Goal: Information Seeking & Learning: Learn about a topic

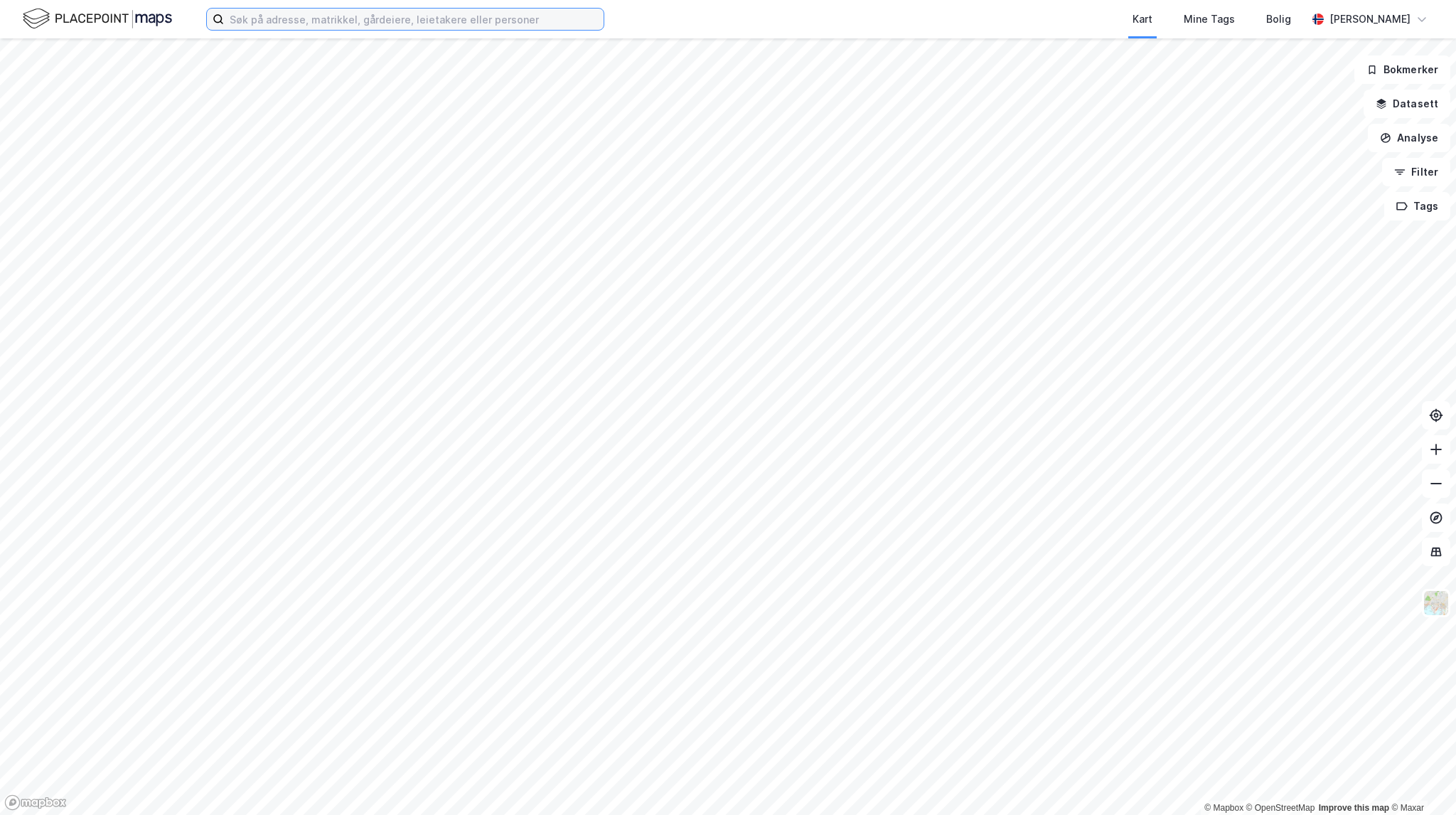
click at [304, 21] on input at bounding box center [413, 19] width 380 height 21
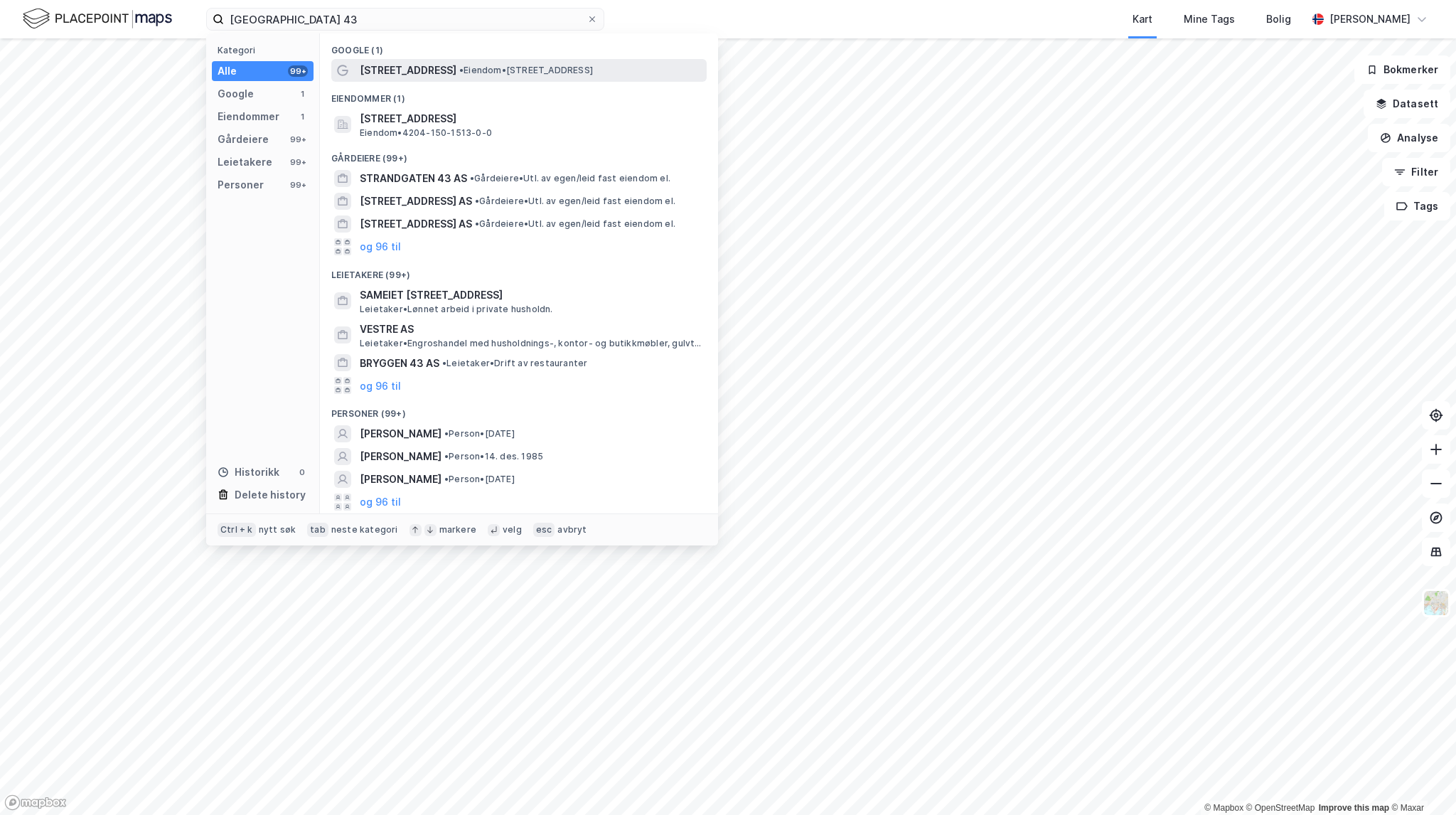
click at [497, 72] on span "• Eiendom • Vestre Strandgate 43, 4612 Kristiansand" at bounding box center [527, 71] width 134 height 11
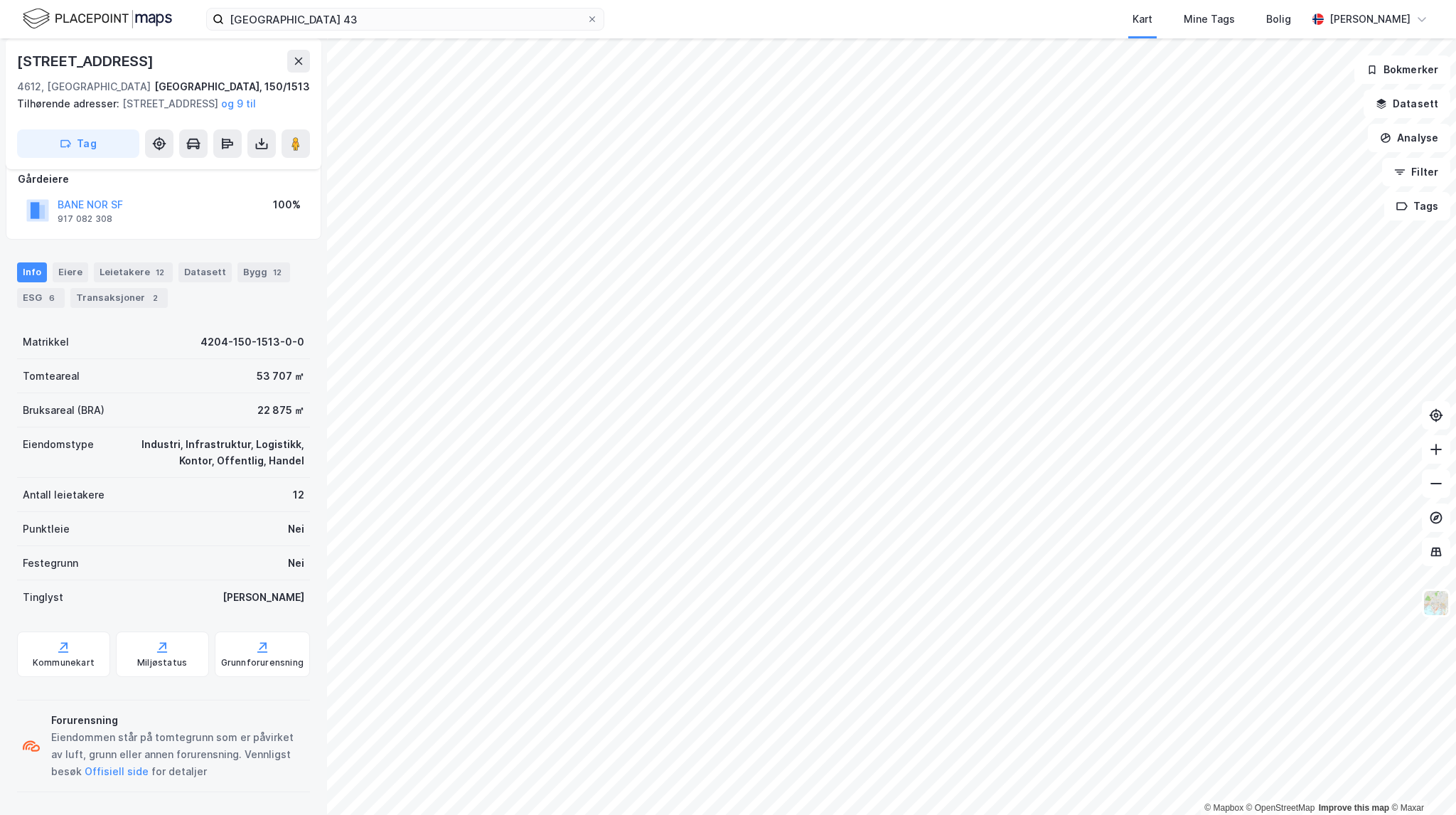
scroll to position [101, 0]
click at [250, 280] on div "Bygg 12" at bounding box center [264, 272] width 53 height 20
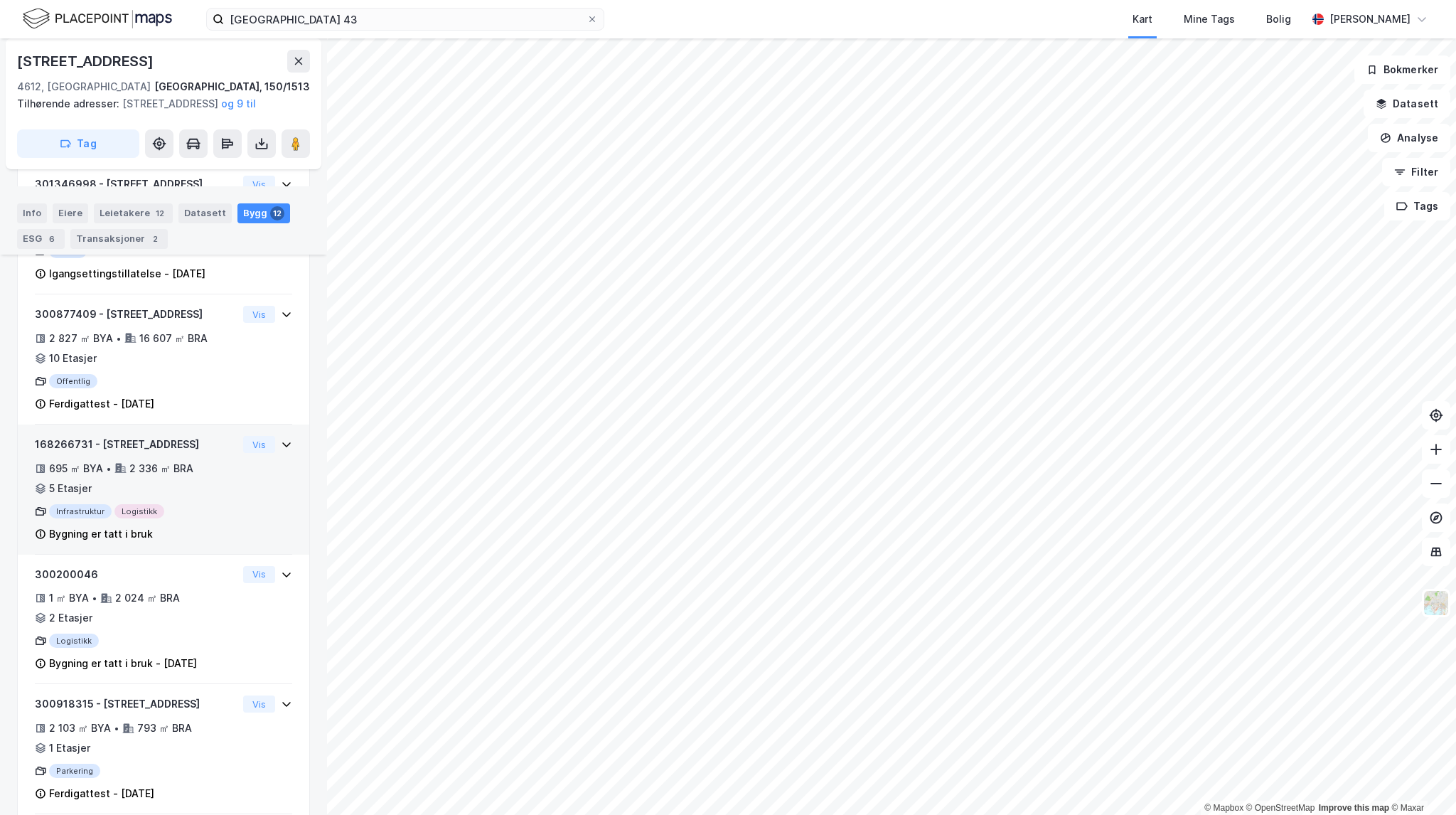
scroll to position [414, 0]
click at [195, 498] on div "695 ㎡ BYA • 2 336 ㎡ BRA • 5 Etasjer" at bounding box center [136, 481] width 202 height 37
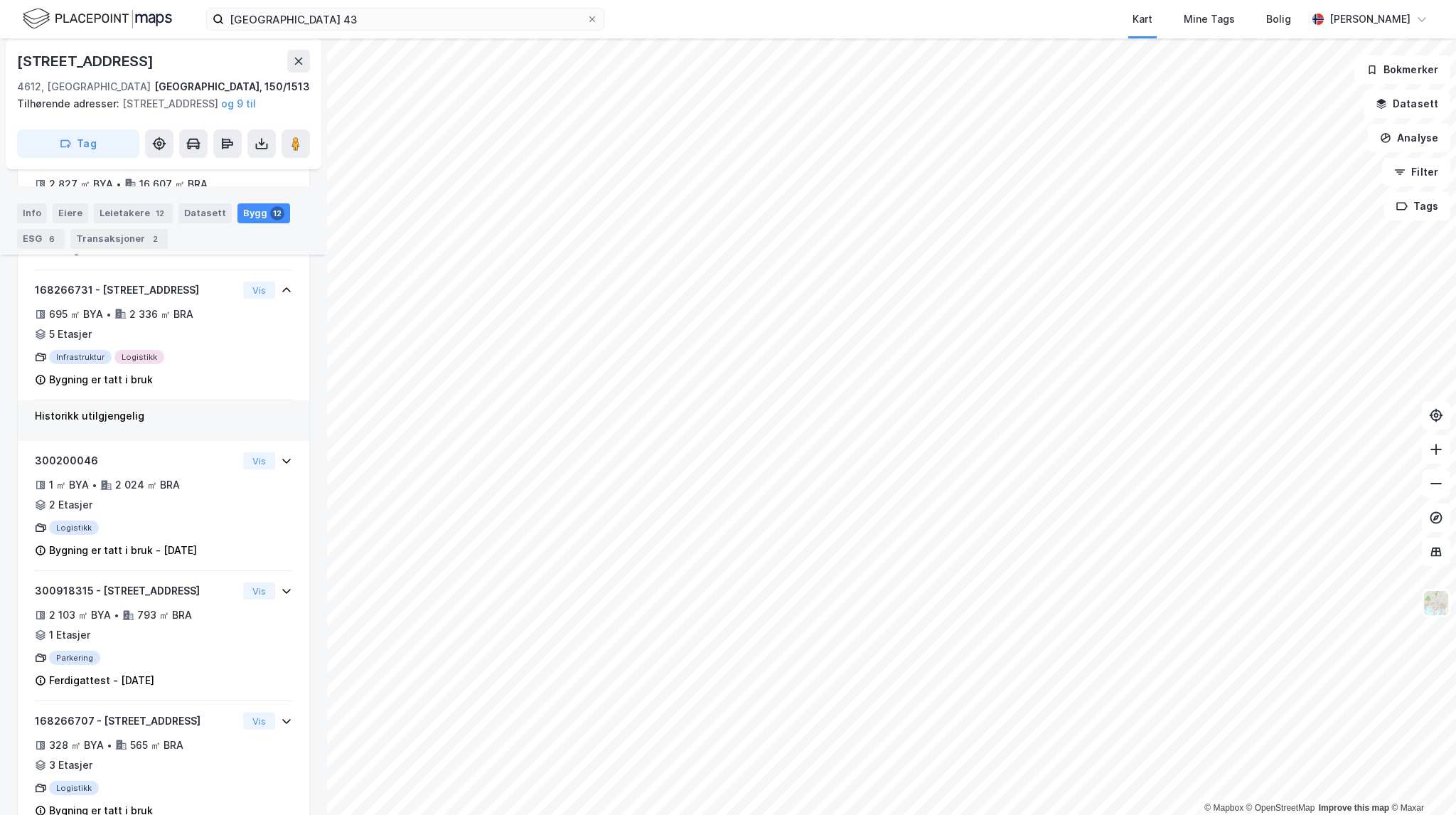
scroll to position [384, 0]
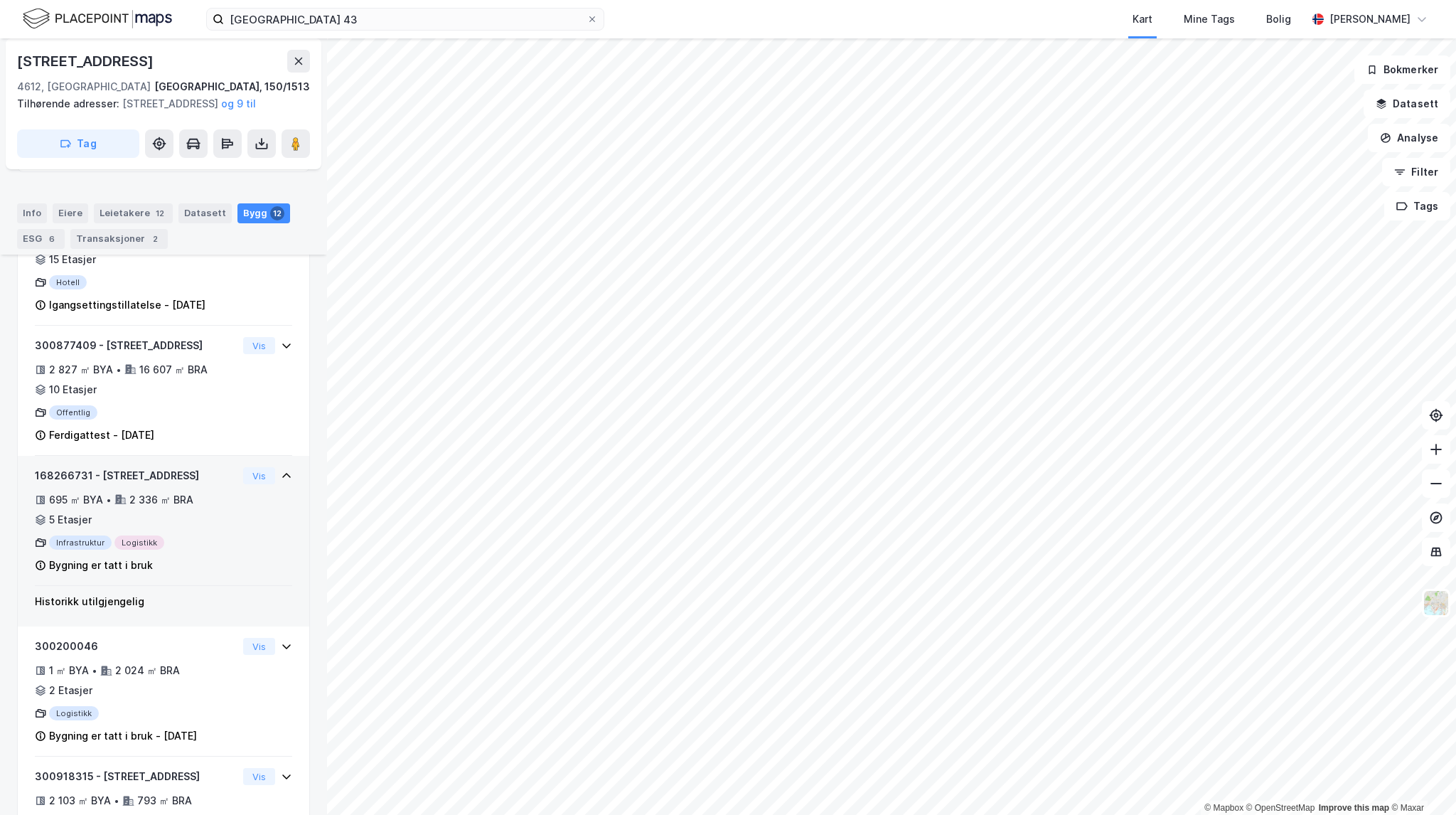
click at [185, 508] on div "2 336 ㎡ BRA" at bounding box center [162, 500] width 64 height 17
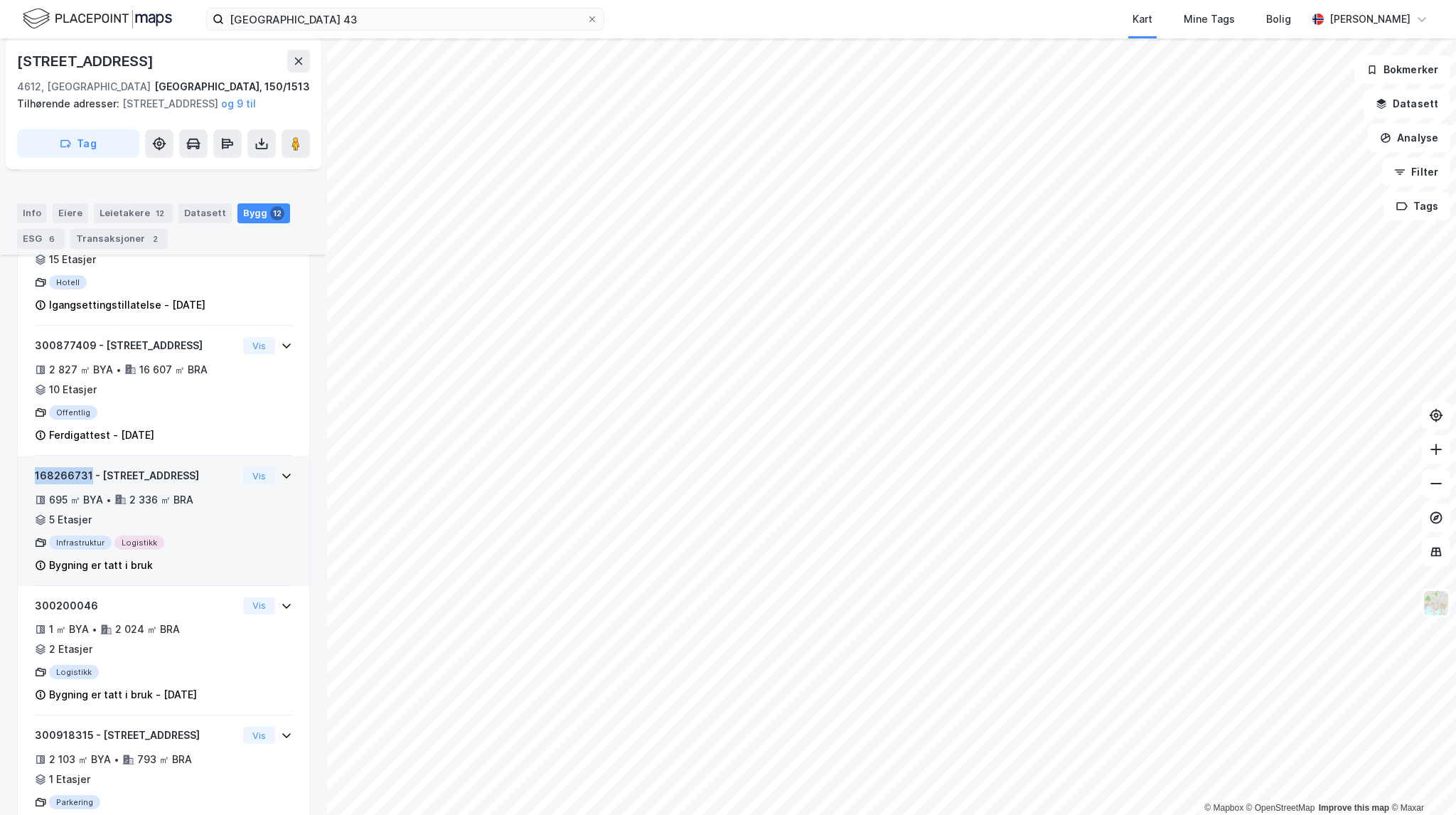
drag, startPoint x: 86, startPoint y: 513, endPoint x: 33, endPoint y: 513, distance: 53.0
click at [33, 513] on div "168266731 - Vestre Strandgate 41 695 ㎡ BYA • 2 336 ㎡ BRA • 5 Etasjer Infrastruk…" at bounding box center [163, 521] width 291 height 130
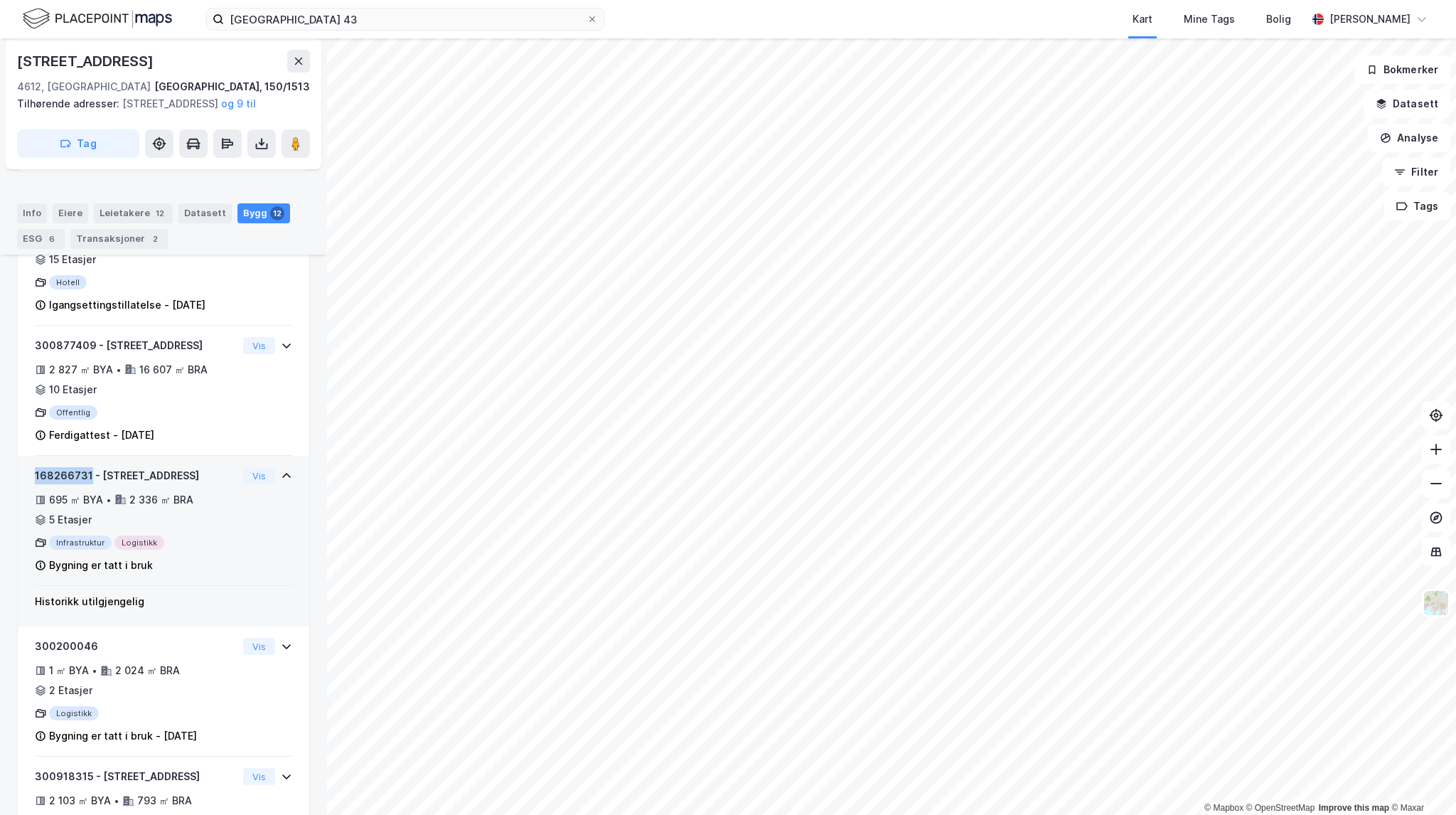
copy div "168266731"
click at [221, 528] on div "695 ㎡ BYA • 2 336 ㎡ BRA • 5 Etasjer" at bounding box center [136, 510] width 202 height 37
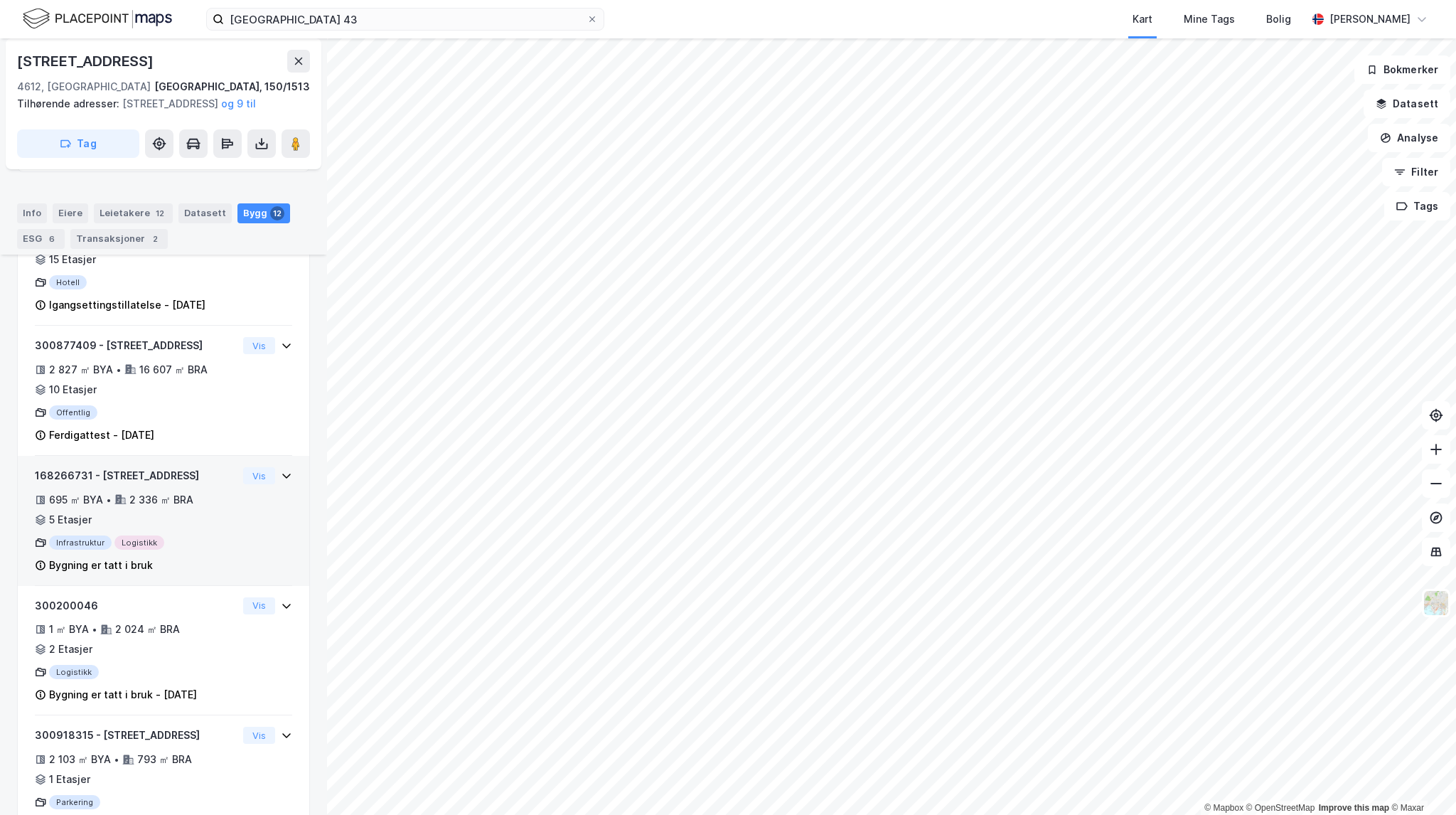
click at [212, 528] on div "695 ㎡ BYA • 2 336 ㎡ BRA • 5 Etasjer" at bounding box center [136, 510] width 202 height 37
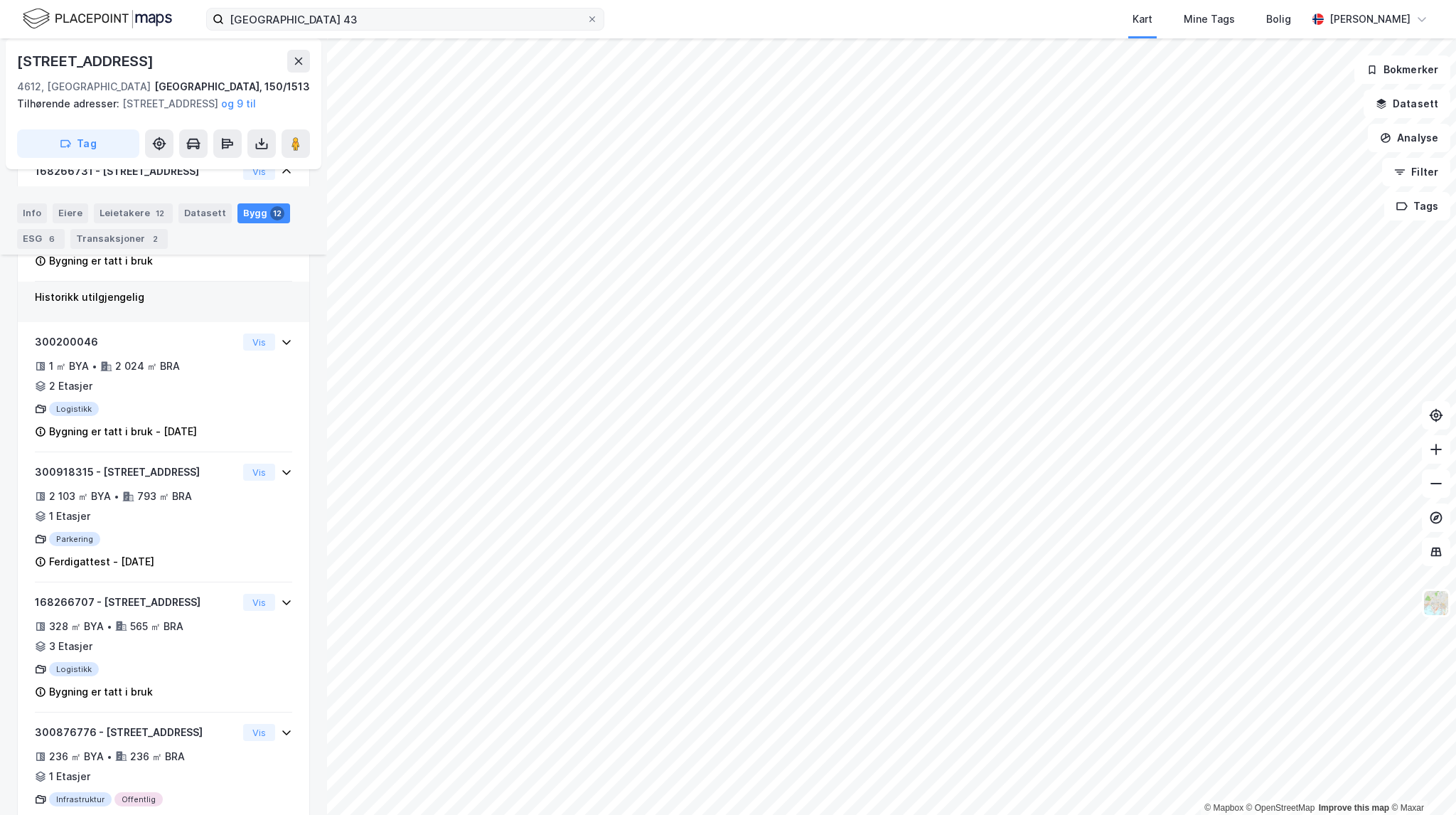
scroll to position [682, 0]
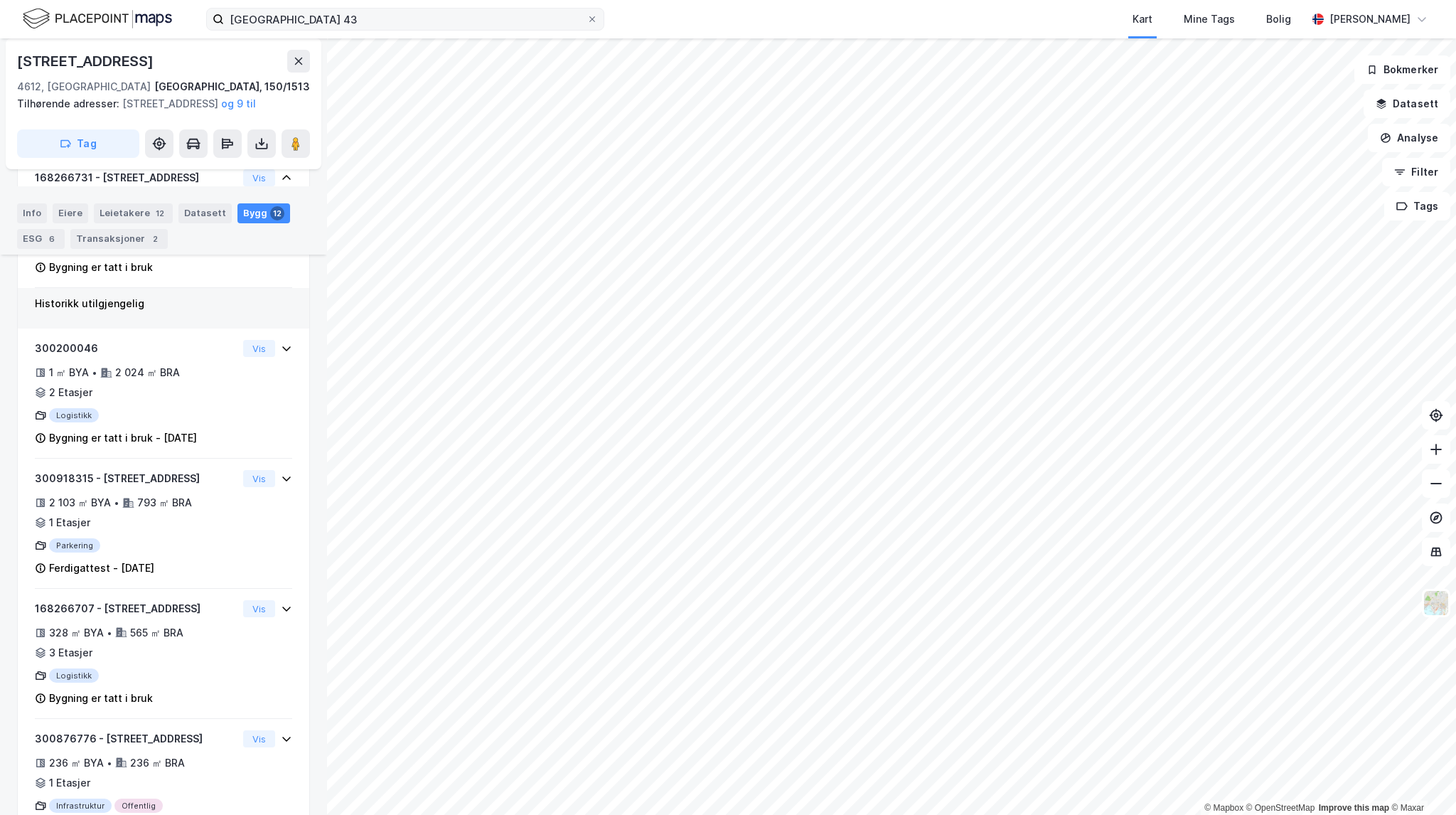
drag, startPoint x: 348, startPoint y: 30, endPoint x: 348, endPoint y: 20, distance: 10.0
click at [344, 24] on label "vestre standgate 43" at bounding box center [405, 19] width 398 height 23
click at [344, 24] on input "vestre standgate 43" at bounding box center [405, 19] width 363 height 21
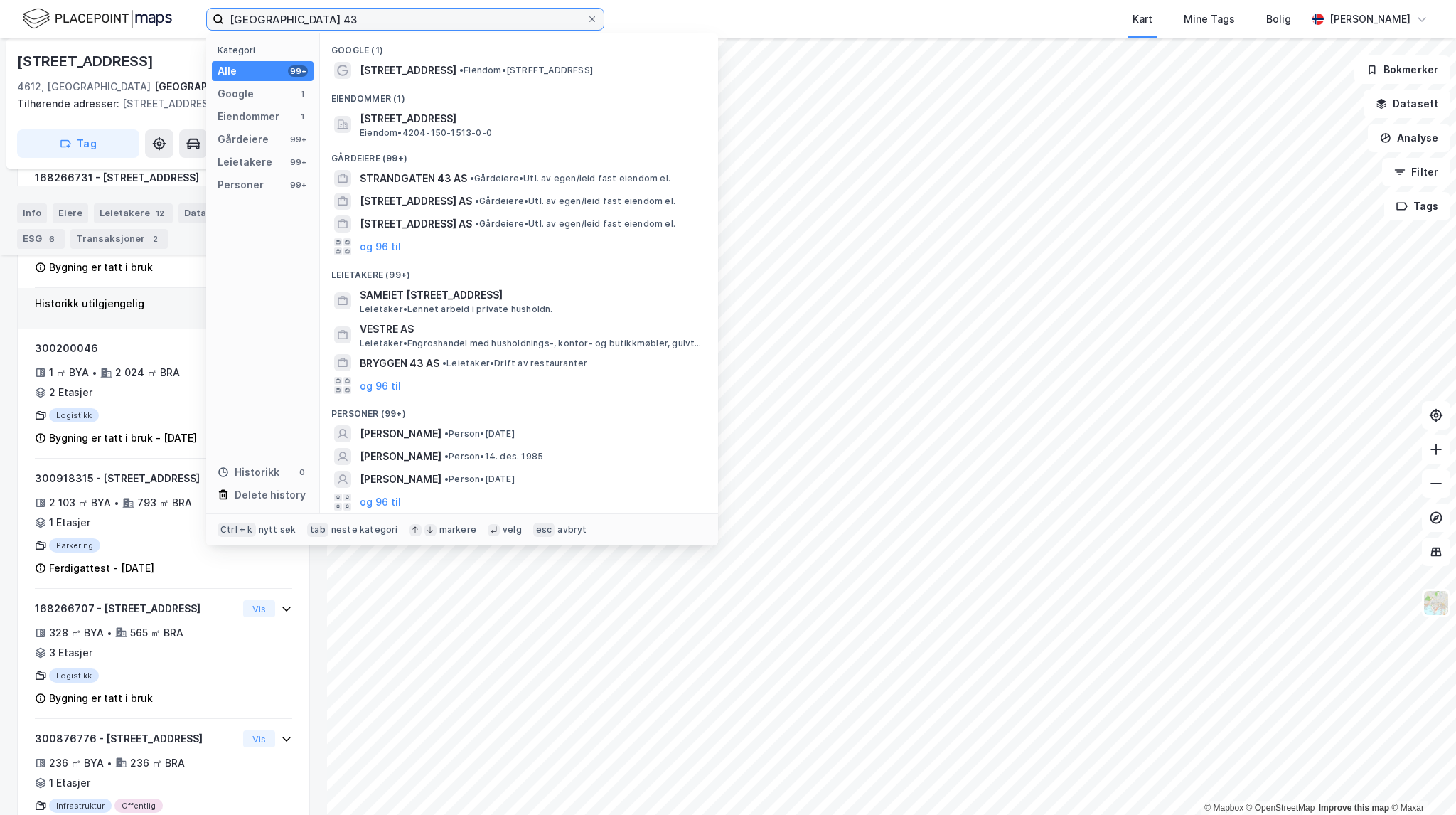
drag, startPoint x: 348, startPoint y: 20, endPoint x: 200, endPoint y: 27, distance: 148.2
click at [207, 12] on label "vestre standgate 43" at bounding box center [405, 19] width 398 height 23
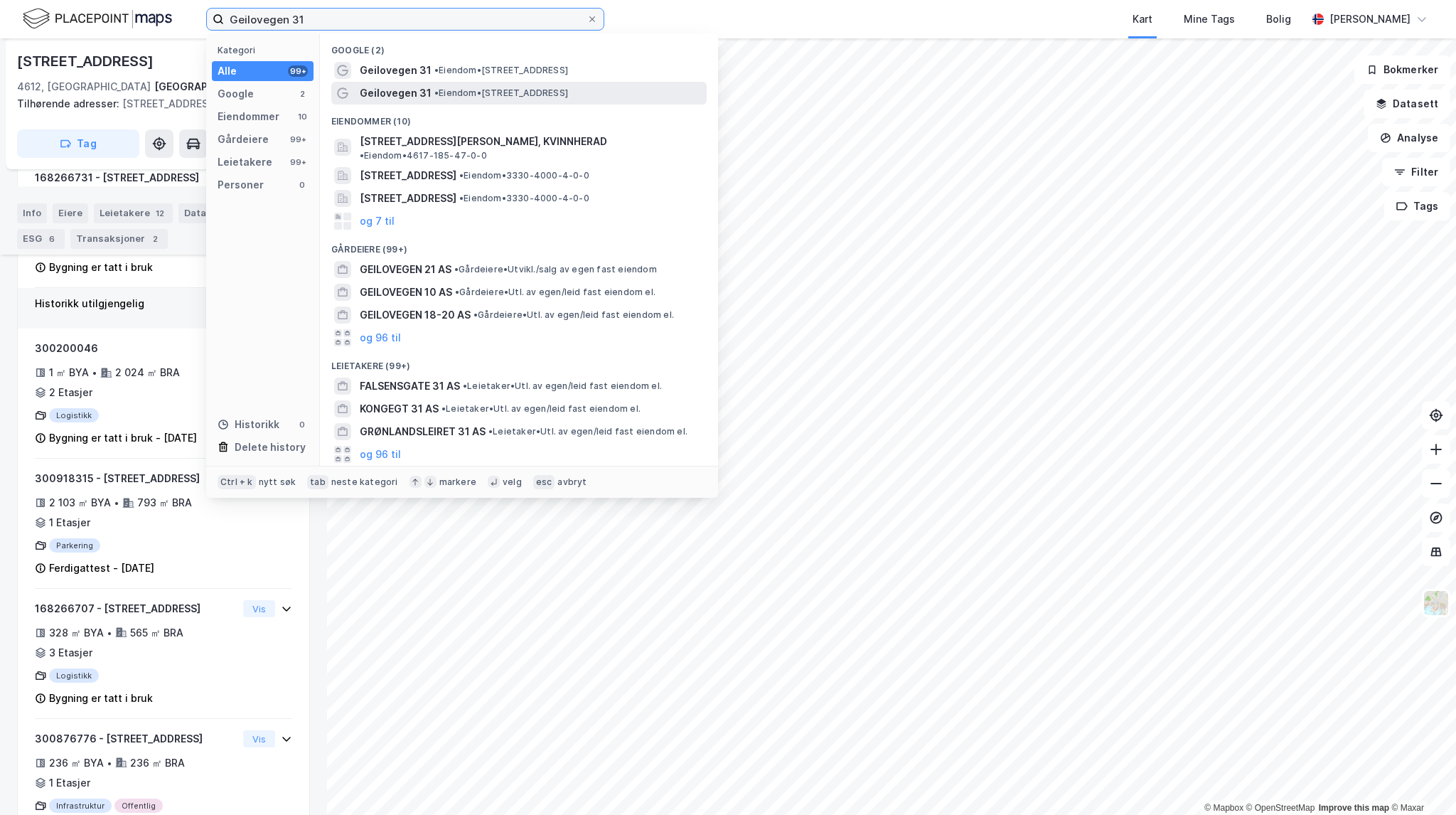
type input "Geilovegen 31"
click at [610, 93] on div "Geilovegen 31 • Eiendom • Geilovegen 31, 3580 Geilo" at bounding box center [532, 93] width 344 height 17
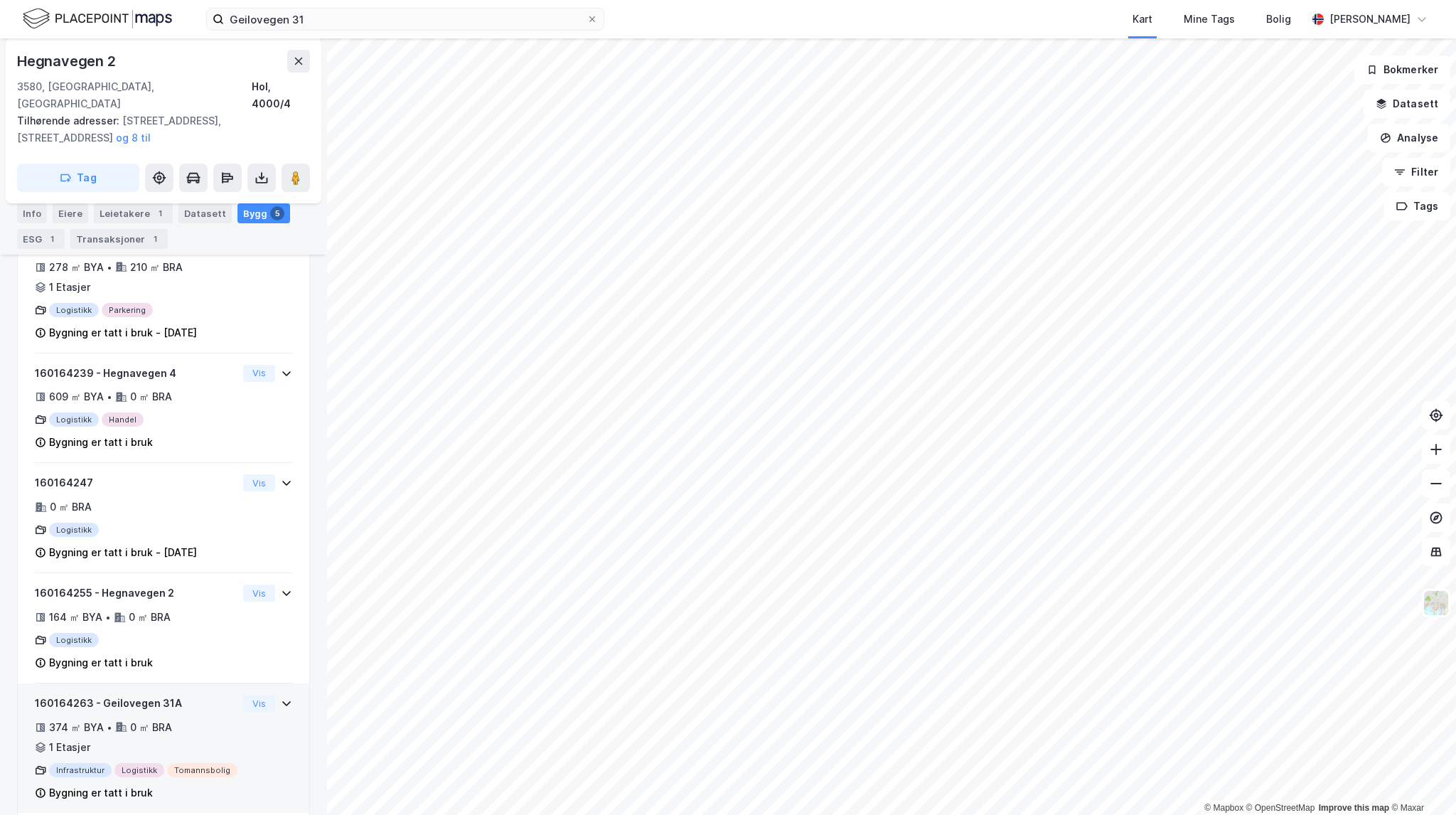
scroll to position [311, 0]
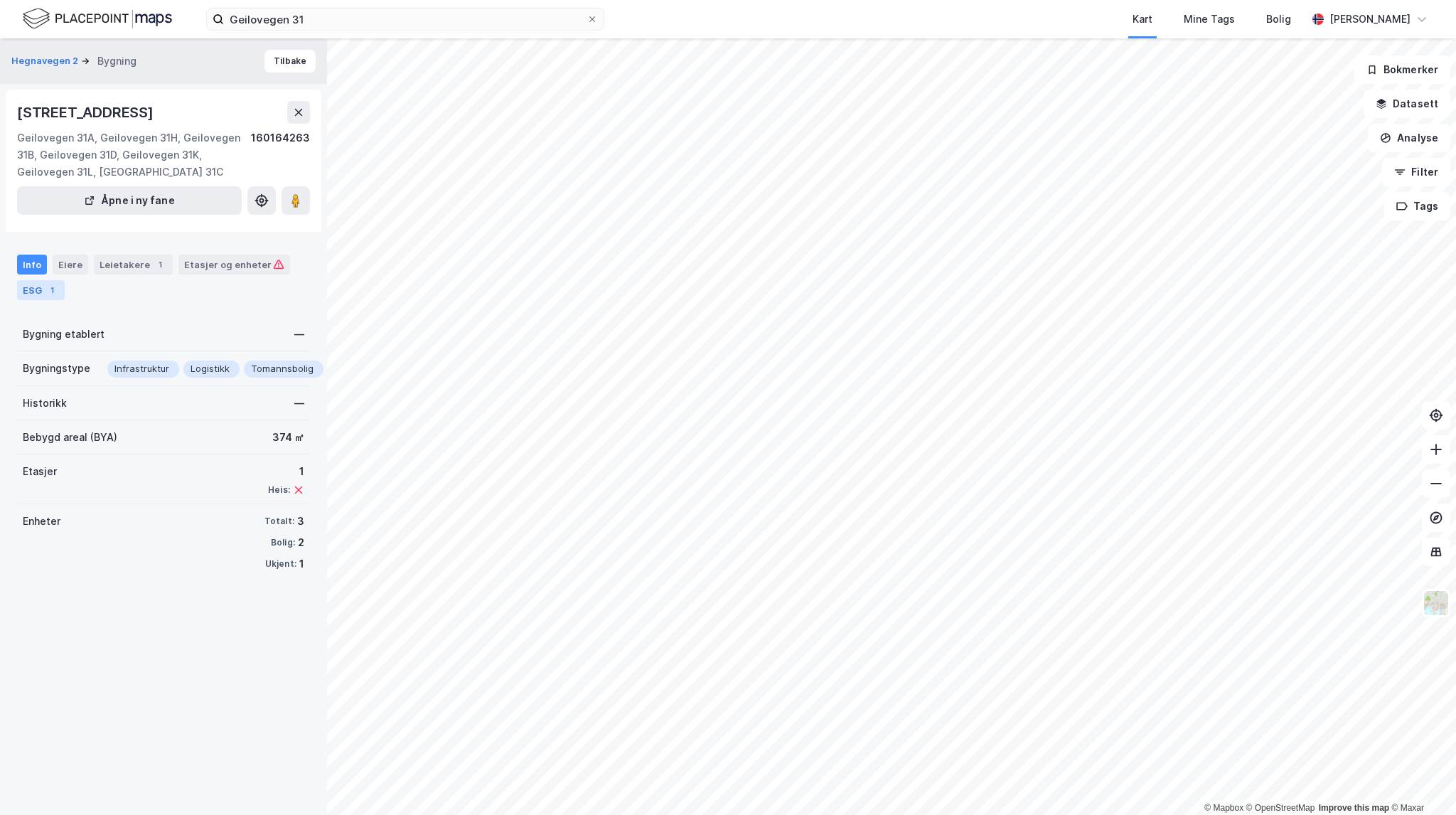
click at [47, 288] on div "1" at bounding box center [52, 290] width 14 height 14
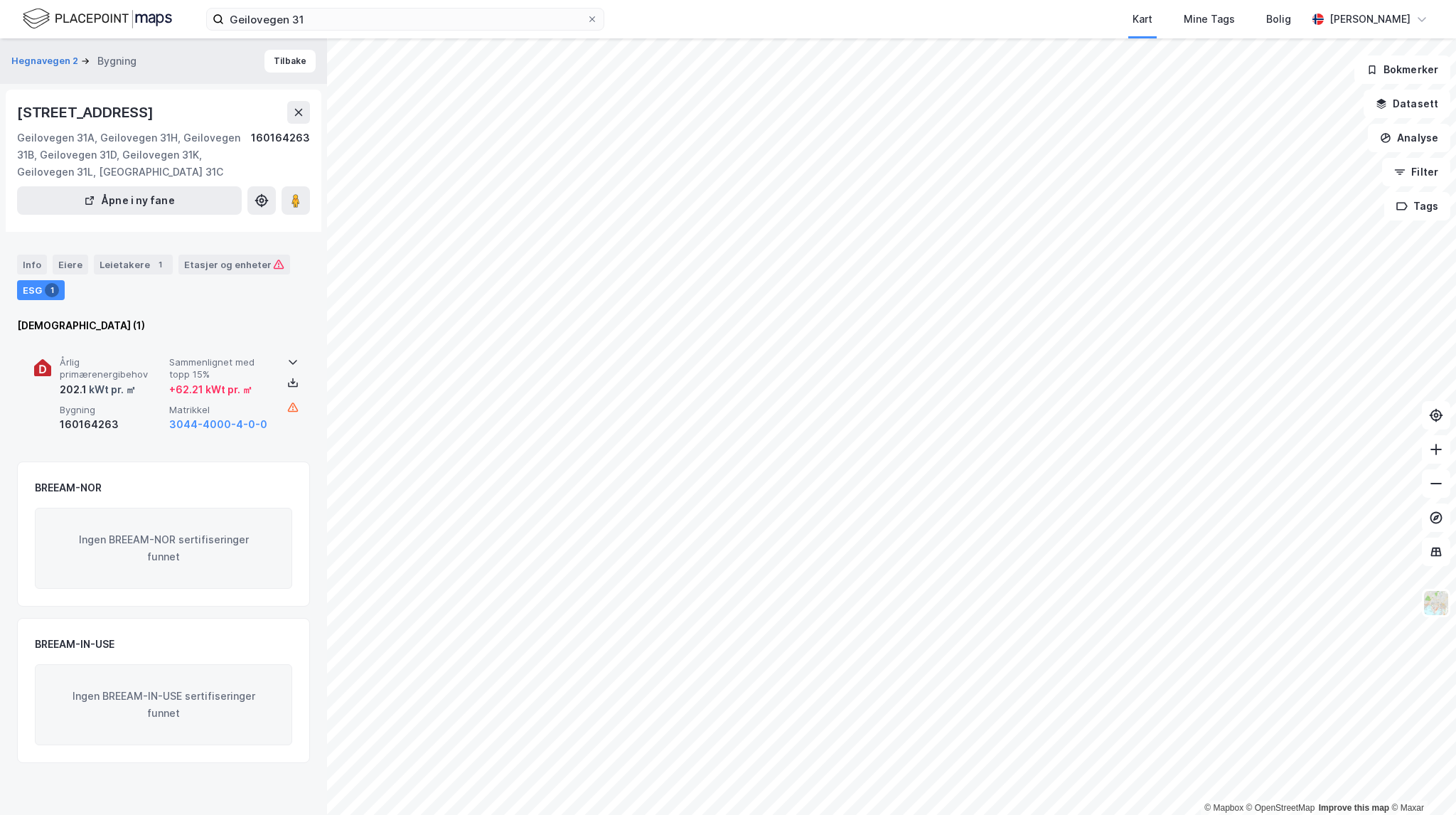
click at [230, 374] on span "Sammenlignet med topp 15%" at bounding box center [221, 369] width 104 height 25
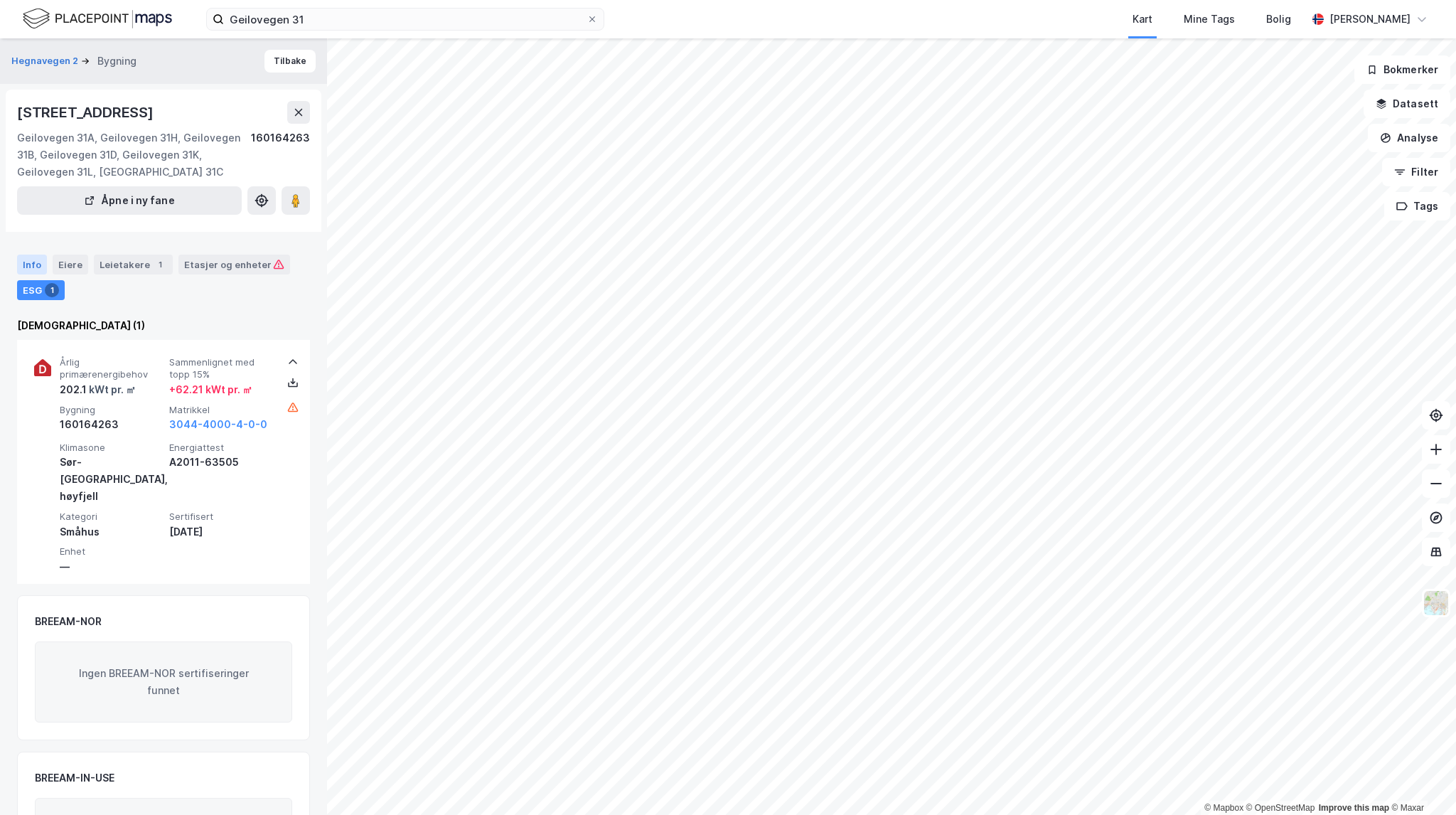
click at [31, 255] on div "Info" at bounding box center [32, 265] width 30 height 20
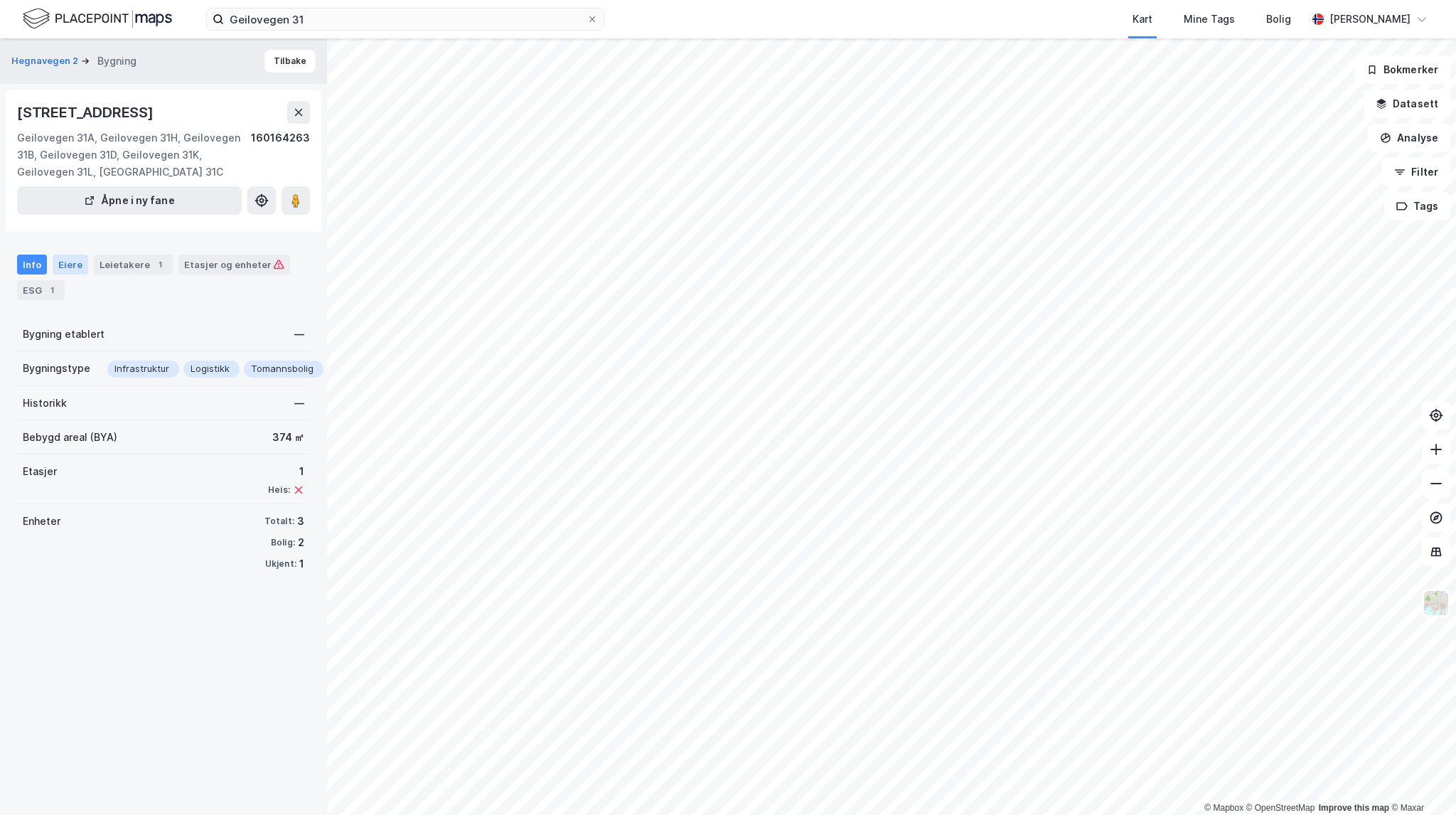
drag, startPoint x: 71, startPoint y: 262, endPoint x: 85, endPoint y: 260, distance: 14.1
click at [72, 262] on div "Eiere" at bounding box center [71, 265] width 36 height 20
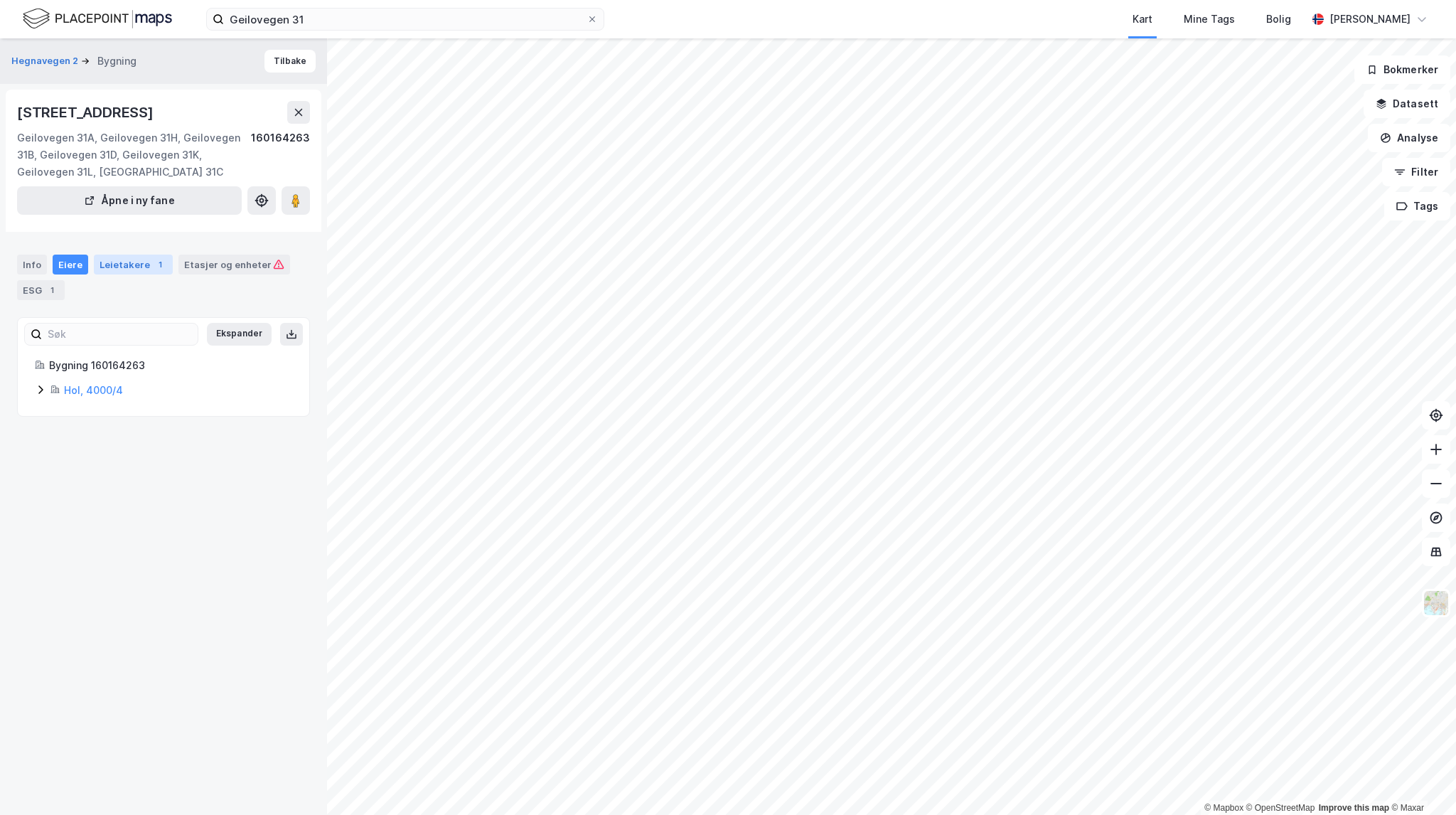
click at [125, 262] on div "Leietakere 1" at bounding box center [133, 265] width 79 height 20
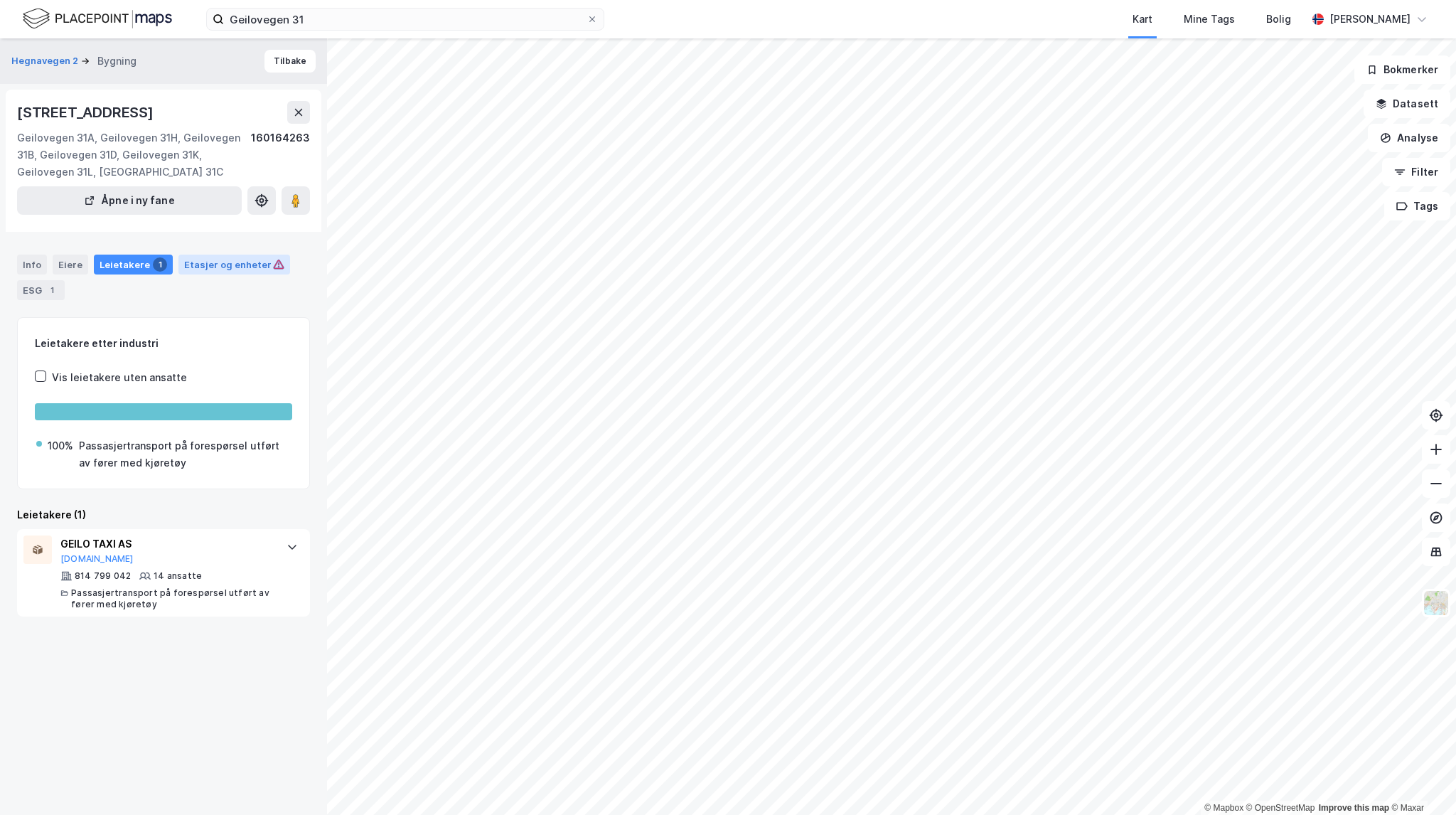
click at [197, 265] on div "Etasjer og enheter" at bounding box center [234, 265] width 100 height 13
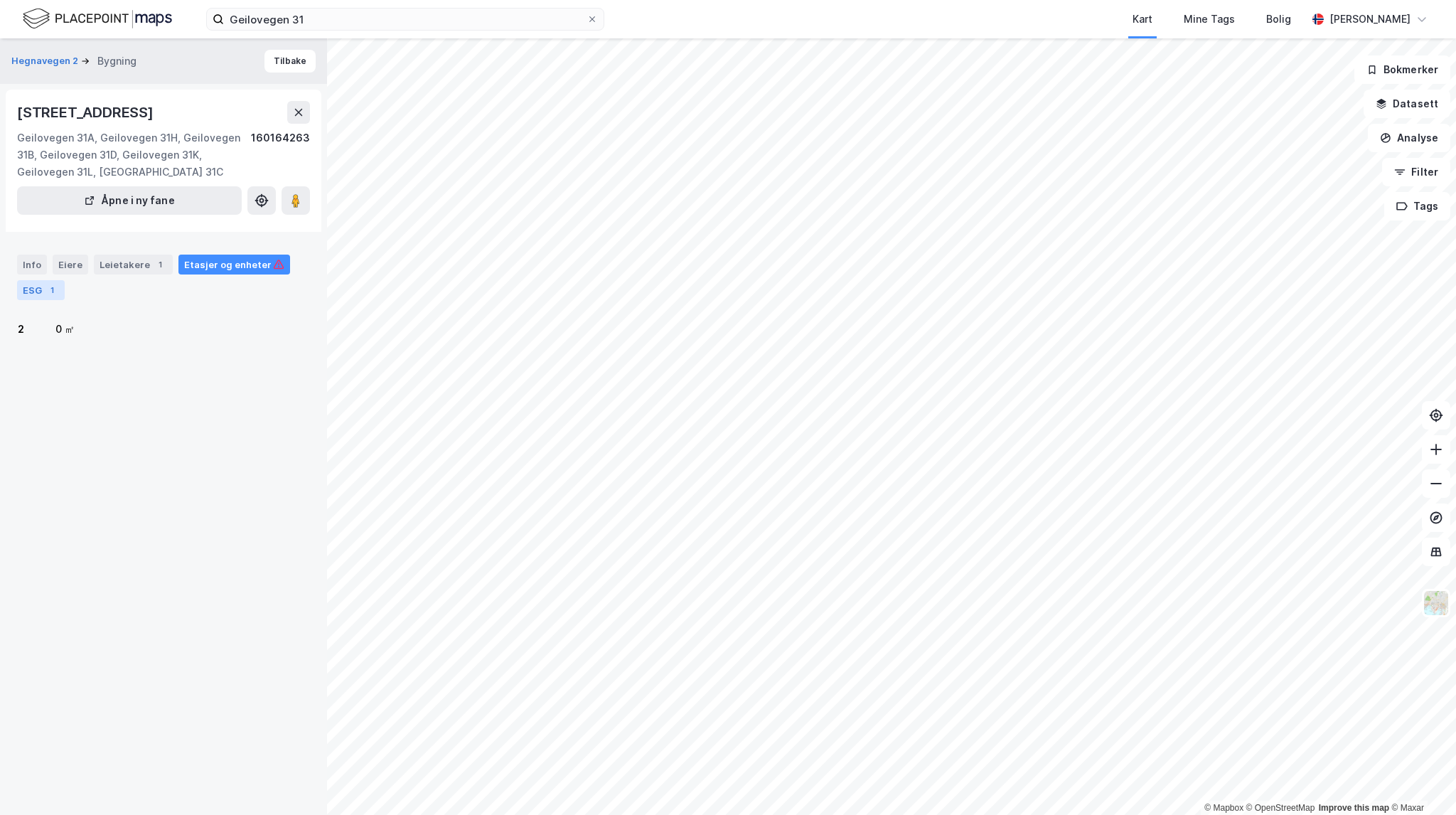
click at [41, 289] on div "ESG 1" at bounding box center [41, 290] width 48 height 20
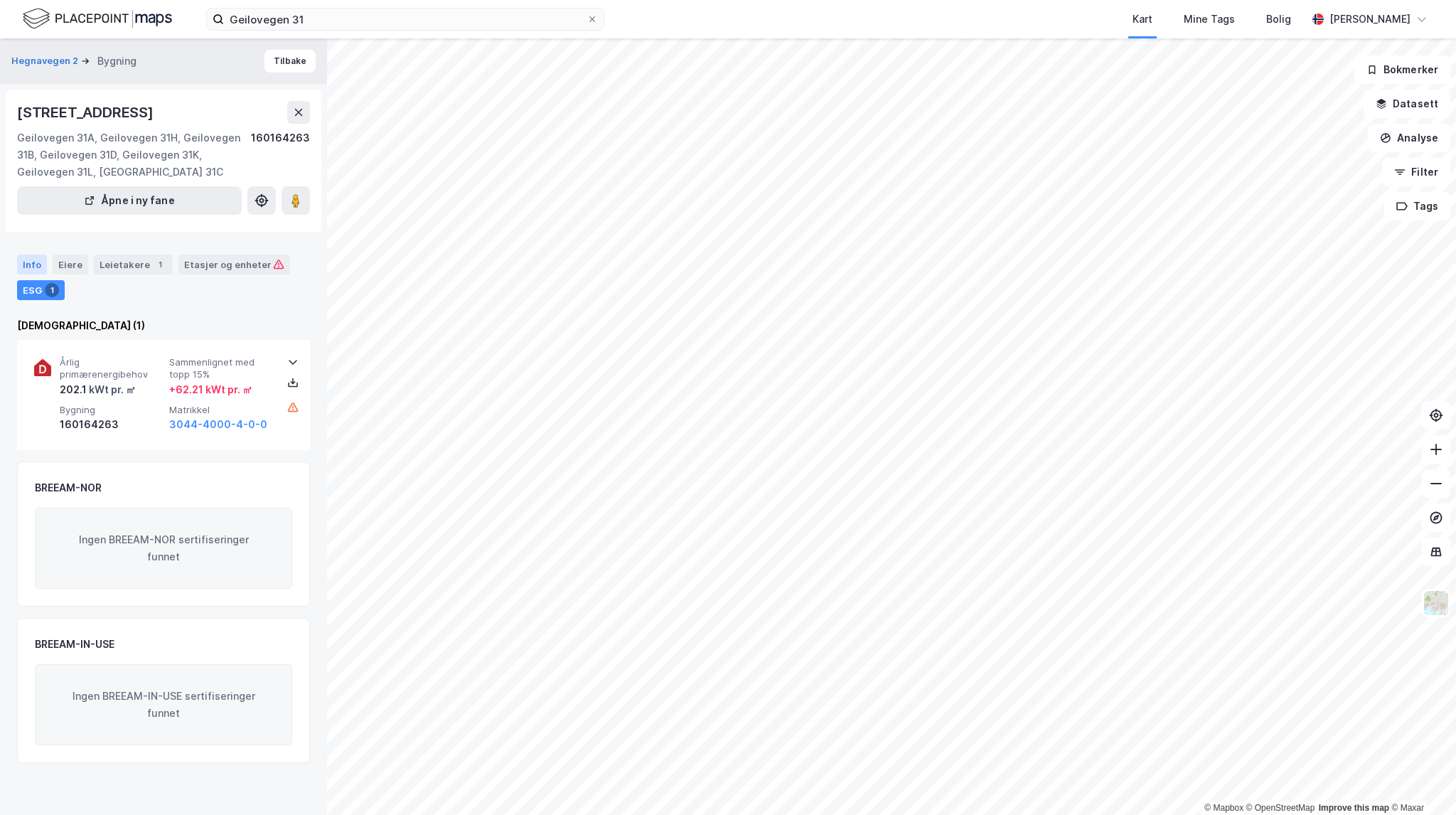
click at [29, 267] on div "Info" at bounding box center [32, 265] width 30 height 20
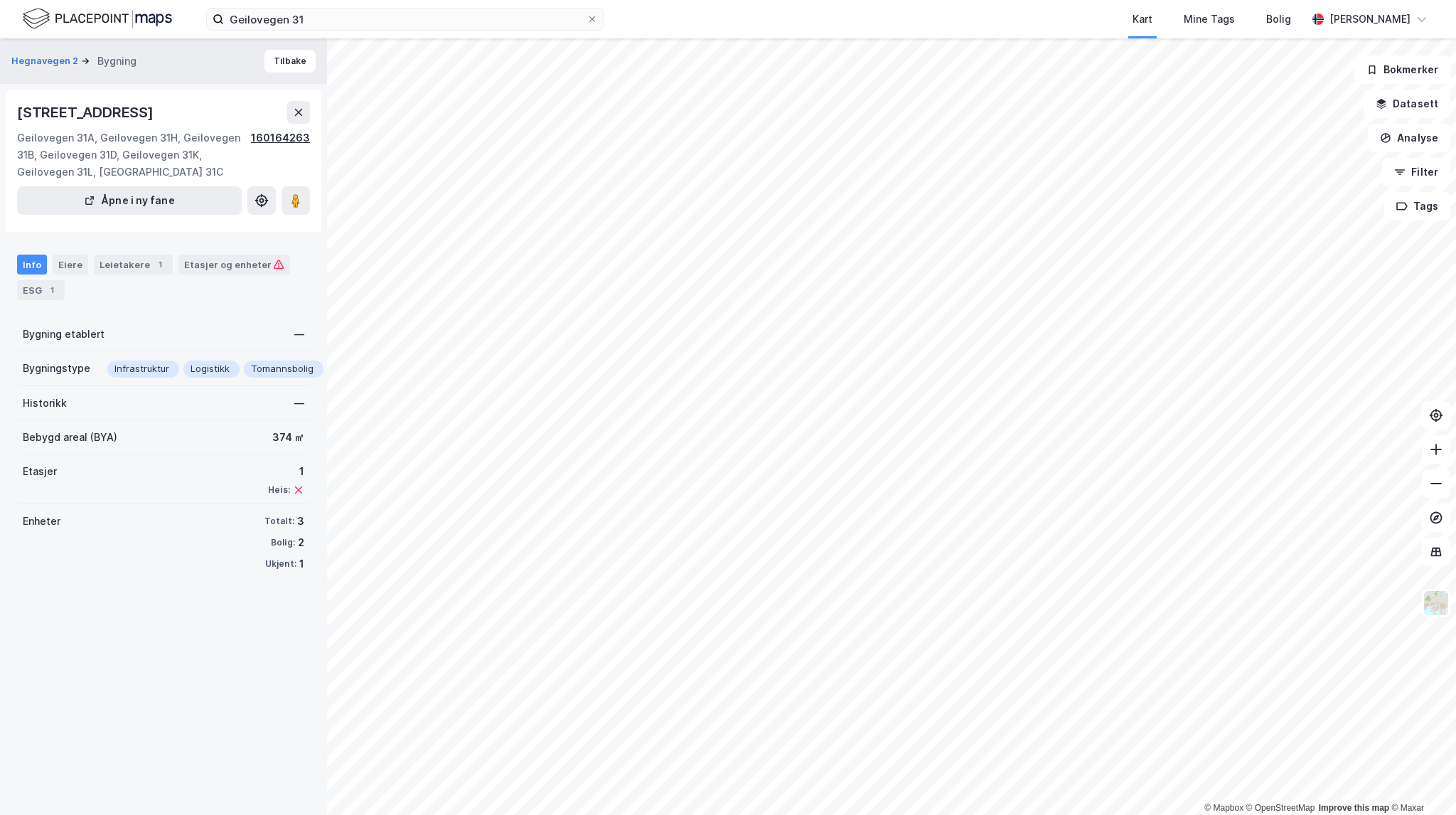
drag, startPoint x: 273, startPoint y: 138, endPoint x: 256, endPoint y: 157, distance: 25.5
click at [256, 157] on div "160164263" at bounding box center [280, 155] width 59 height 51
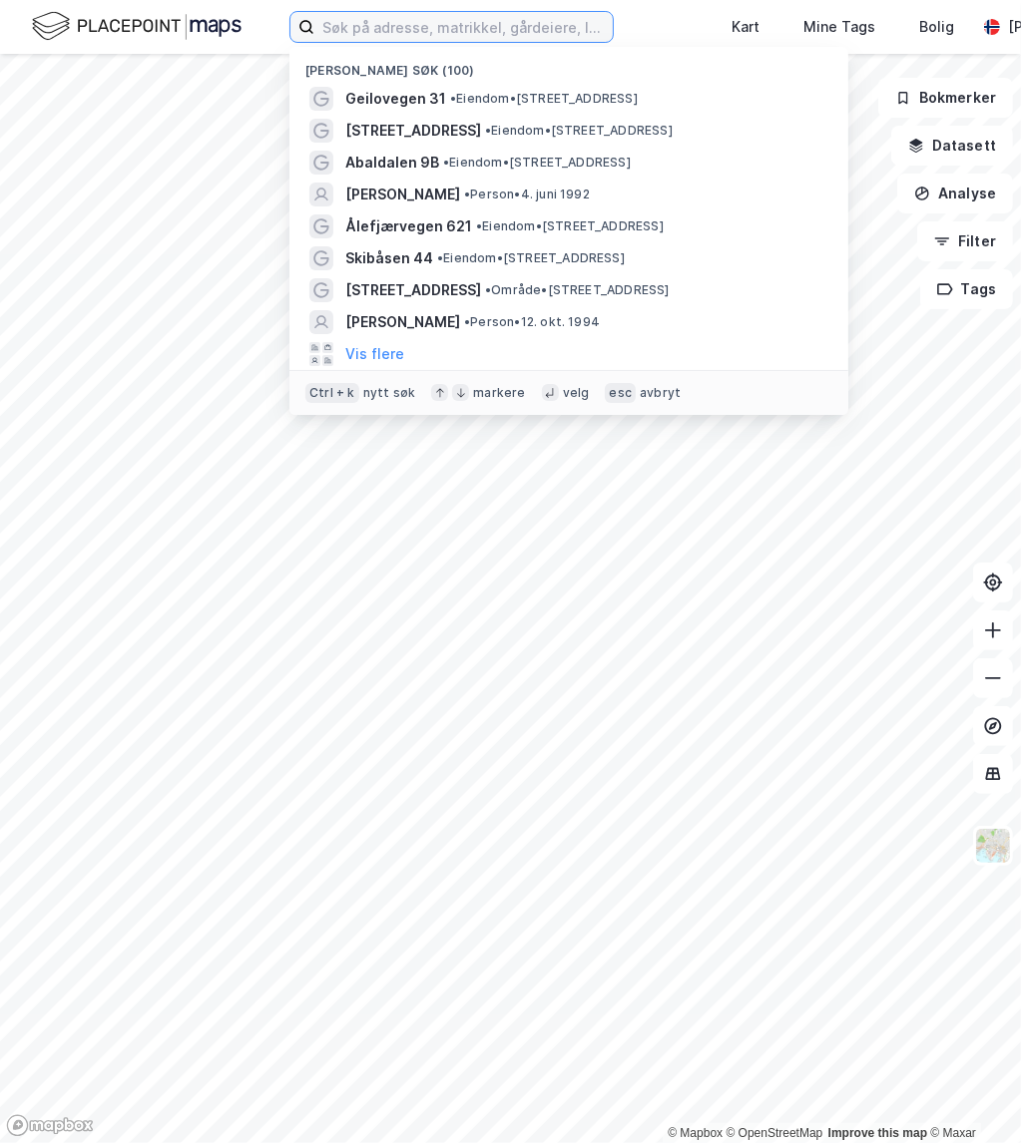
click at [418, 34] on input at bounding box center [463, 27] width 298 height 30
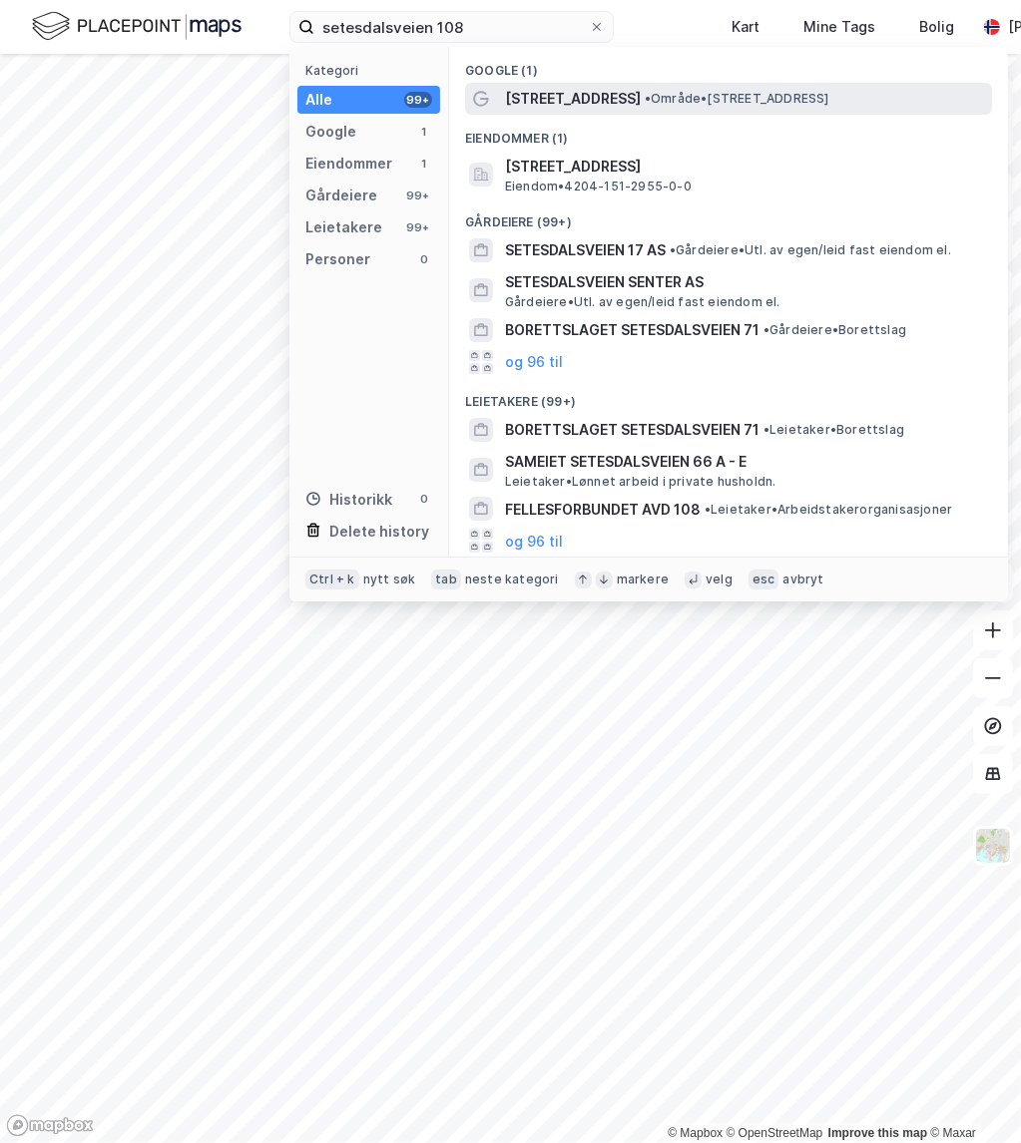
click at [567, 99] on span "[STREET_ADDRESS]" at bounding box center [573, 99] width 136 height 24
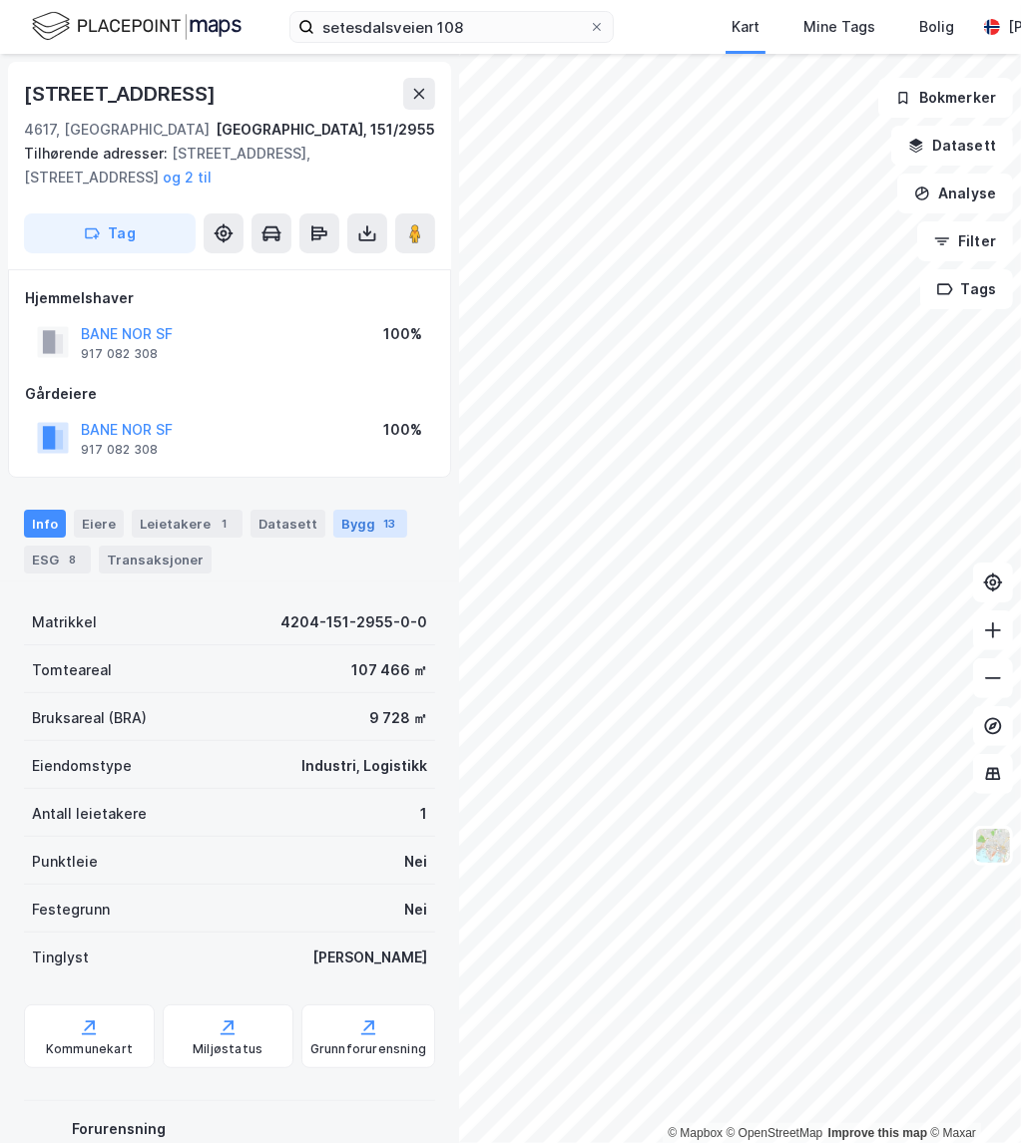
click at [355, 520] on div "Bygg 13" at bounding box center [370, 524] width 74 height 28
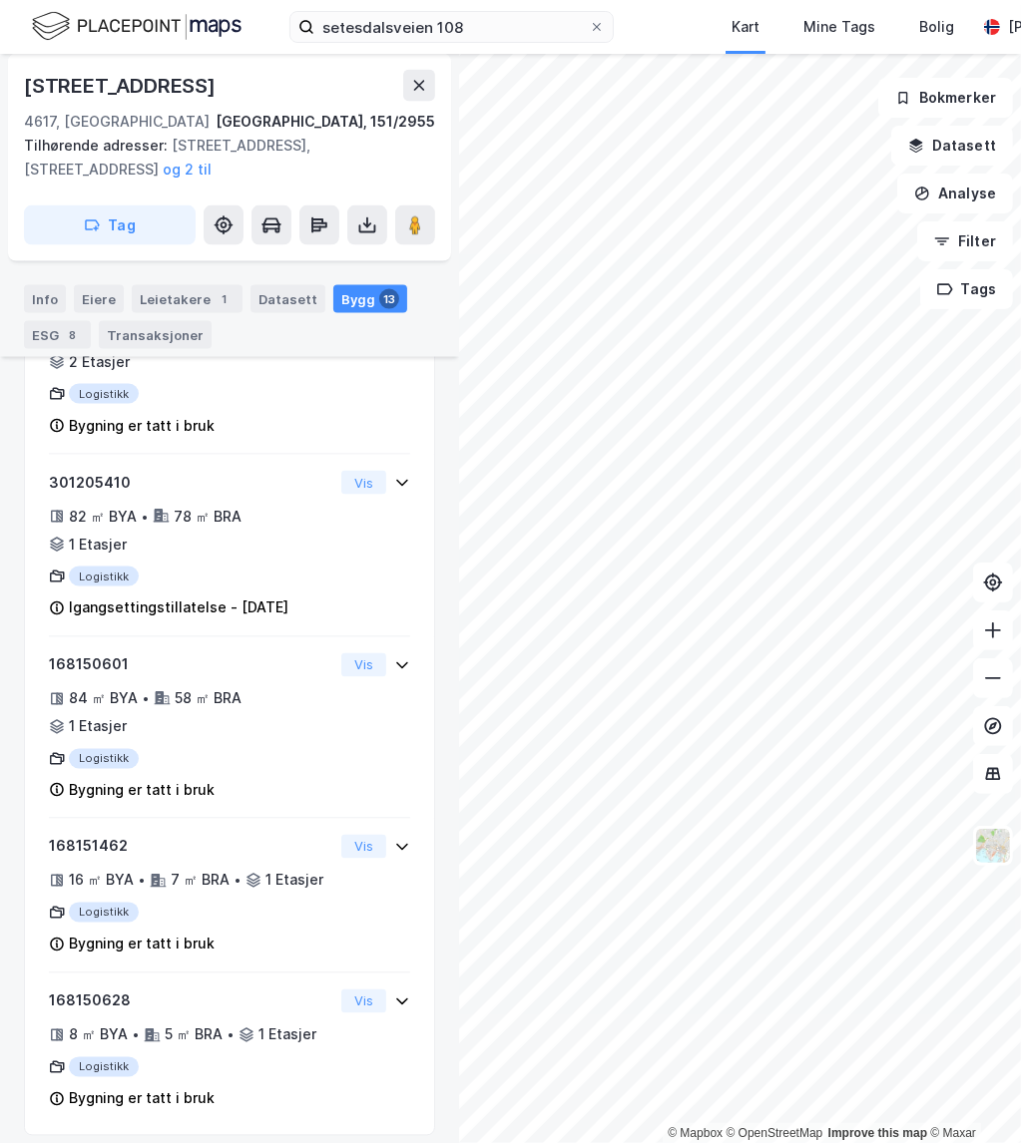
scroll to position [2036, 0]
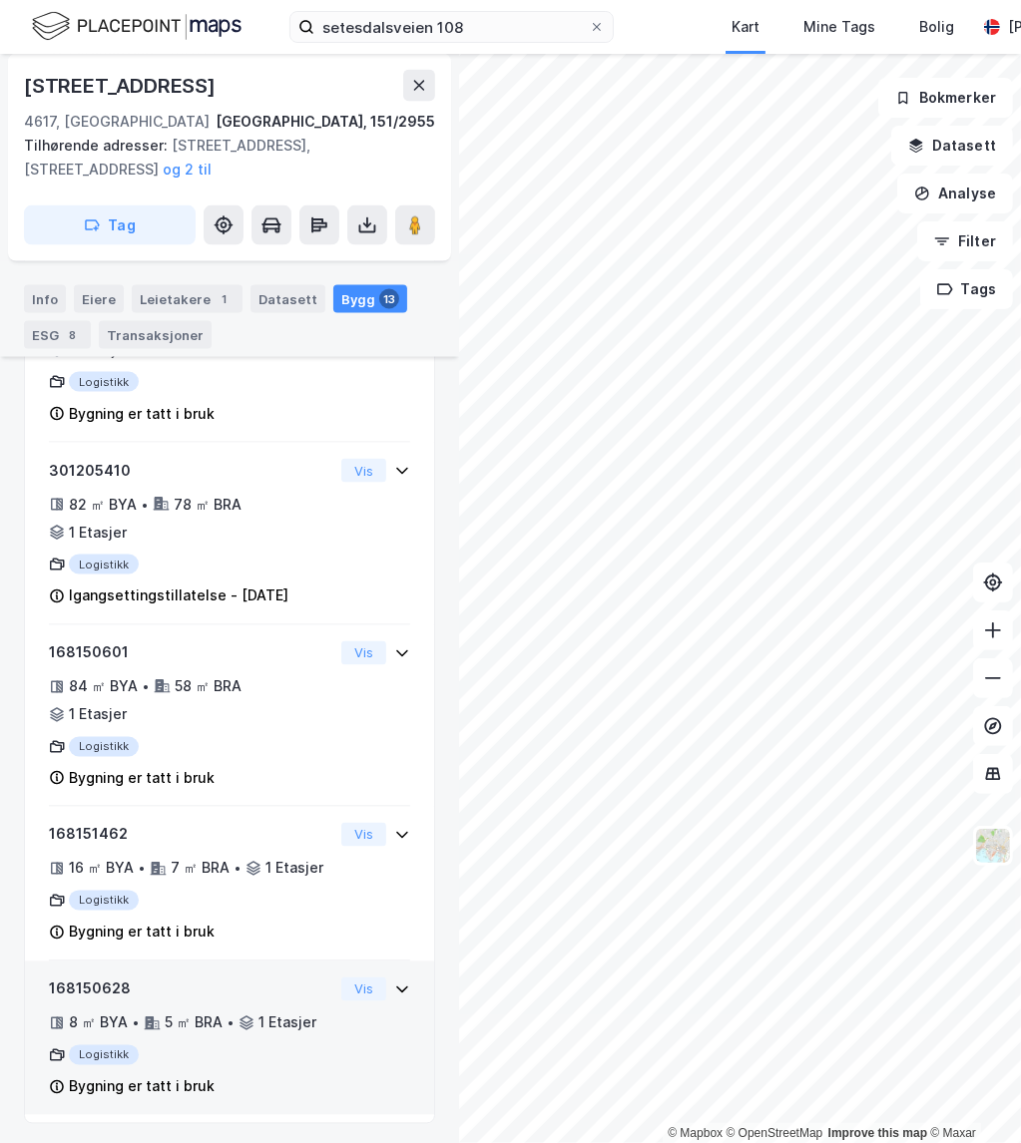
drag, startPoint x: 218, startPoint y: 1027, endPoint x: 216, endPoint y: 991, distance: 36.0
click at [218, 1024] on div "5 ㎡ BRA" at bounding box center [194, 1024] width 58 height 24
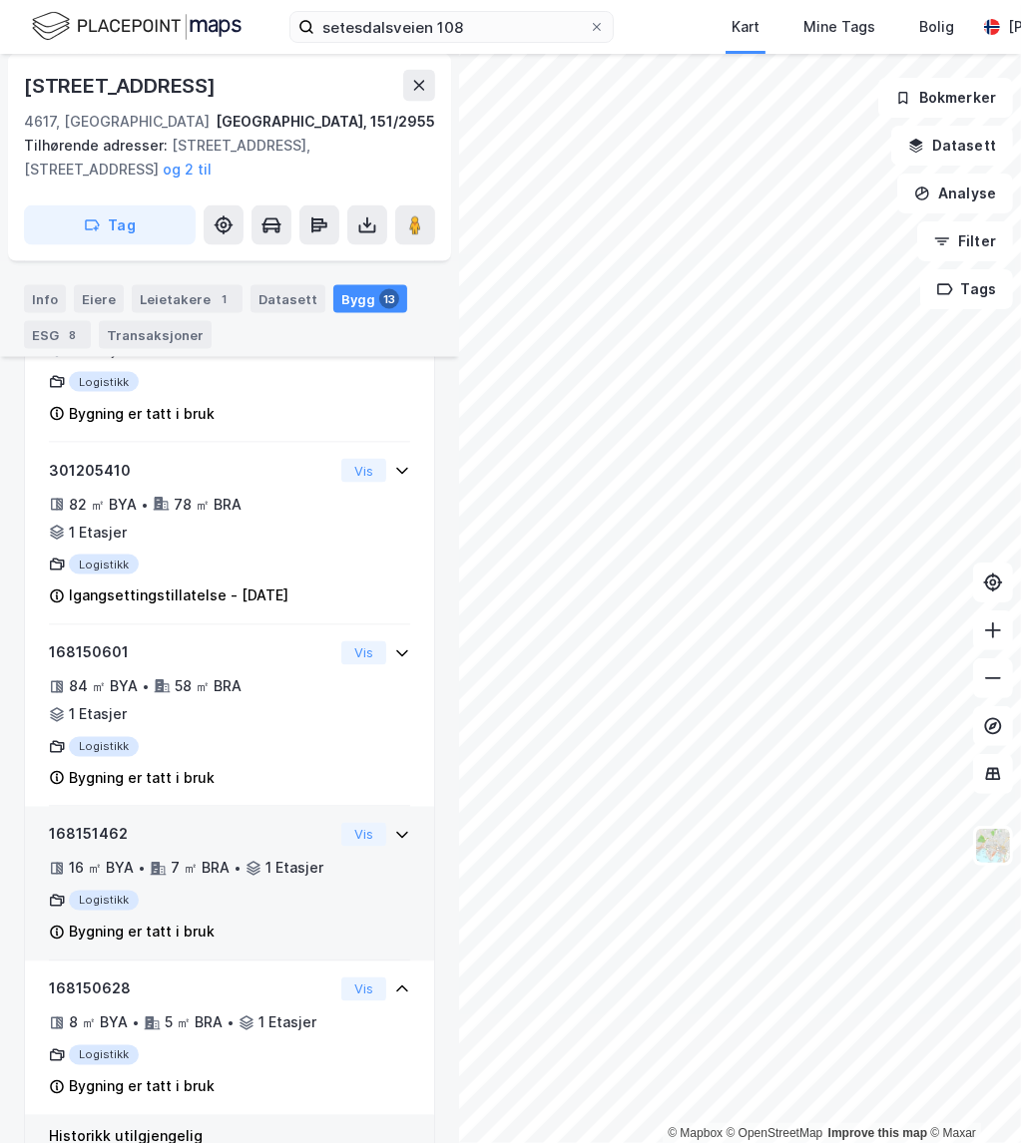
click at [224, 903] on div "Logistikk" at bounding box center [191, 901] width 284 height 20
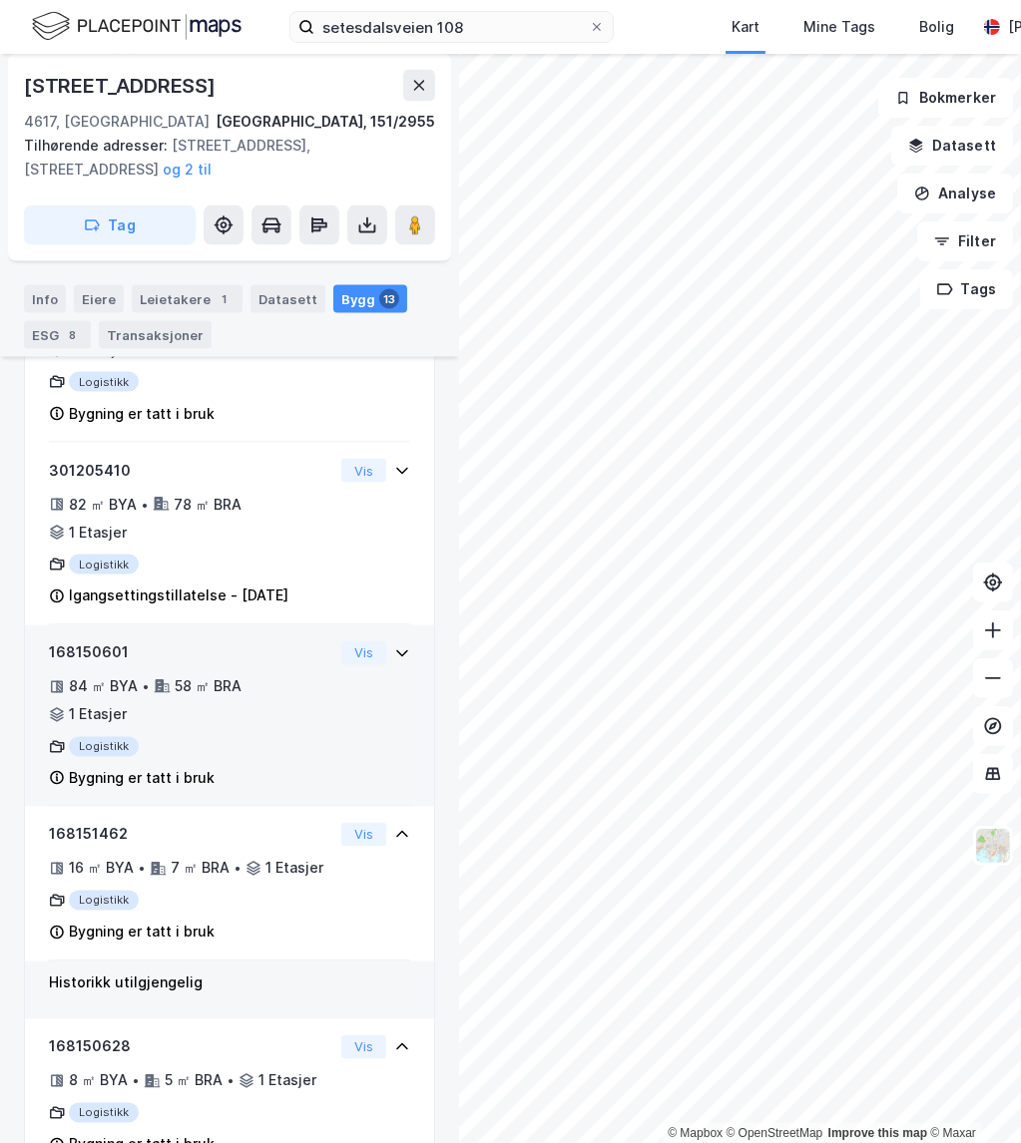
drag, startPoint x: 211, startPoint y: 723, endPoint x: 212, endPoint y: 686, distance: 36.9
click at [211, 722] on div "168150601 84 ㎡ BYA • 58 ㎡ BRA • 1 Etasjer Logistikk Bygning er tatt i bruk" at bounding box center [191, 717] width 284 height 150
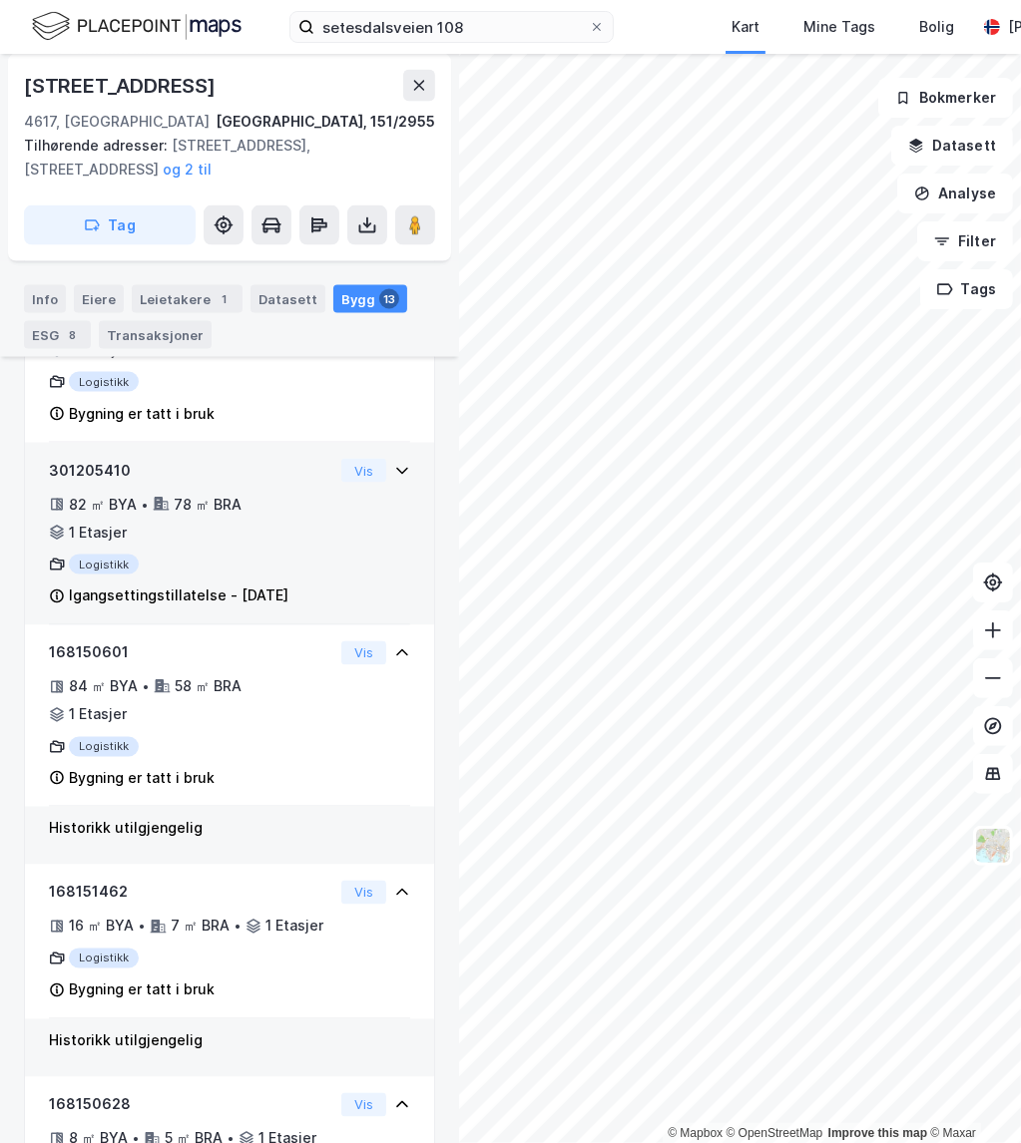
click at [230, 528] on div "82 ㎡ BYA • 78 ㎡ BRA • 1 Etasjer" at bounding box center [191, 519] width 284 height 52
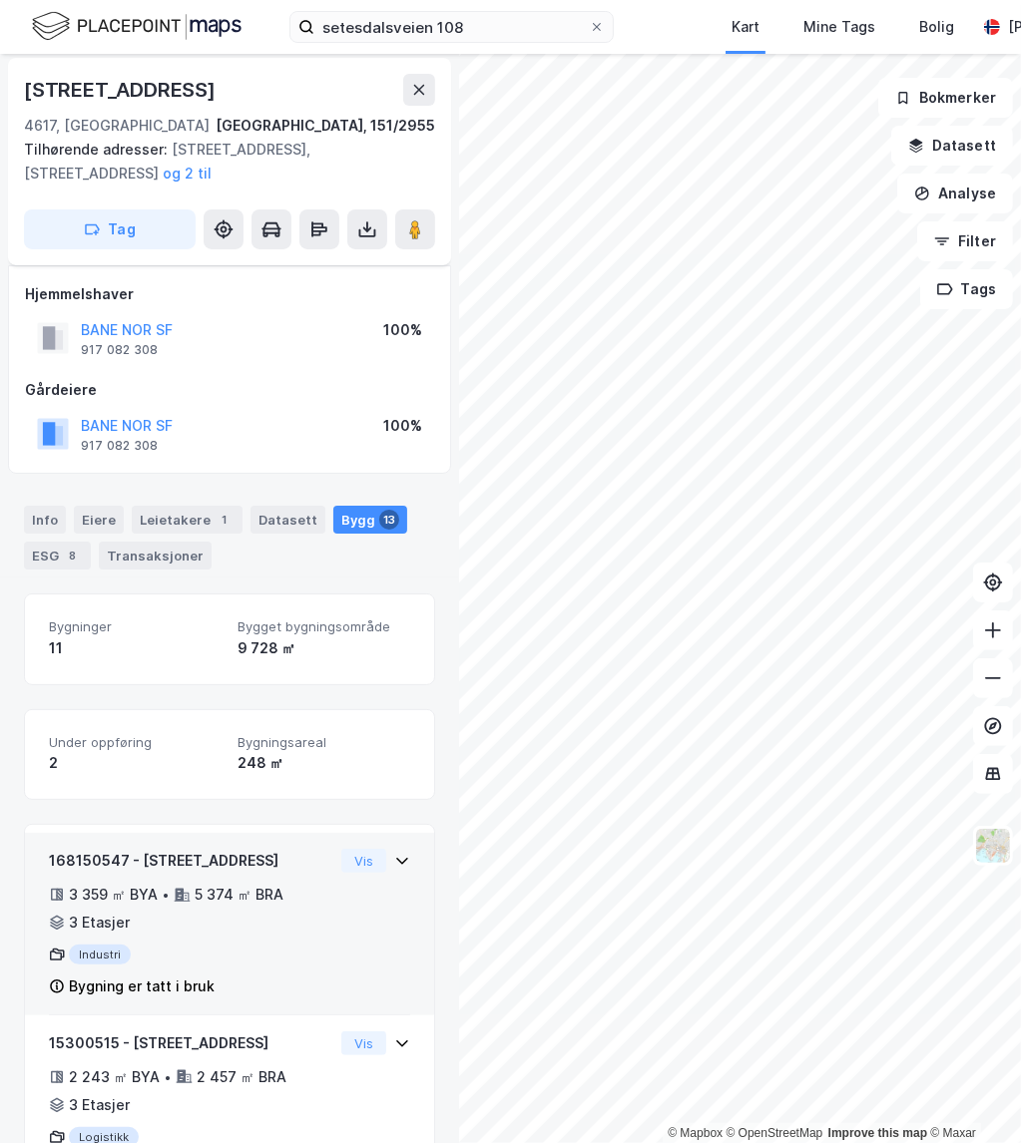
scroll to position [0, 0]
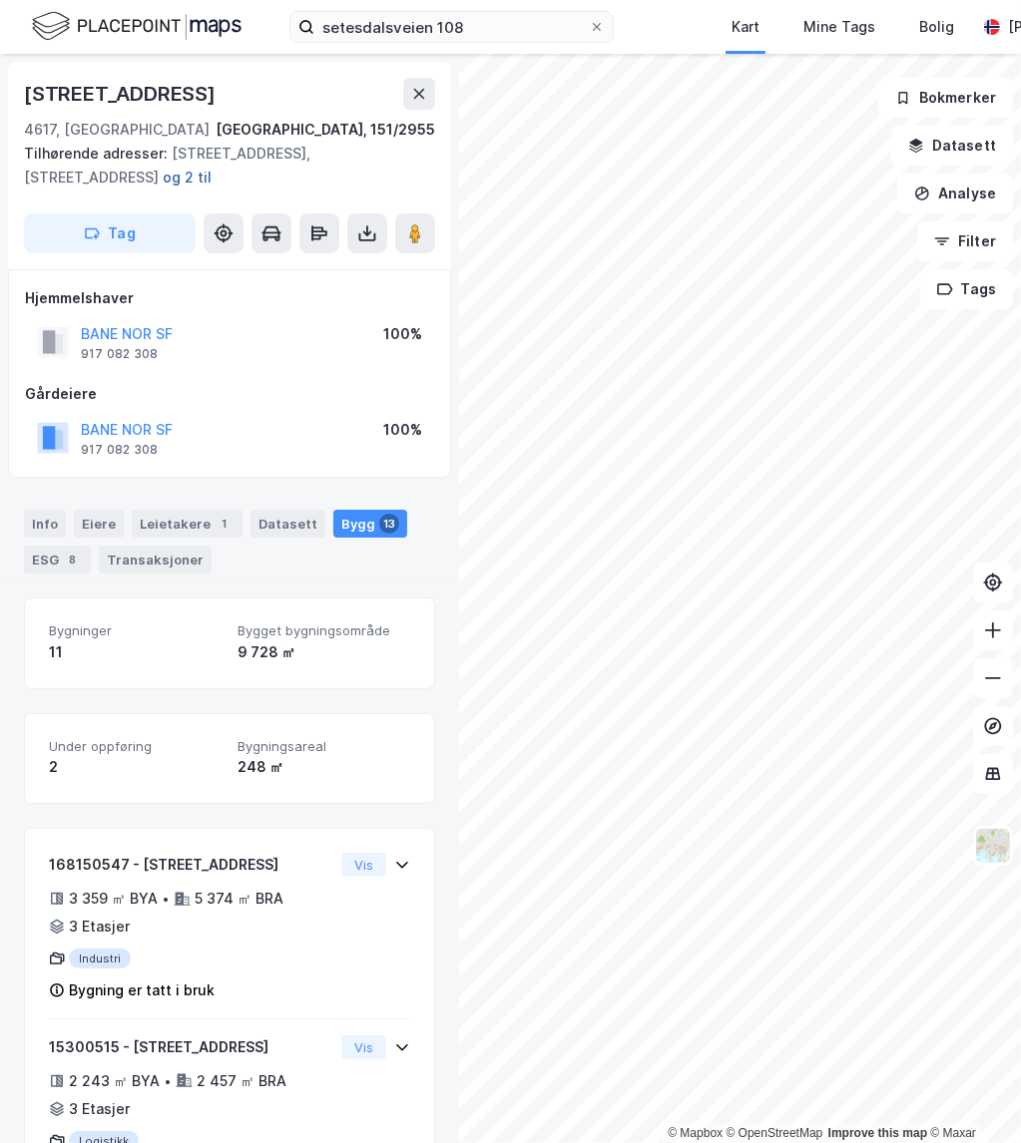
click at [0, 0] on button "og 2 til" at bounding box center [0, 0] width 0 height 0
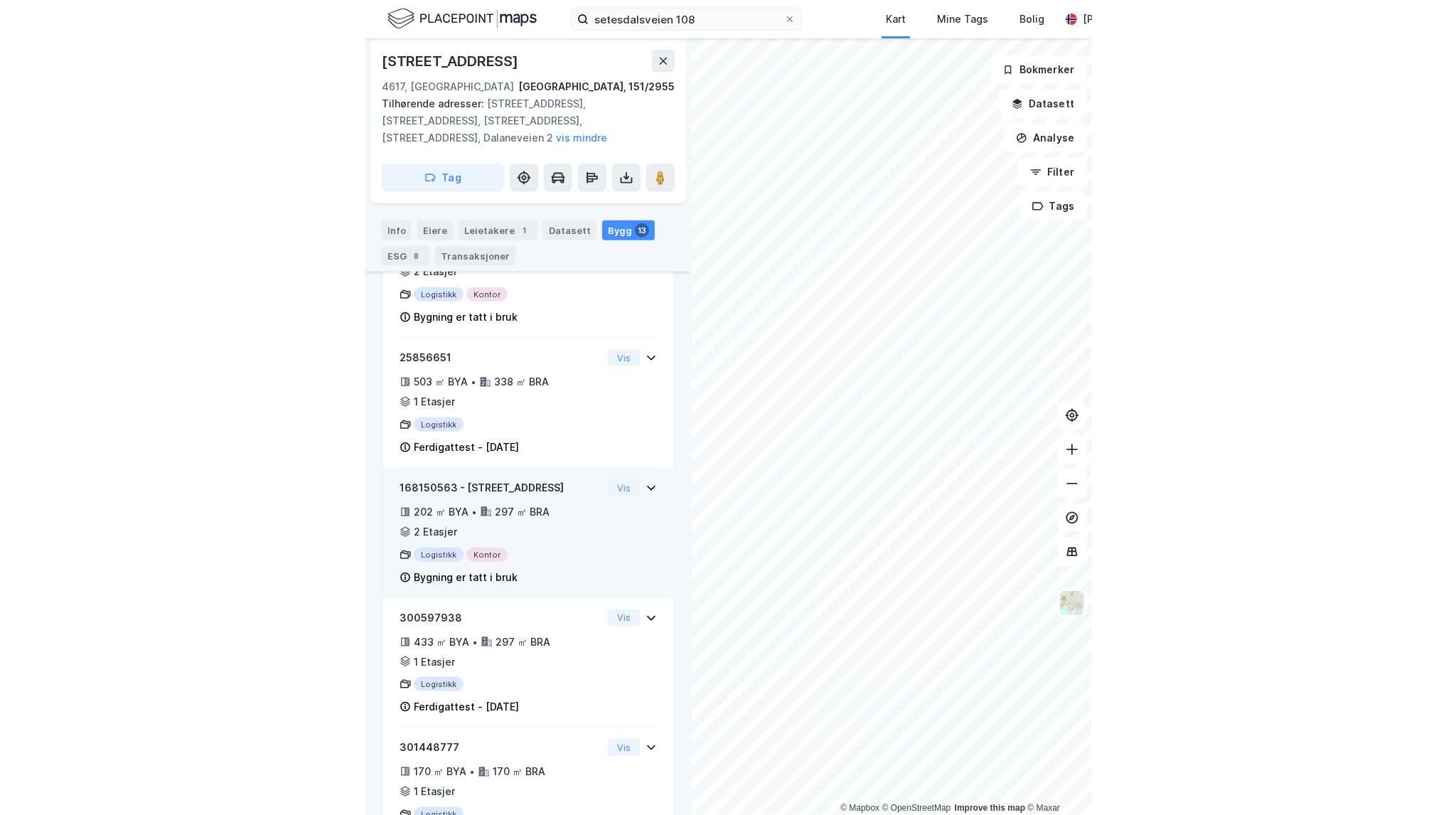
scroll to position [895, 0]
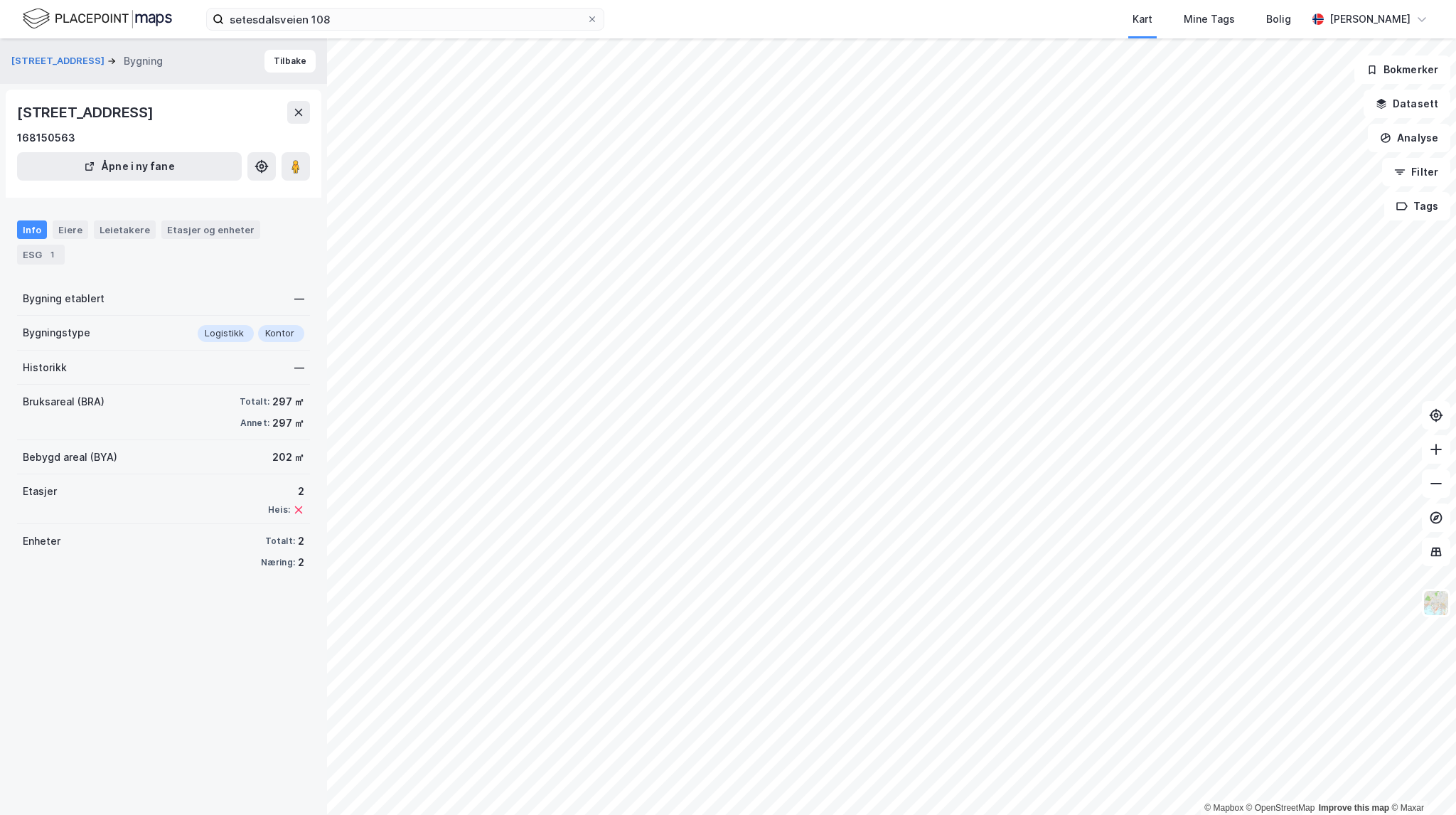
click at [66, 219] on div "Info Eiere Leietakere Etasjer og enheter ESG 1" at bounding box center [163, 237] width 327 height 67
click at [97, 220] on div "Leietakere" at bounding box center [125, 230] width 62 height 19
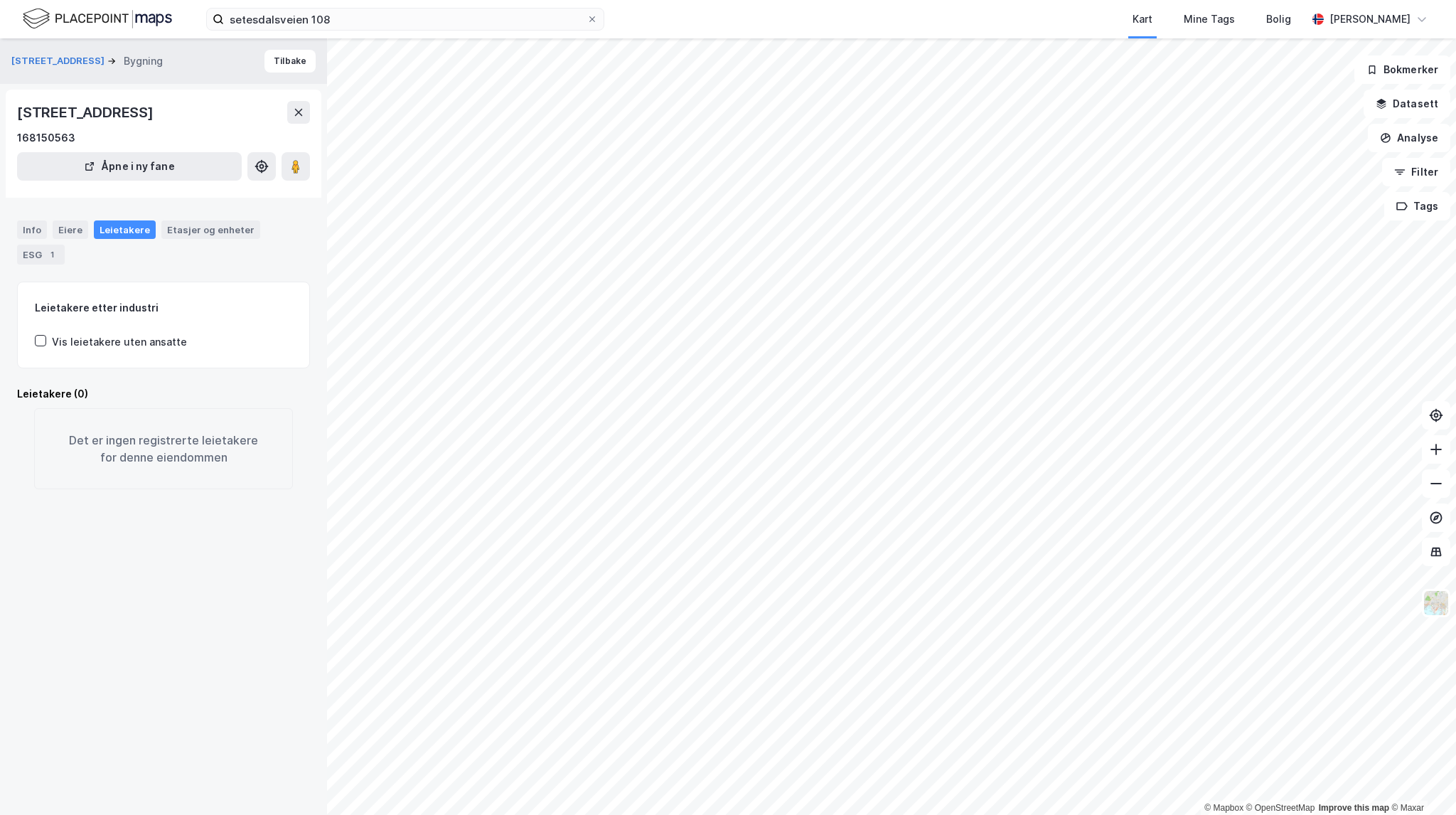
click at [103, 345] on div "Vis leietakere uten ansatte" at bounding box center [120, 342] width 135 height 17
click at [31, 252] on div "ESG 1" at bounding box center [41, 255] width 48 height 20
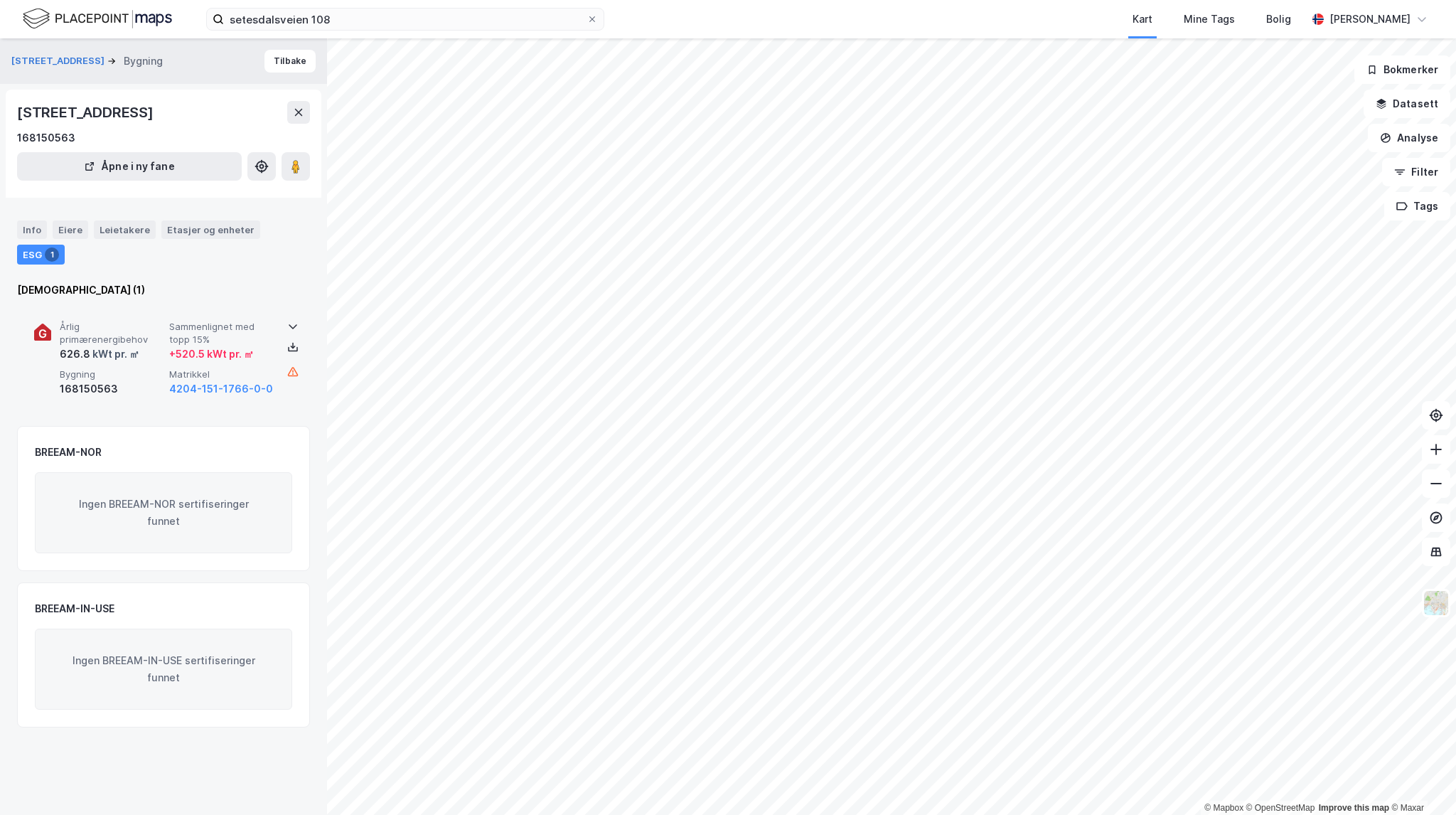
click at [247, 334] on span "Sammenlignet med topp 15%" at bounding box center [221, 333] width 104 height 25
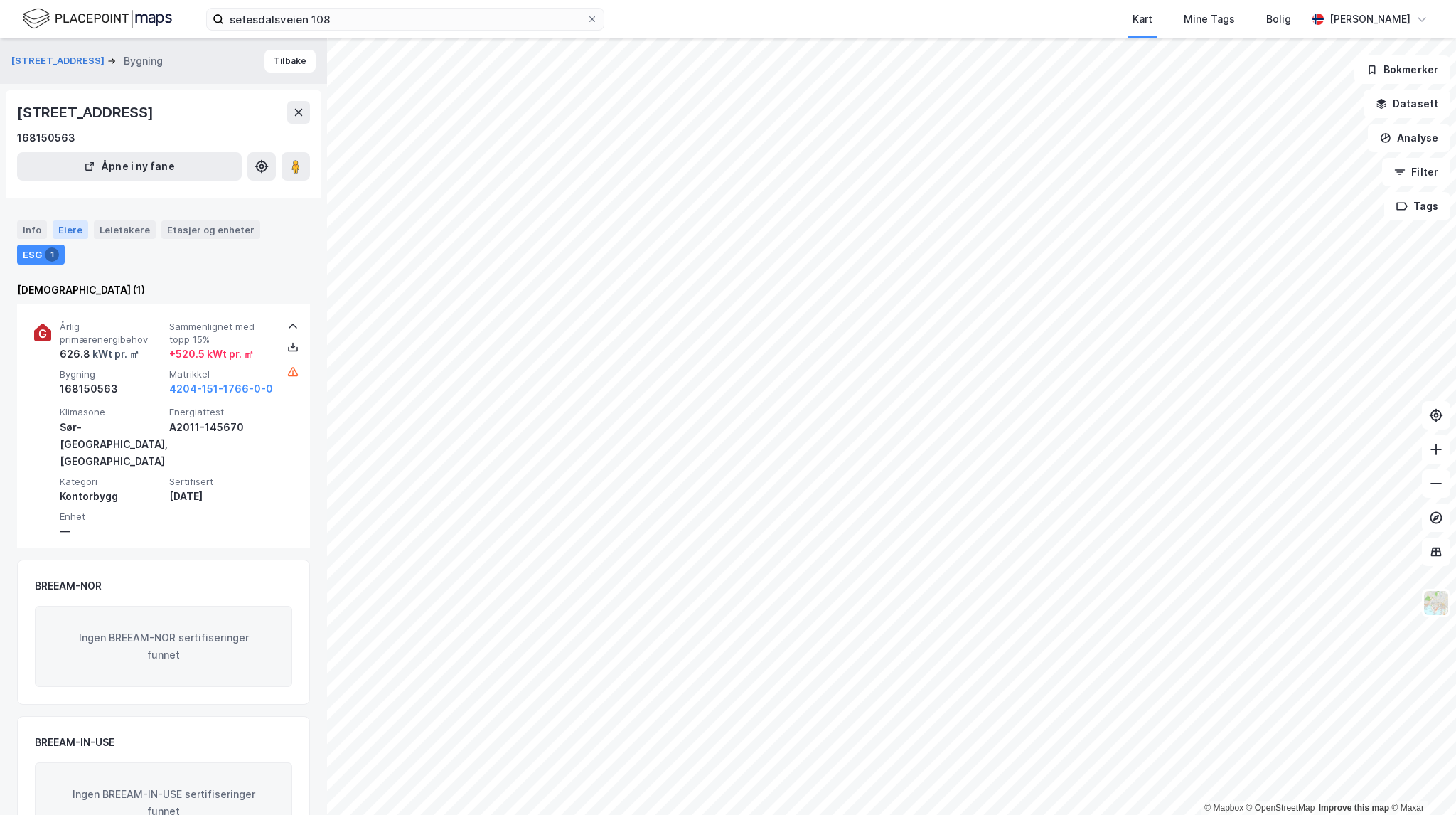
click at [70, 234] on div "Eiere" at bounding box center [71, 230] width 36 height 19
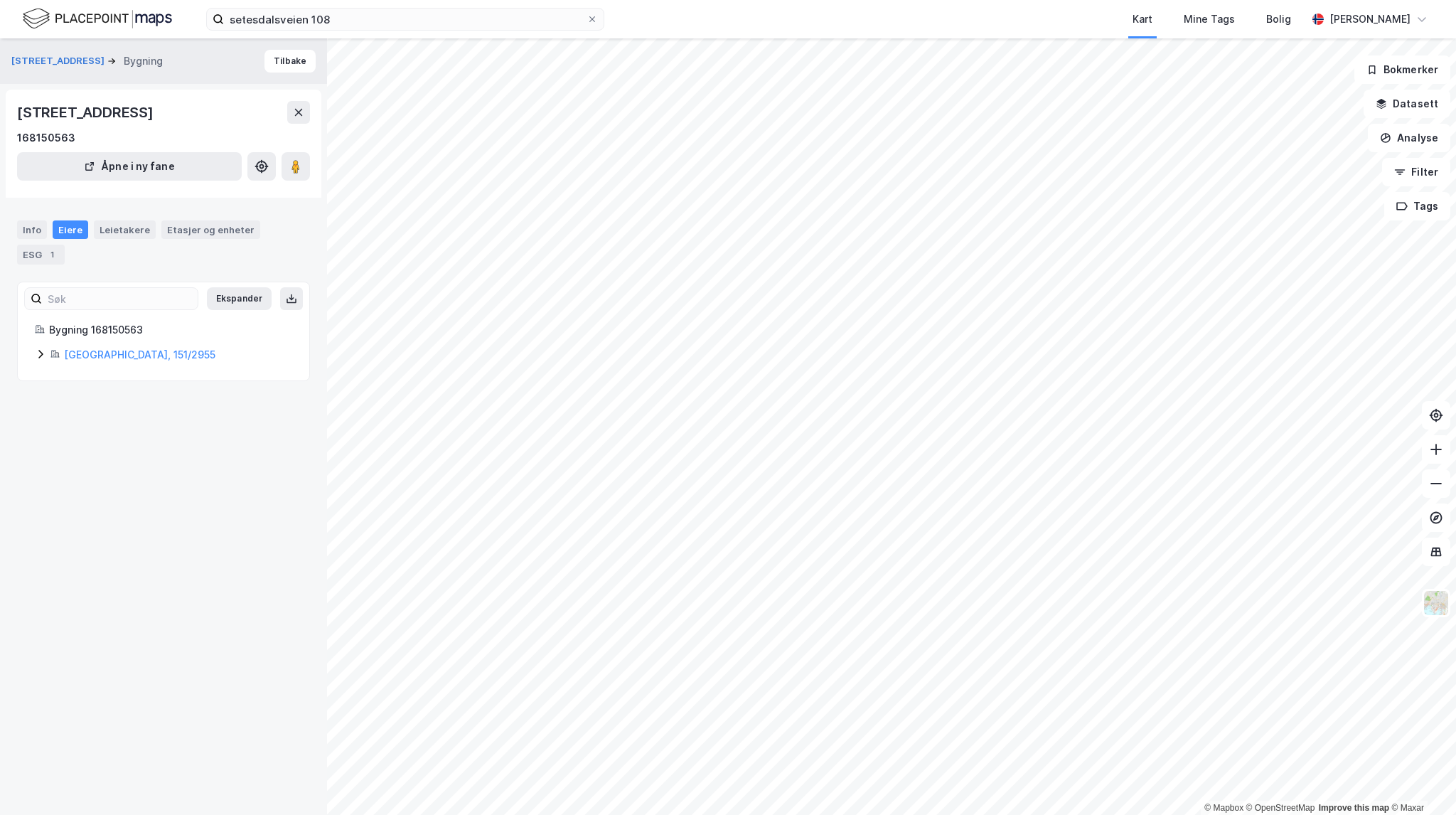
click at [37, 354] on icon at bounding box center [41, 354] width 11 height 11
drag, startPoint x: 158, startPoint y: 322, endPoint x: 91, endPoint y: 325, distance: 67.1
click at [91, 325] on div "Bygning 168150563" at bounding box center [170, 330] width 243 height 17
copy div "168150563"
click at [34, 227] on div "Info" at bounding box center [32, 230] width 30 height 19
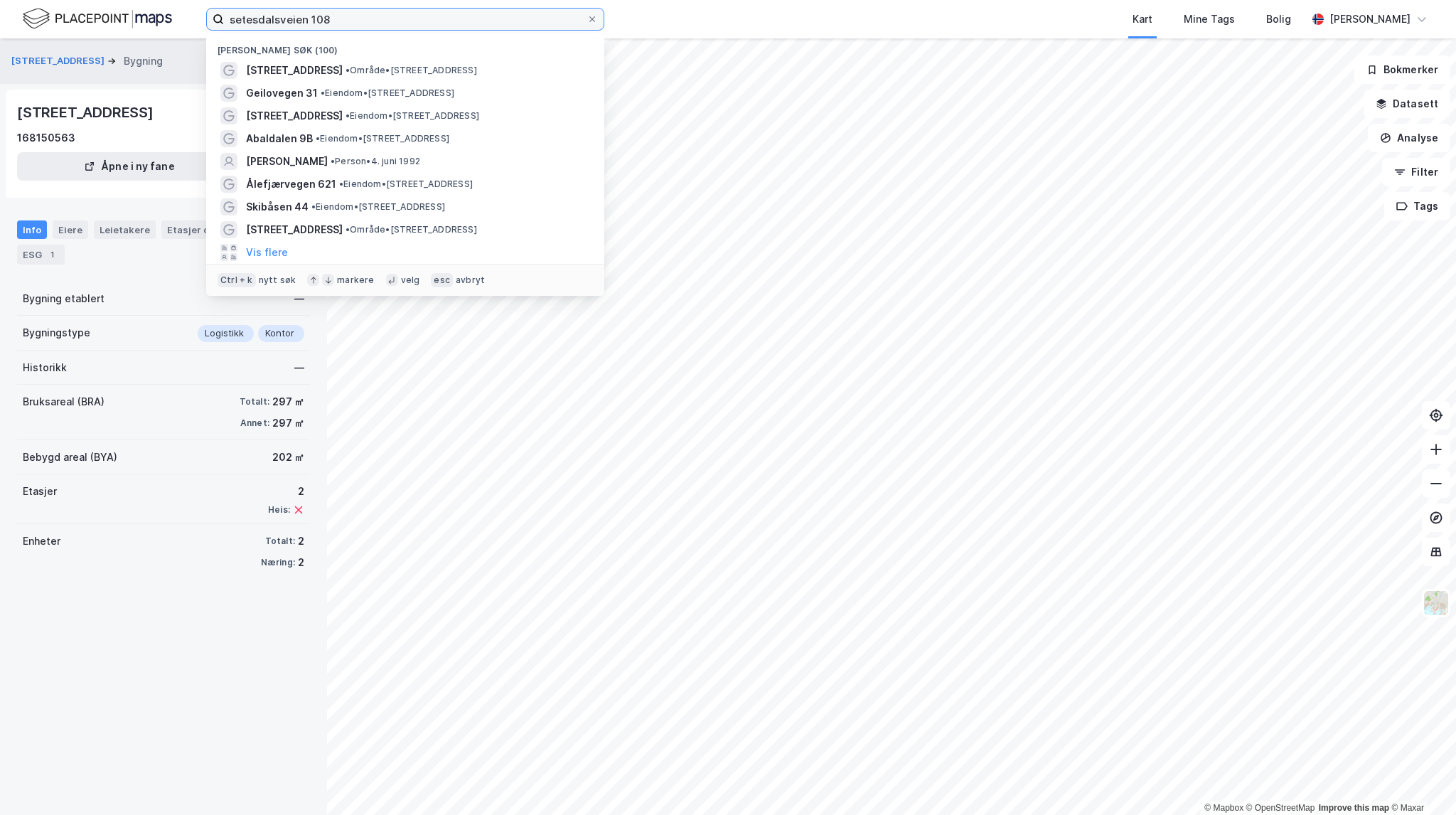
drag, startPoint x: 382, startPoint y: 19, endPoint x: 225, endPoint y: 18, distance: 157.0
click at [224, 15] on input "setesdalsveien 108" at bounding box center [405, 19] width 363 height 21
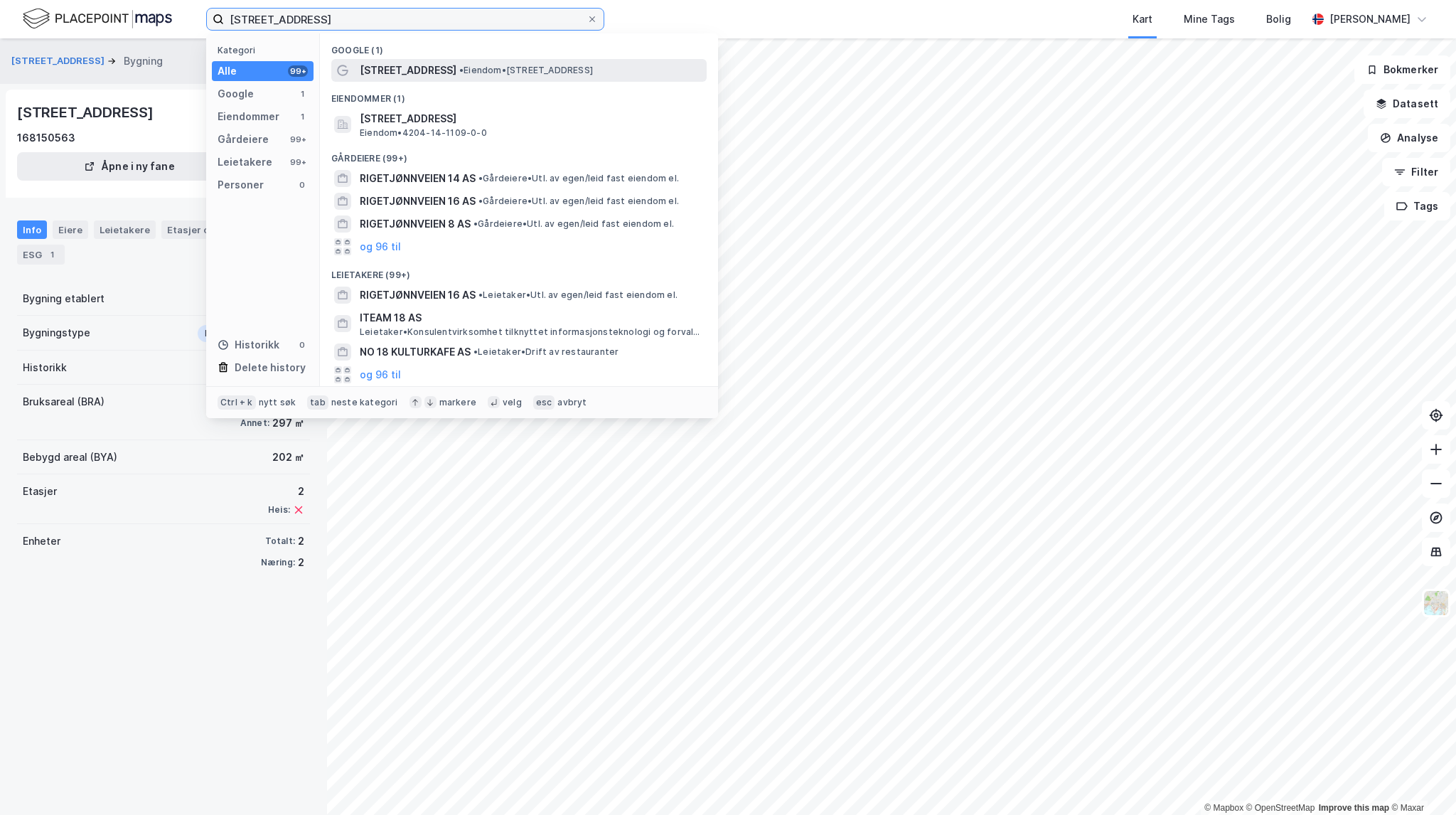
type input "[STREET_ADDRESS]"
click at [520, 74] on span "• Eiendom • Rigetjønnveien 18, 4626 Kristiansand" at bounding box center [527, 71] width 134 height 11
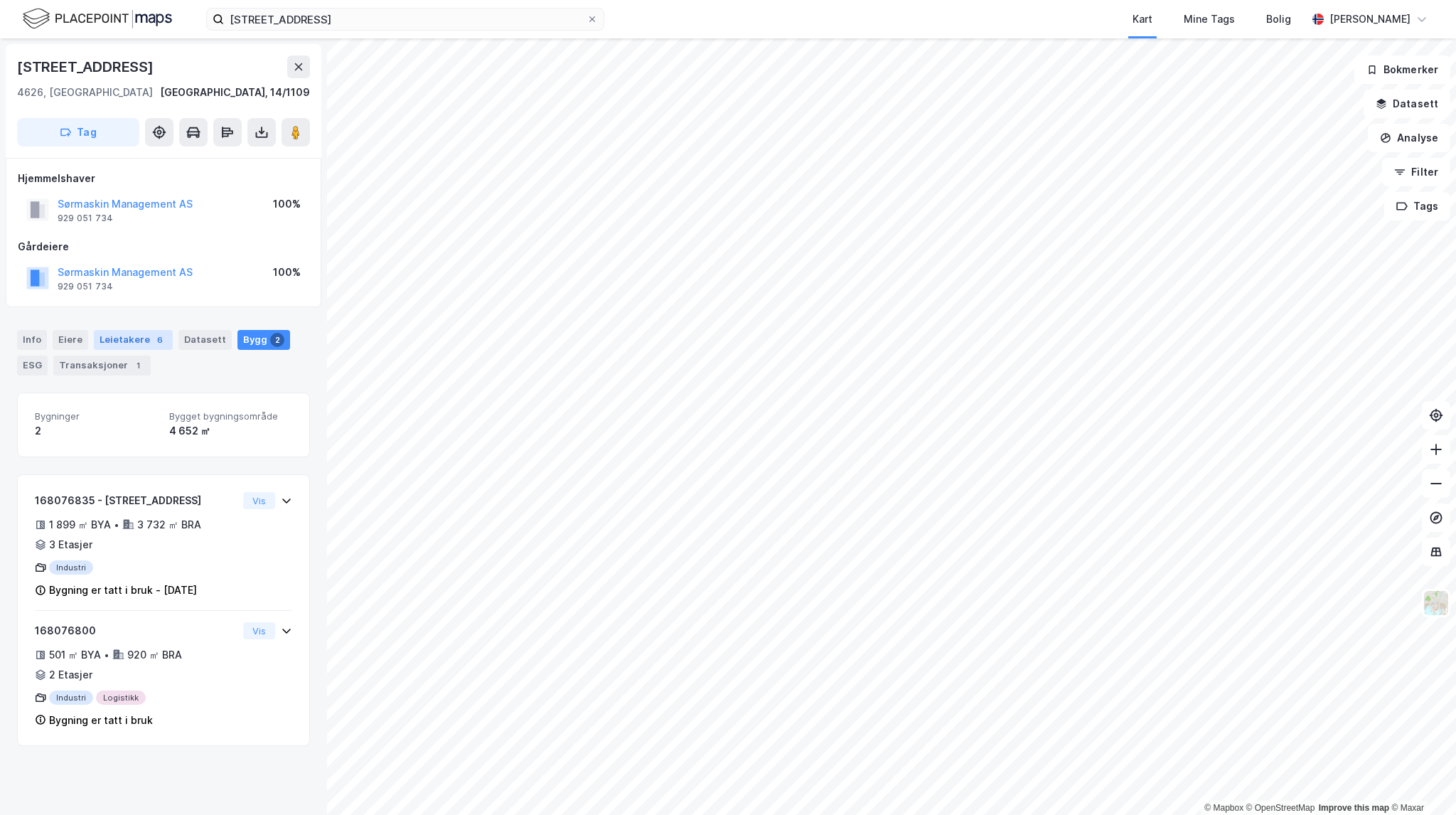
click at [153, 334] on div "6" at bounding box center [160, 340] width 14 height 14
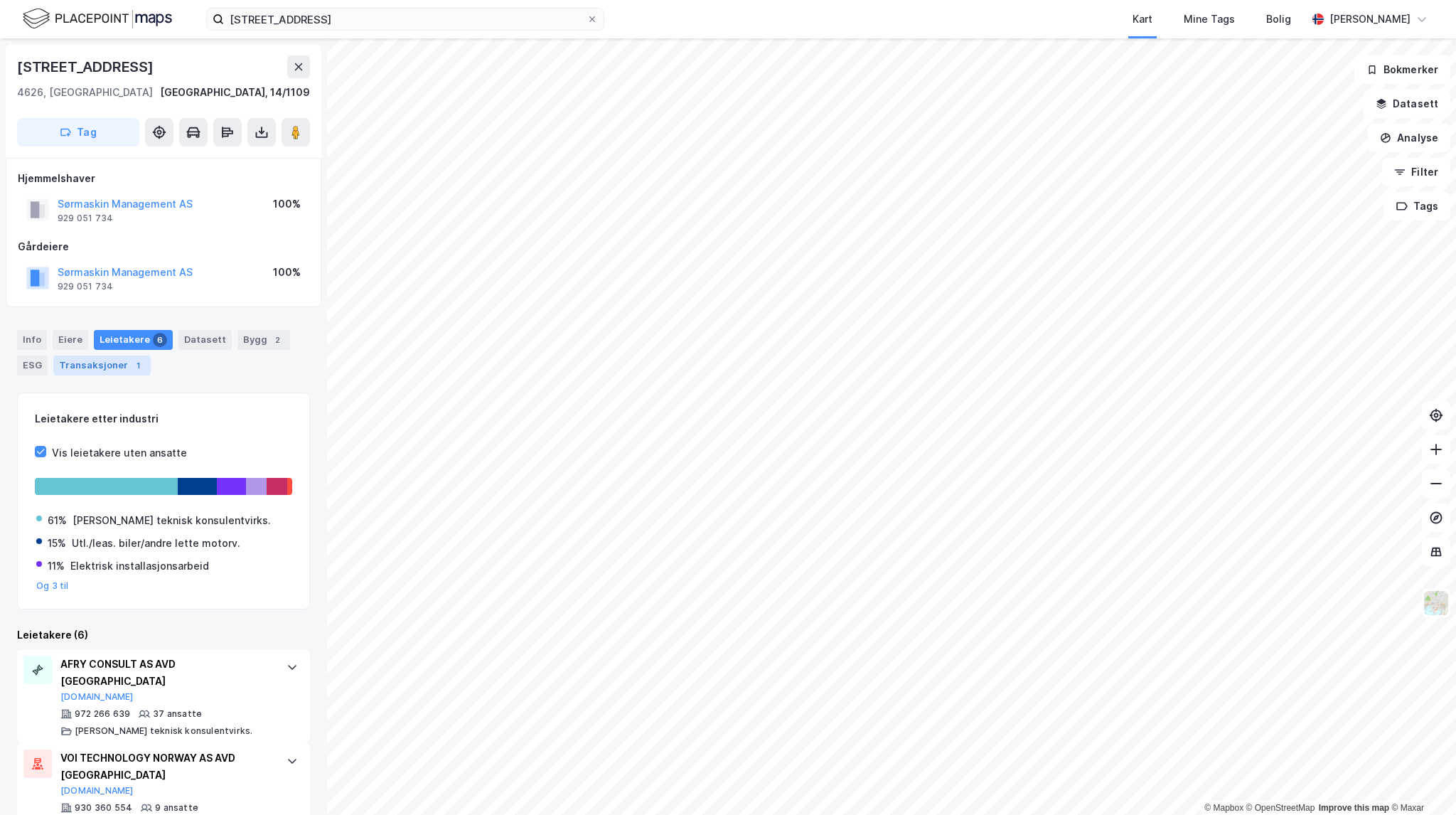
click at [121, 371] on div "Transaksjoner 1" at bounding box center [102, 366] width 98 height 20
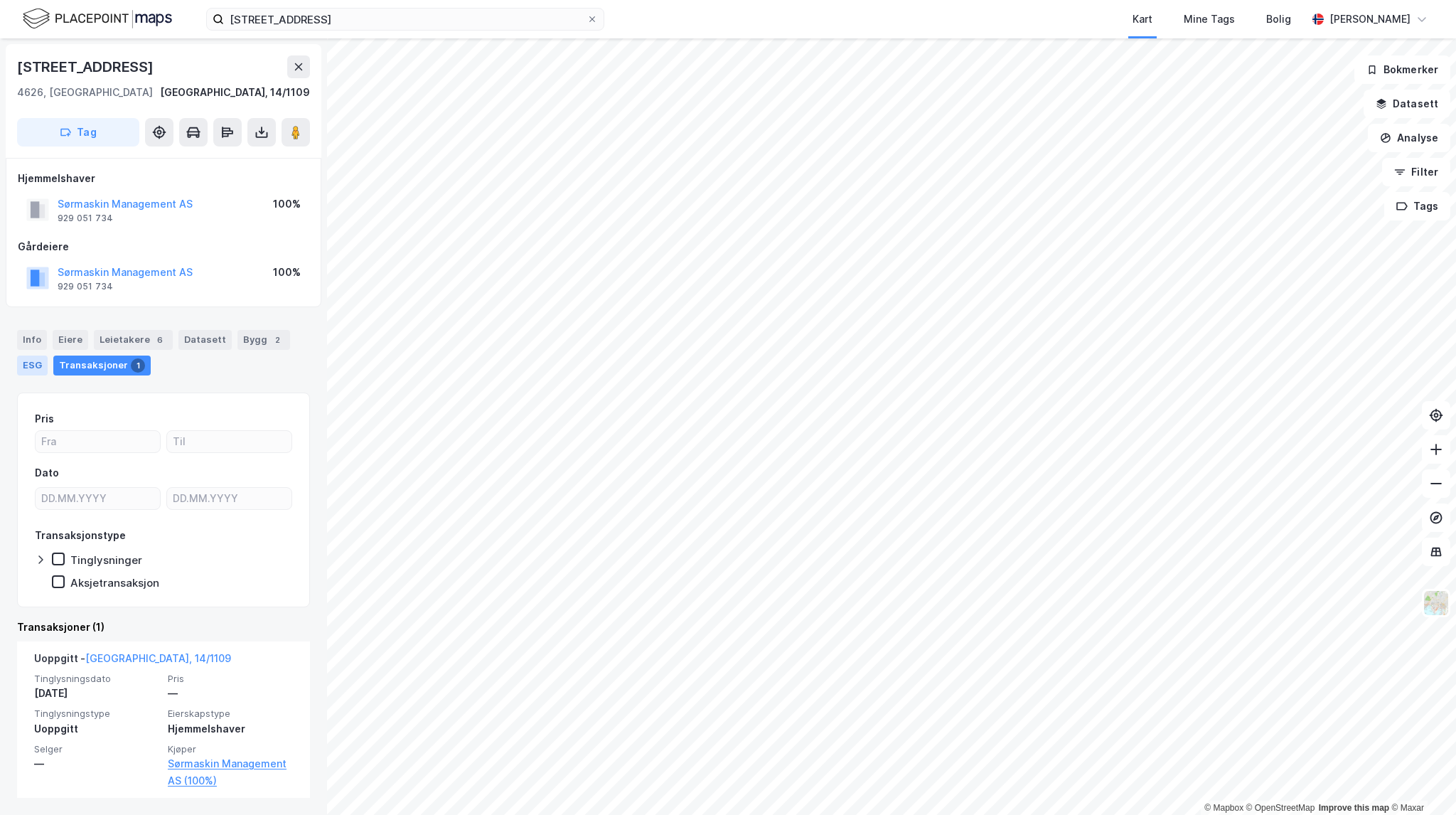
click at [32, 365] on div "ESG" at bounding box center [32, 366] width 31 height 20
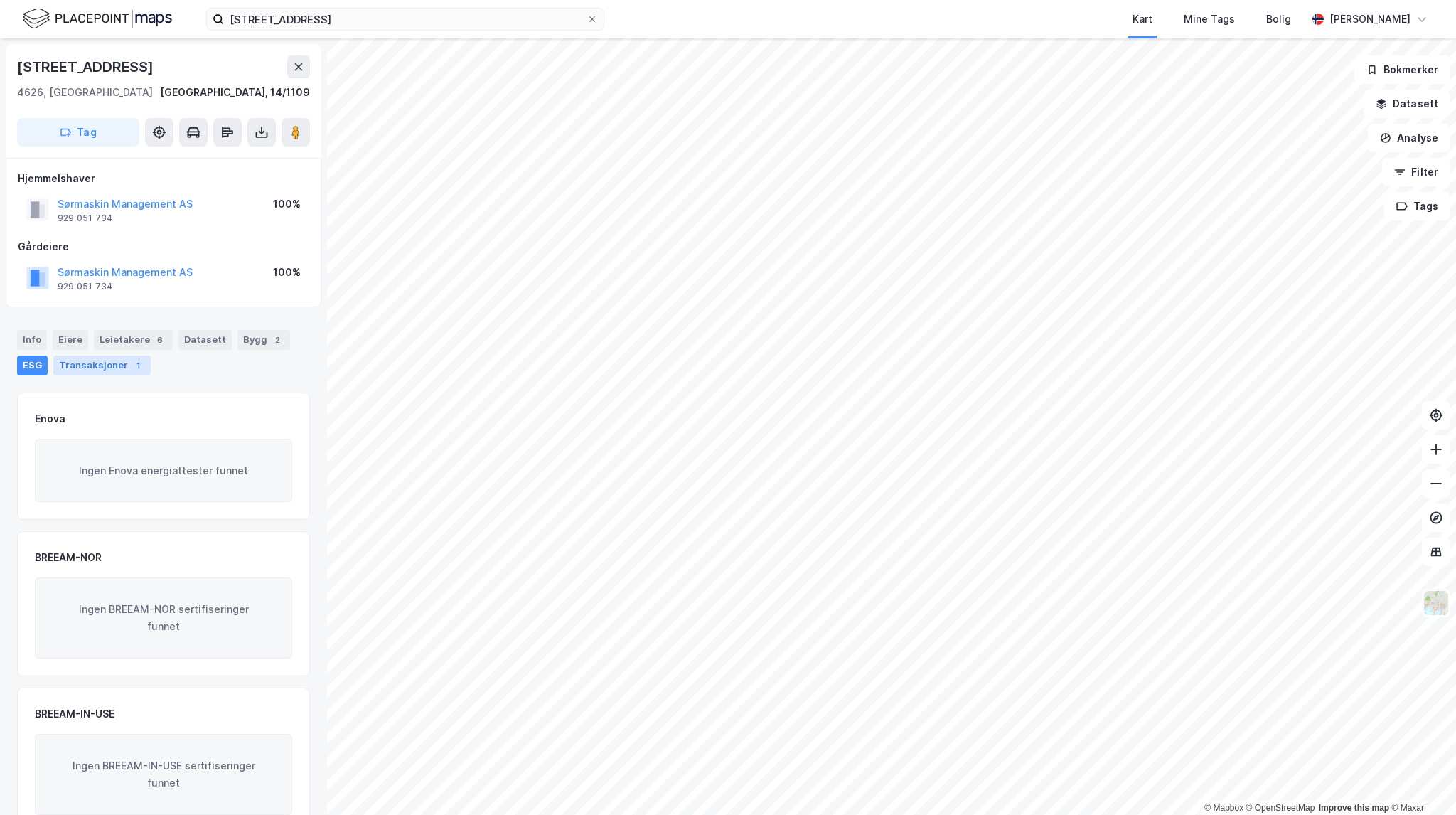
scroll to position [33, 0]
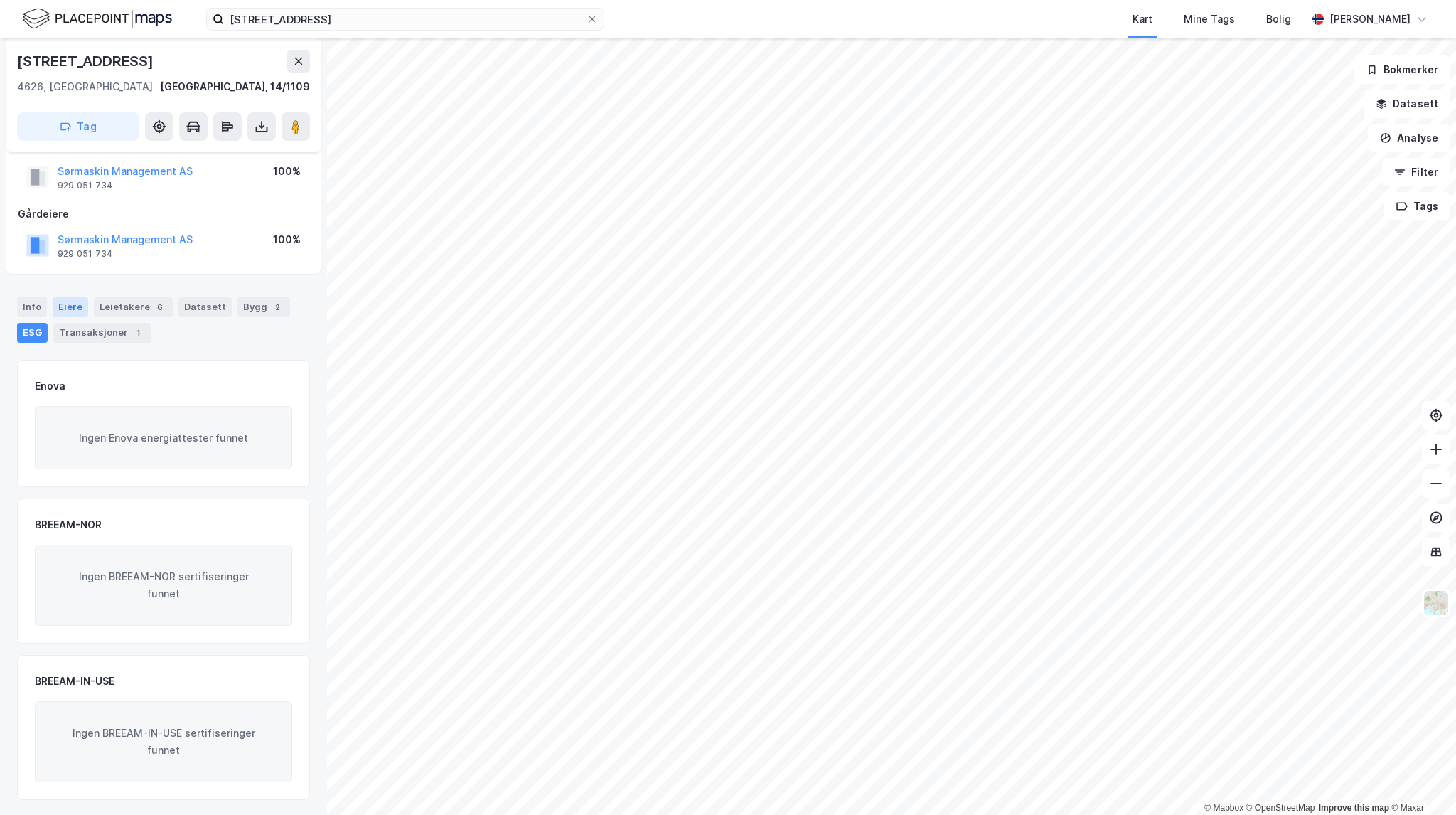
click at [62, 307] on div "Eiere" at bounding box center [71, 307] width 36 height 20
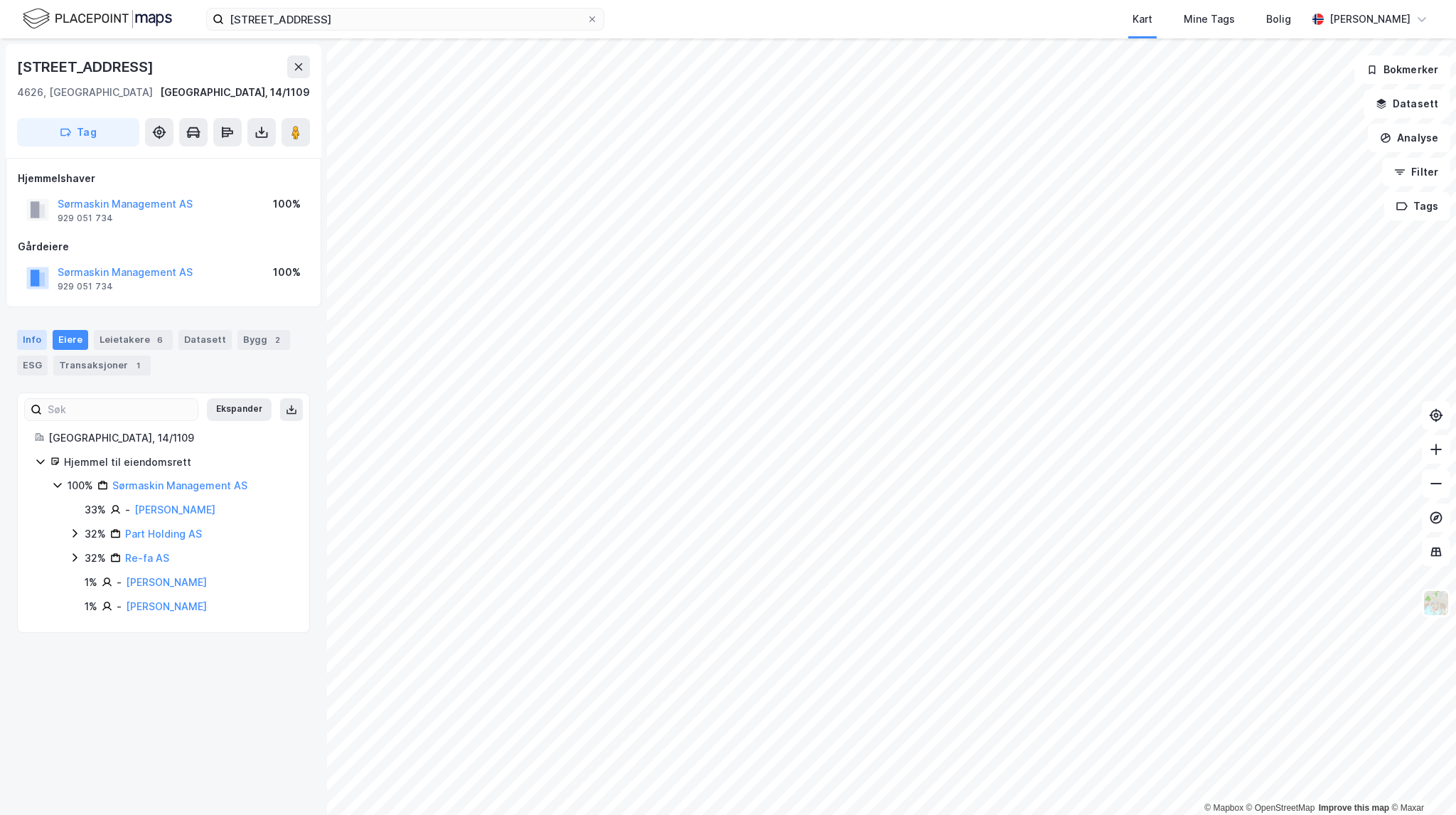
click at [33, 337] on div "Info" at bounding box center [32, 340] width 30 height 20
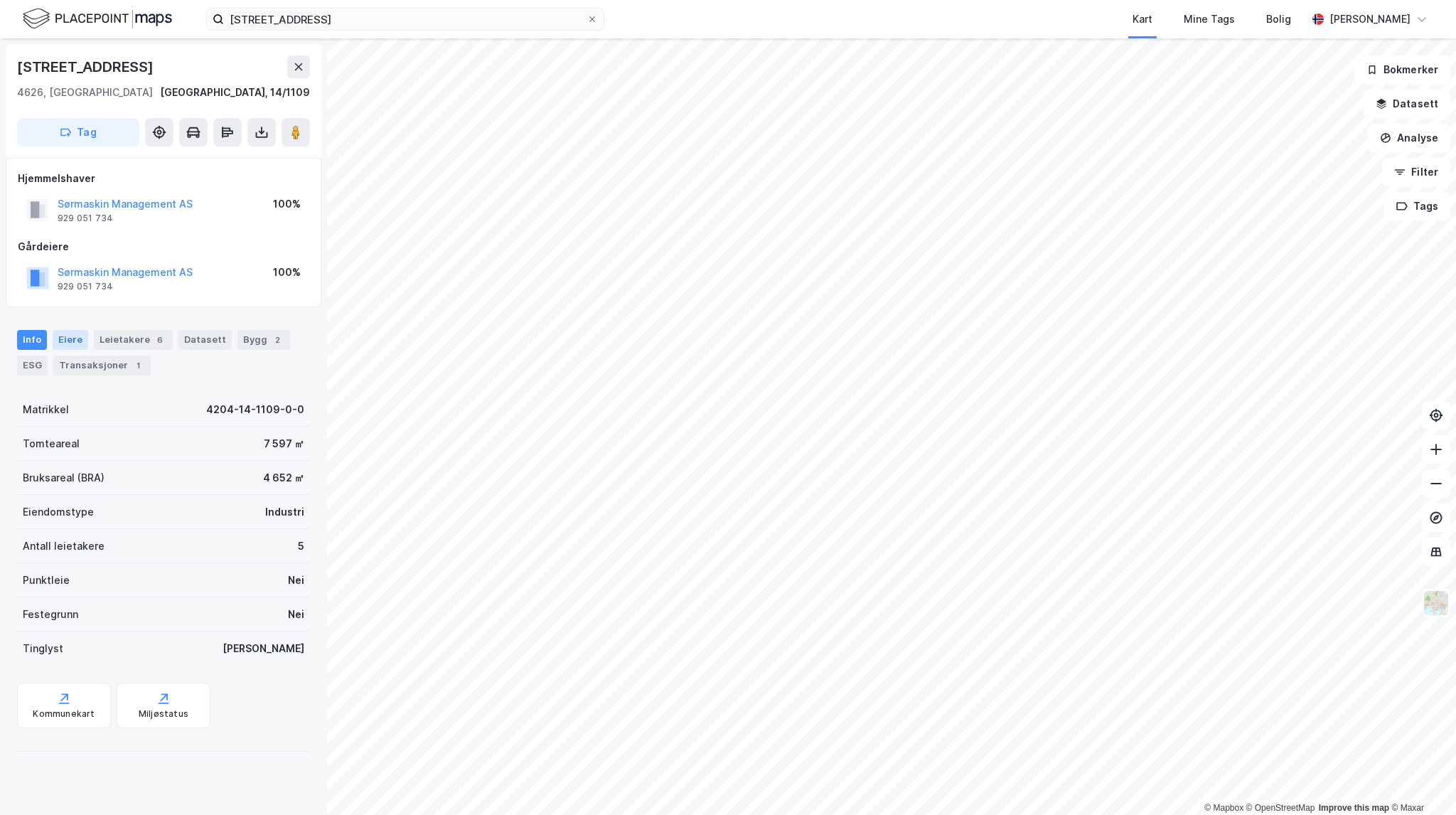
click at [81, 332] on div "Eiere" at bounding box center [71, 340] width 36 height 20
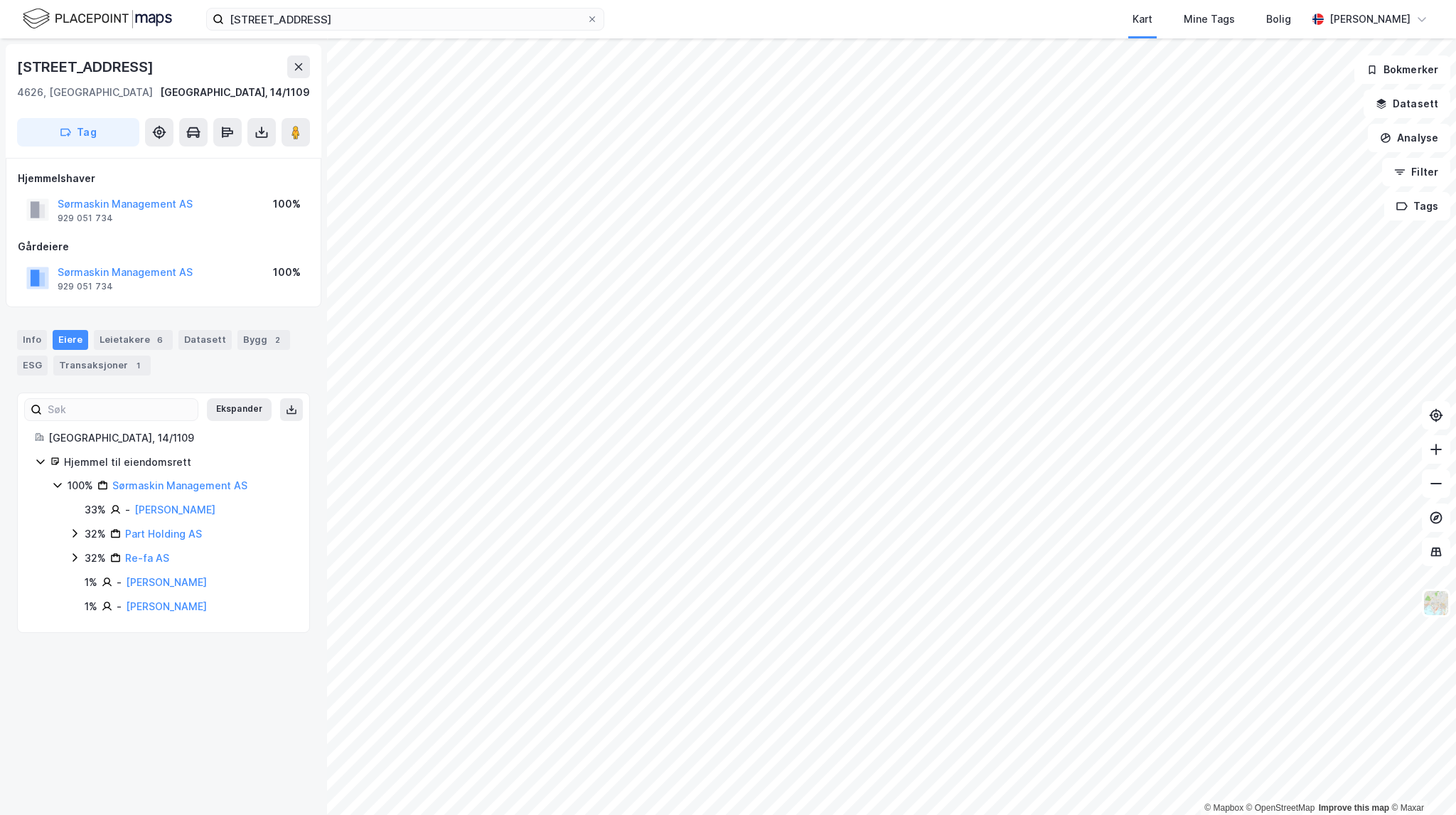
click at [69, 533] on icon at bounding box center [75, 533] width 11 height 11
click at [74, 583] on icon at bounding box center [75, 582] width 11 height 11
click at [127, 340] on div "Leietakere 6" at bounding box center [133, 340] width 79 height 20
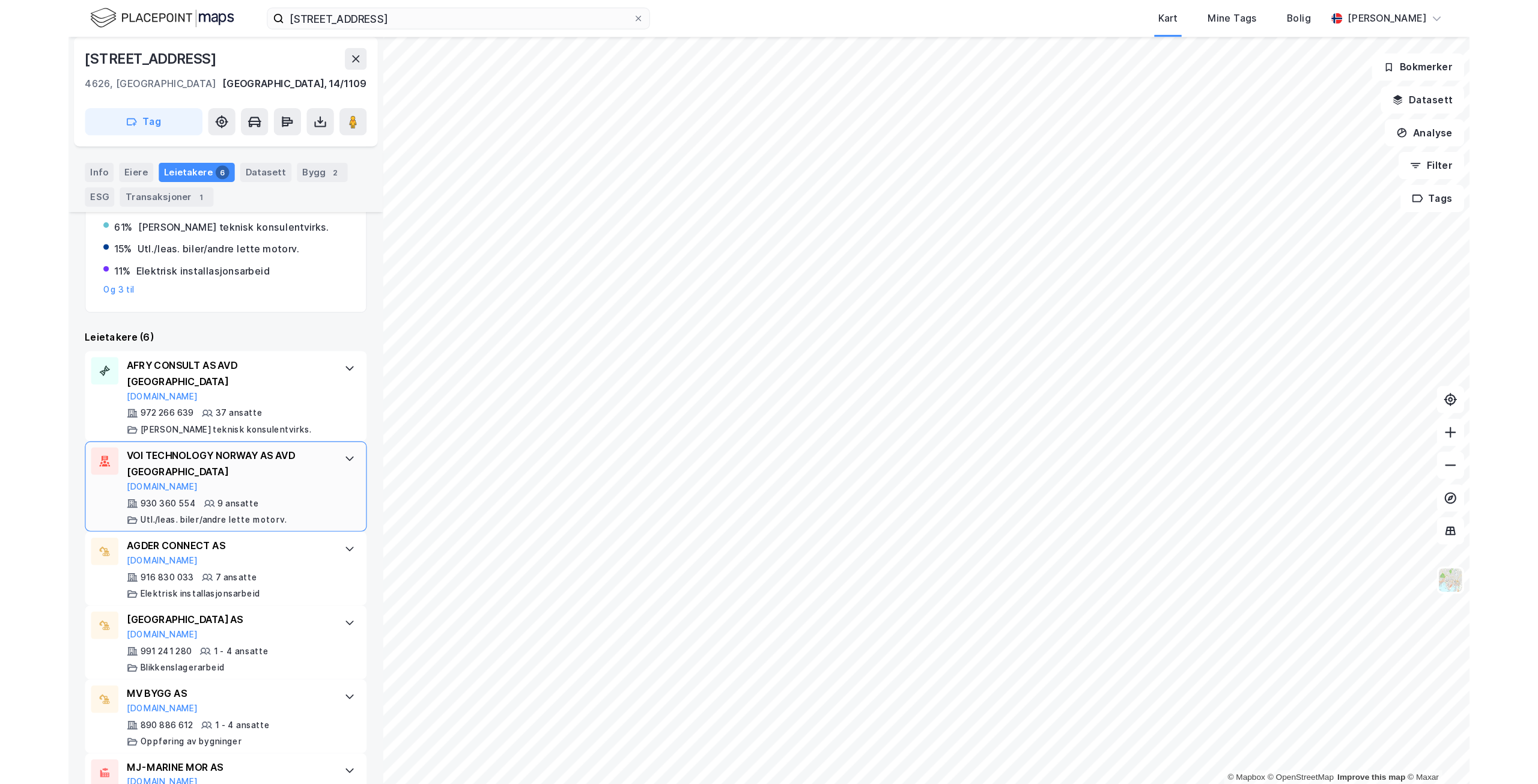
scroll to position [277, 0]
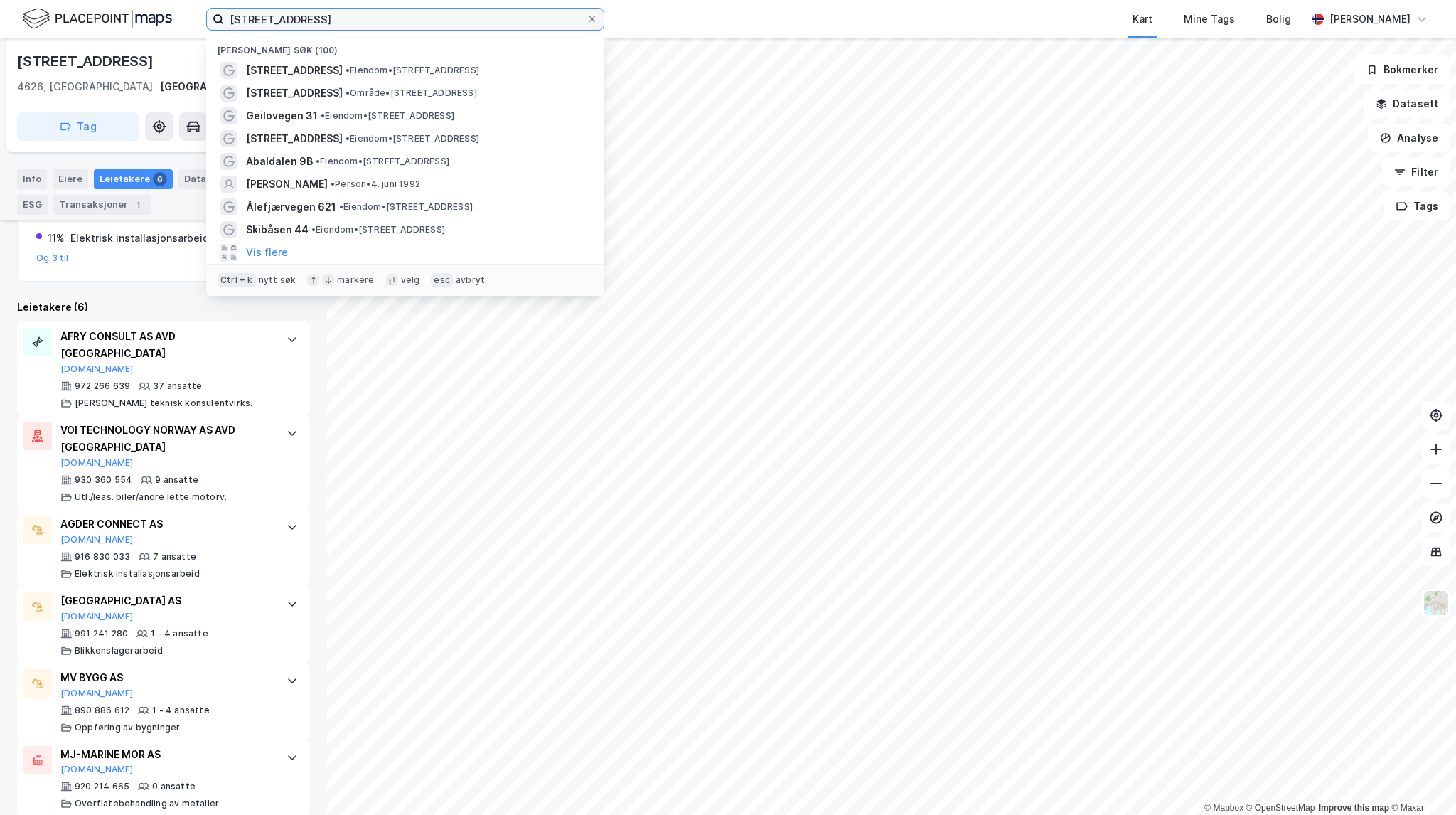
drag, startPoint x: 333, startPoint y: 19, endPoint x: 224, endPoint y: 15, distance: 109.1
click at [224, 15] on input "[STREET_ADDRESS]" at bounding box center [405, 19] width 363 height 21
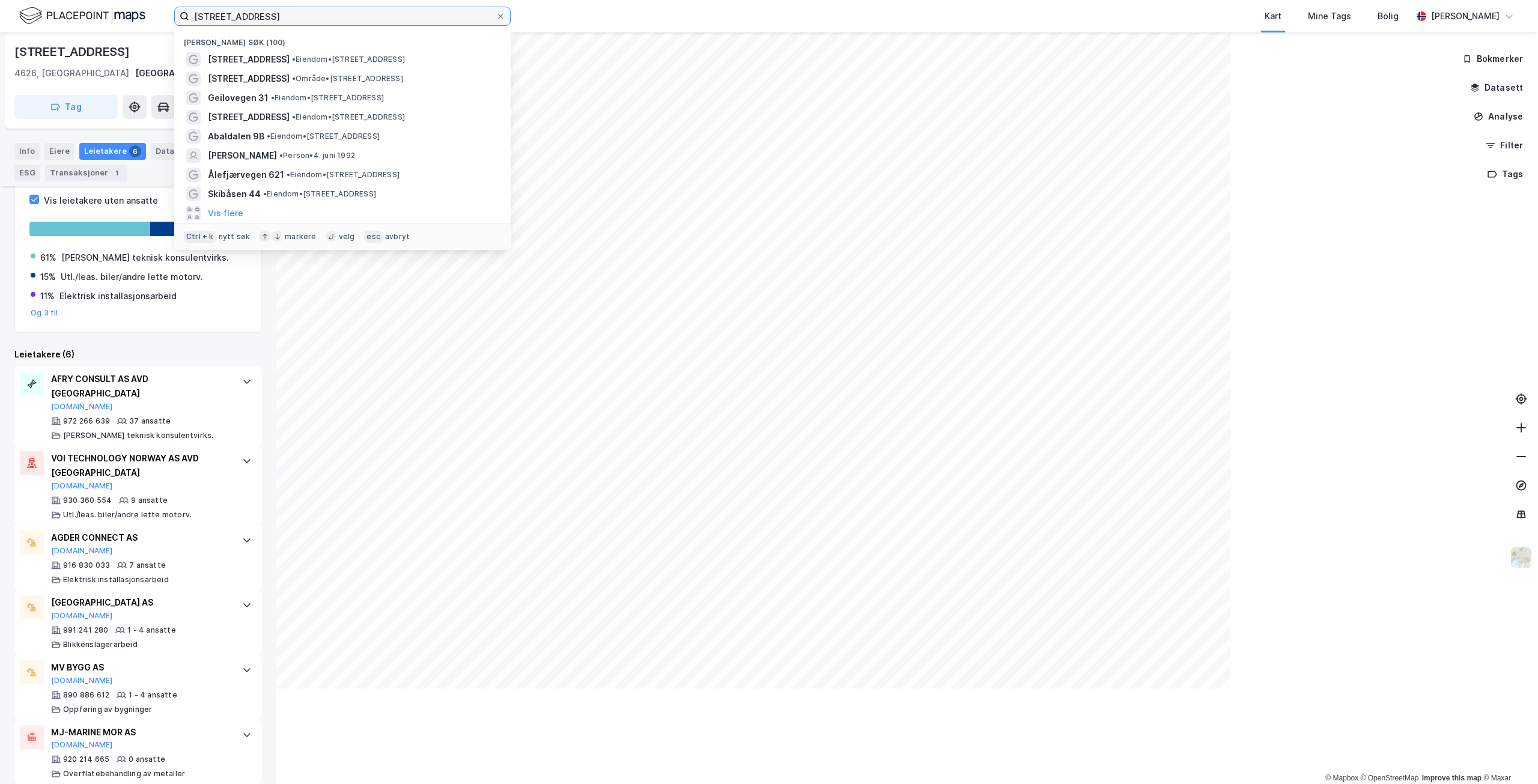
scroll to position [182, 0]
click at [310, 23] on input "[STREET_ADDRESS]" at bounding box center [342, 16] width 307 height 18
click at [295, 17] on input "[STREET_ADDRESS]" at bounding box center [342, 16] width 307 height 18
drag, startPoint x: 311, startPoint y: 13, endPoint x: 132, endPoint y: 6, distance: 179.1
click at [132, 6] on div "Rigetjønnveien 18 Nylige søk (100) Rigetjønnveien 18 • Eiendom • Rigetjønnveien…" at bounding box center [769, 16] width 1538 height 33
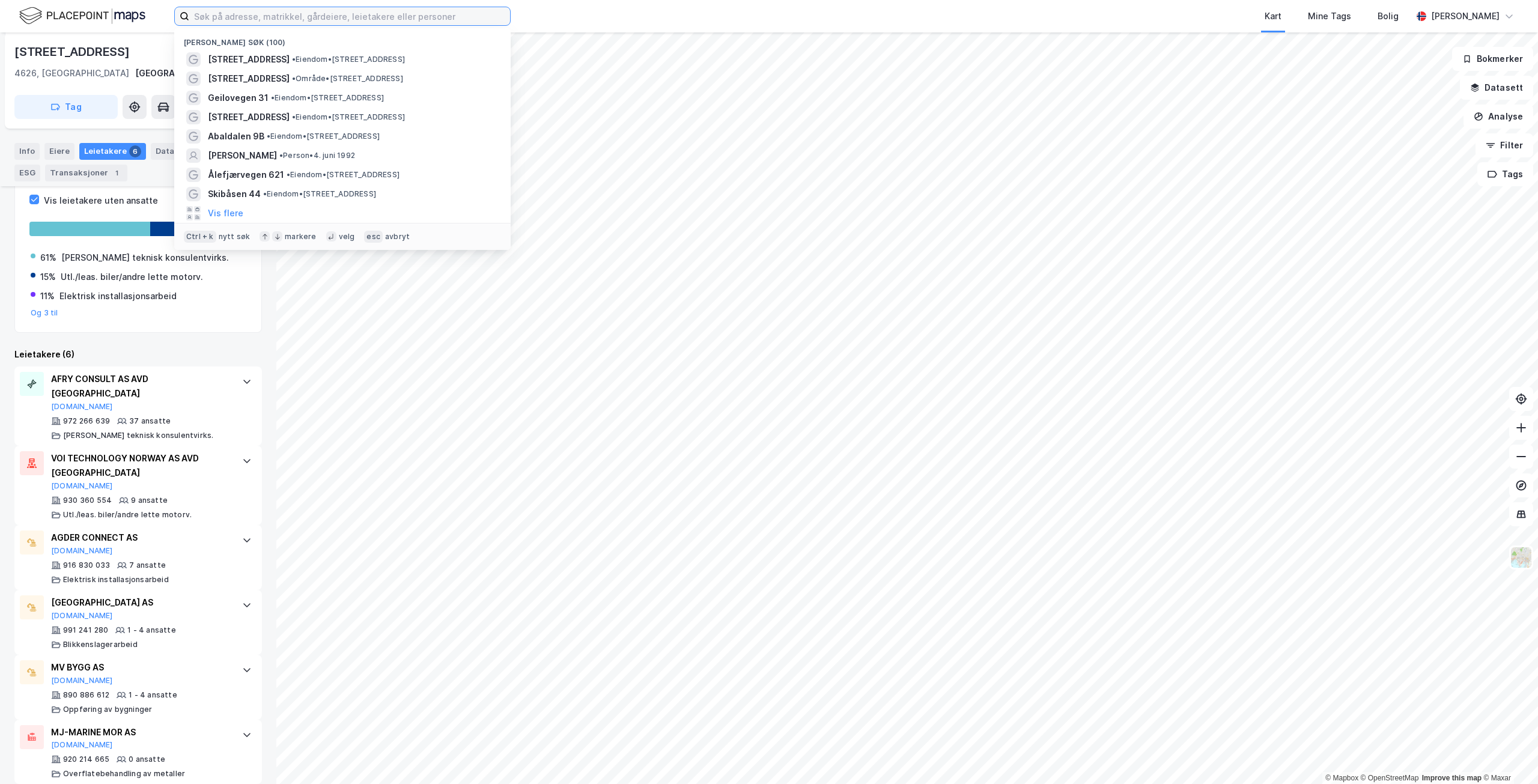
paste input "[STREET_ADDRESS]"
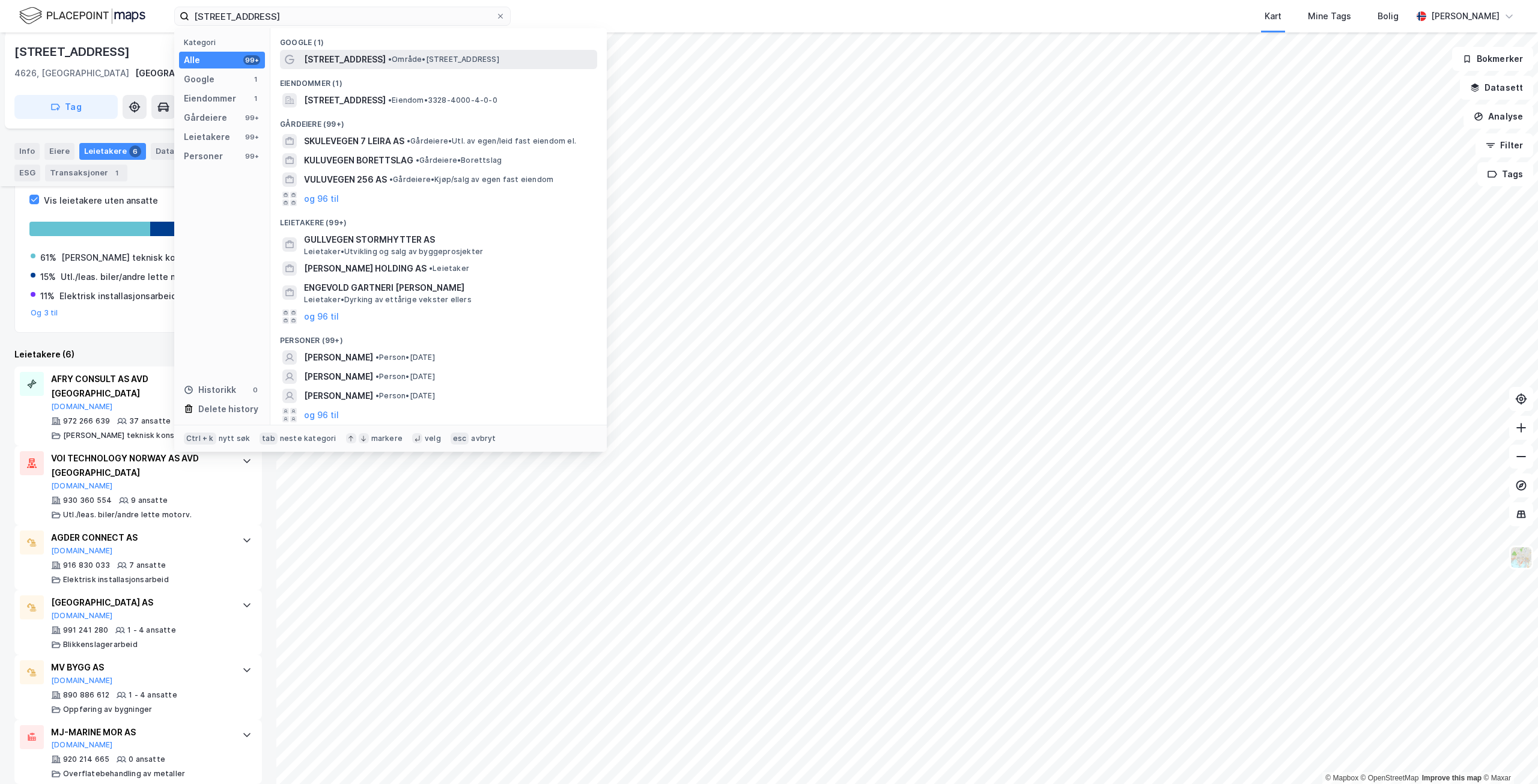
click at [416, 55] on span "• Område • Kuluvegen 7, 3570 Ål" at bounding box center [444, 60] width 111 height 10
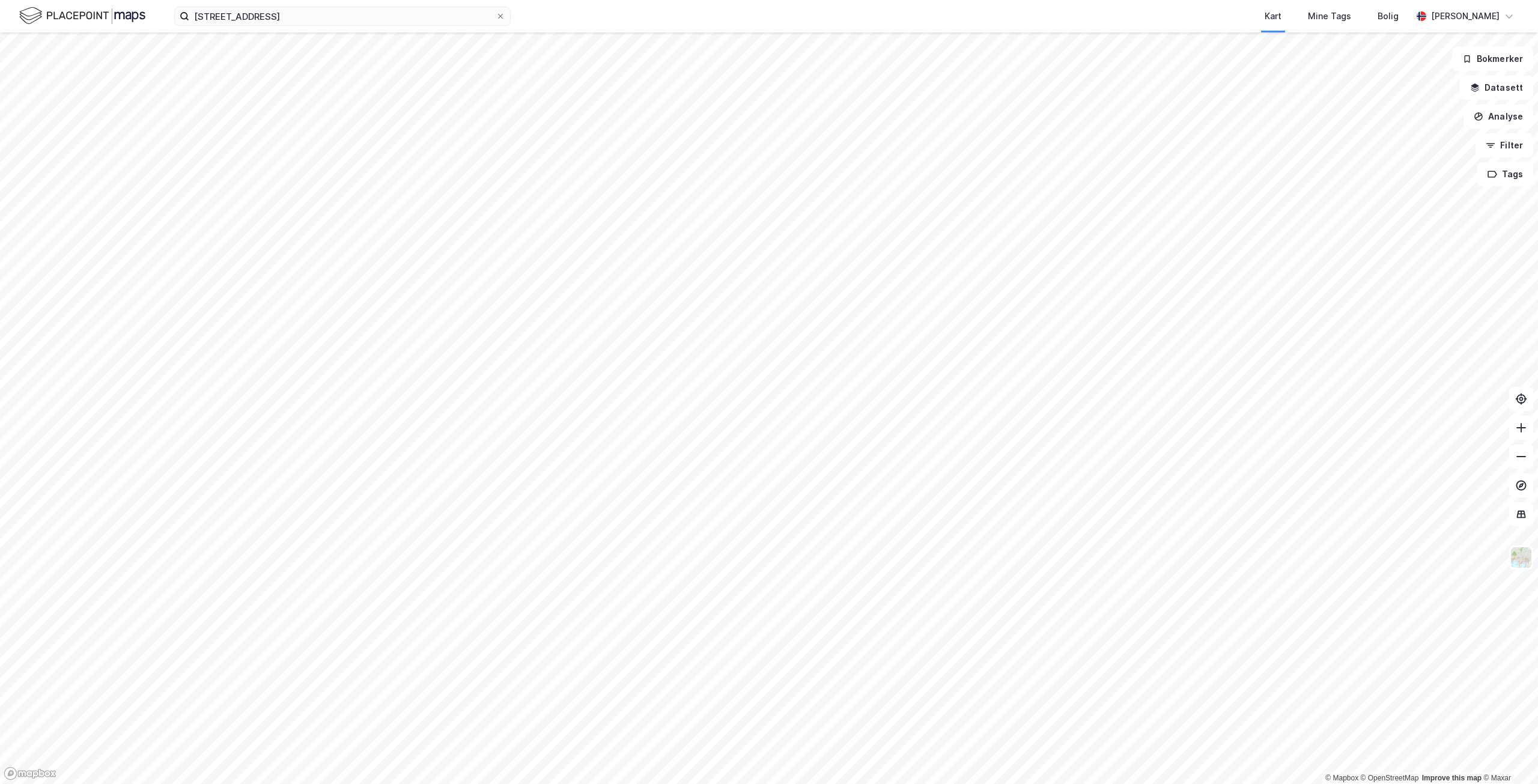
click at [294, 28] on div "Kuluvegen 7 Kart Mine Tags Bolig Marianne Heitmann" at bounding box center [769, 16] width 1538 height 33
click at [293, 19] on input "[STREET_ADDRESS]" at bounding box center [342, 16] width 307 height 18
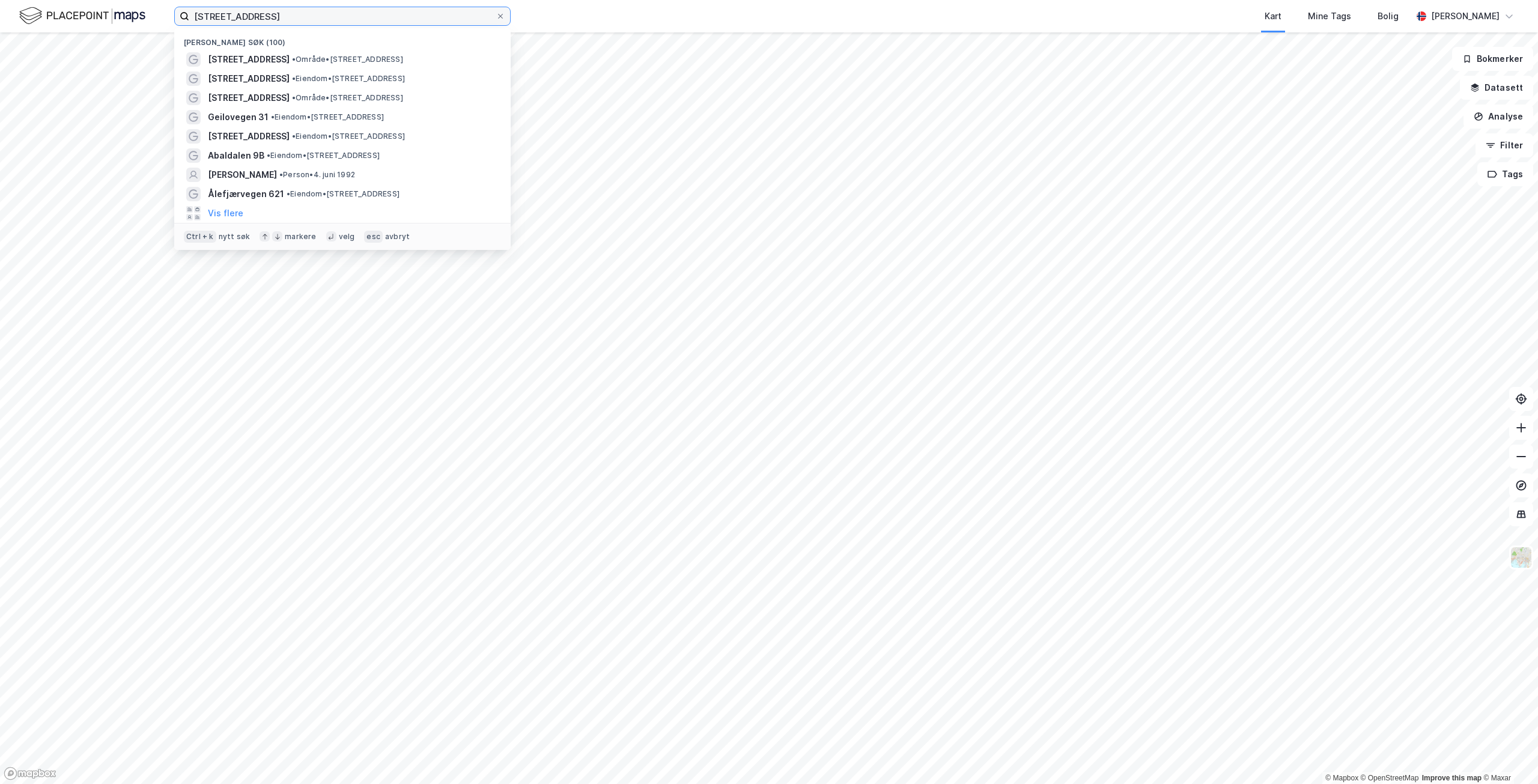
click at [257, 17] on input "[STREET_ADDRESS]" at bounding box center [342, 16] width 307 height 18
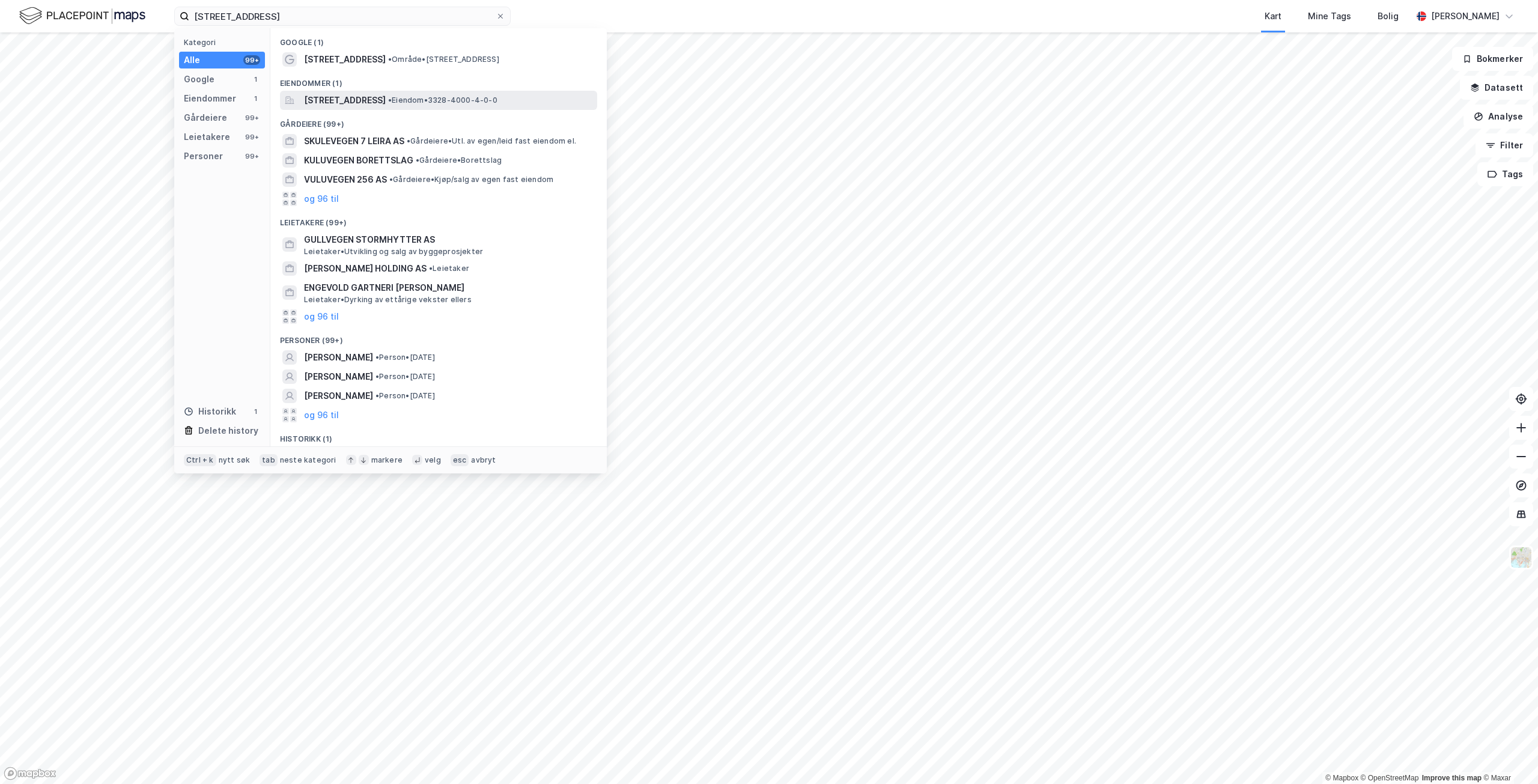
click at [427, 99] on span "• Eiendom • 3328-4000-4-0-0" at bounding box center [443, 101] width 110 height 10
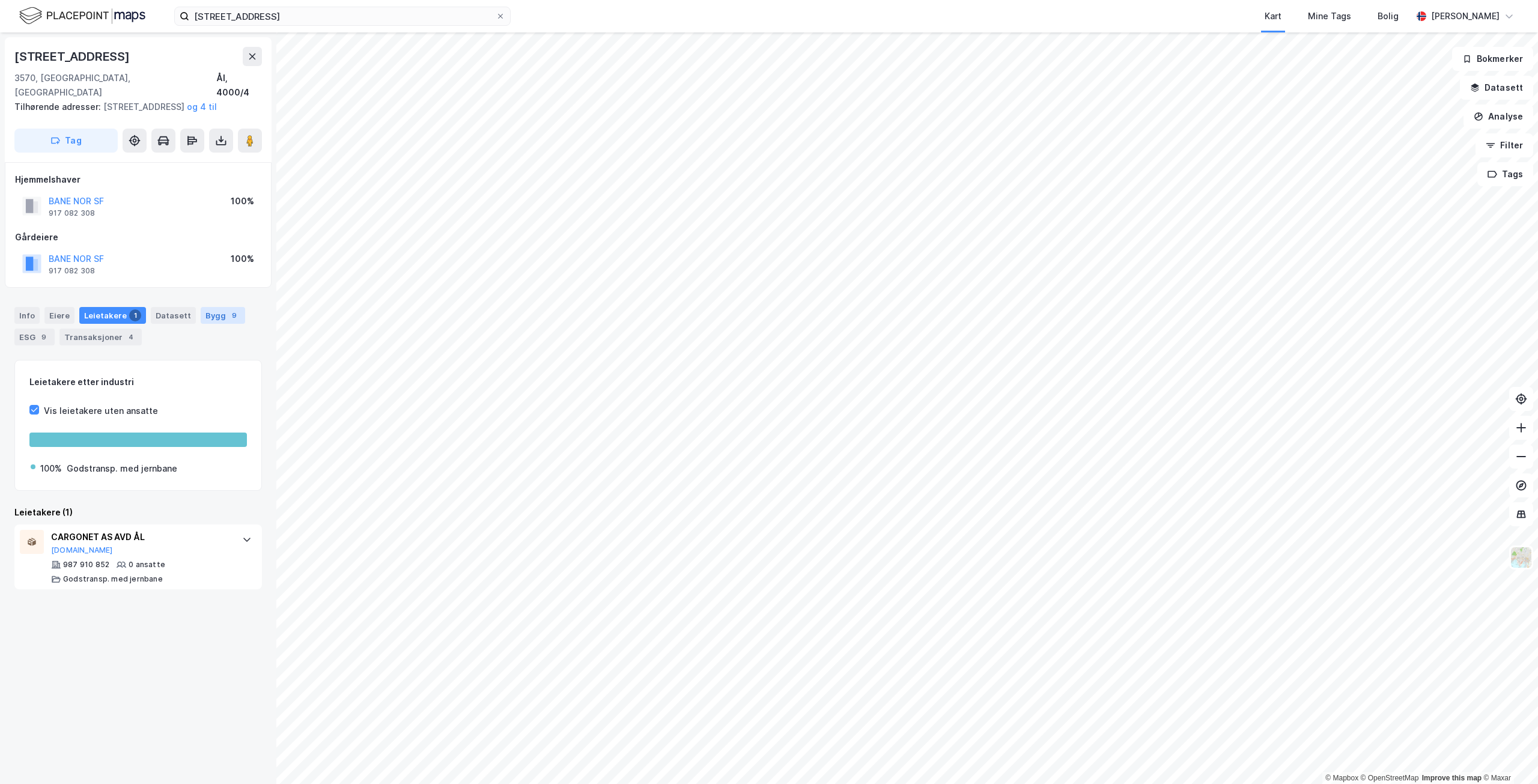
click at [204, 313] on div "Bygg 9" at bounding box center [223, 316] width 45 height 17
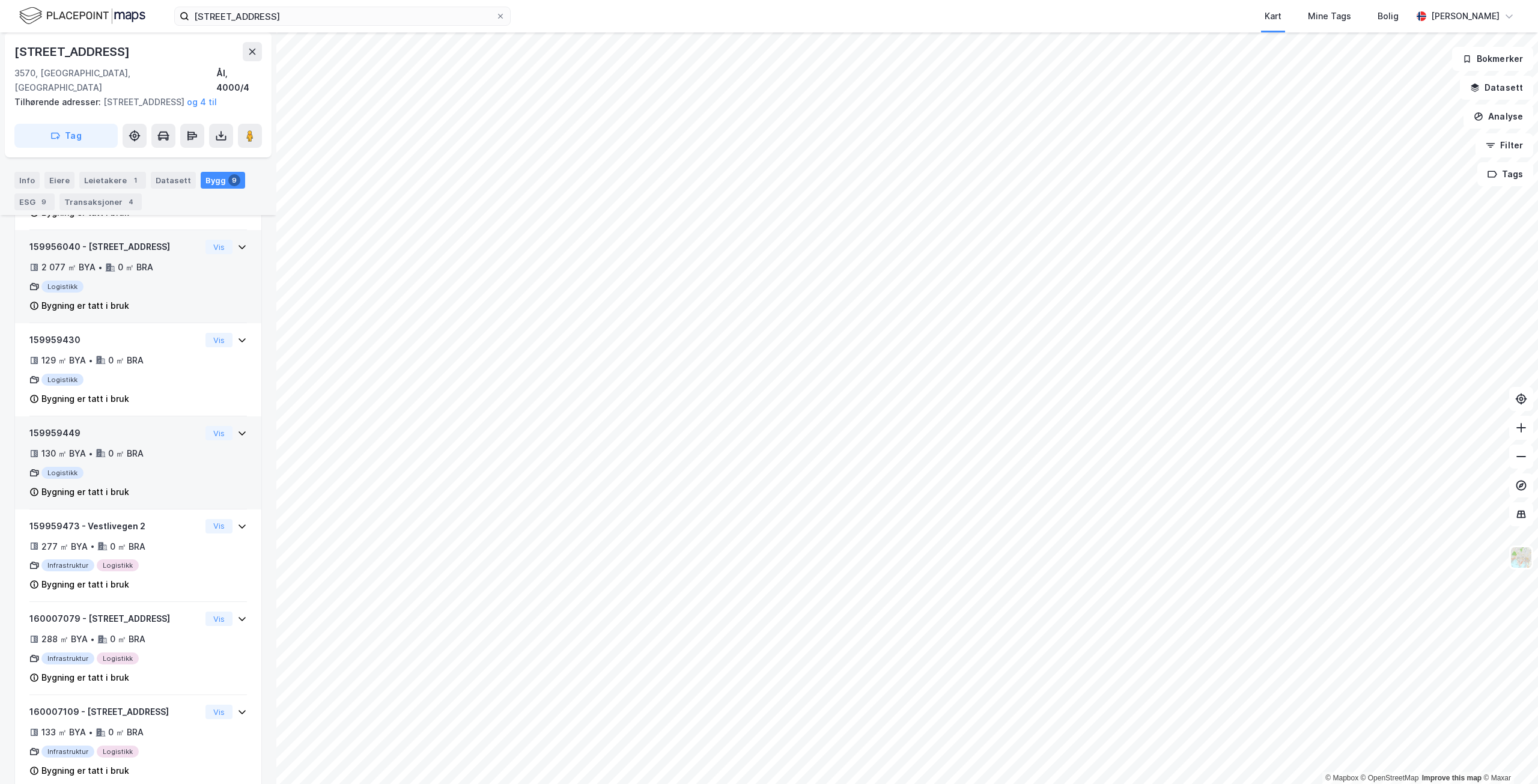
scroll to position [541, 0]
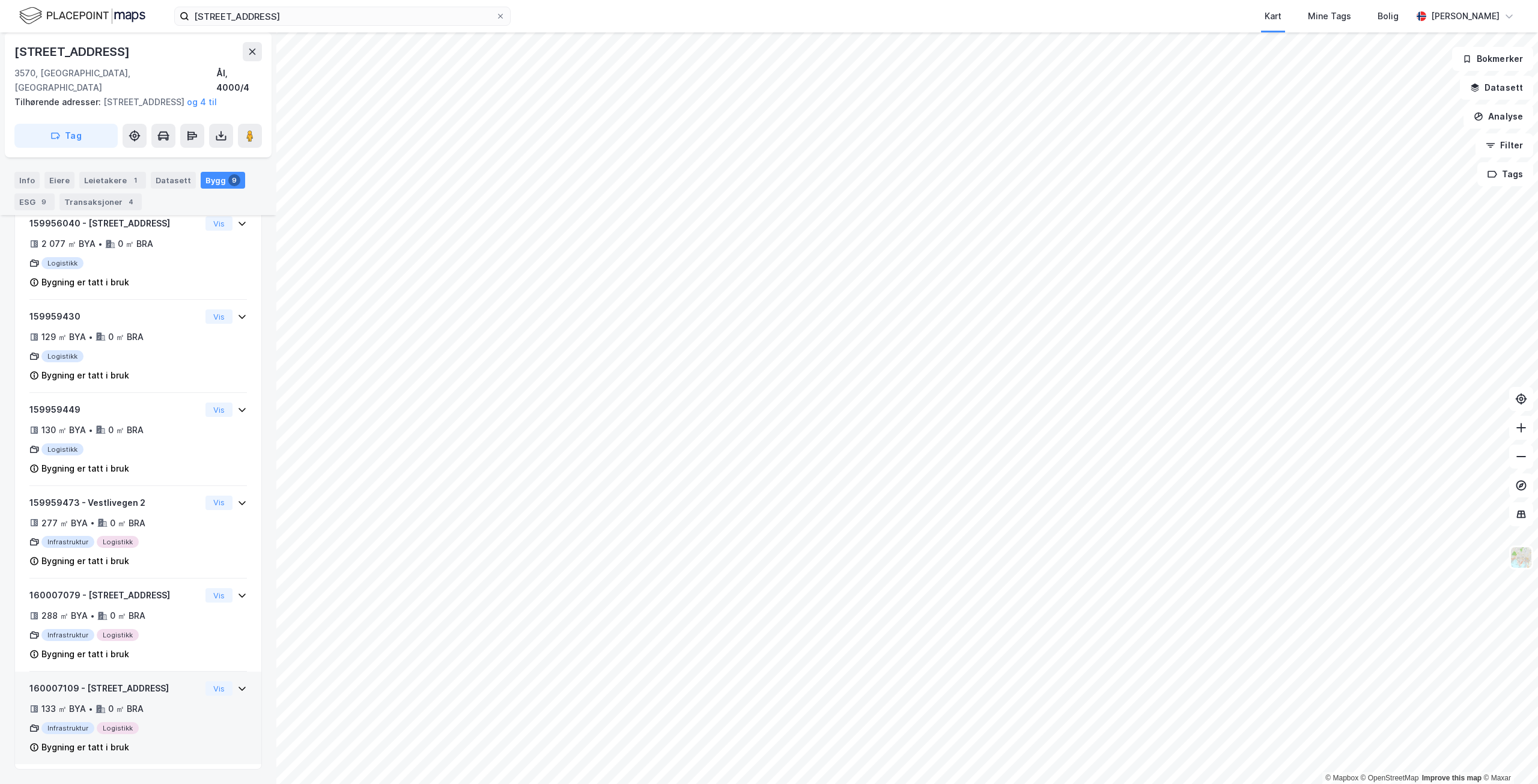
click at [142, 688] on div "160007109 - Kuluvegen 7 133 ㎡ BYA • 0 ㎡ BRA Infrastruktur Logistikk Bygning er …" at bounding box center [115, 718] width 171 height 73
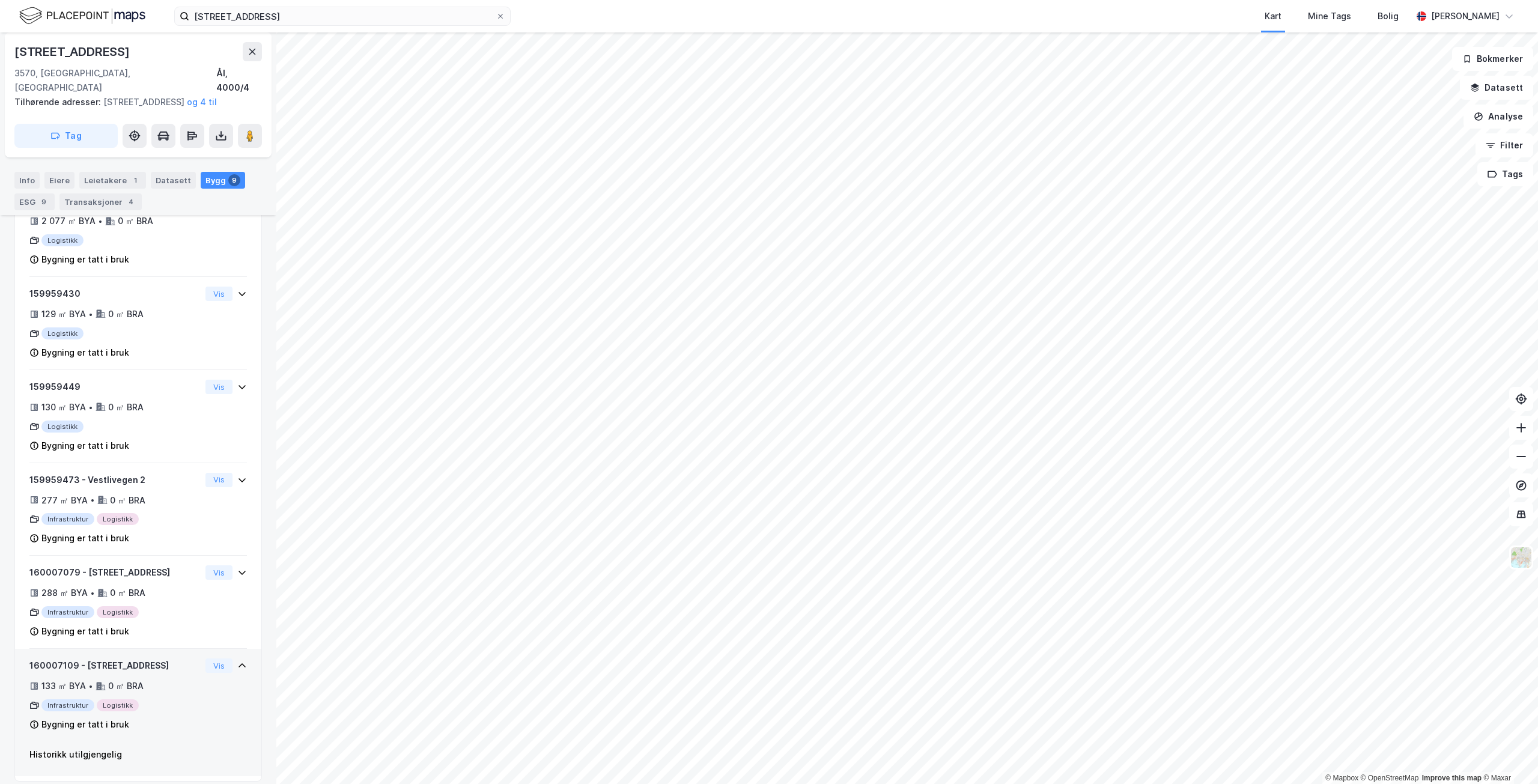
scroll to position [576, 0]
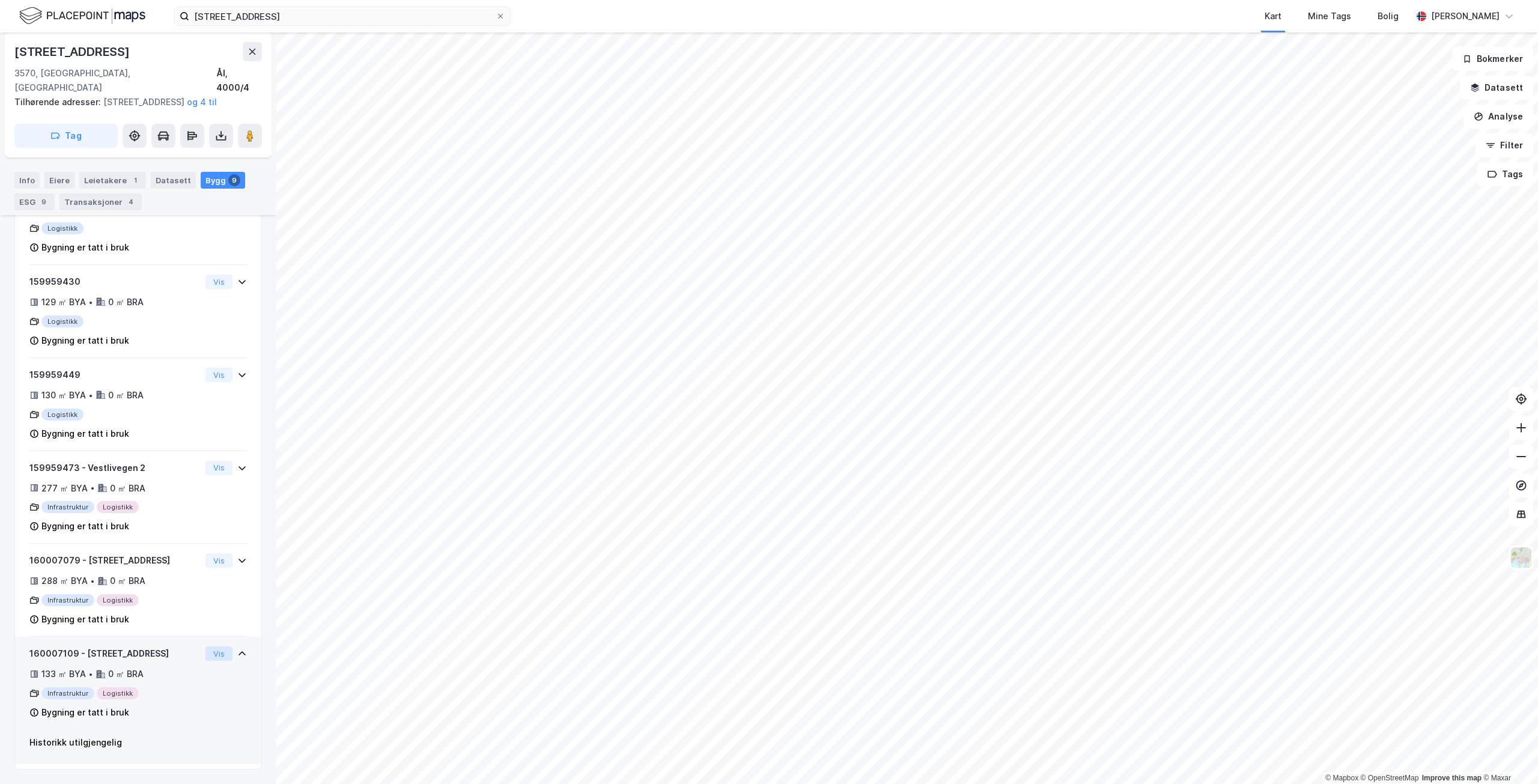
click at [205, 652] on button "Vis" at bounding box center [219, 654] width 27 height 14
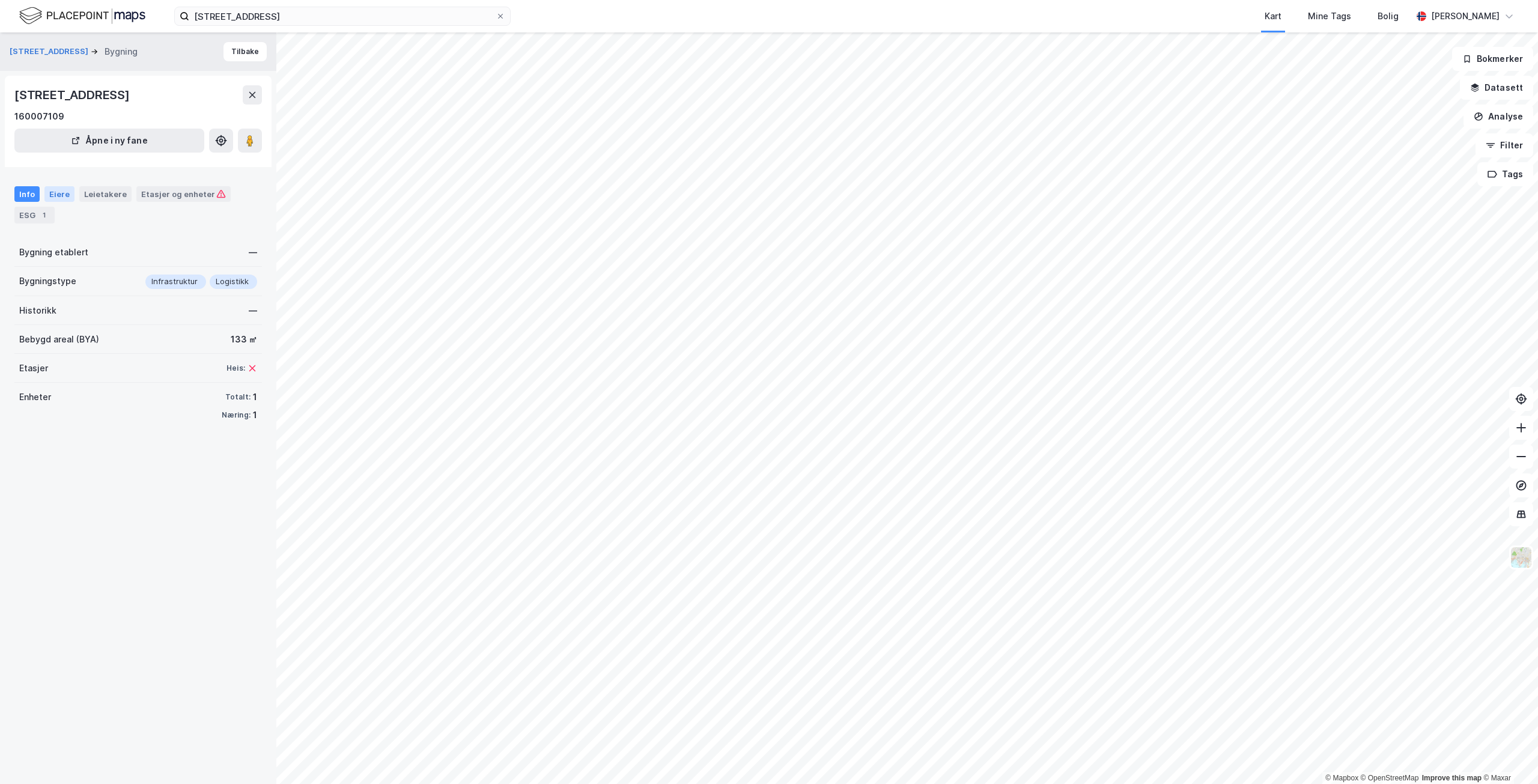
click at [62, 194] on div "Eiere" at bounding box center [60, 194] width 30 height 16
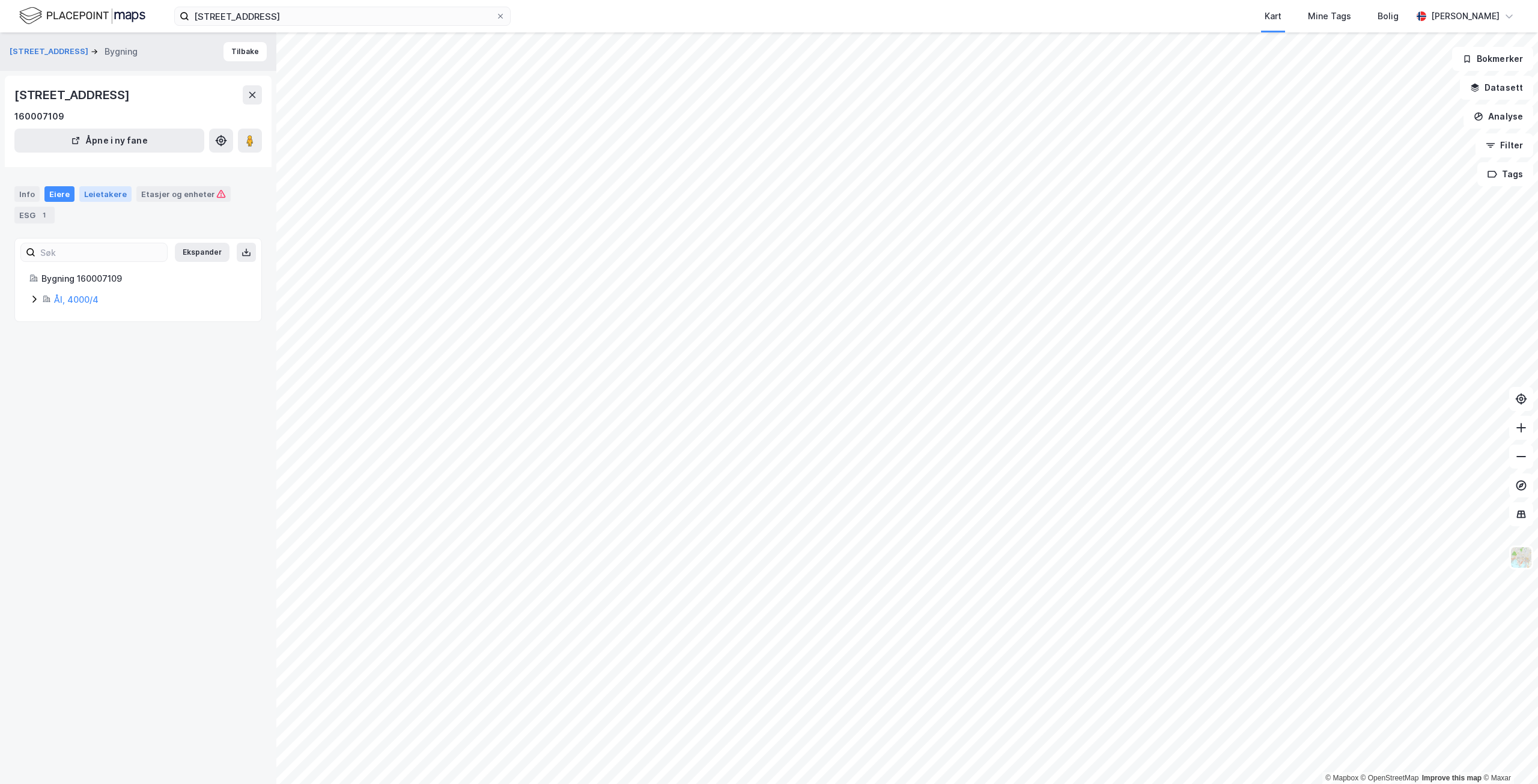
click at [93, 193] on div "Leietakere" at bounding box center [105, 194] width 52 height 16
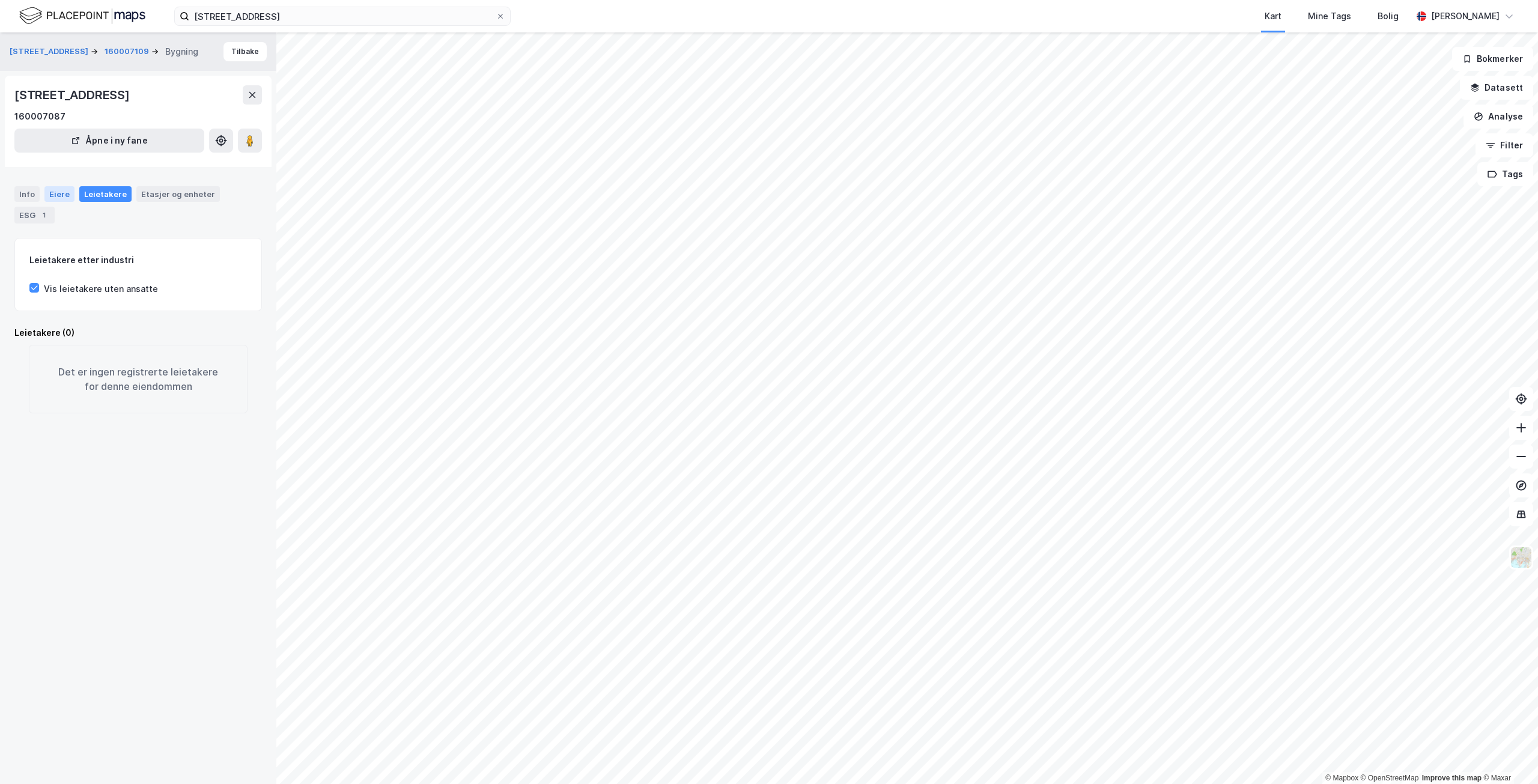
click at [61, 193] on div "Eiere" at bounding box center [60, 194] width 30 height 16
click at [100, 194] on div "Leietakere" at bounding box center [105, 194] width 52 height 16
click at [35, 193] on div "Info" at bounding box center [27, 194] width 25 height 16
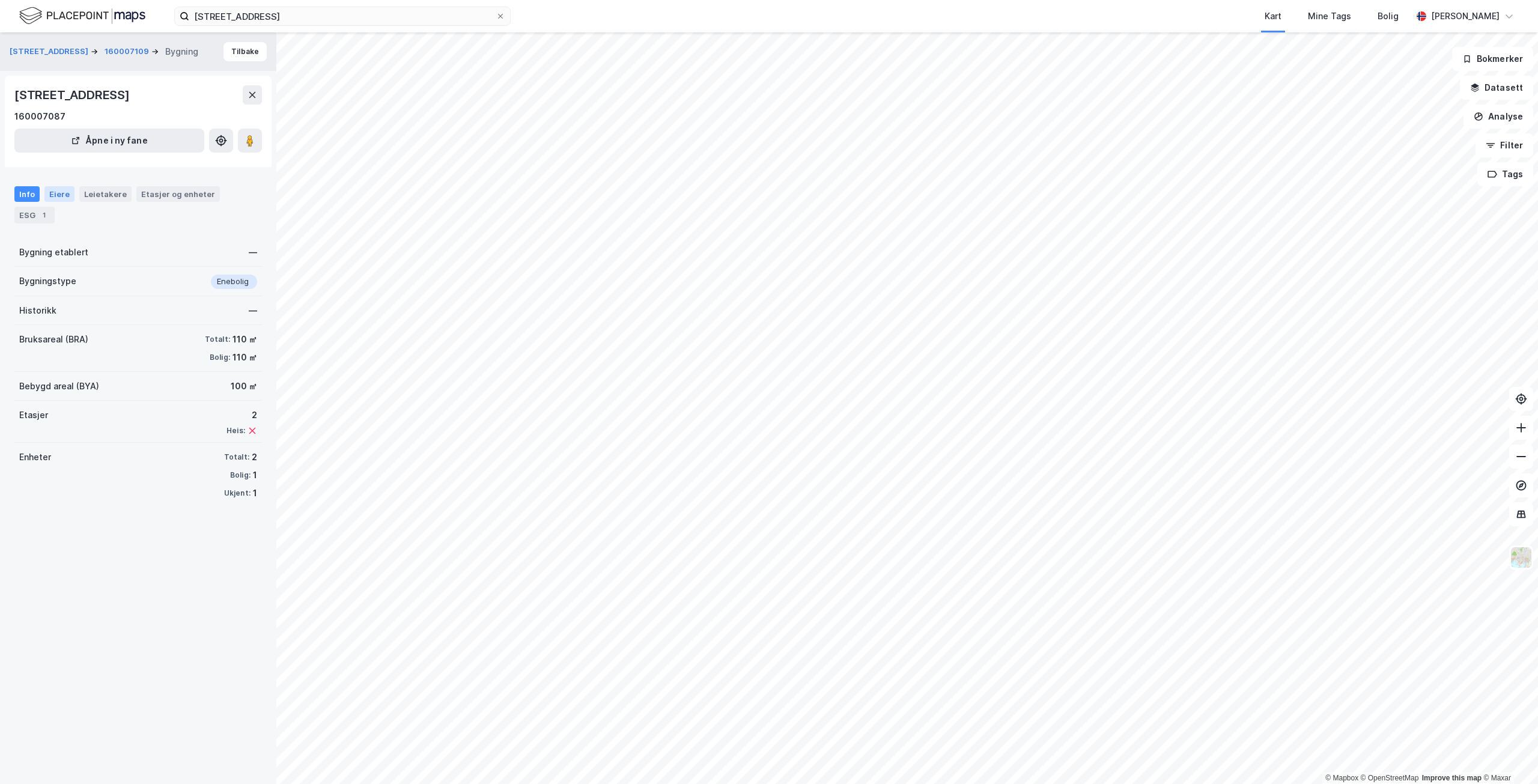
click at [59, 196] on div "Eiere" at bounding box center [60, 194] width 30 height 16
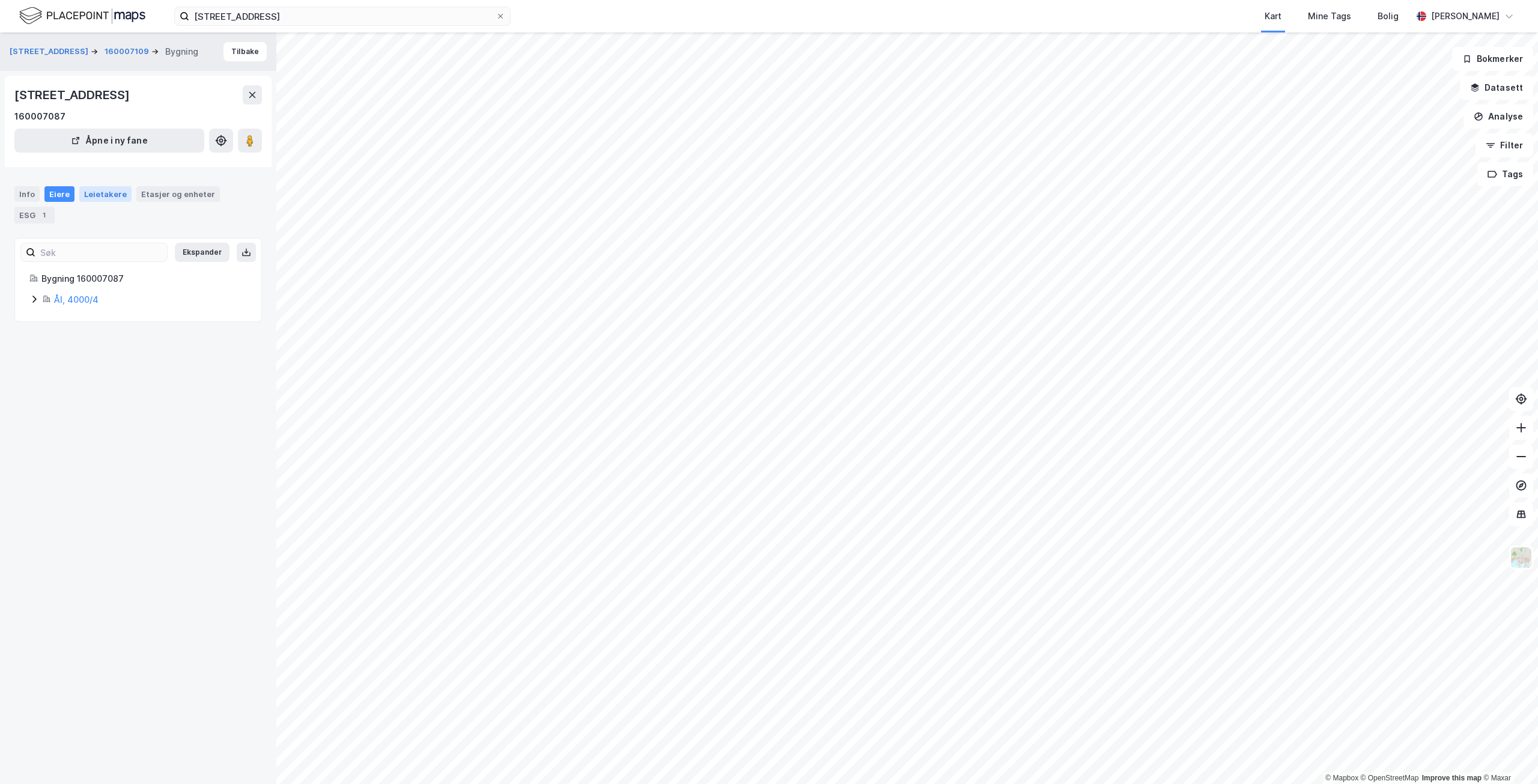
drag, startPoint x: 90, startPoint y: 194, endPoint x: 105, endPoint y: 193, distance: 15.0
click at [99, 194] on div "Leietakere" at bounding box center [105, 194] width 52 height 16
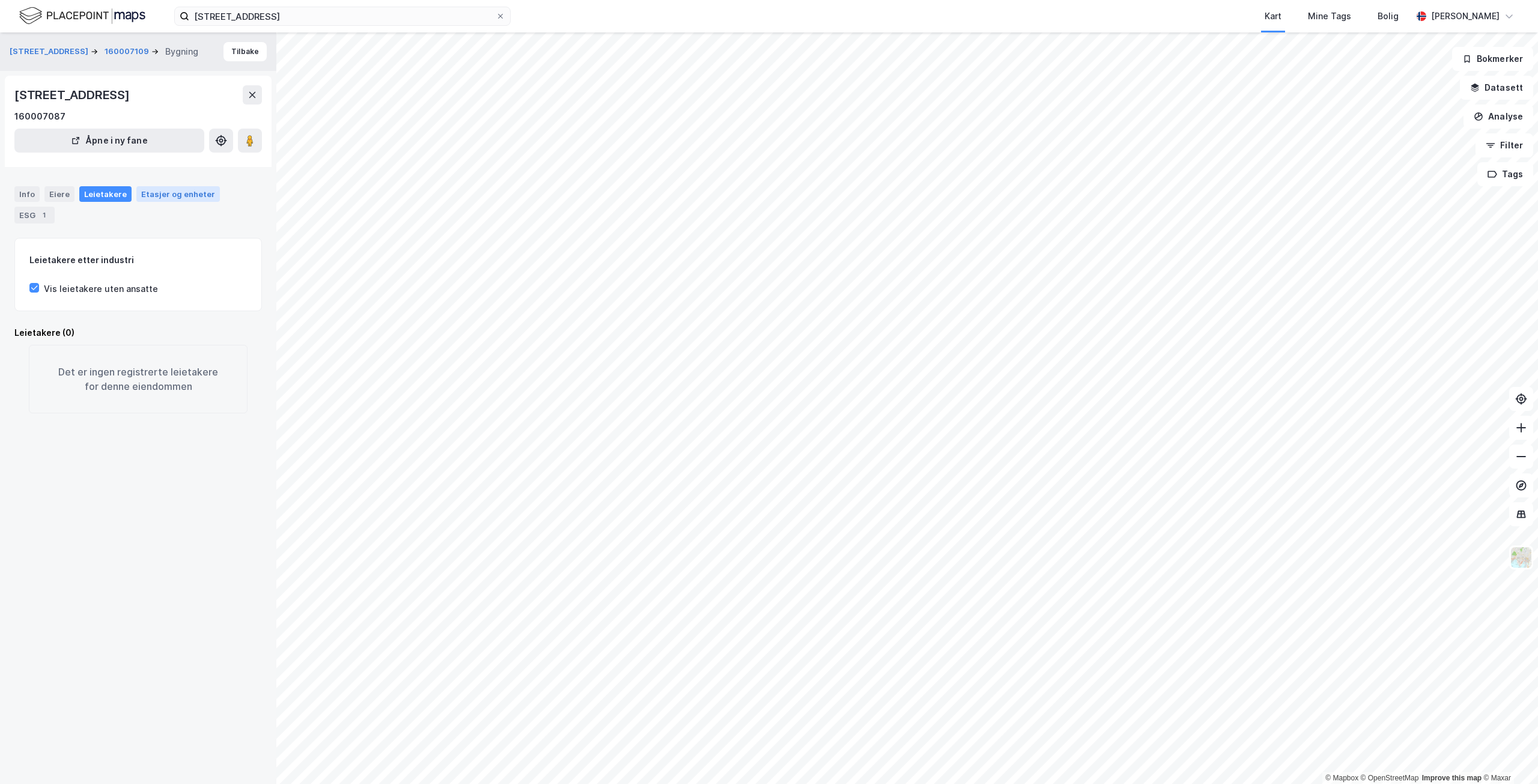
click at [163, 192] on div "Etasjer og enheter" at bounding box center [178, 194] width 74 height 11
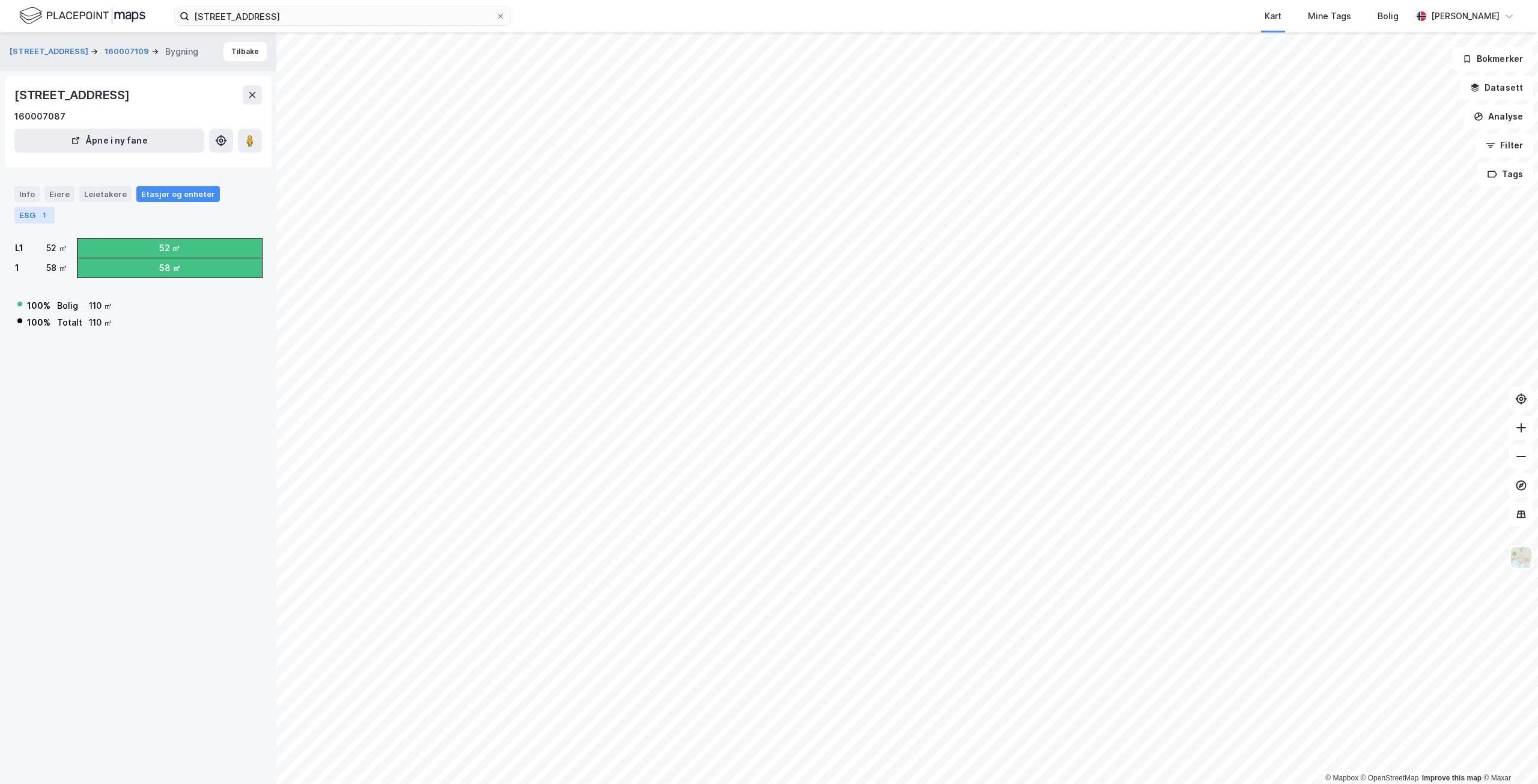
click at [46, 208] on div "ESG 1" at bounding box center [34, 215] width 40 height 17
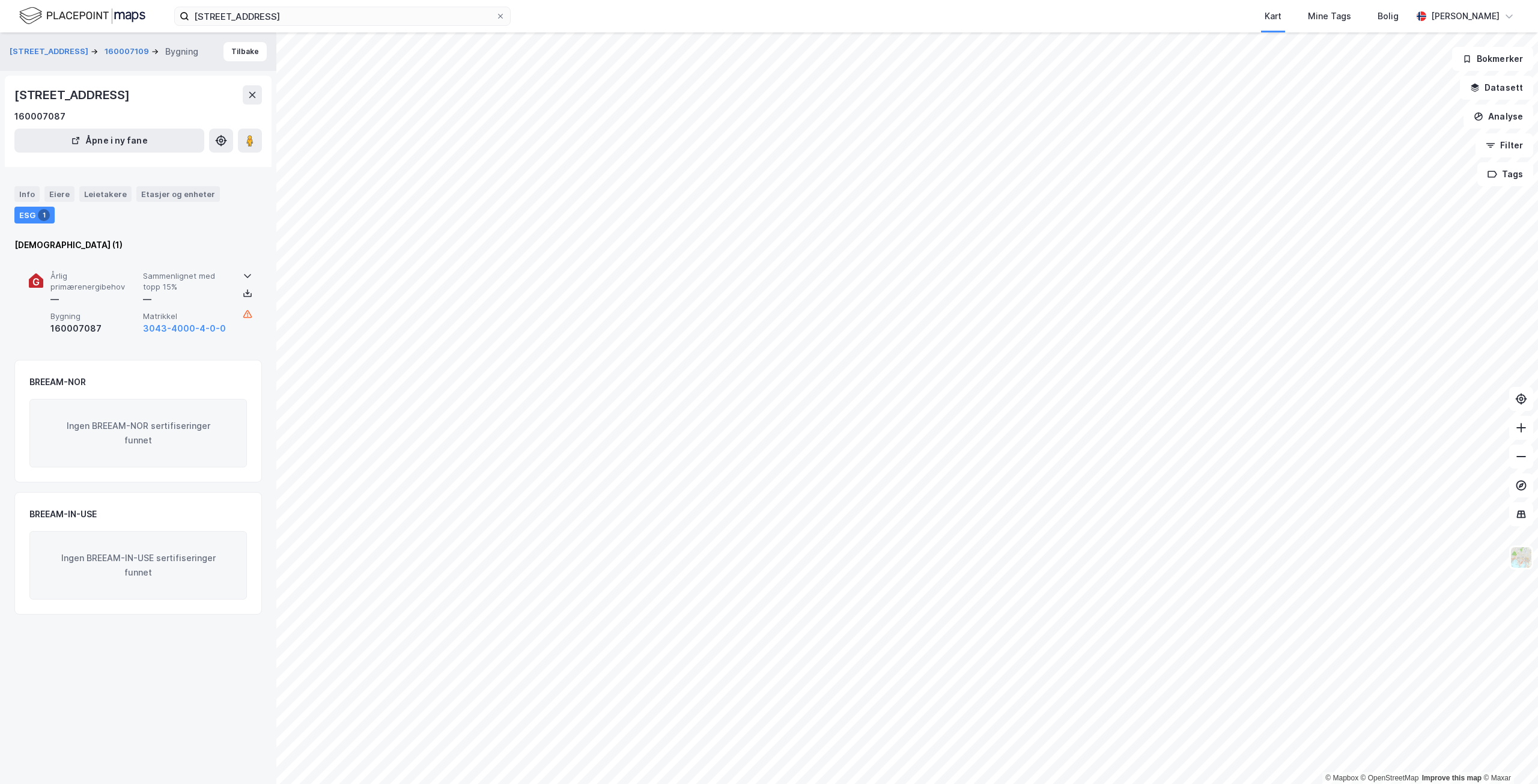
click at [206, 289] on span "Sammenlignet med topp 15%" at bounding box center [187, 281] width 88 height 21
click at [225, 284] on span "Sammenlignet med topp 15%" at bounding box center [187, 281] width 88 height 21
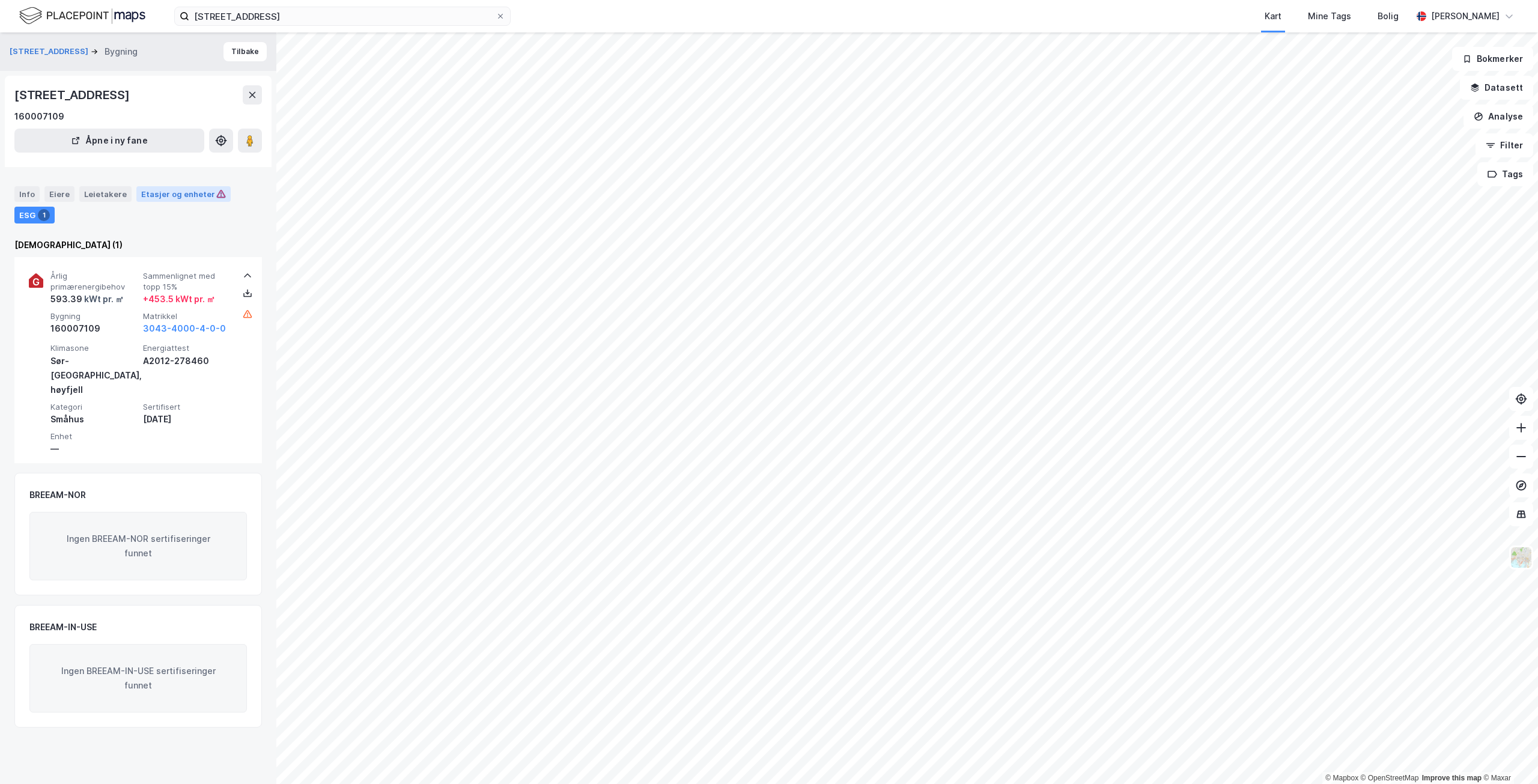
click at [173, 190] on div "Etasjer og enheter" at bounding box center [183, 194] width 85 height 11
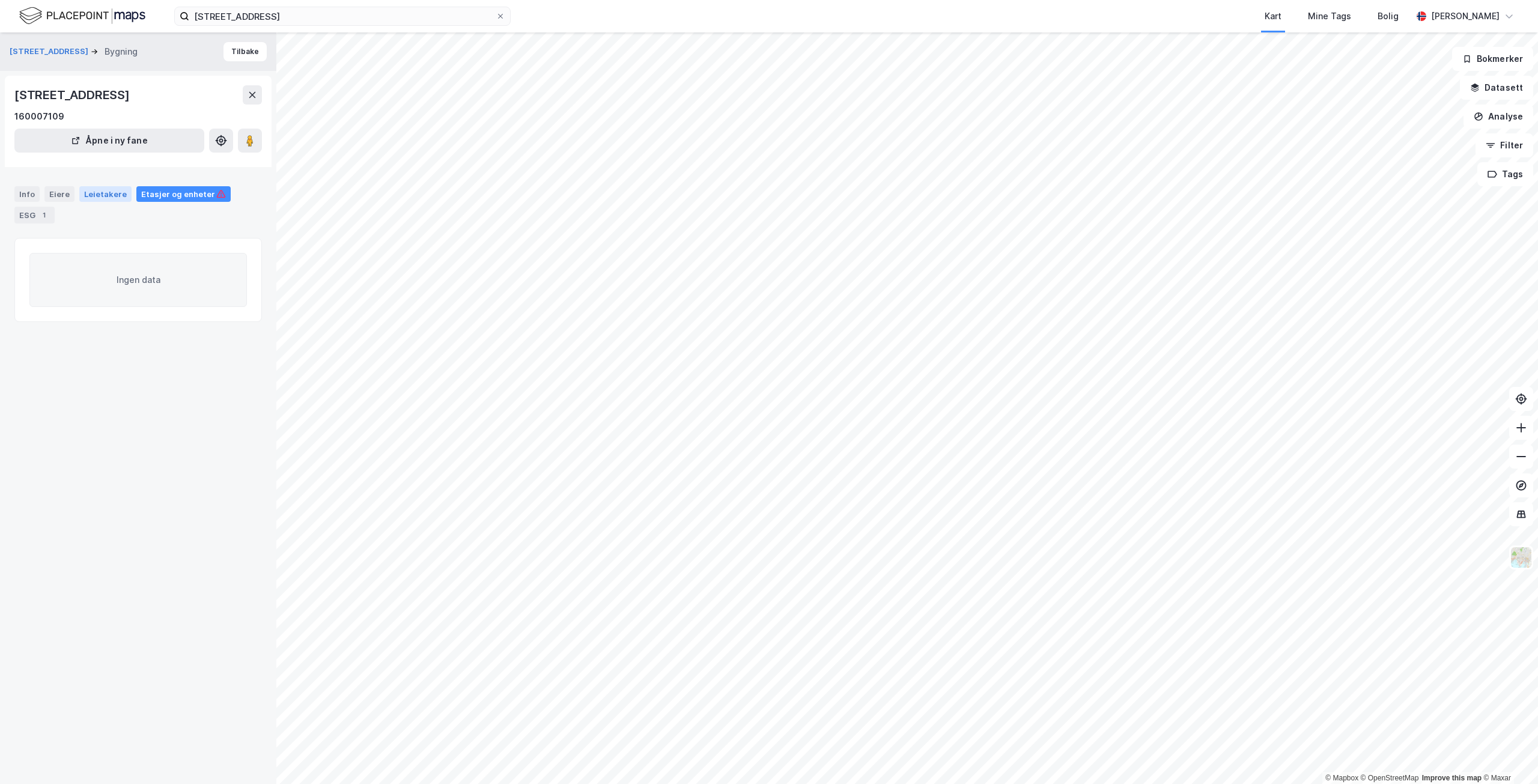
click at [110, 193] on div "Leietakere" at bounding box center [105, 194] width 52 height 16
click at [56, 190] on div "Eiere" at bounding box center [60, 194] width 30 height 16
click at [35, 191] on div "Info" at bounding box center [27, 194] width 25 height 16
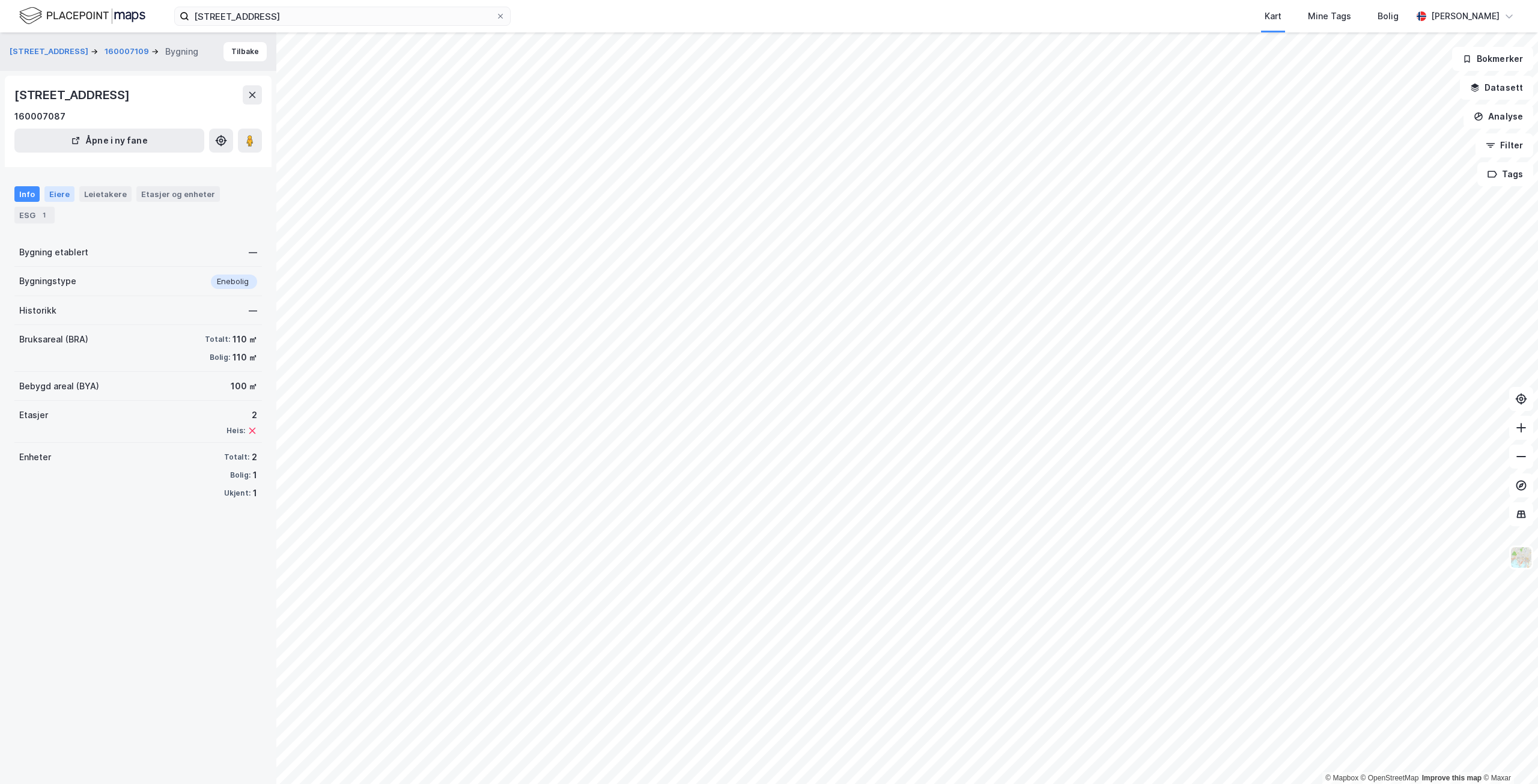
click at [64, 196] on div "Eiere" at bounding box center [60, 194] width 30 height 16
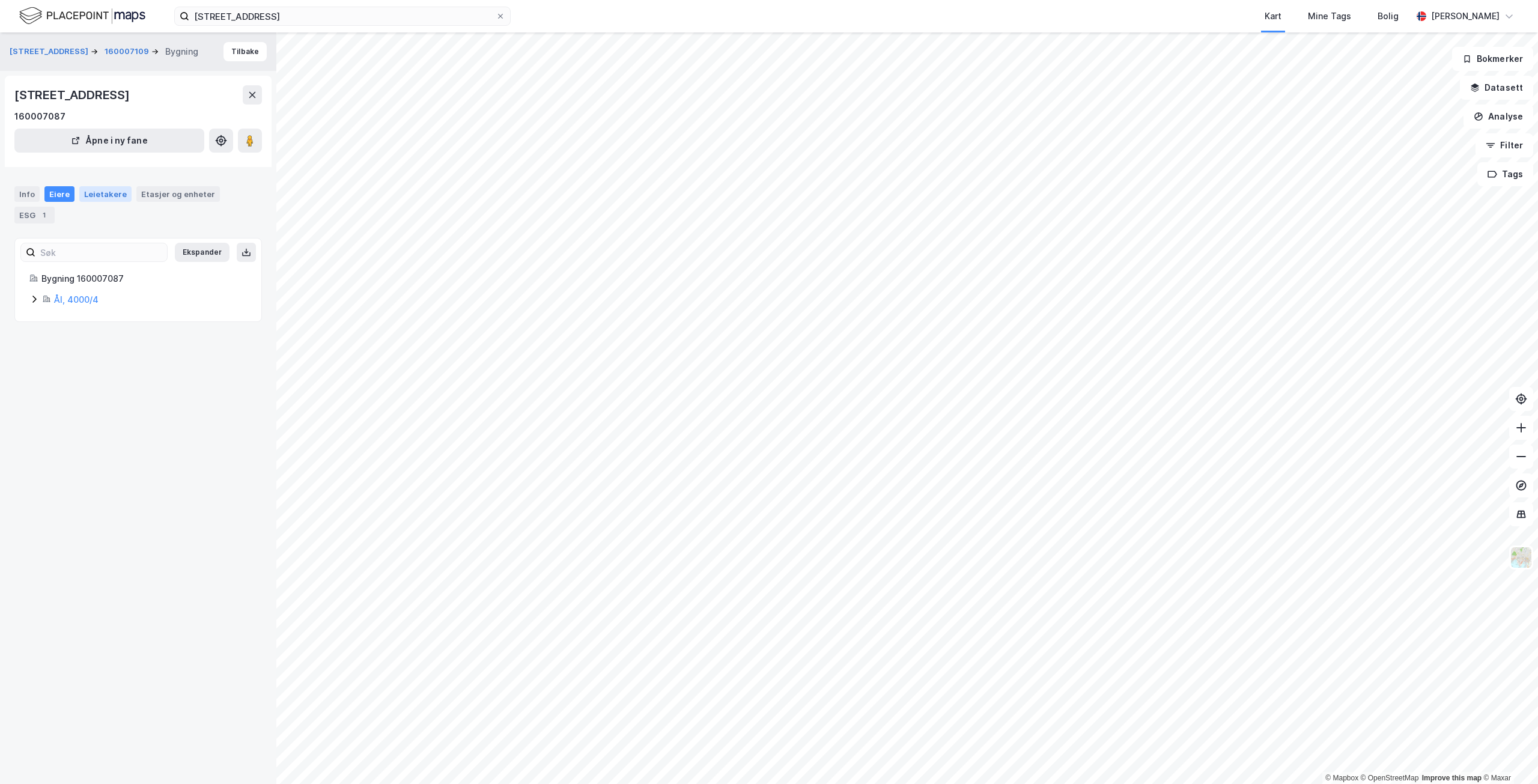
click at [104, 193] on div "Leietakere" at bounding box center [105, 194] width 52 height 16
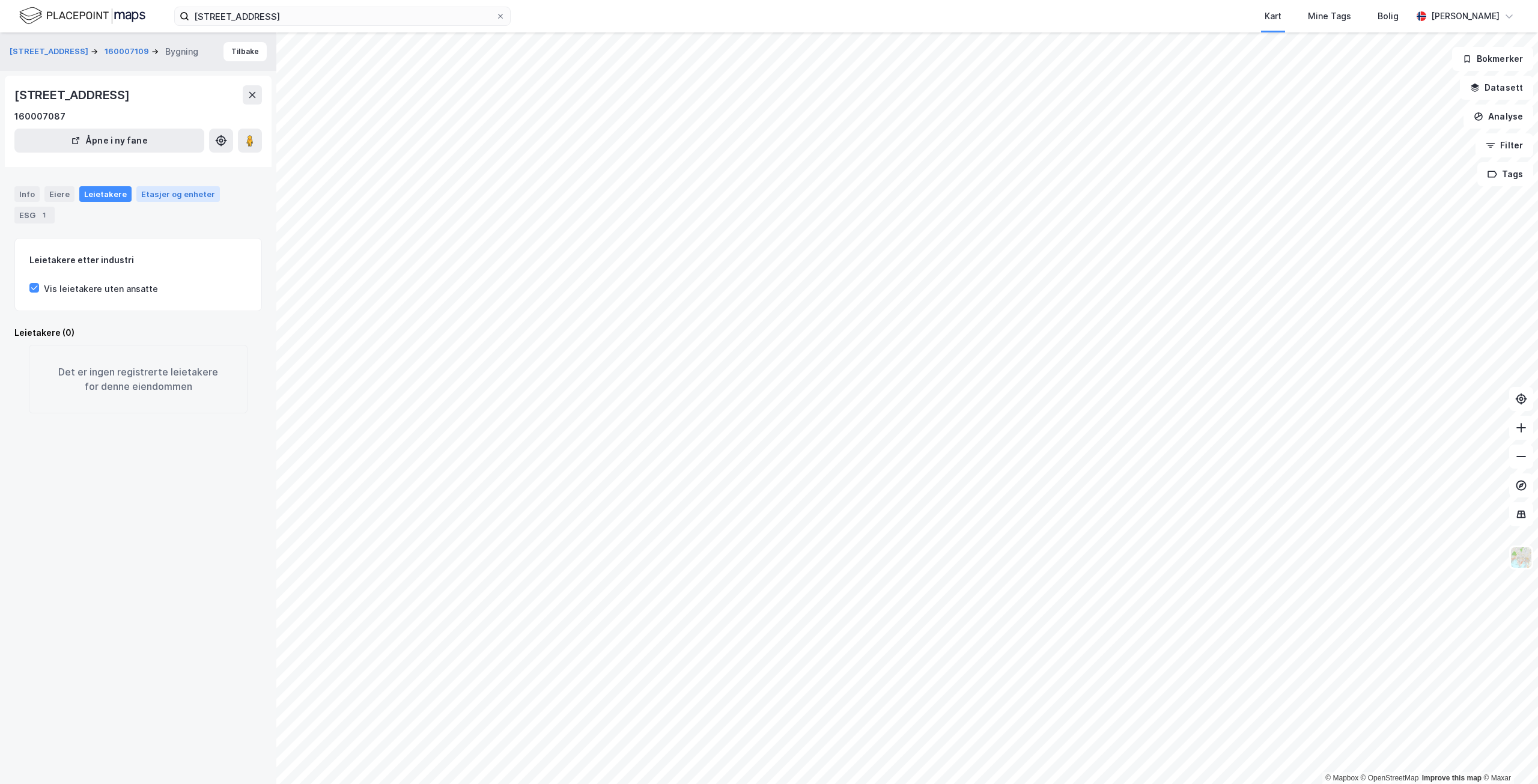
click at [149, 194] on div "Etasjer og enheter" at bounding box center [178, 194] width 74 height 11
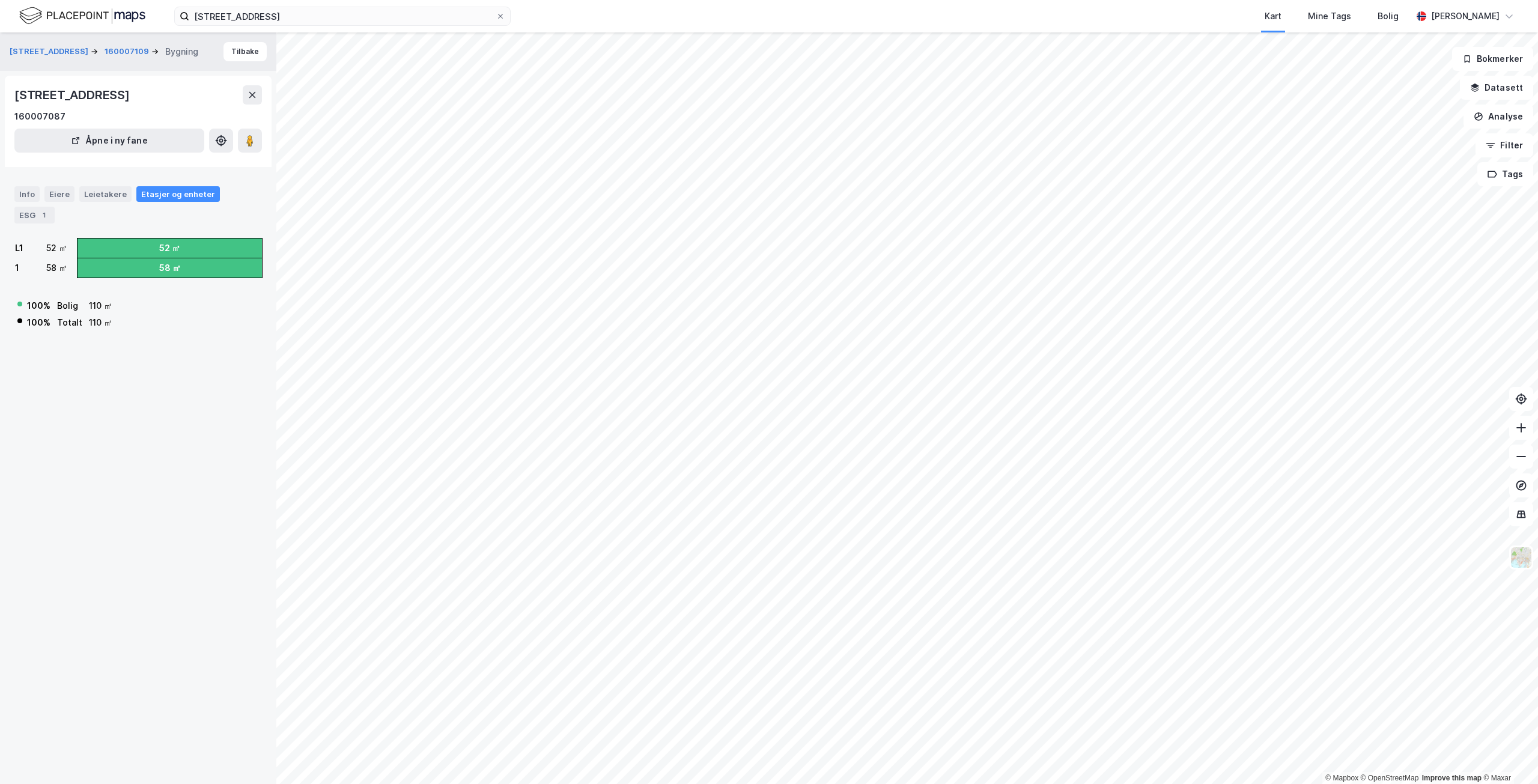
click at [37, 206] on div "Info Eiere Leietakere Etasjer og enheter ESG 1" at bounding box center [138, 205] width 248 height 37
click at [36, 216] on div "ESG 1" at bounding box center [34, 215] width 40 height 17
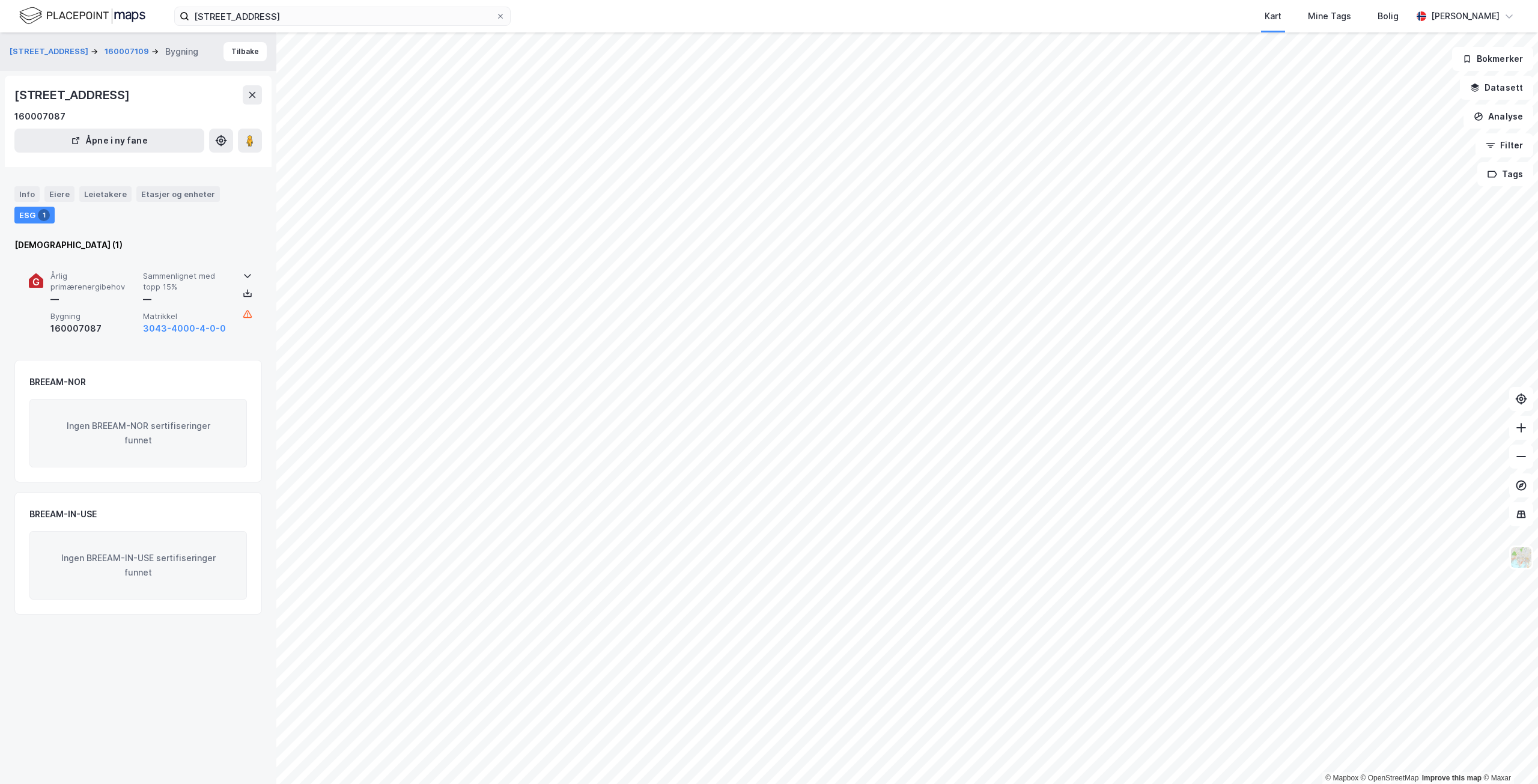
click at [201, 279] on span "Sammenlignet med topp 15%" at bounding box center [187, 281] width 88 height 21
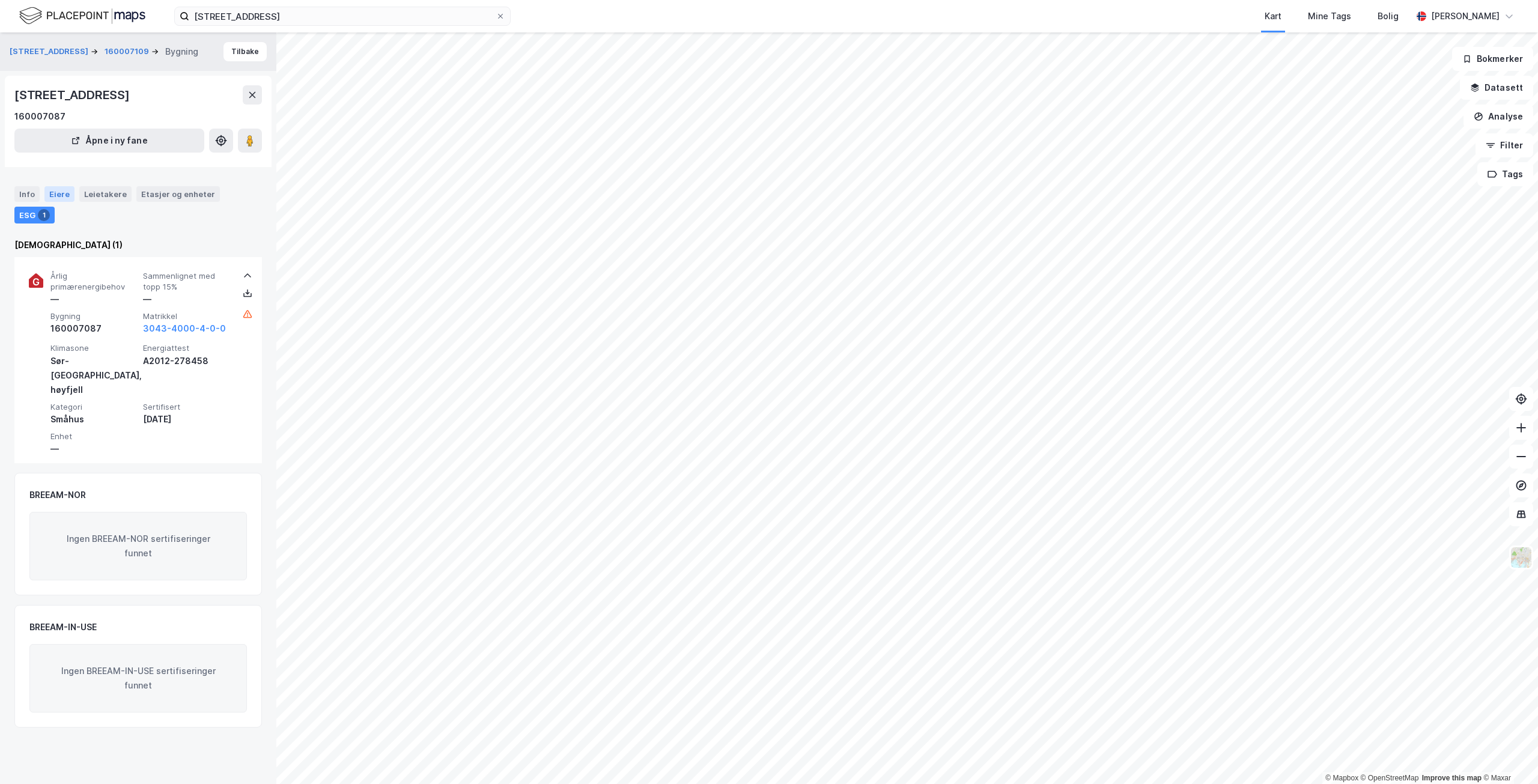
click at [54, 199] on div "Eiere" at bounding box center [60, 194] width 30 height 16
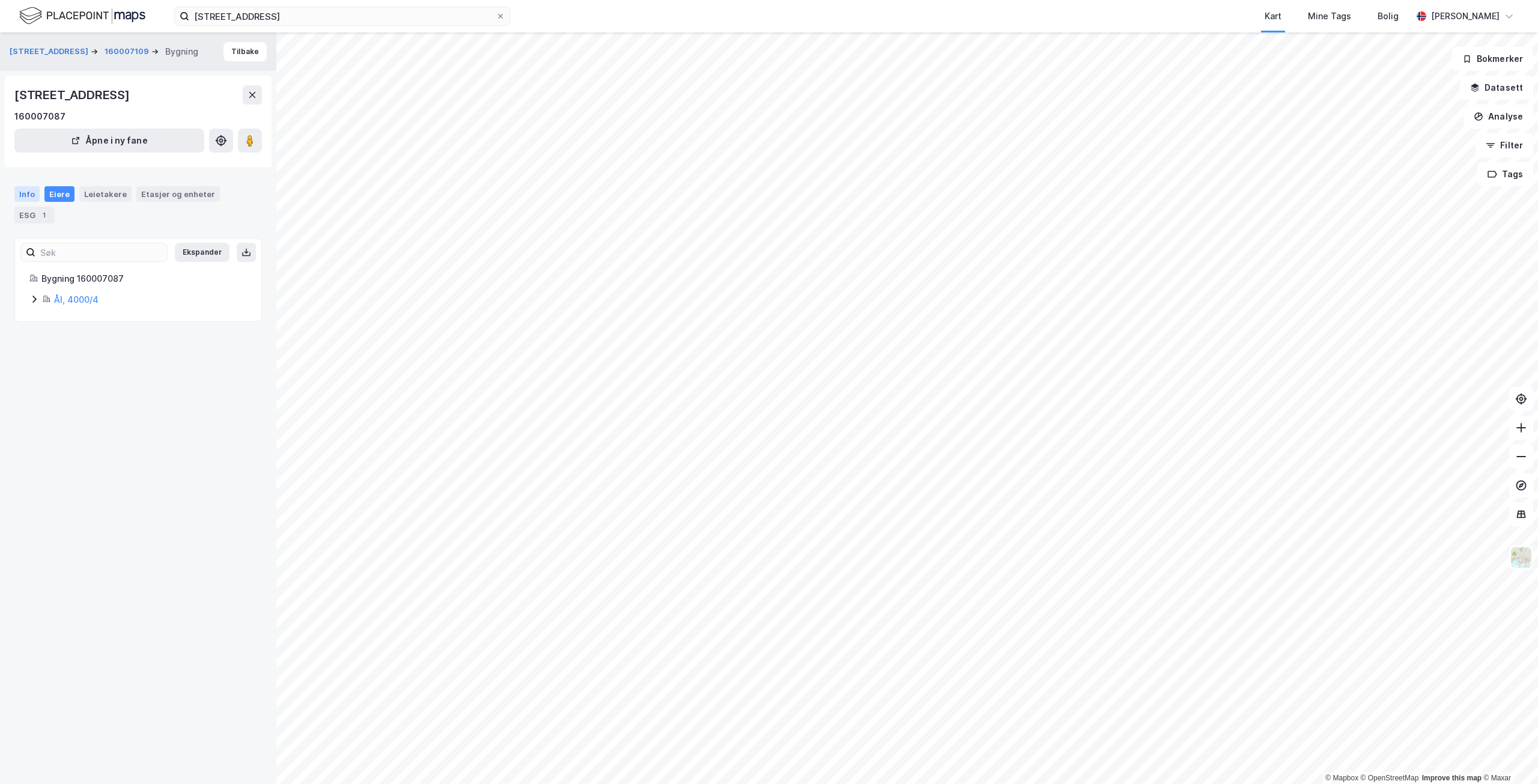
click at [38, 198] on div "Info" at bounding box center [27, 194] width 25 height 16
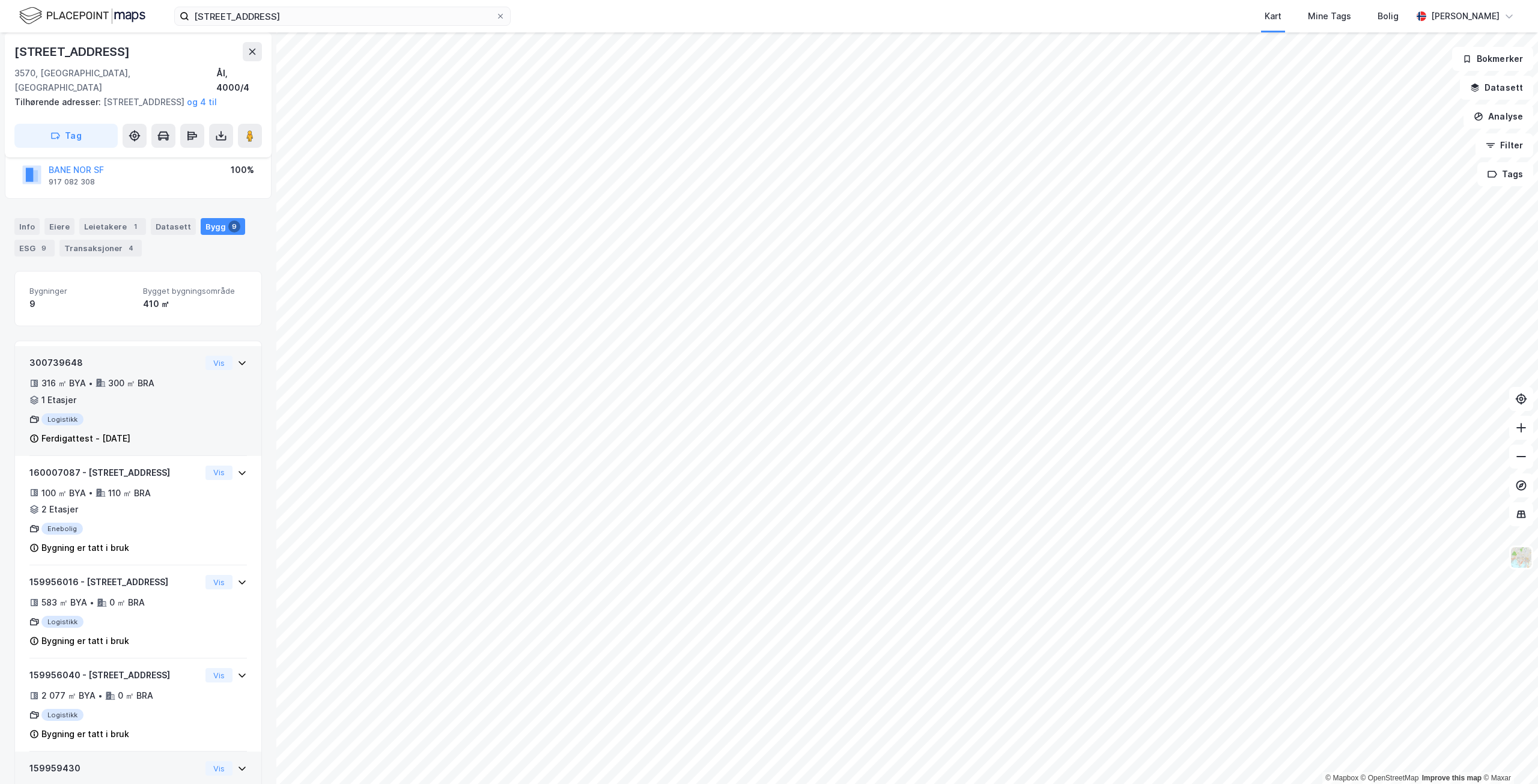
scroll to position [82, 0]
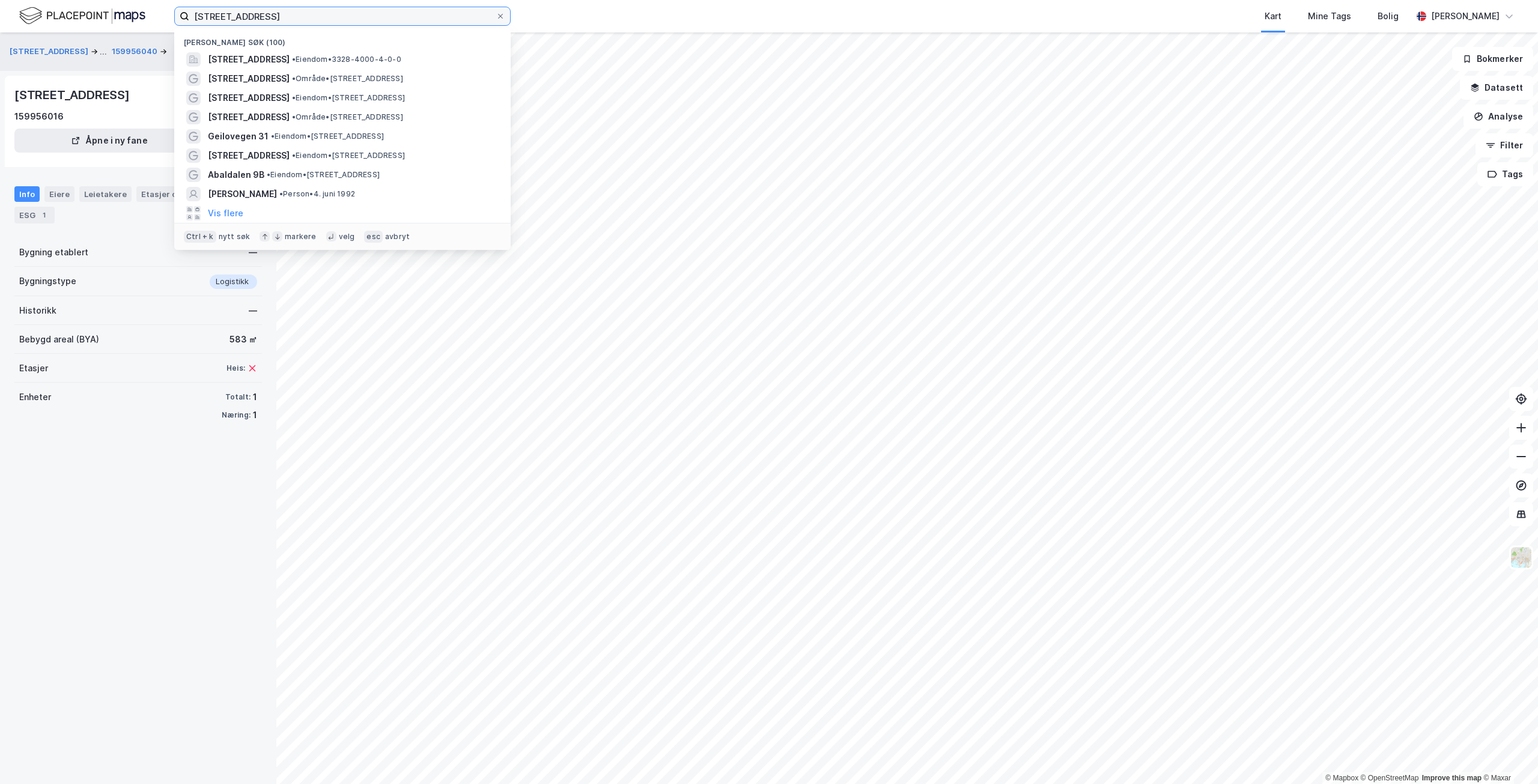
drag, startPoint x: 255, startPoint y: 12, endPoint x: 237, endPoint y: 13, distance: 18.0
click at [237, 13] on input "[STREET_ADDRESS]" at bounding box center [342, 16] width 307 height 18
click at [33, 93] on div "Sutøyvegen 6, 3570, BUSKERUD" at bounding box center [73, 95] width 118 height 19
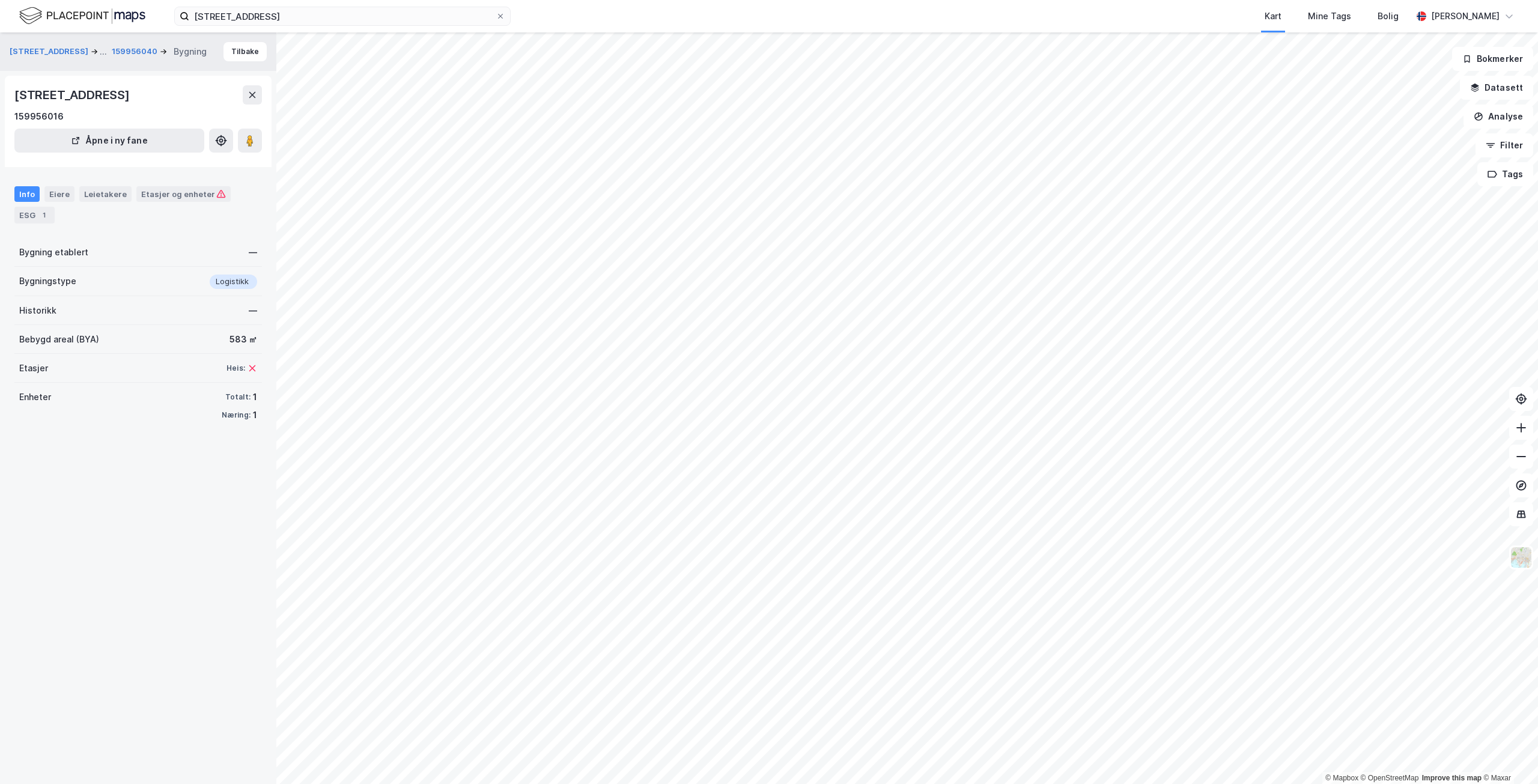
click at [16, 93] on div "Sutøyvegen 6, 3570, BUSKERUD 159956016 Åpne i ny fane" at bounding box center [138, 122] width 267 height 92
drag, startPoint x: 16, startPoint y: 93, endPoint x: 79, endPoint y: 94, distance: 63.0
click at [79, 94] on div "Sutøyvegen 6, 3570, BUSKERUD" at bounding box center [73, 95] width 118 height 19
copy div "Sutøyvegen"
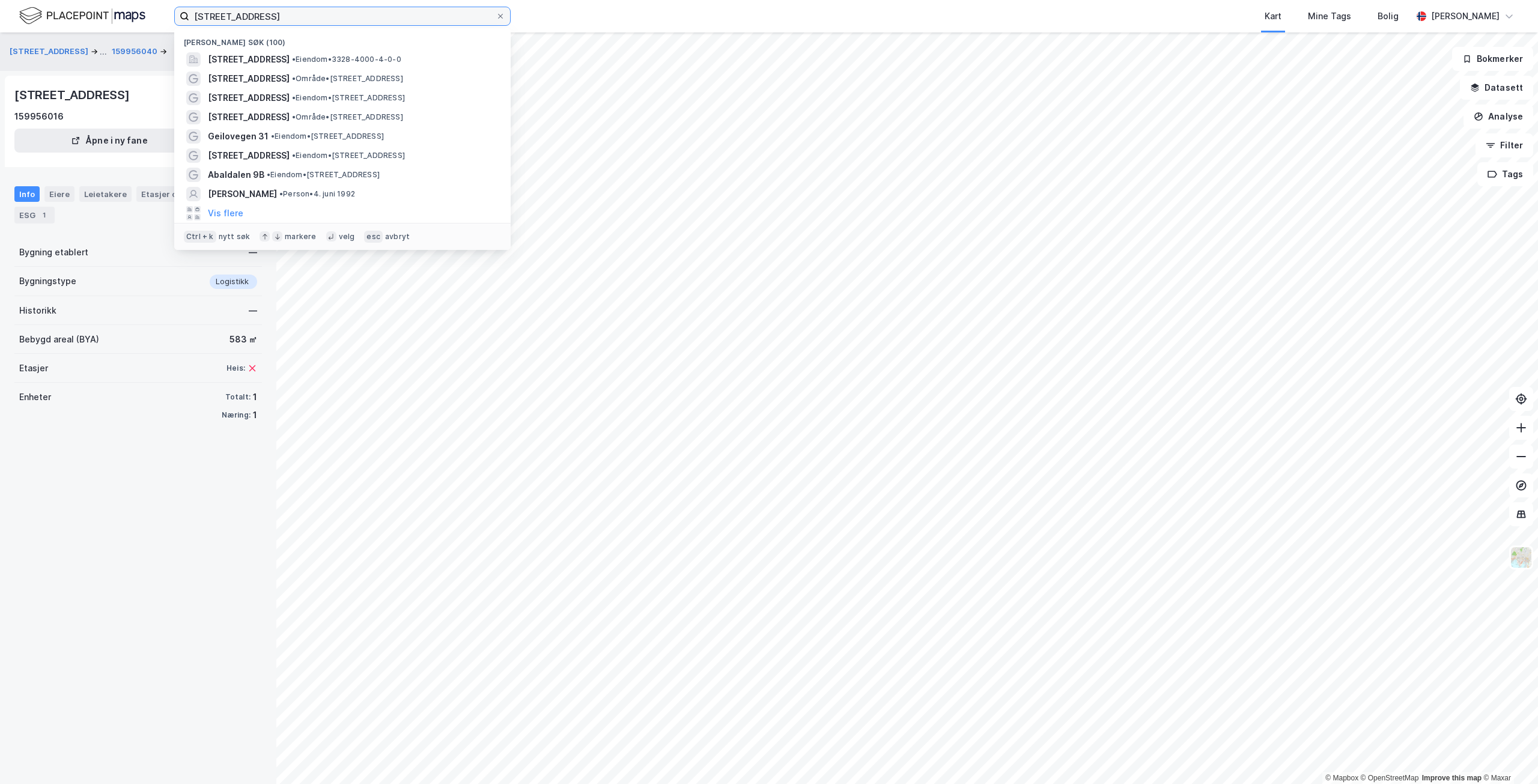
drag, startPoint x: 273, startPoint y: 11, endPoint x: 178, endPoint y: 12, distance: 95.0
click at [178, 12] on label "[STREET_ADDRESS]" at bounding box center [342, 16] width 337 height 19
paste input "Sutøyvegen"
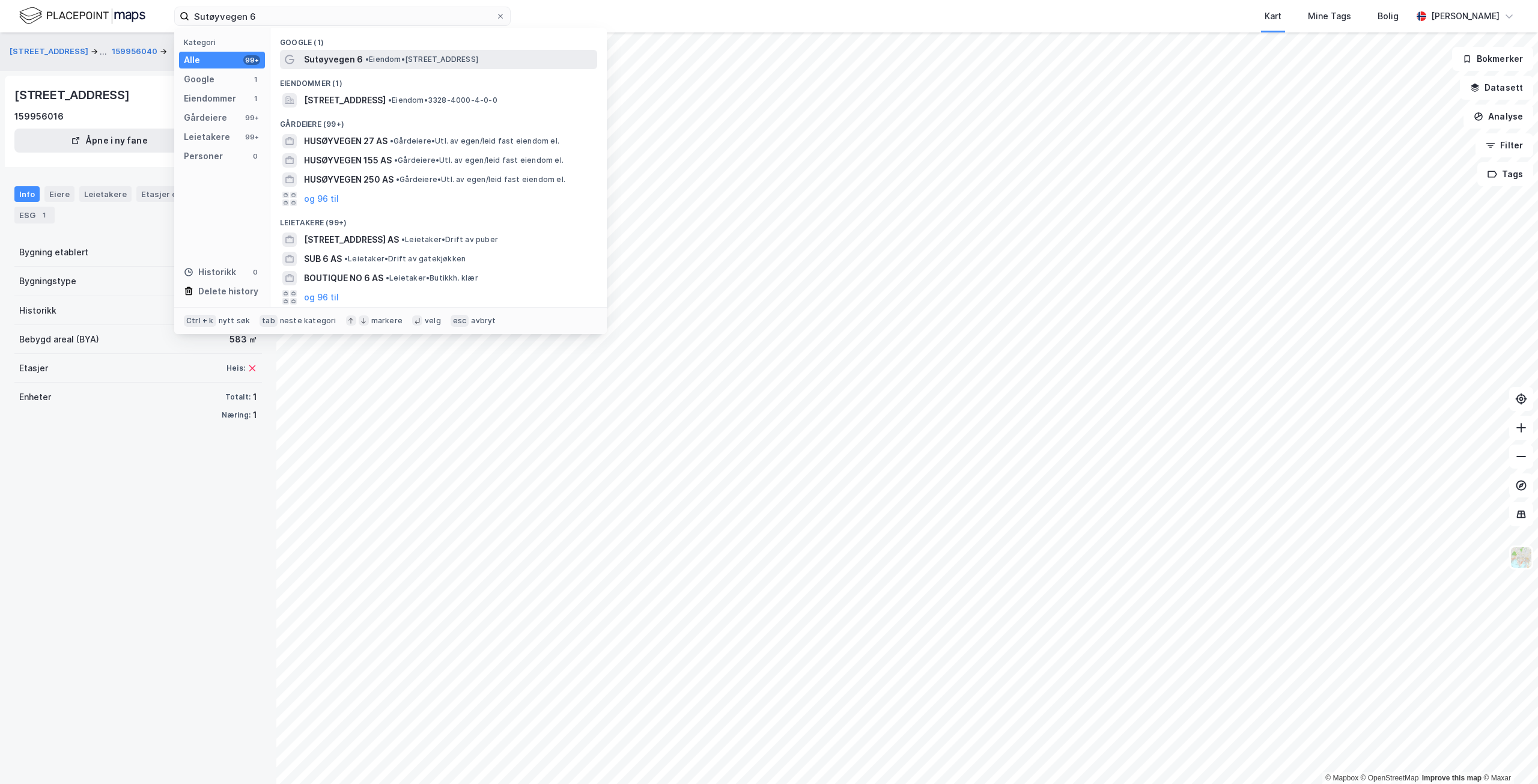
click at [341, 61] on span "Sutøyvegen 6" at bounding box center [334, 60] width 59 height 14
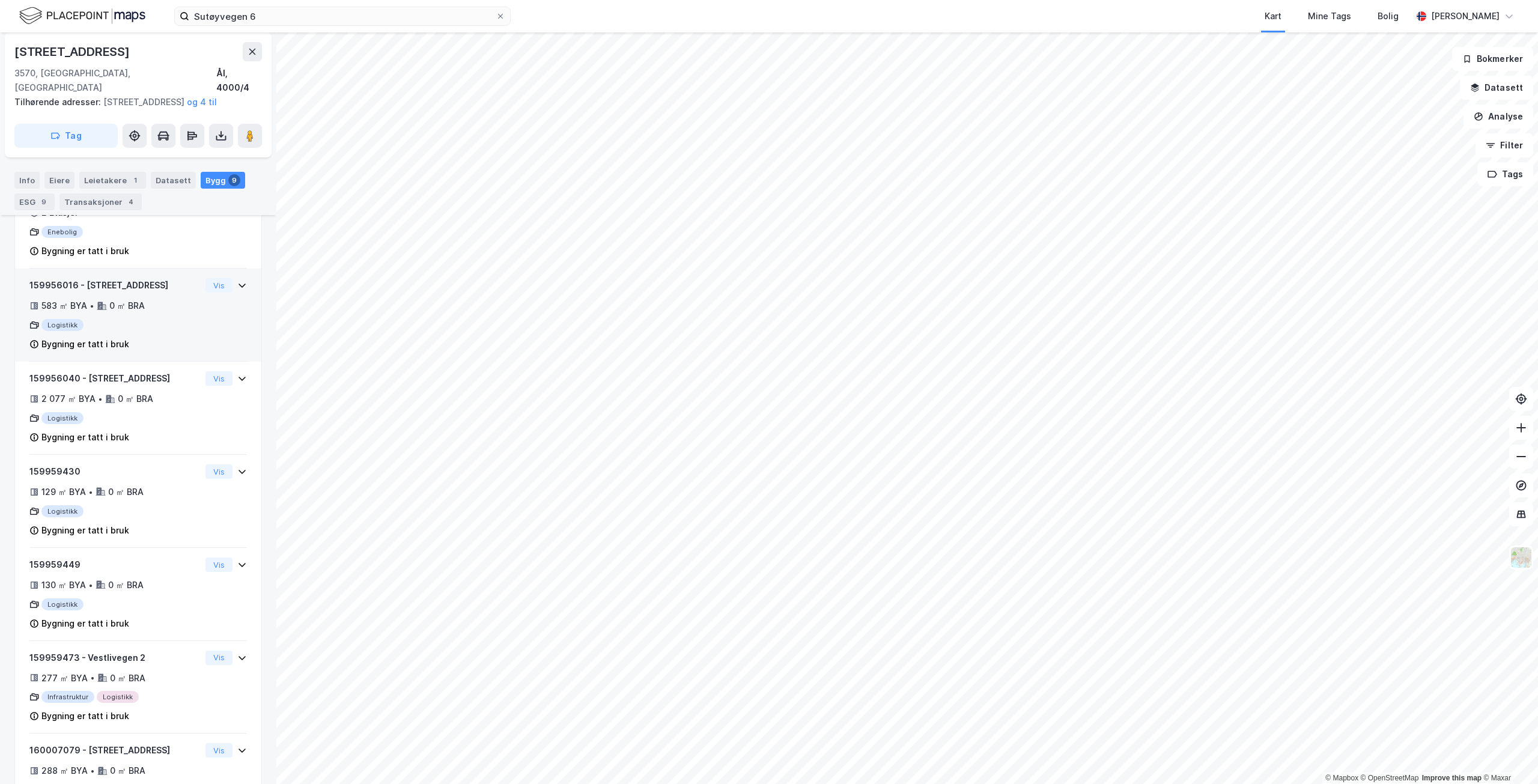
scroll to position [293, 0]
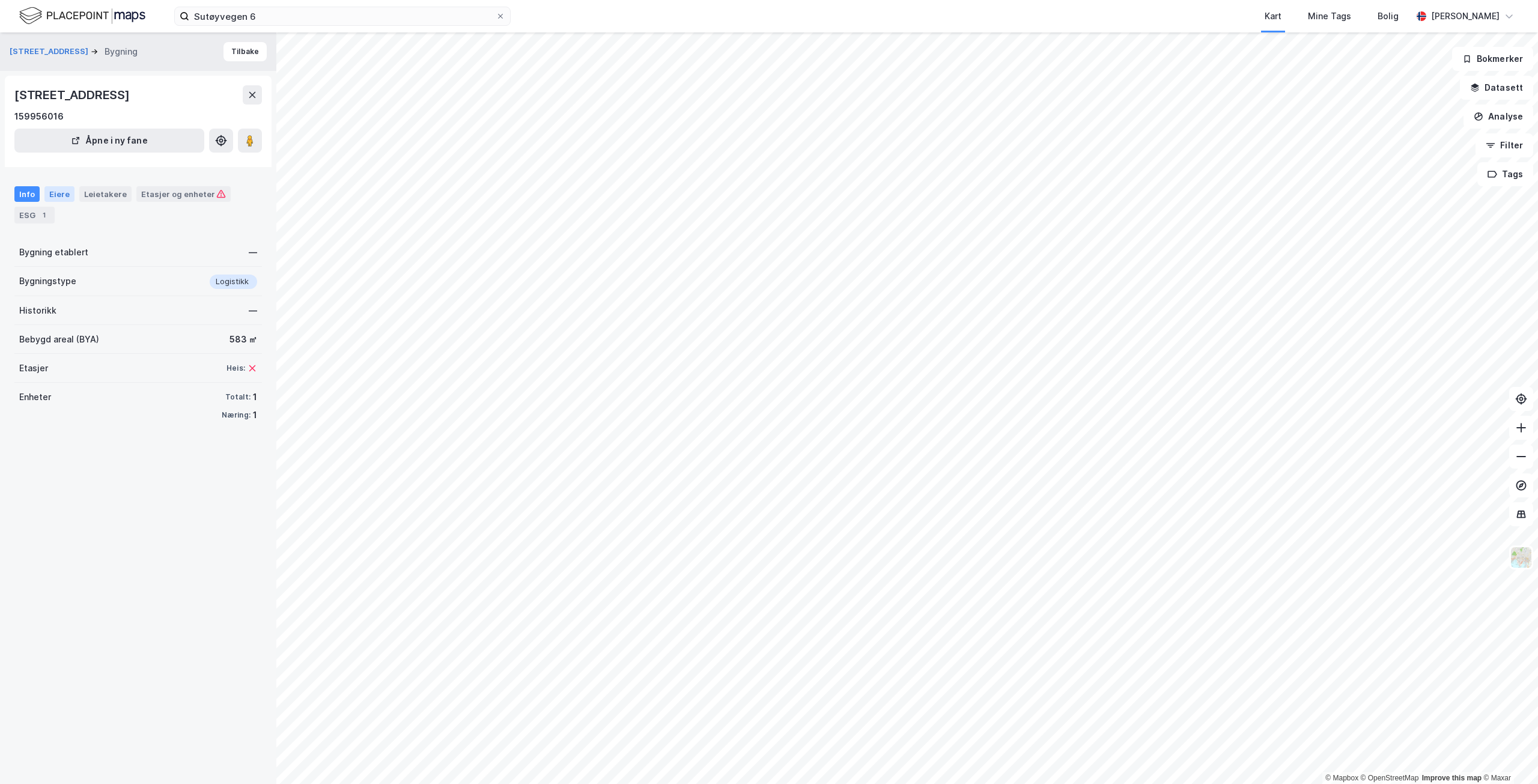
click at [49, 194] on div "Eiere" at bounding box center [60, 194] width 30 height 16
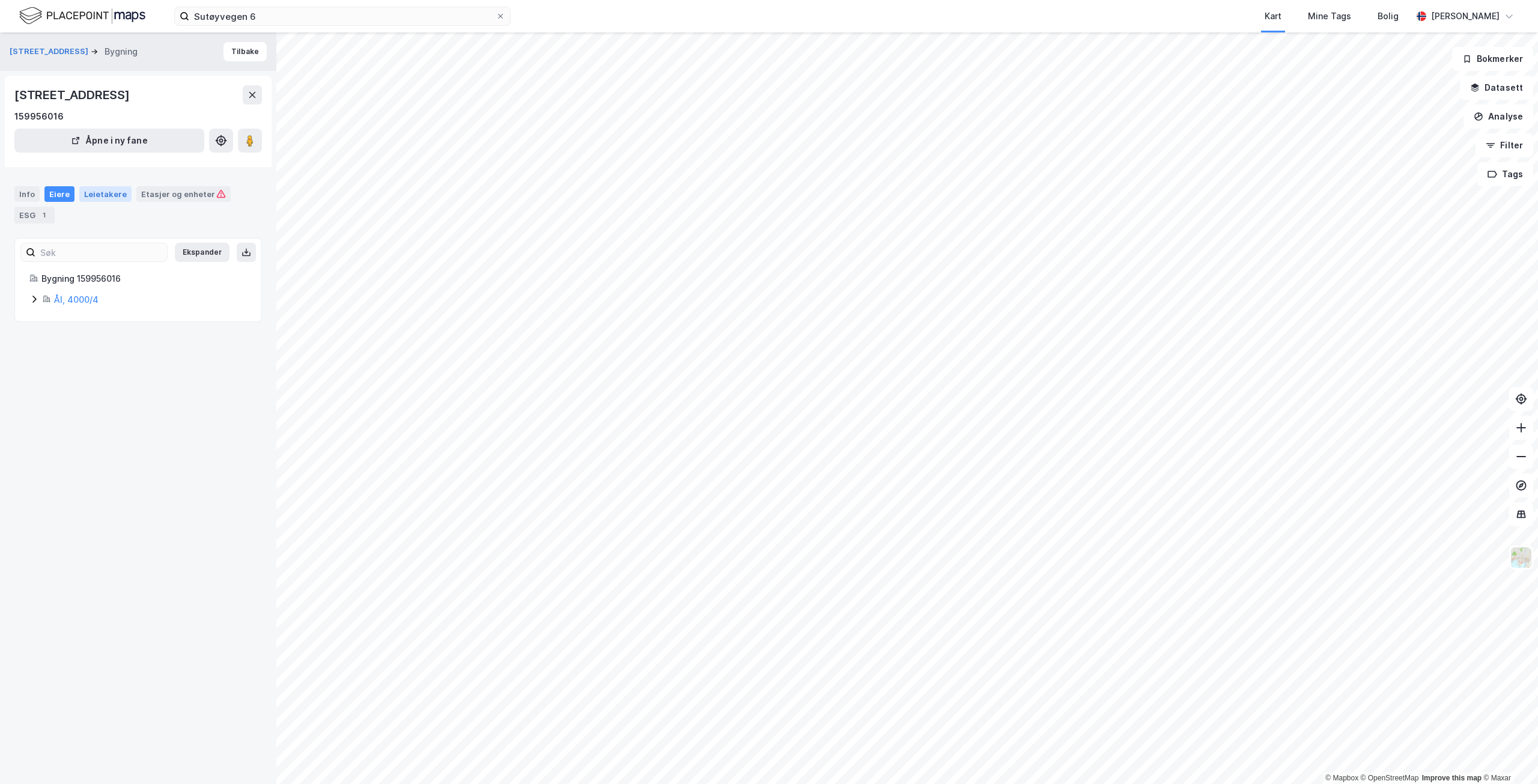
click at [90, 196] on div "Leietakere" at bounding box center [105, 194] width 52 height 16
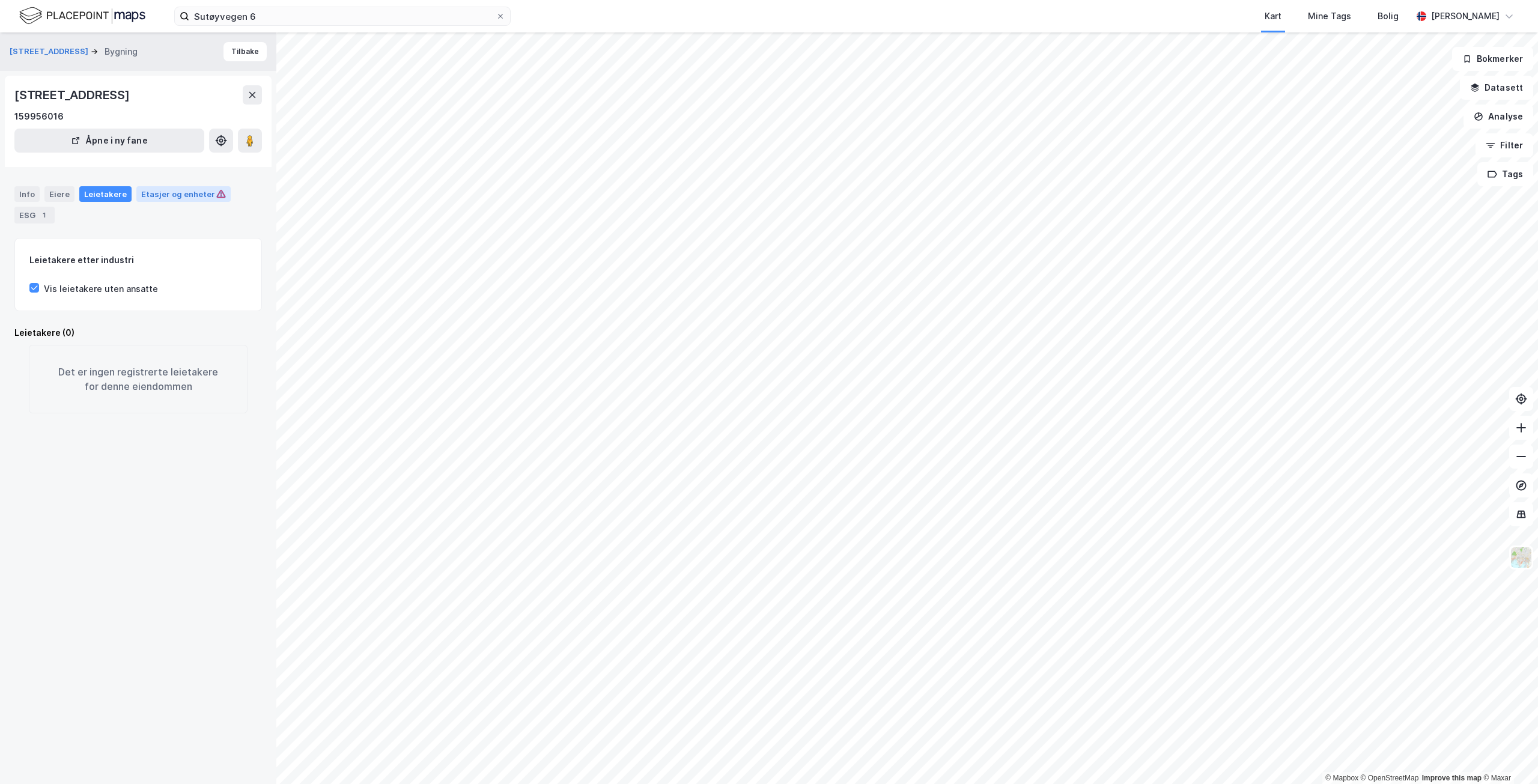
click at [149, 192] on div "Etasjer og enheter" at bounding box center [183, 194] width 85 height 11
click at [21, 216] on div "ESG 1" at bounding box center [34, 215] width 40 height 17
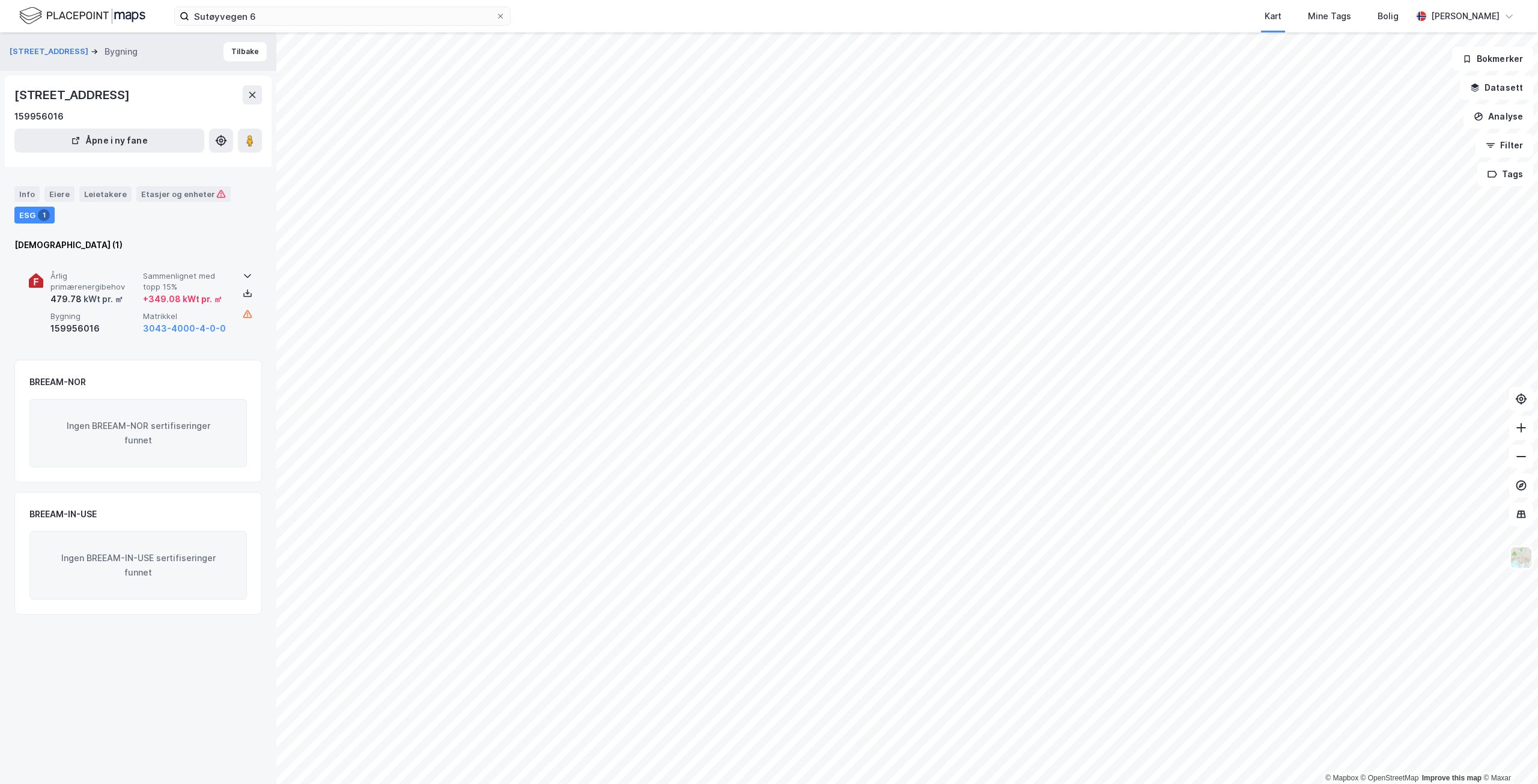
click at [180, 275] on span "Sammenlignet med topp 15%" at bounding box center [187, 281] width 88 height 21
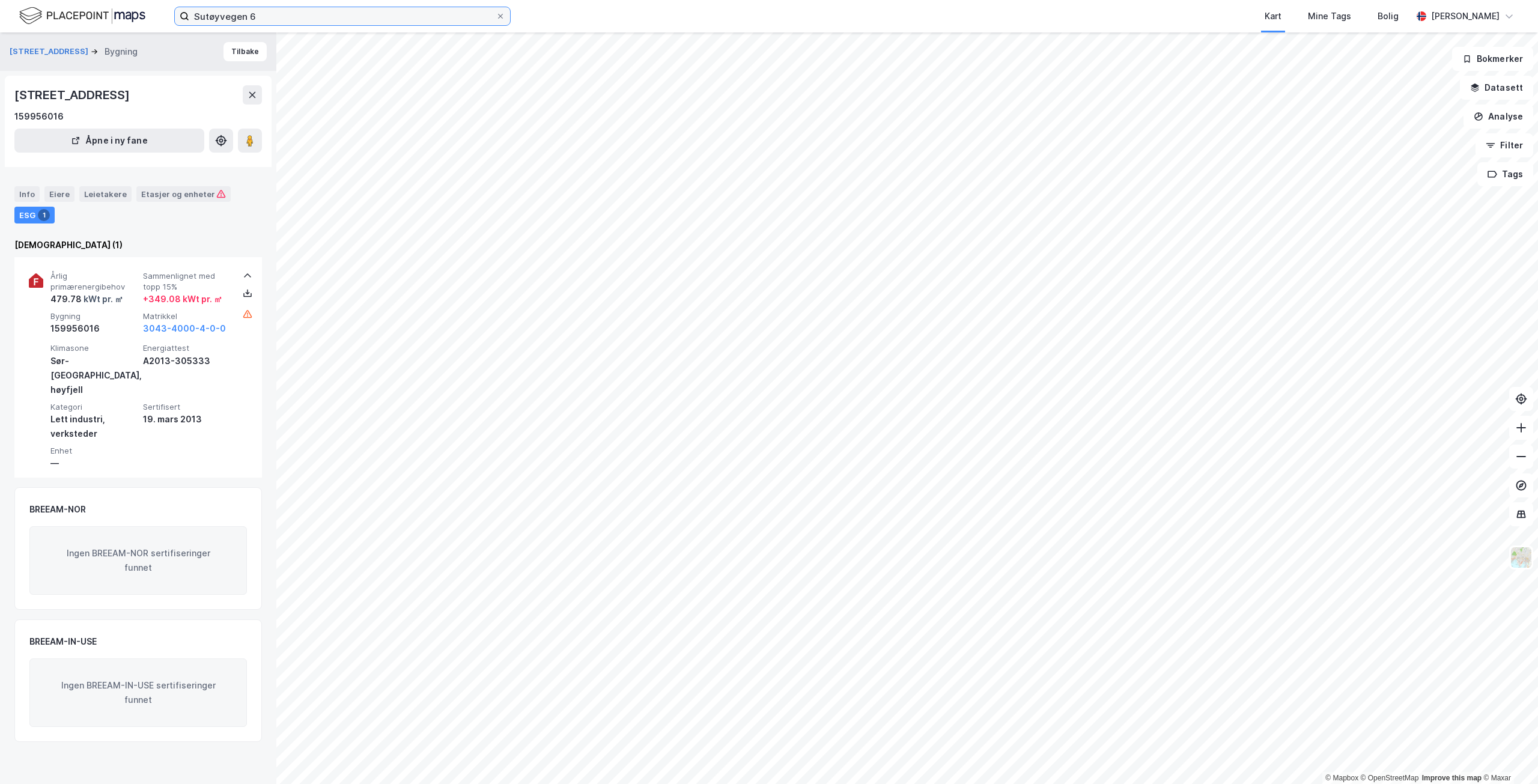
click at [337, 18] on input "Sutøyvegen 6" at bounding box center [342, 16] width 307 height 18
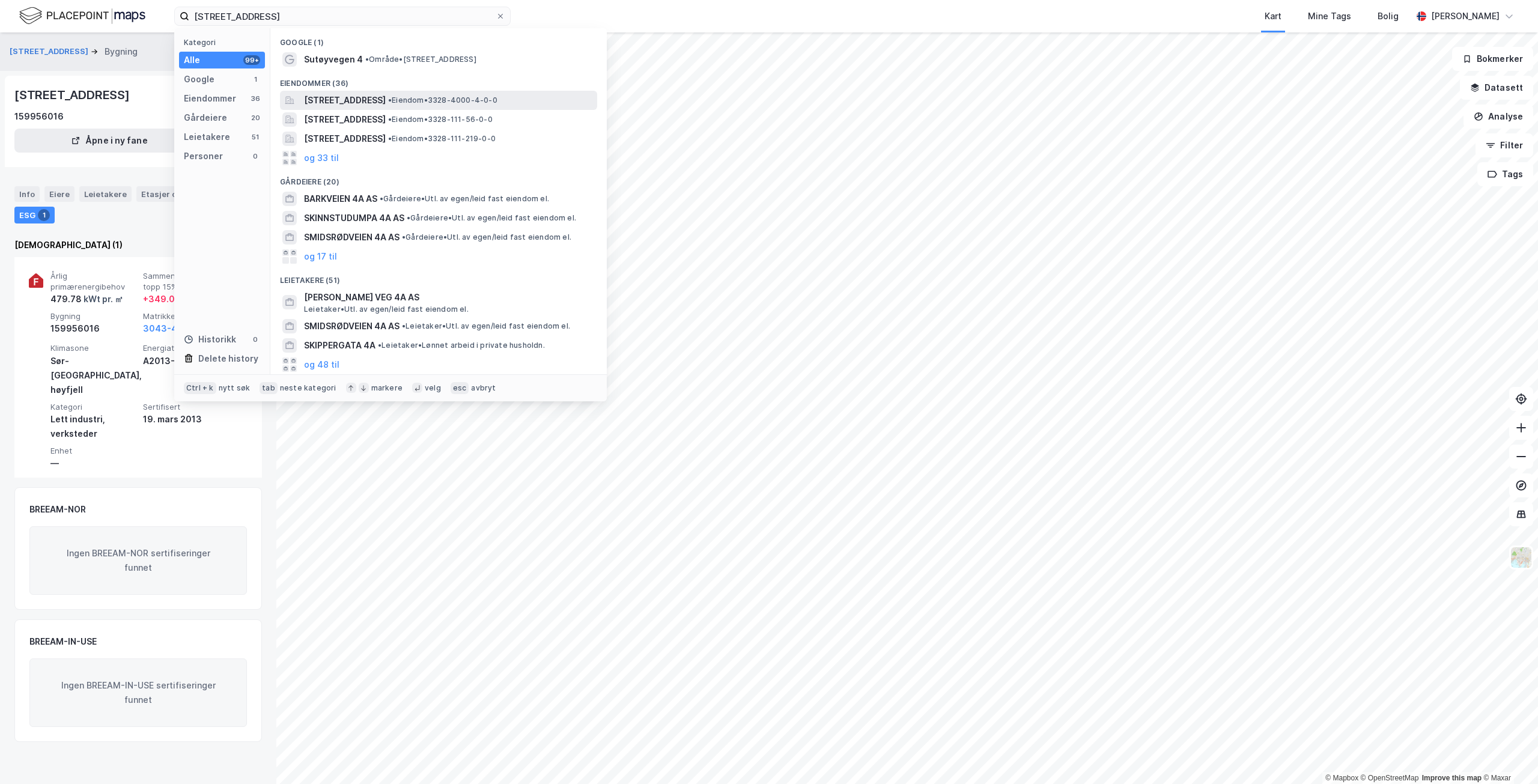
click at [438, 98] on span "• Eiendom • 3328-4000-4-0-0" at bounding box center [443, 101] width 110 height 10
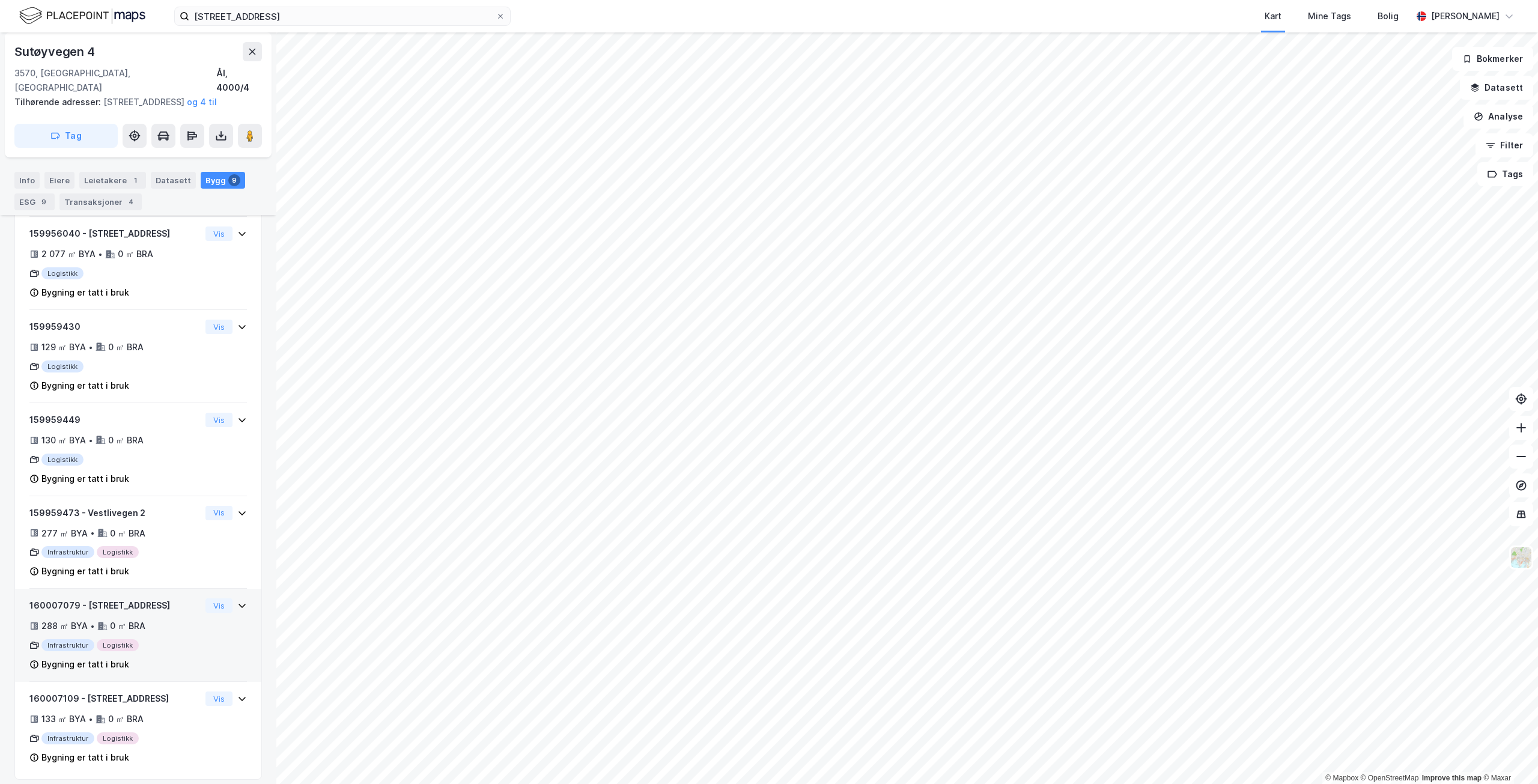
scroll to position [541, 0]
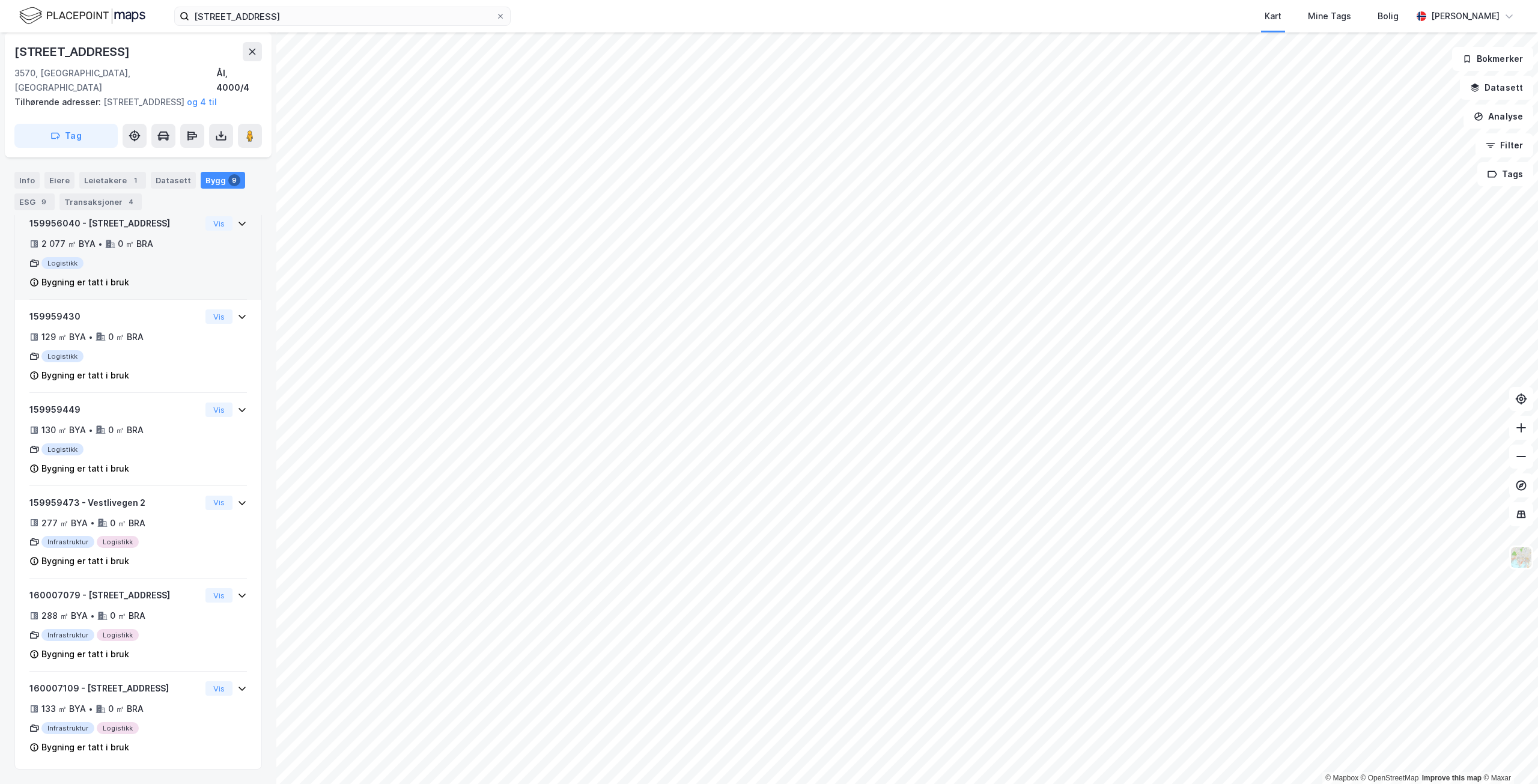
scroll to position [408, 0]
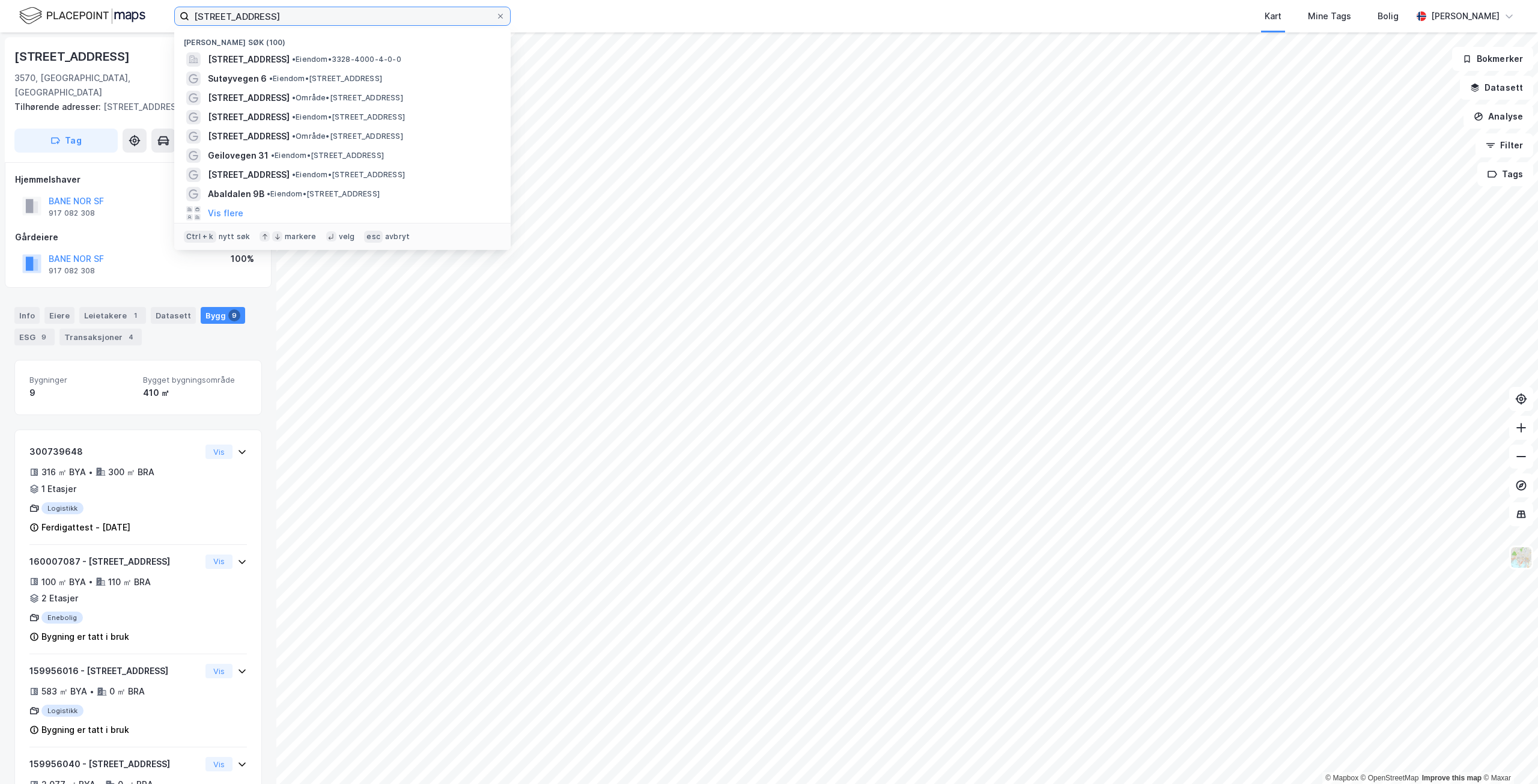
drag, startPoint x: 241, startPoint y: 16, endPoint x: 193, endPoint y: 14, distance: 48.0
click at [193, 14] on input "Sutøyvegen 4a" at bounding box center [342, 16] width 307 height 18
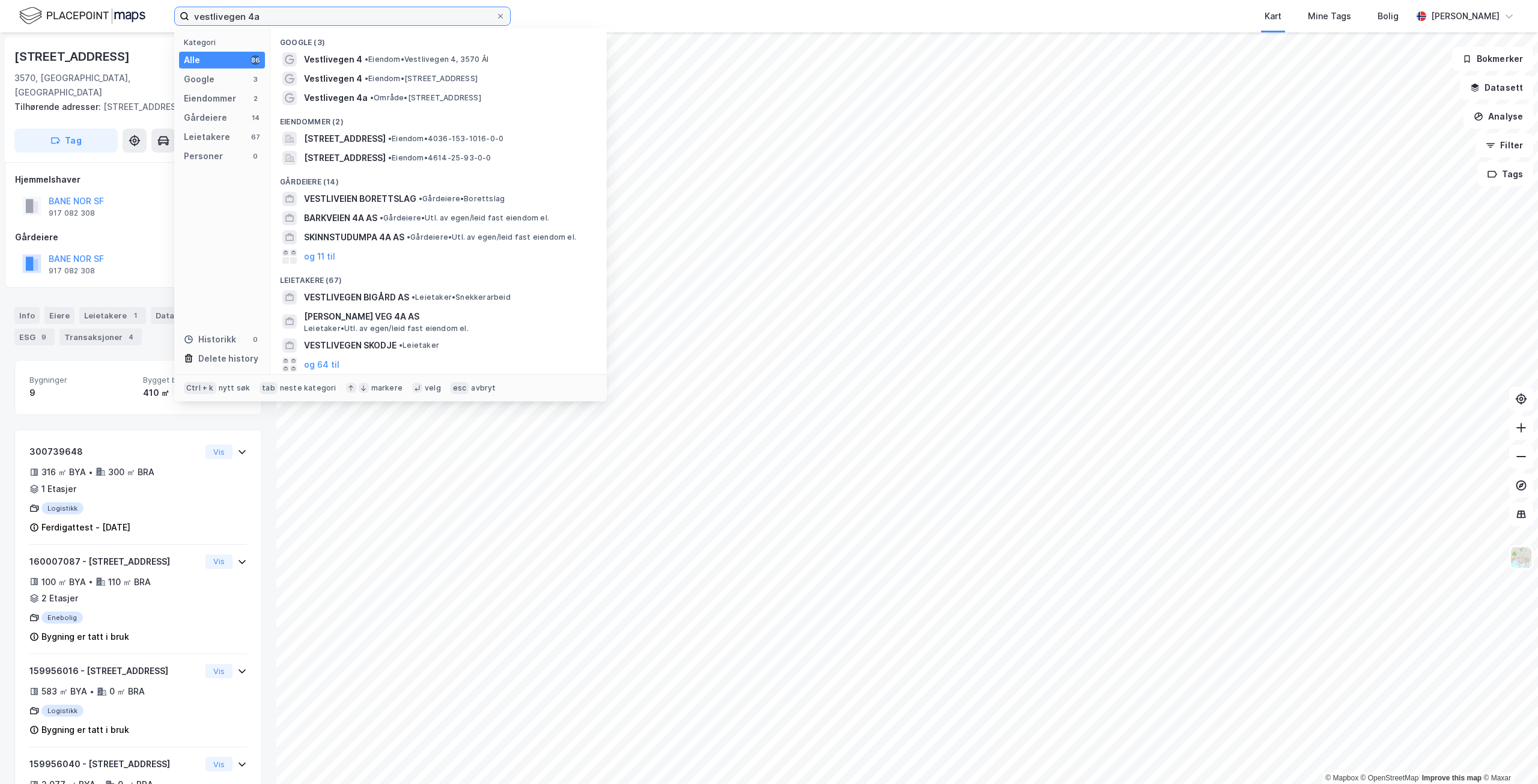
click at [301, 14] on input "vestlivegen 4a" at bounding box center [342, 16] width 307 height 18
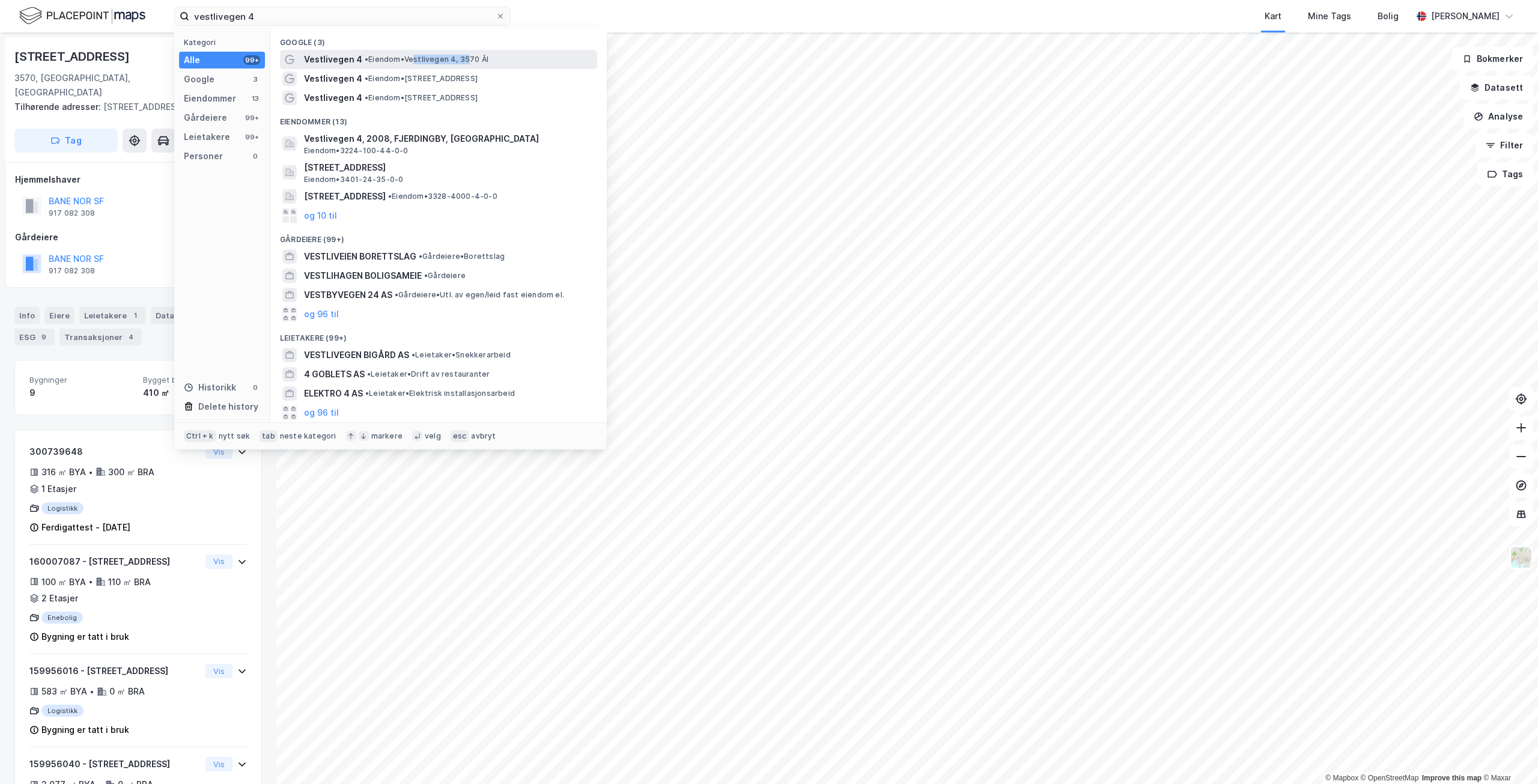
drag, startPoint x: 417, startPoint y: 55, endPoint x: 470, endPoint y: 66, distance: 54.1
click at [470, 66] on div "Vestlivegen 4 • Eiendom • Vestlivegen 4, 3570 Ål" at bounding box center [449, 60] width 291 height 14
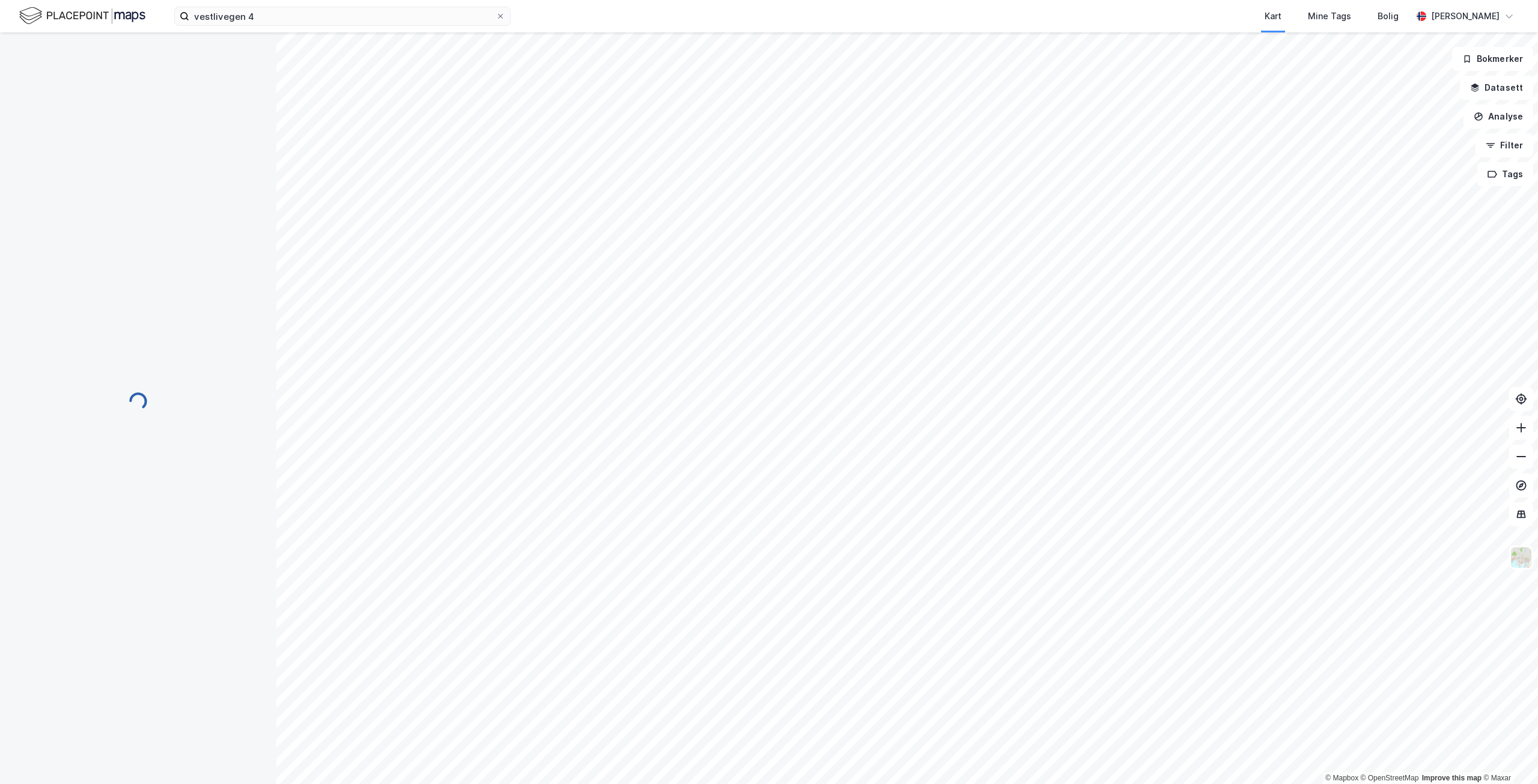
scroll to position [2, 0]
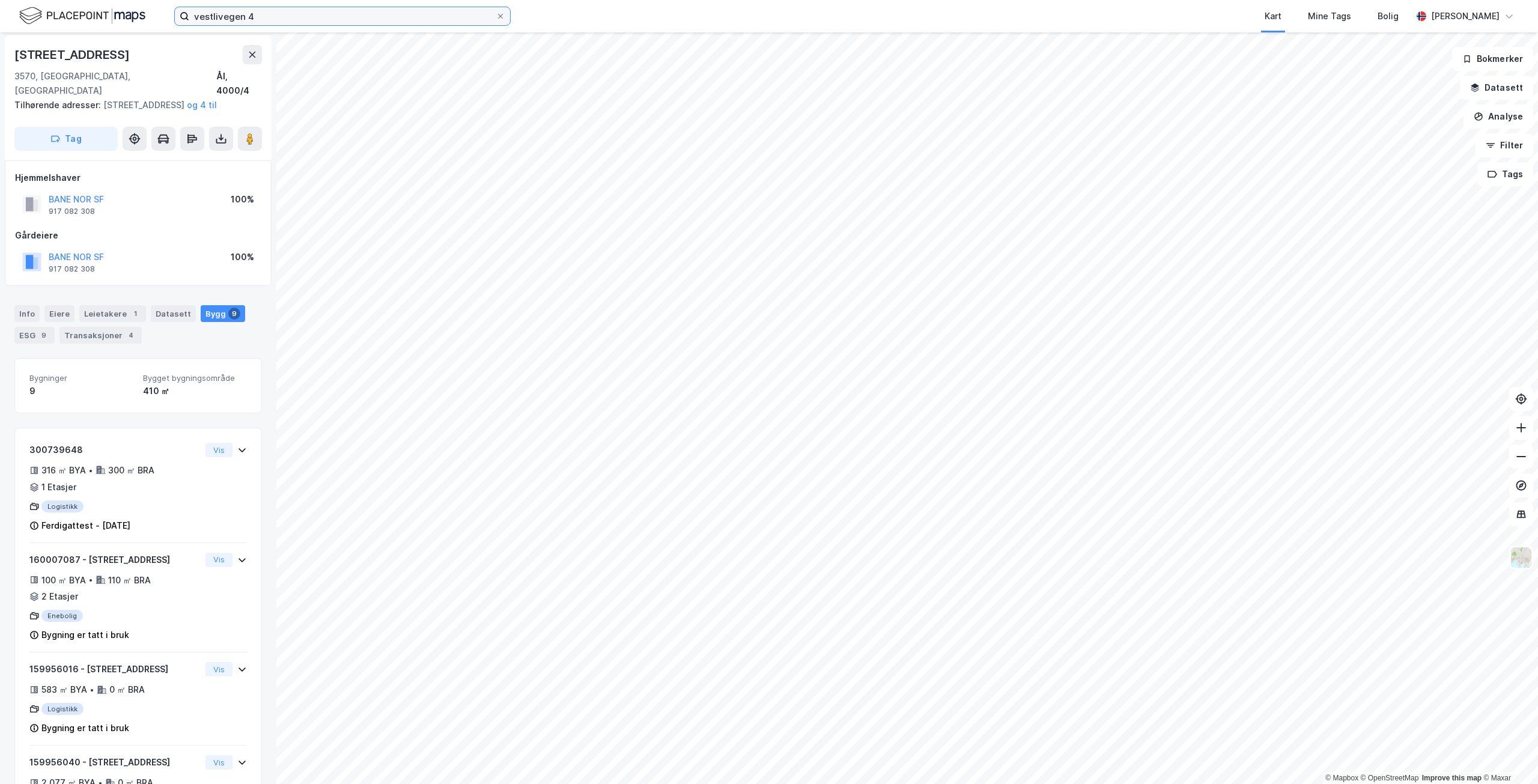
click at [304, 15] on input "vestlivegen 4" at bounding box center [342, 16] width 307 height 18
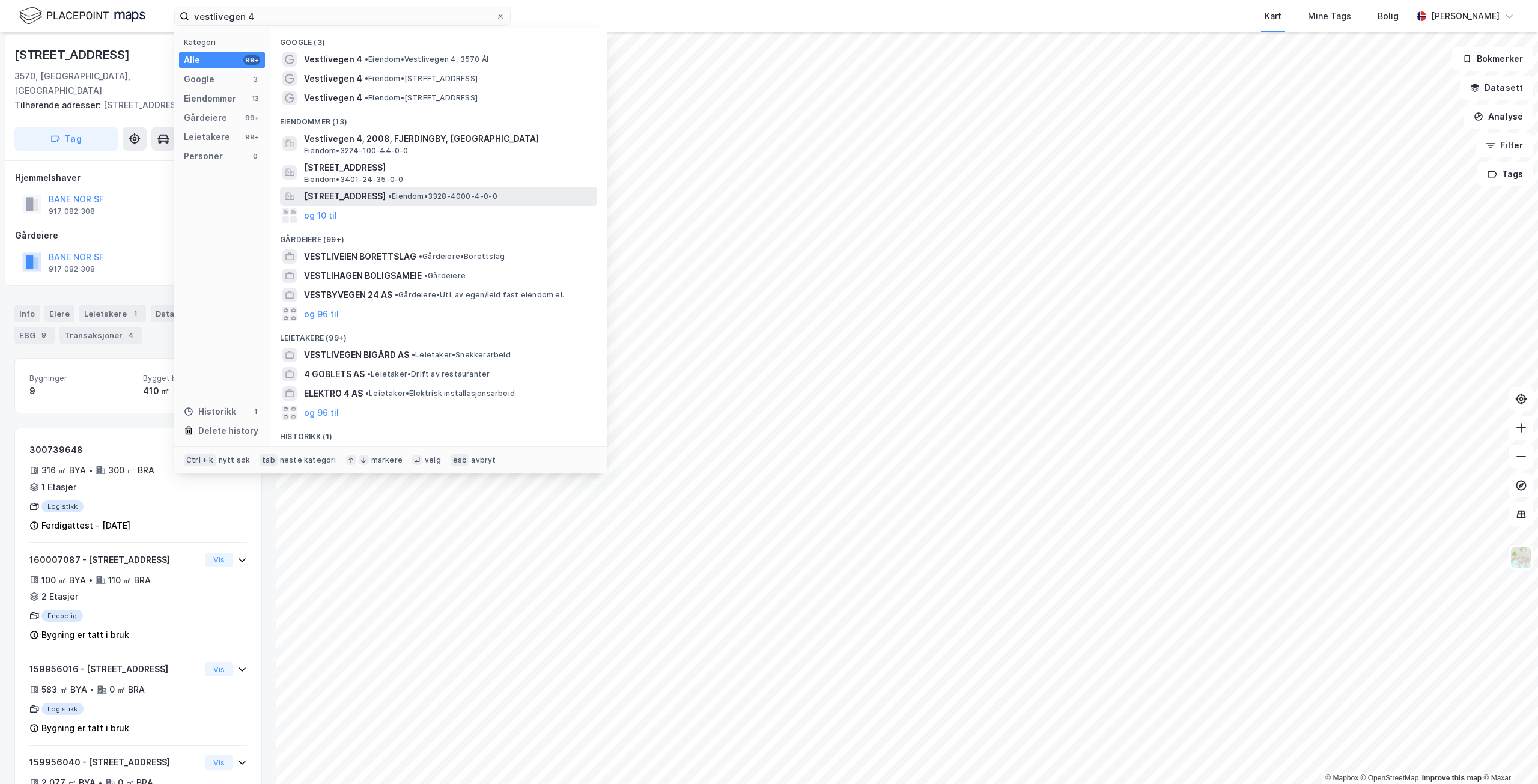
click at [347, 190] on span "Vestlivegen 4, 3570, ÅL, ÅL" at bounding box center [345, 196] width 82 height 14
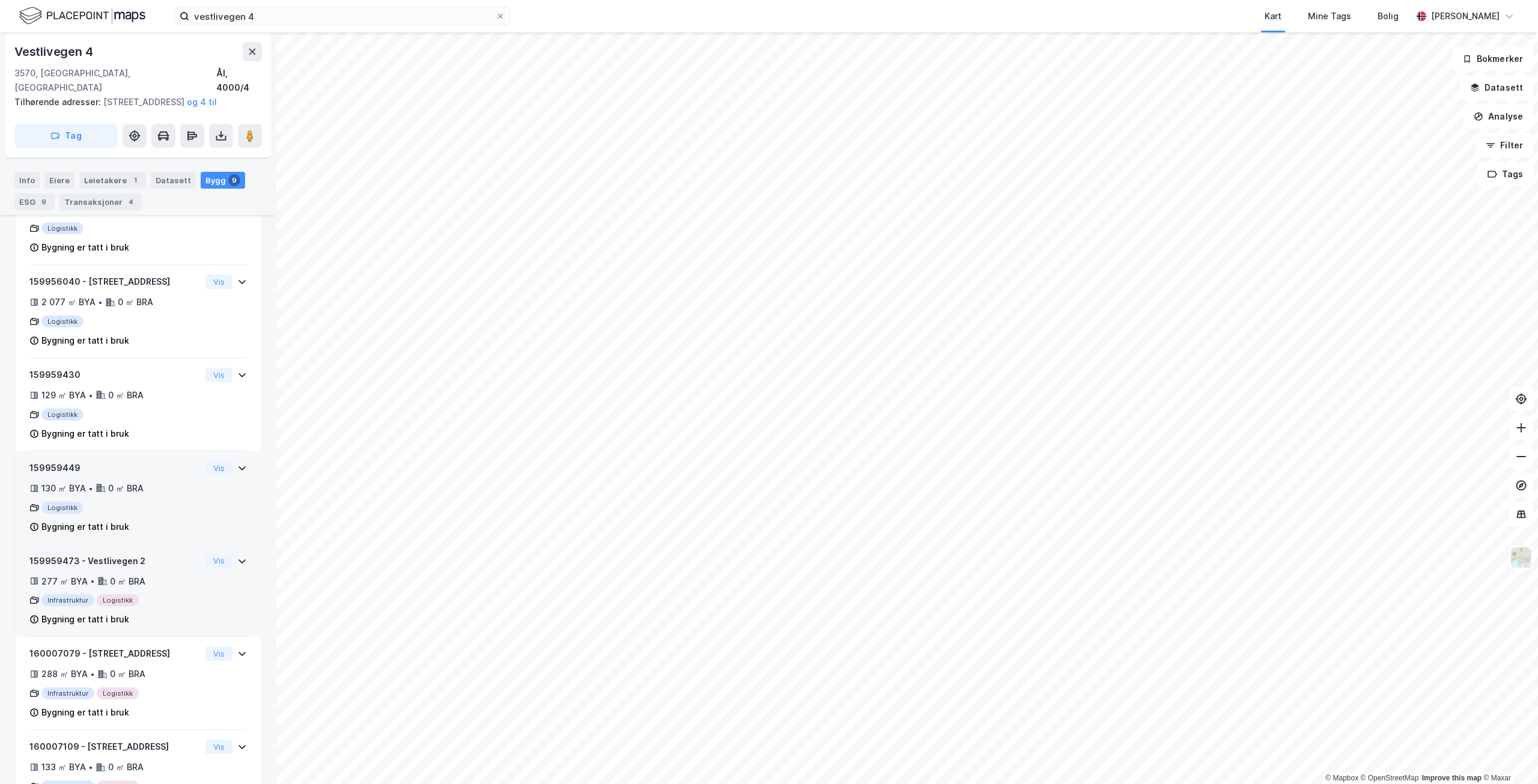
scroll to position [541, 0]
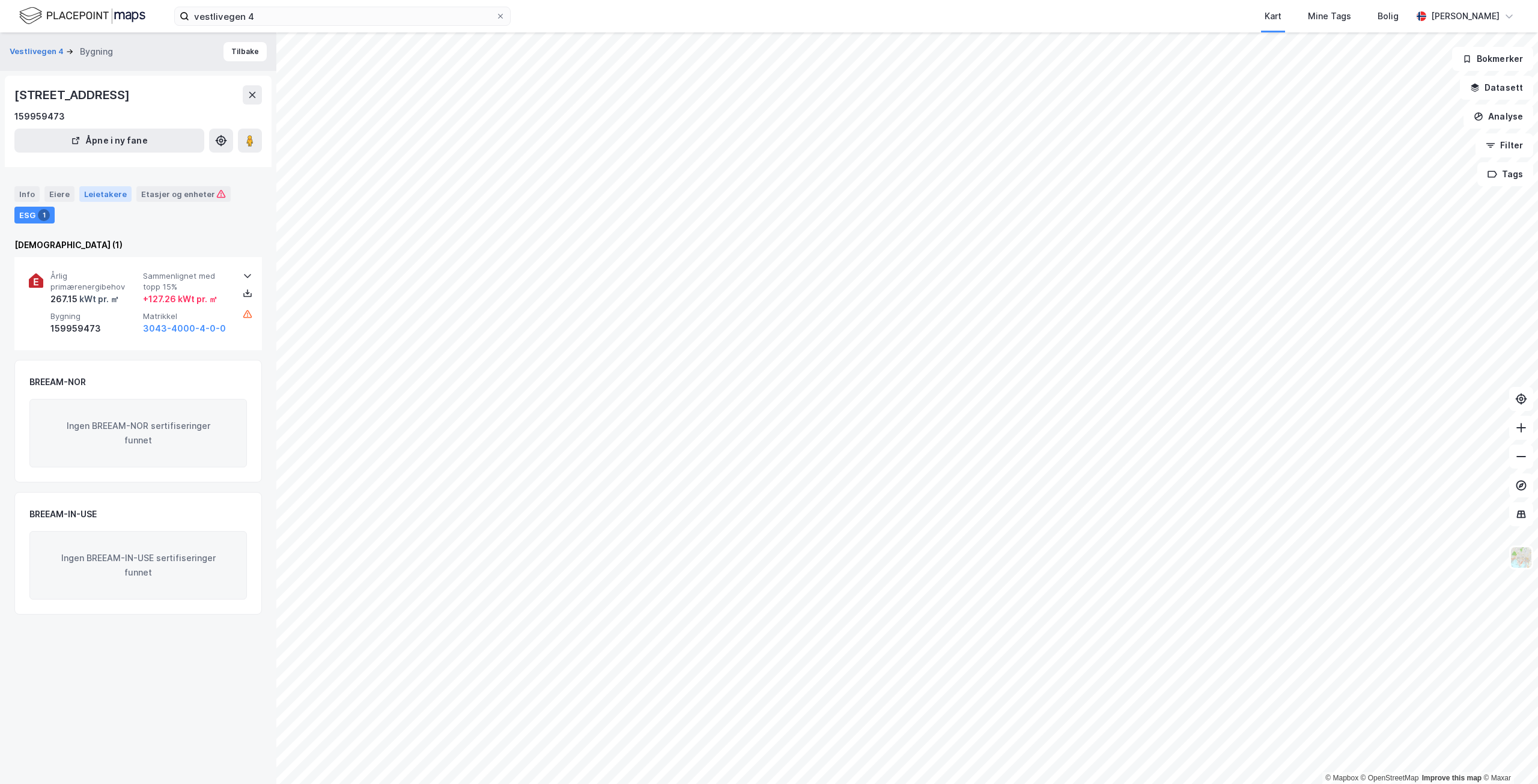
click at [99, 189] on div "Leietakere" at bounding box center [105, 194] width 52 height 16
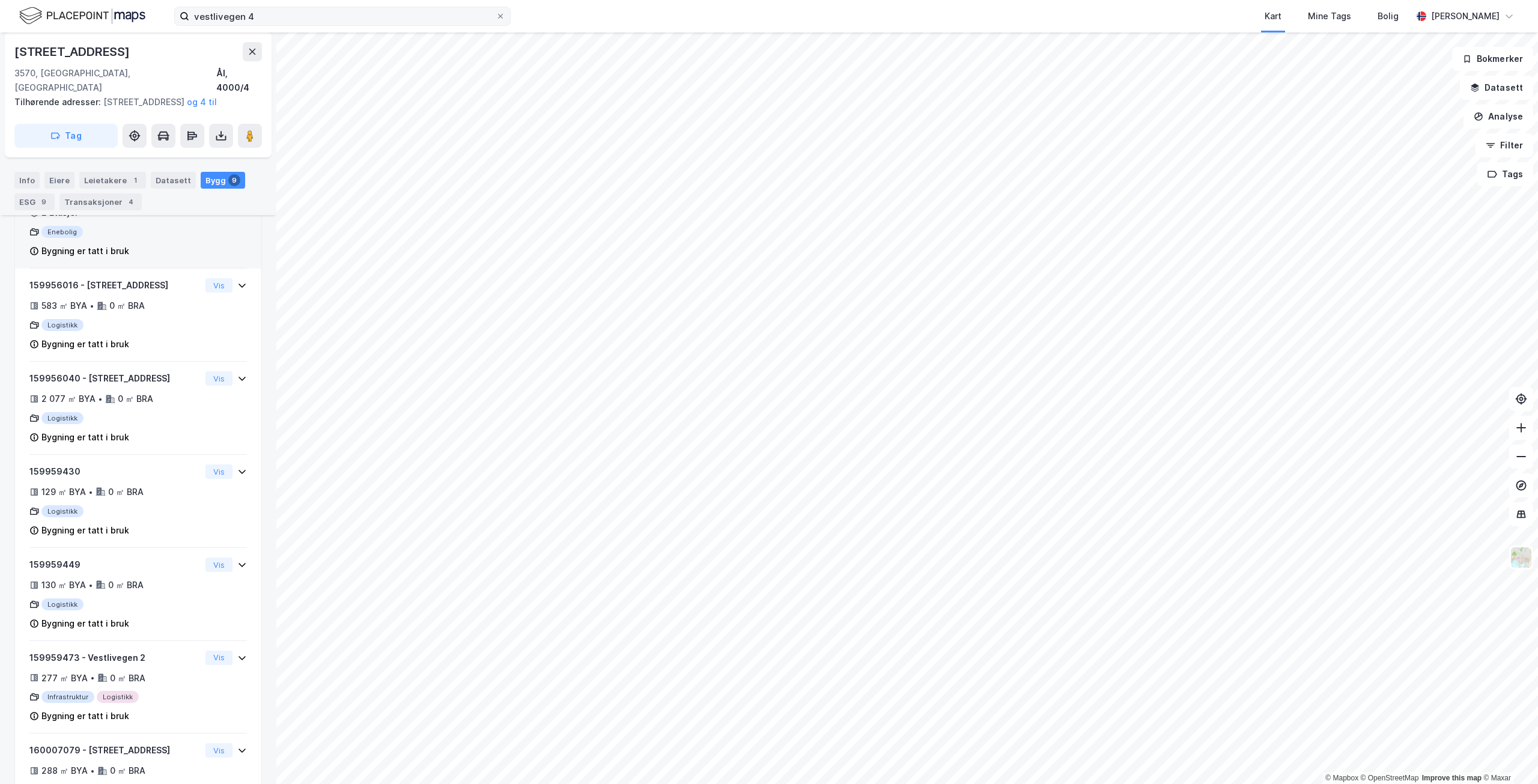
scroll to position [205, 0]
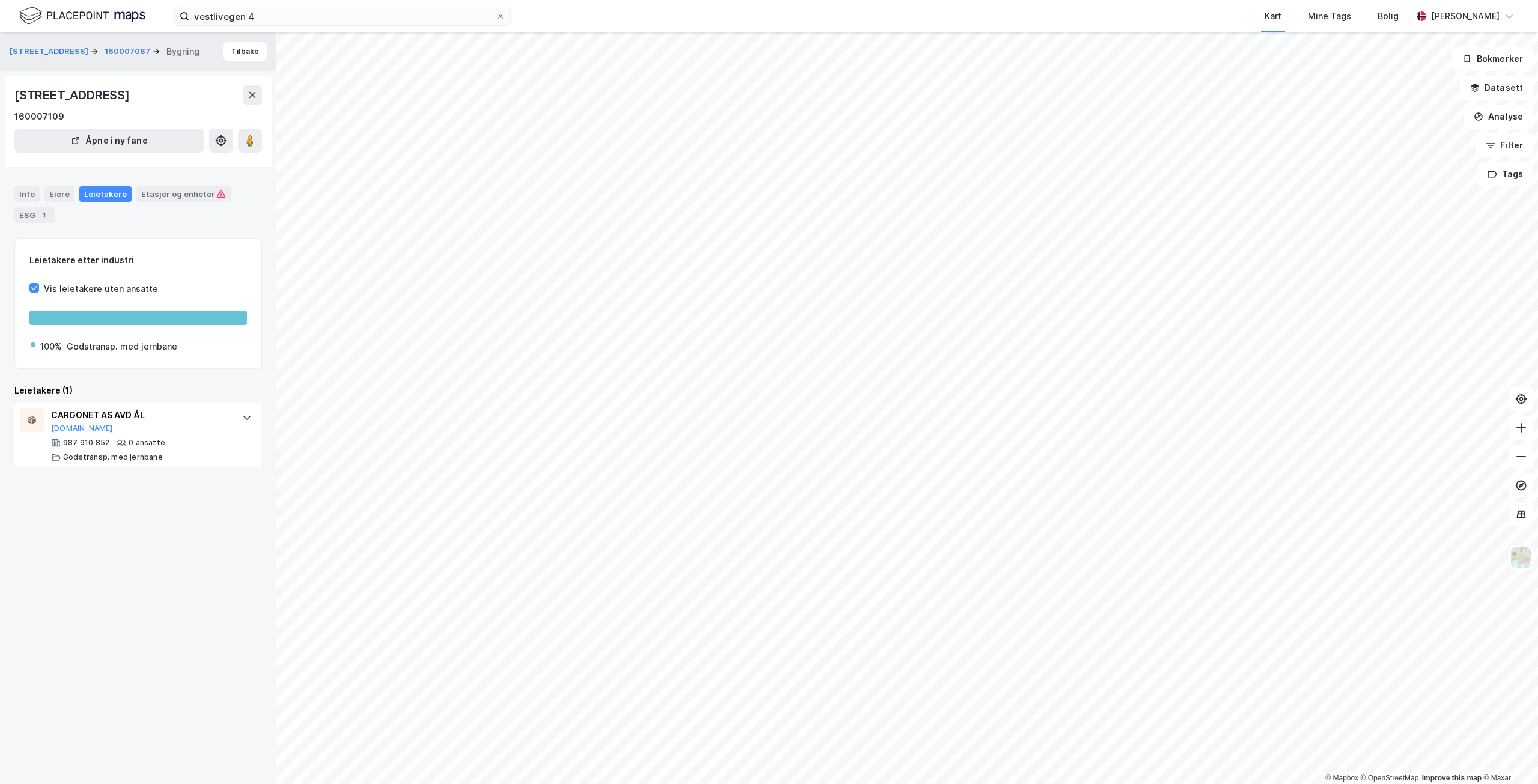
click at [328, 3] on div "vestlivegen 4 Kart Mine Tags Bolig Marianne Heitmann" at bounding box center [769, 16] width 1538 height 33
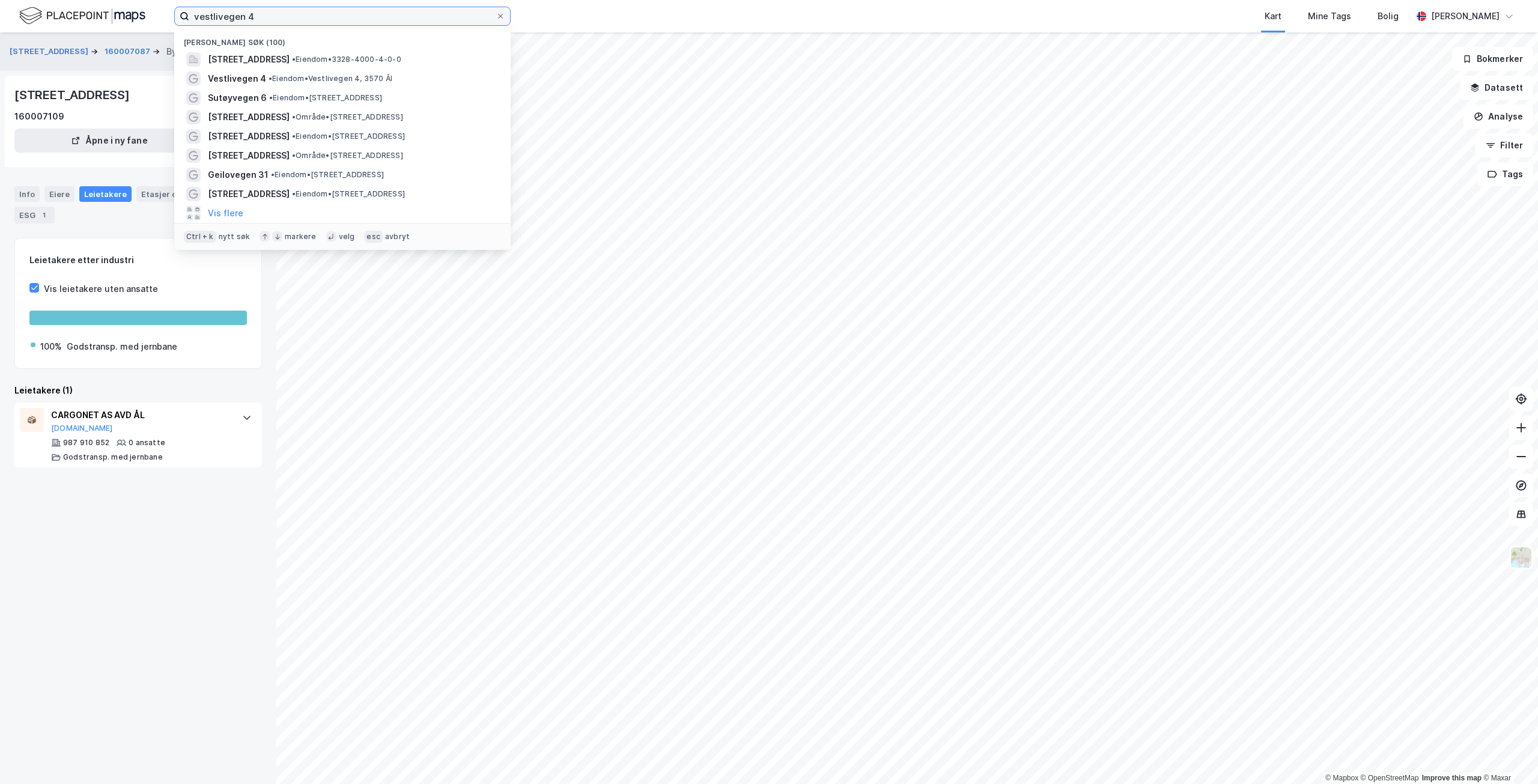
drag, startPoint x: 285, startPoint y: 17, endPoint x: 179, endPoint y: 11, distance: 106.2
click at [179, 11] on label "vestlivegen 4" at bounding box center [342, 16] width 337 height 19
paste input "Barbudalen 37"
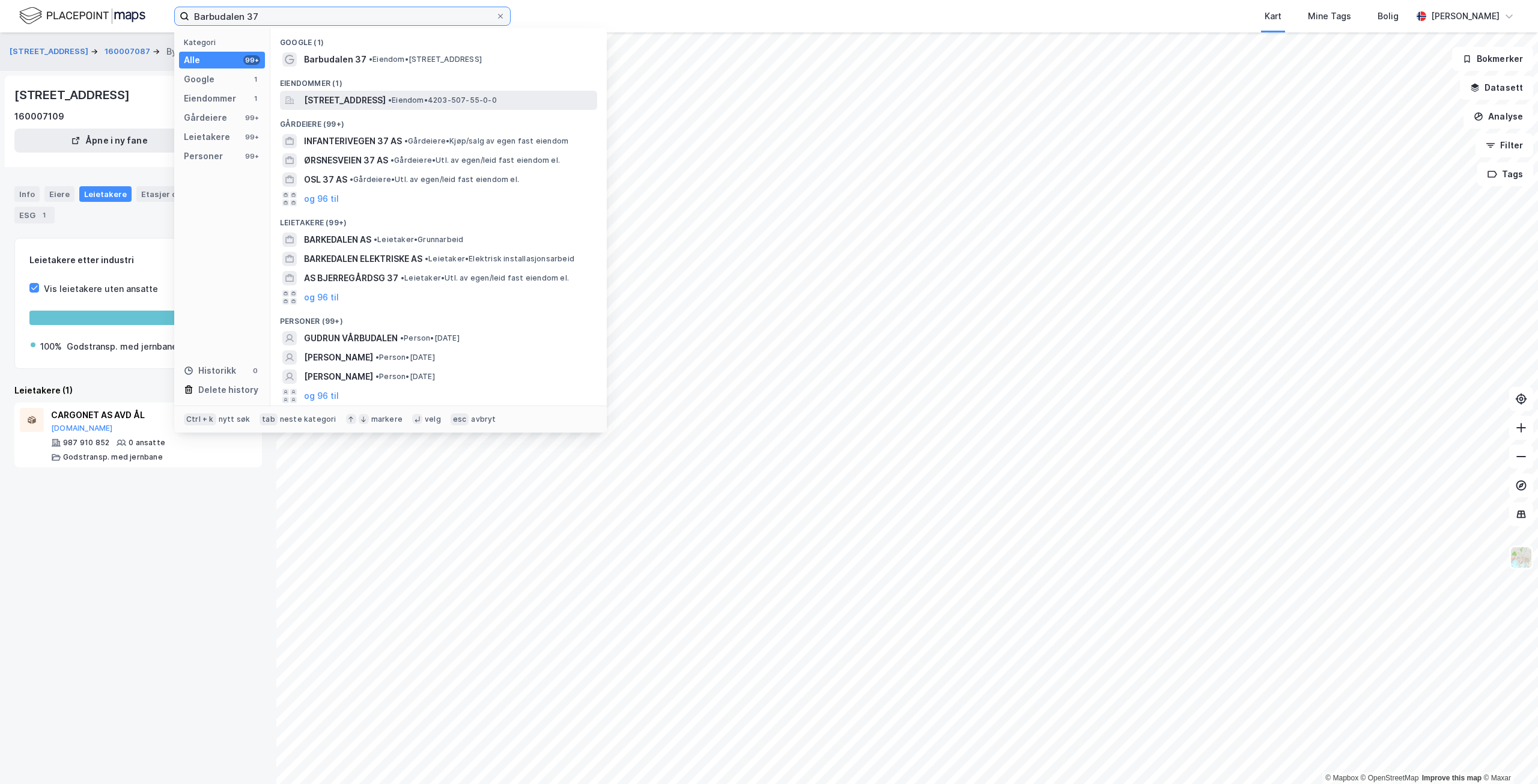
type input "Barbudalen 37"
click at [386, 103] on span "[STREET_ADDRESS]" at bounding box center [345, 101] width 82 height 14
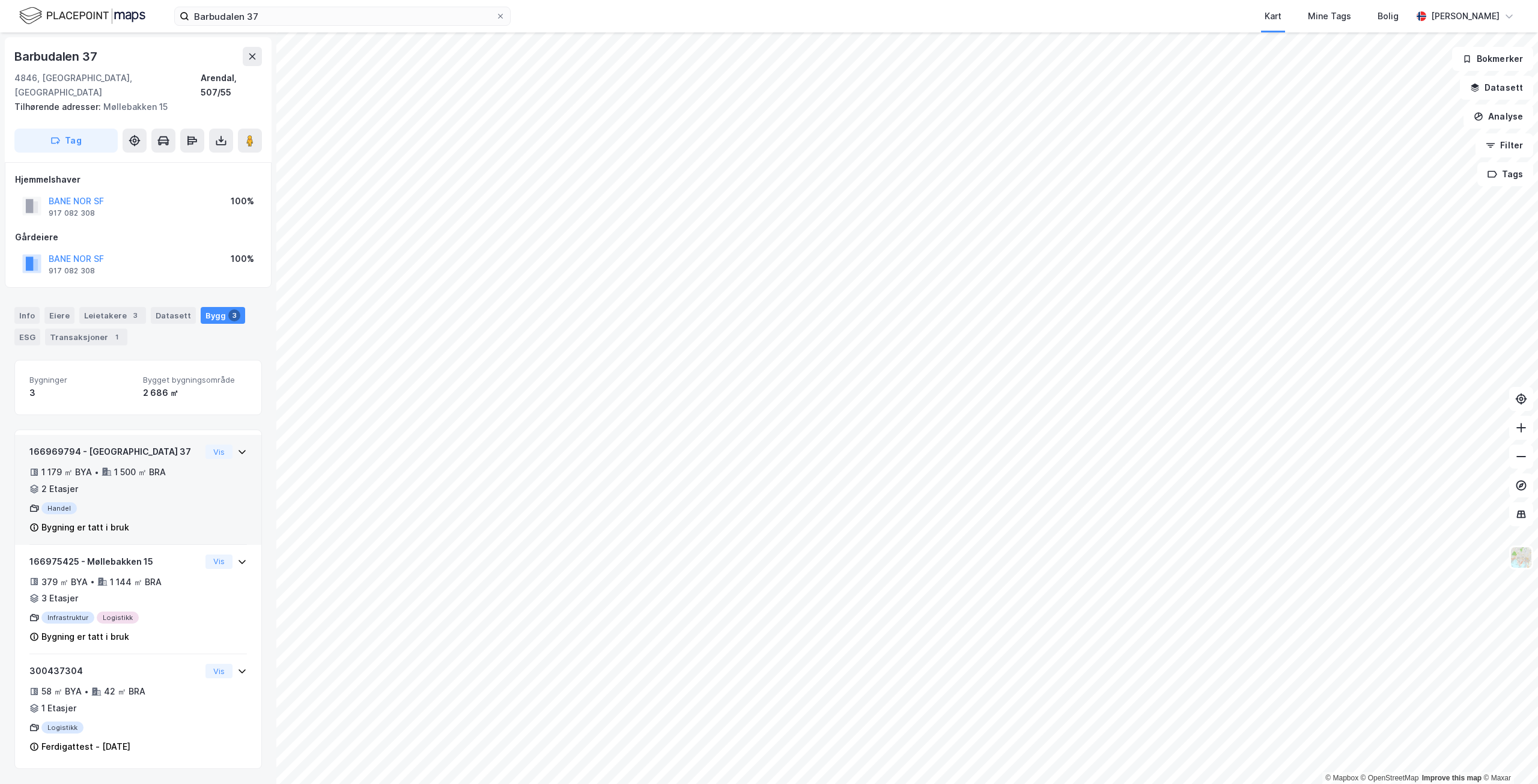
click at [155, 502] on div "Handel" at bounding box center [115, 508] width 171 height 12
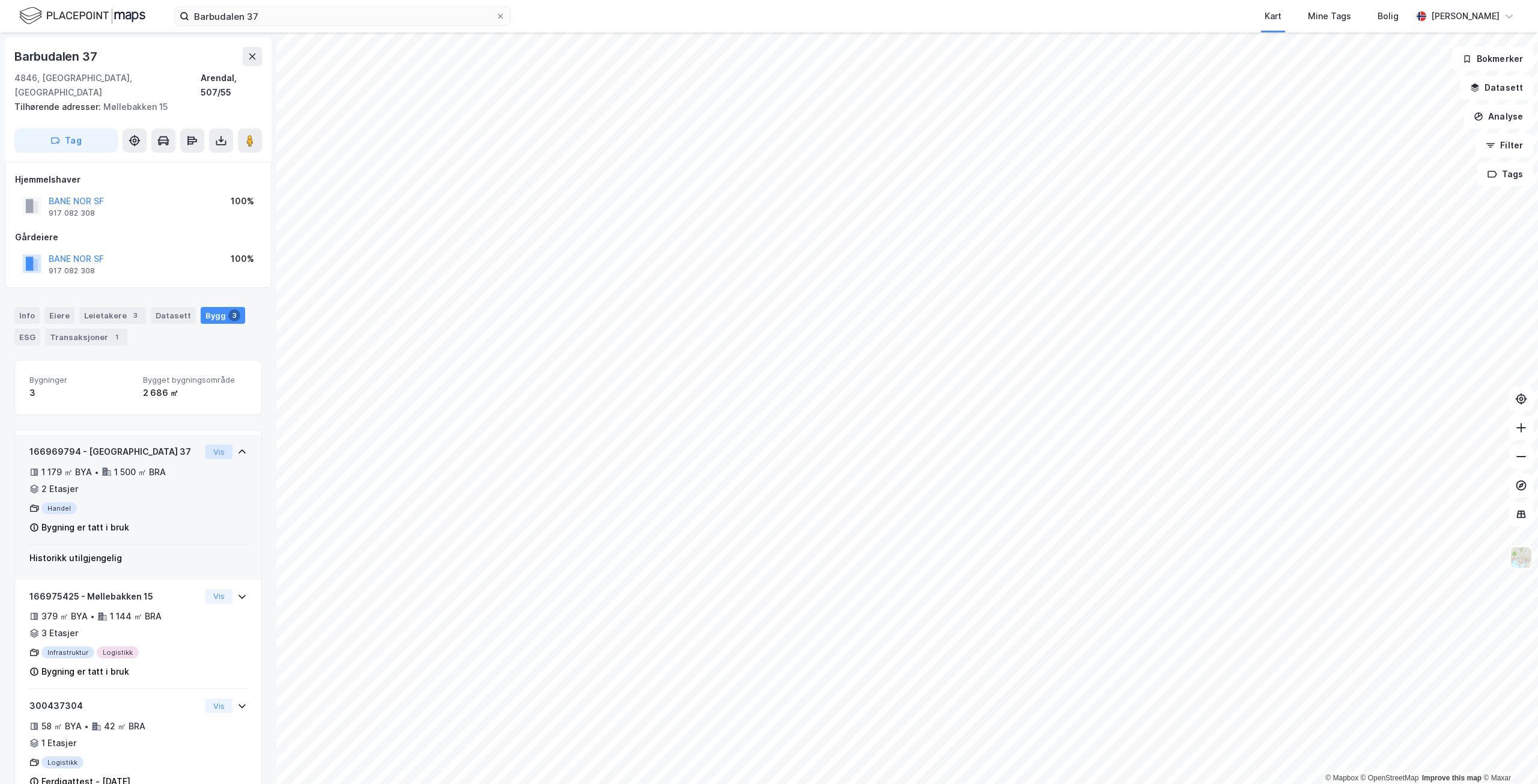
click at [211, 444] on button "Vis" at bounding box center [219, 452] width 27 height 14
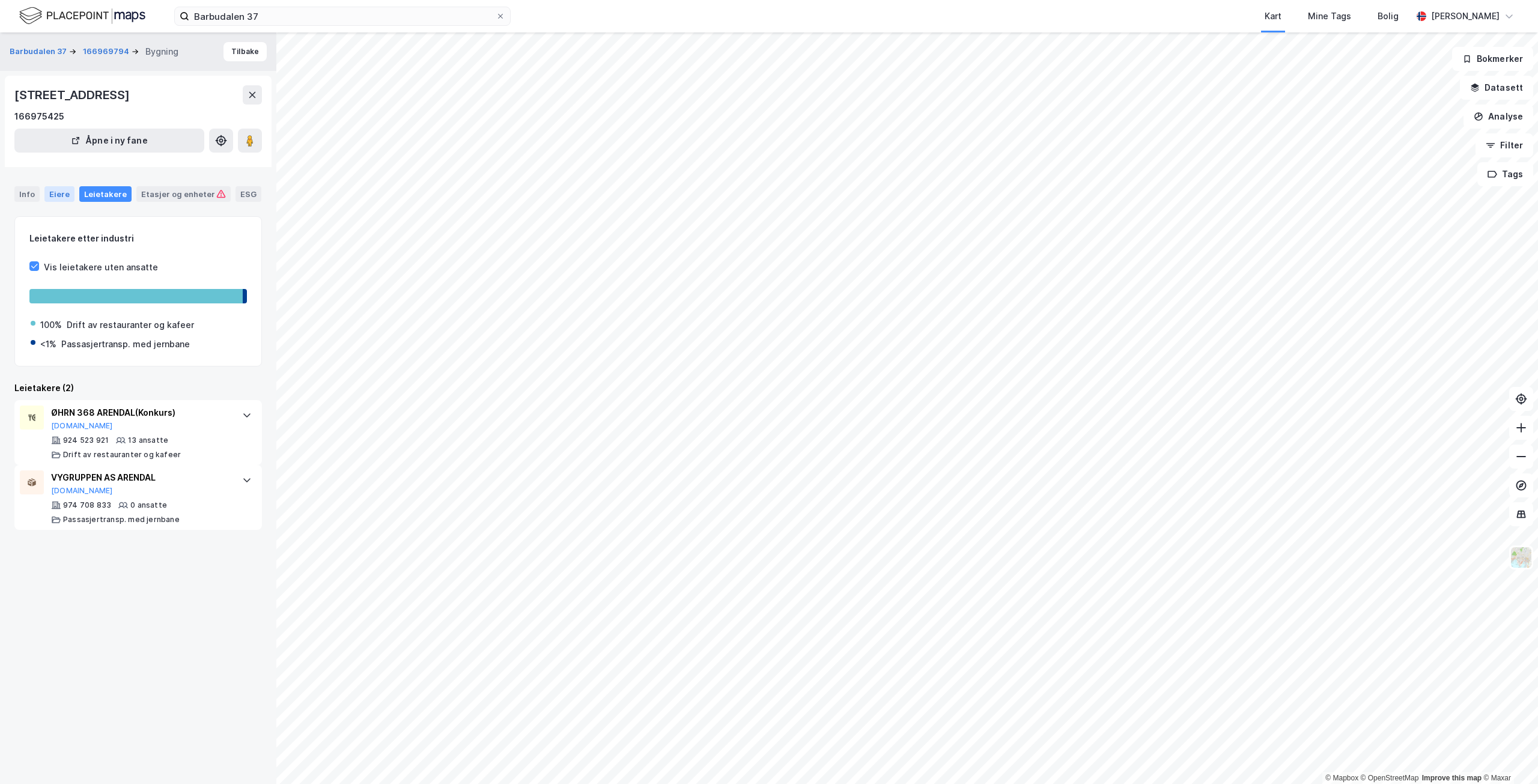
click at [67, 197] on div "Eiere" at bounding box center [60, 194] width 30 height 16
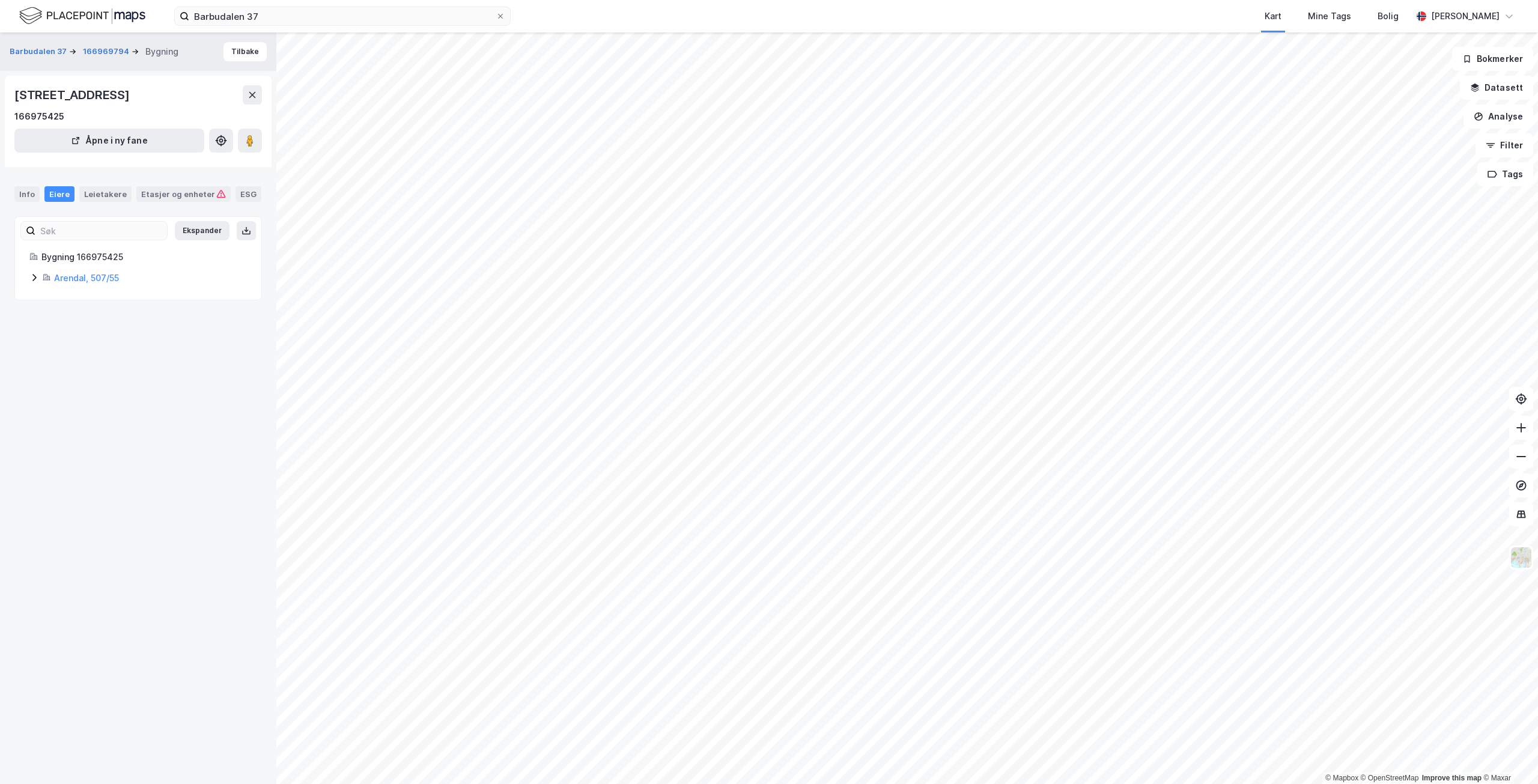
click at [40, 196] on div "Info Eiere Leietakere Etasjer og enheter ESG" at bounding box center [138, 194] width 248 height 16
click at [20, 193] on div "Info" at bounding box center [27, 194] width 25 height 16
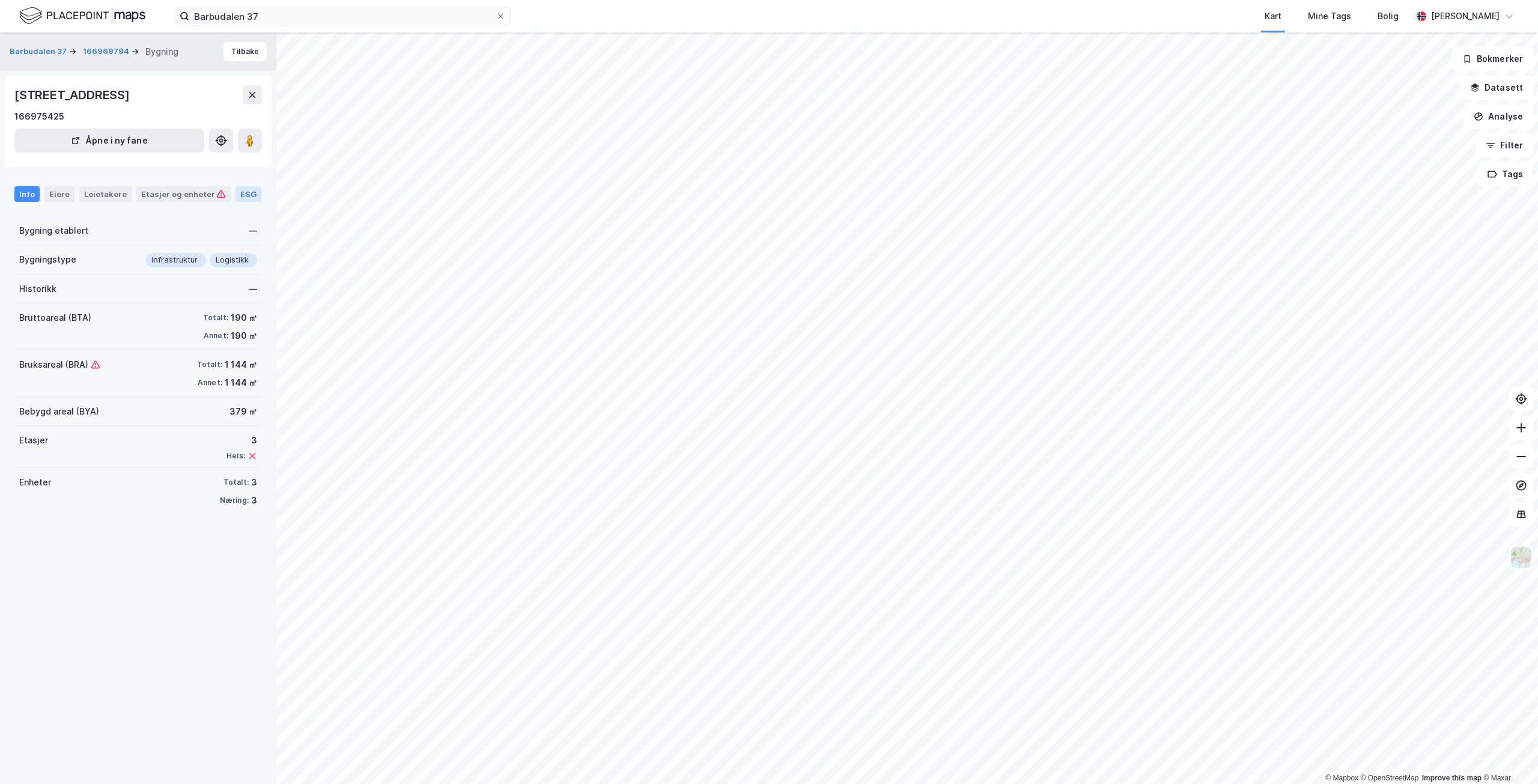
click at [238, 192] on div "ESG" at bounding box center [248, 194] width 26 height 16
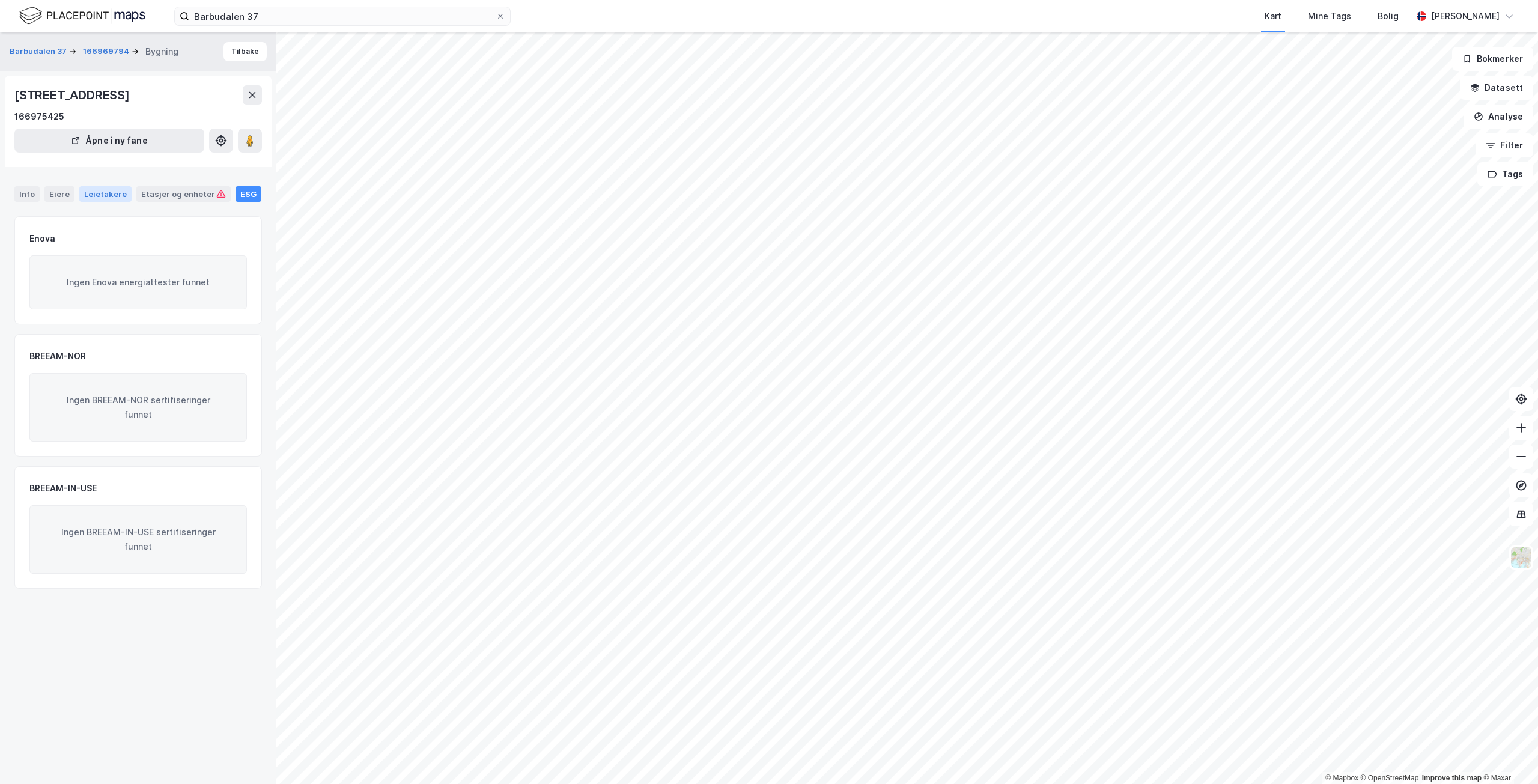
click at [119, 192] on div "Leietakere" at bounding box center [105, 194] width 52 height 16
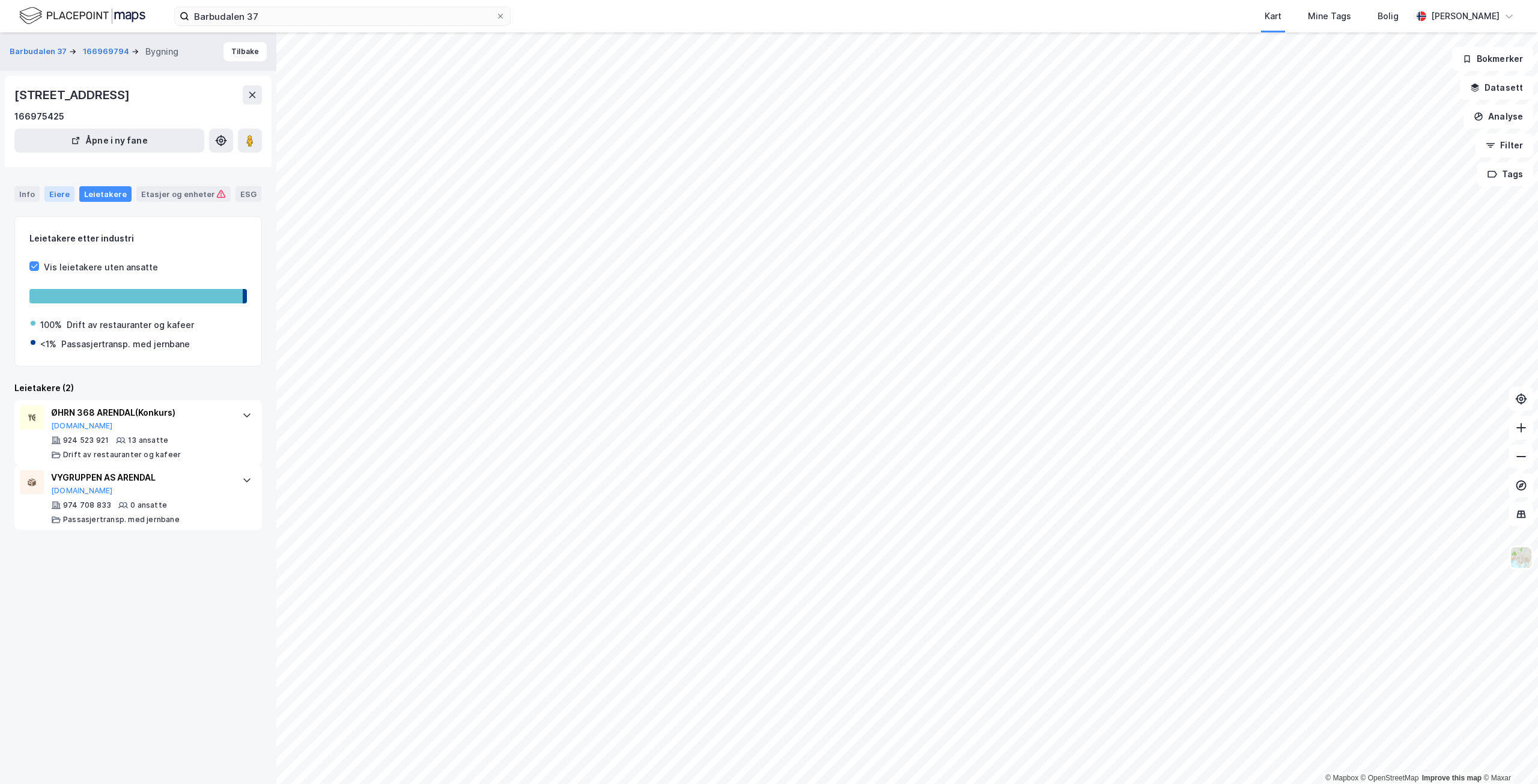
click at [59, 195] on div "Eiere" at bounding box center [60, 194] width 30 height 16
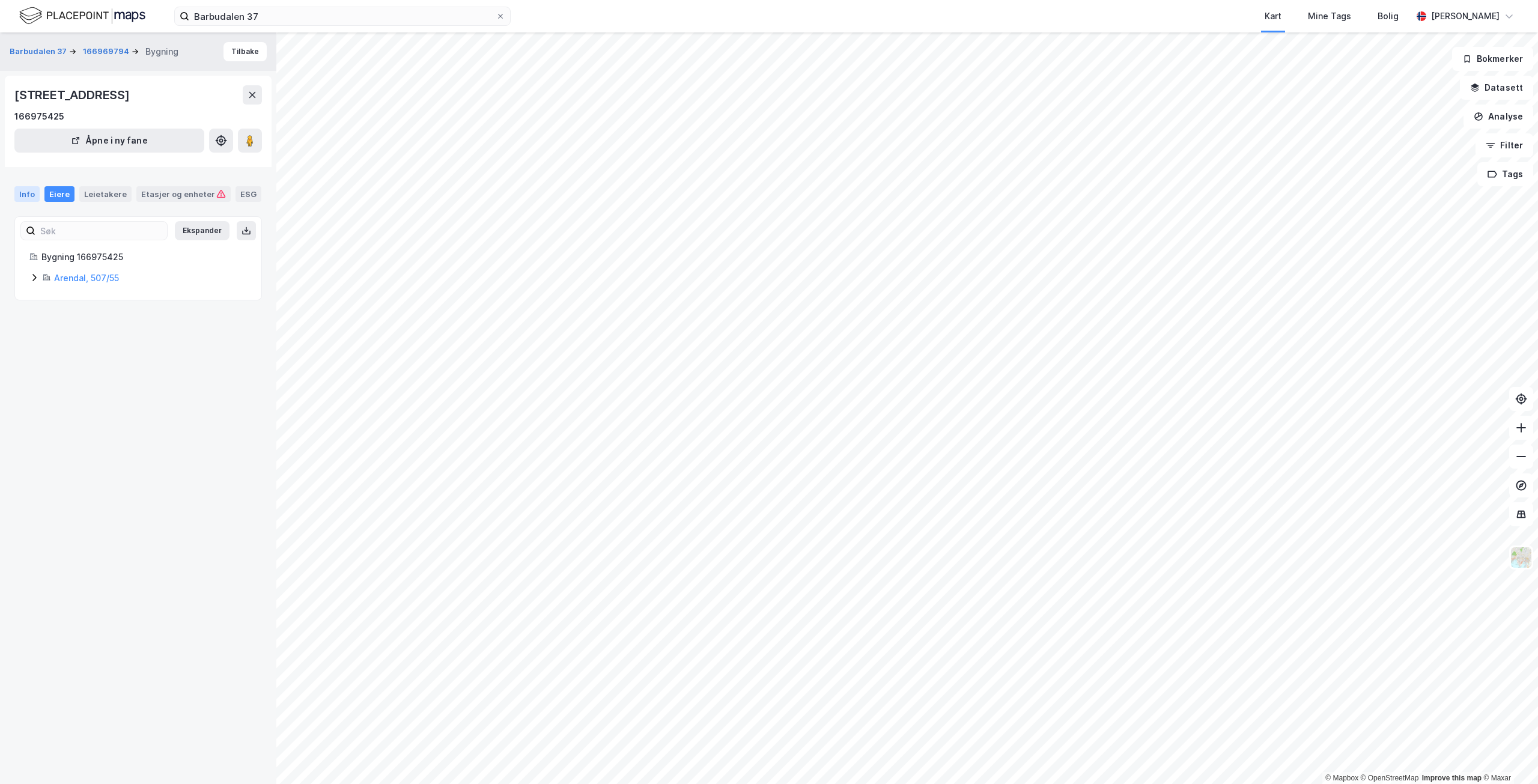
click at [27, 193] on div "Info" at bounding box center [27, 194] width 25 height 16
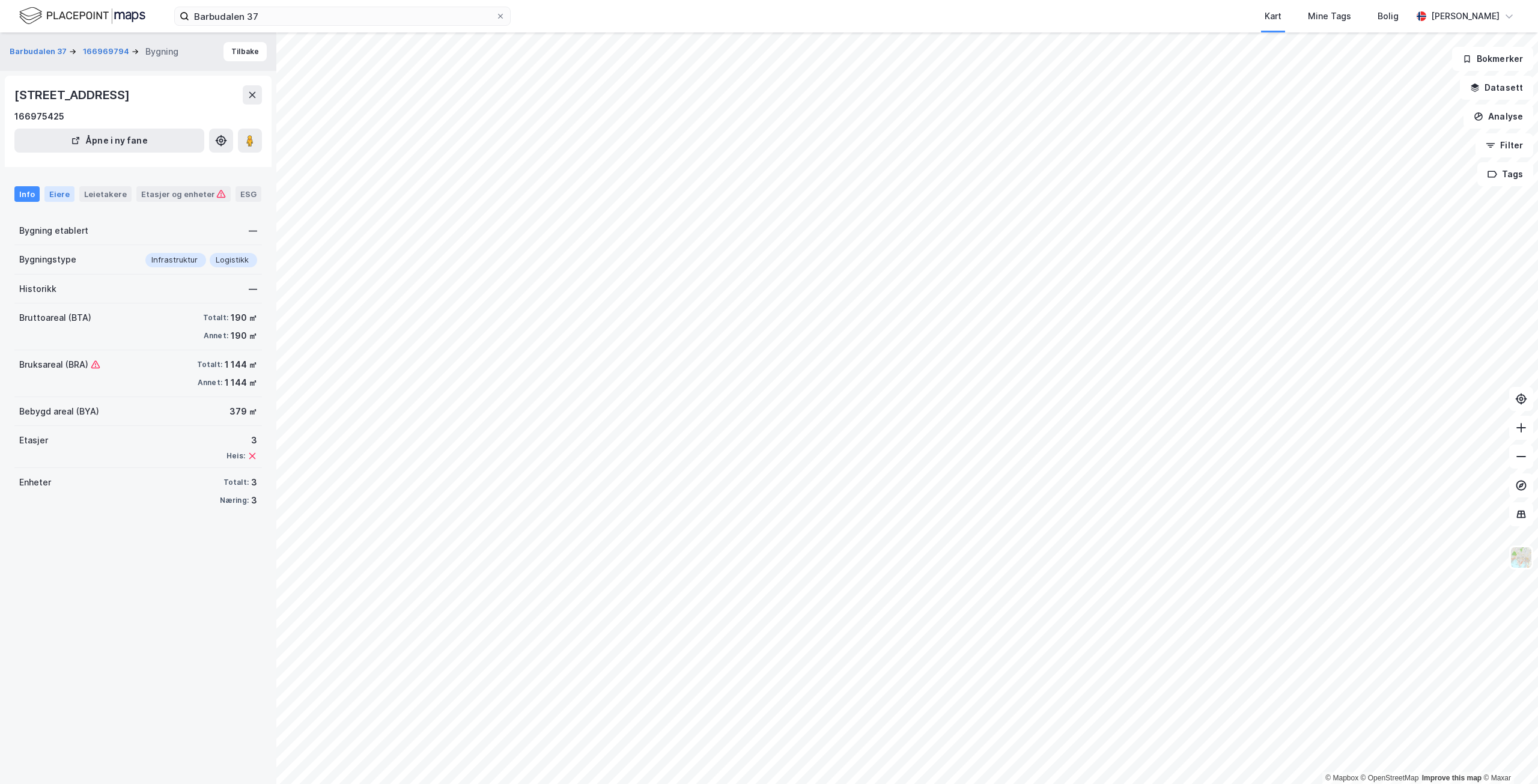
click at [67, 194] on div "Eiere" at bounding box center [60, 194] width 30 height 16
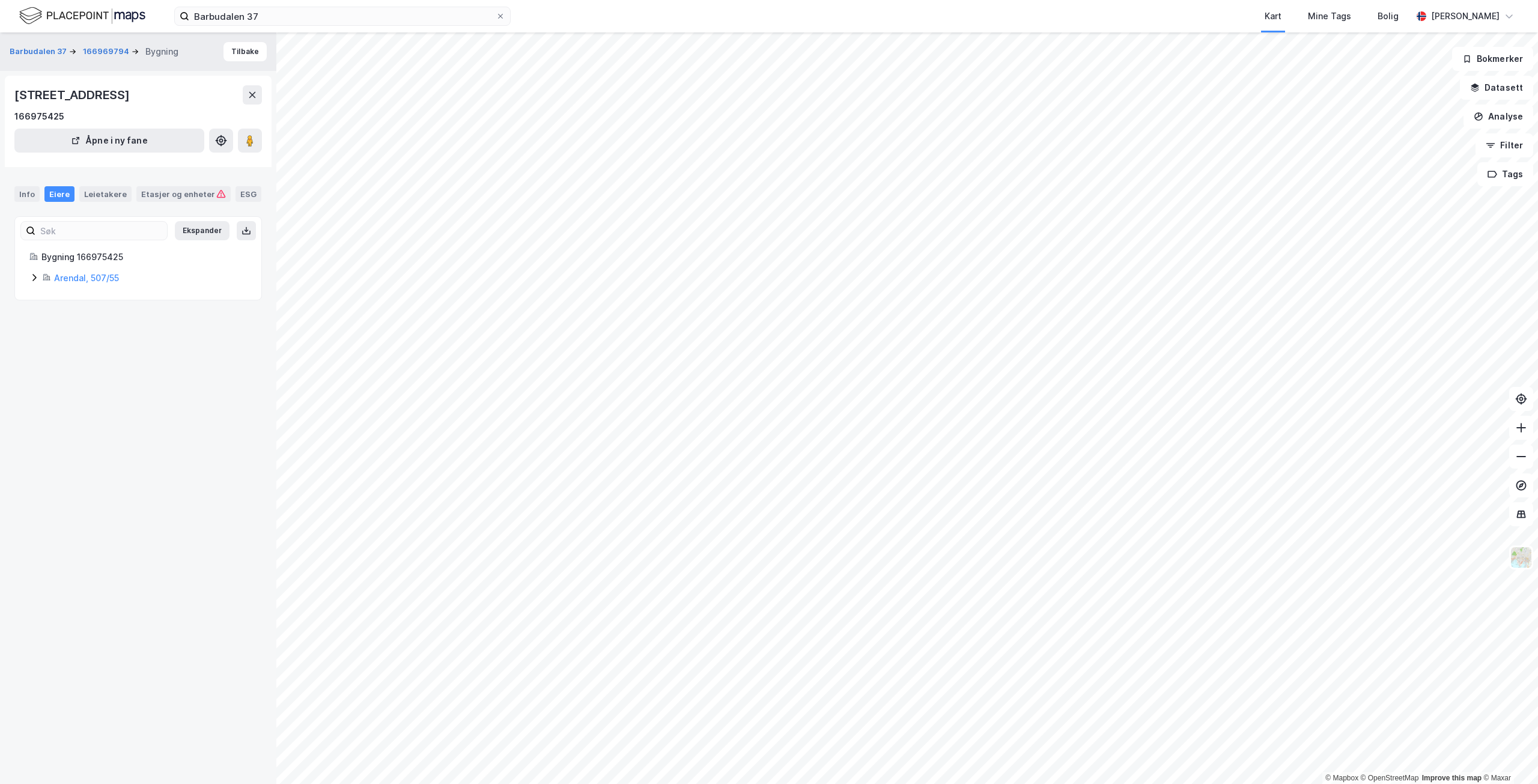
click at [36, 275] on icon at bounding box center [34, 278] width 10 height 10
drag, startPoint x: 252, startPoint y: 16, endPoint x: 262, endPoint y: 16, distance: 10.0
click at [254, 16] on input "Barbudalen 37" at bounding box center [342, 16] width 307 height 18
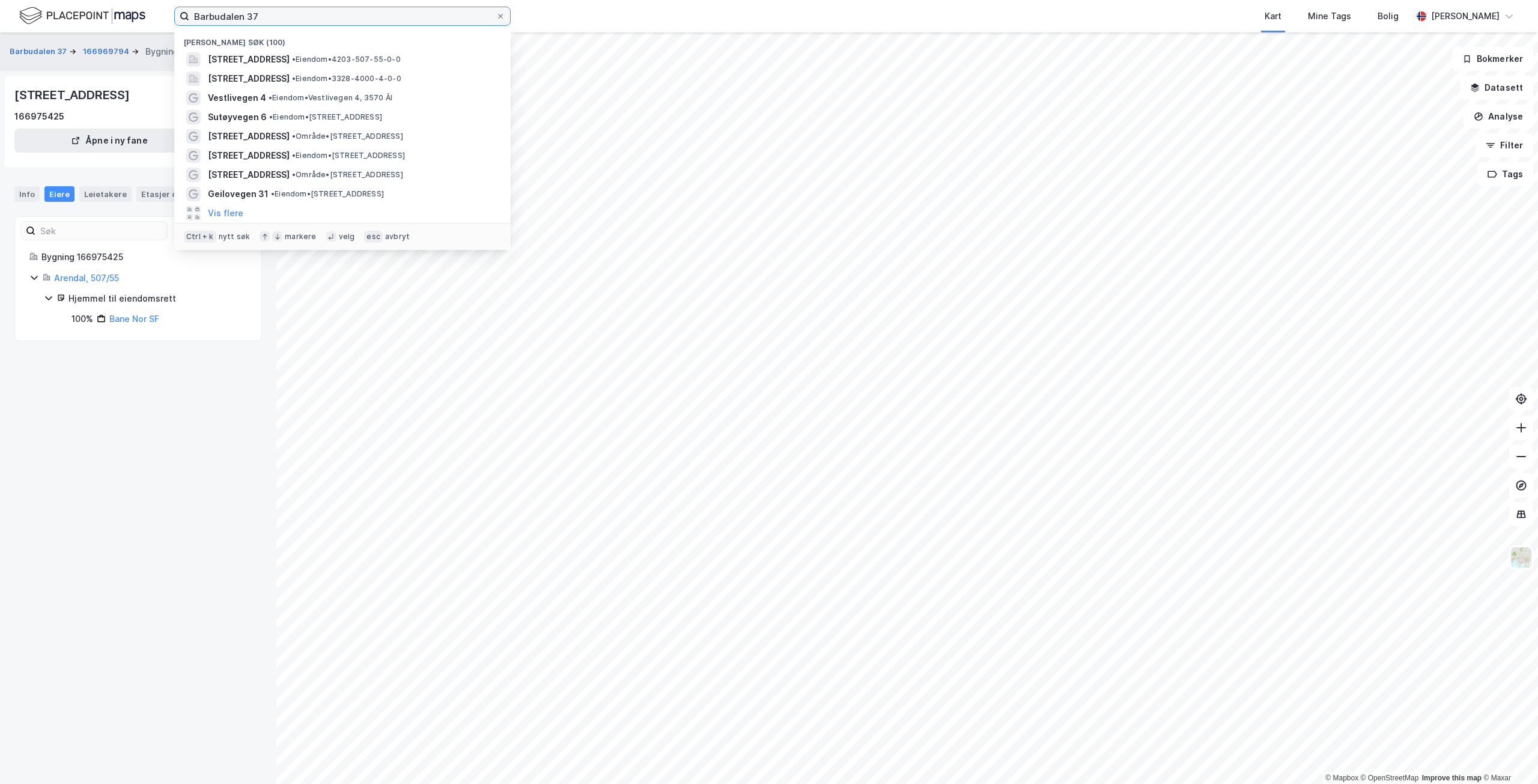
drag, startPoint x: 262, startPoint y: 16, endPoint x: 156, endPoint y: 10, distance: 106.2
click at [156, 10] on div "Barbudalen 37 Nylige søk (100) Barbudalen 37, 4846, ARENDAL, ARENDAL • Eiendom …" at bounding box center [769, 16] width 1538 height 33
click at [269, 120] on span "•" at bounding box center [271, 117] width 4 height 9
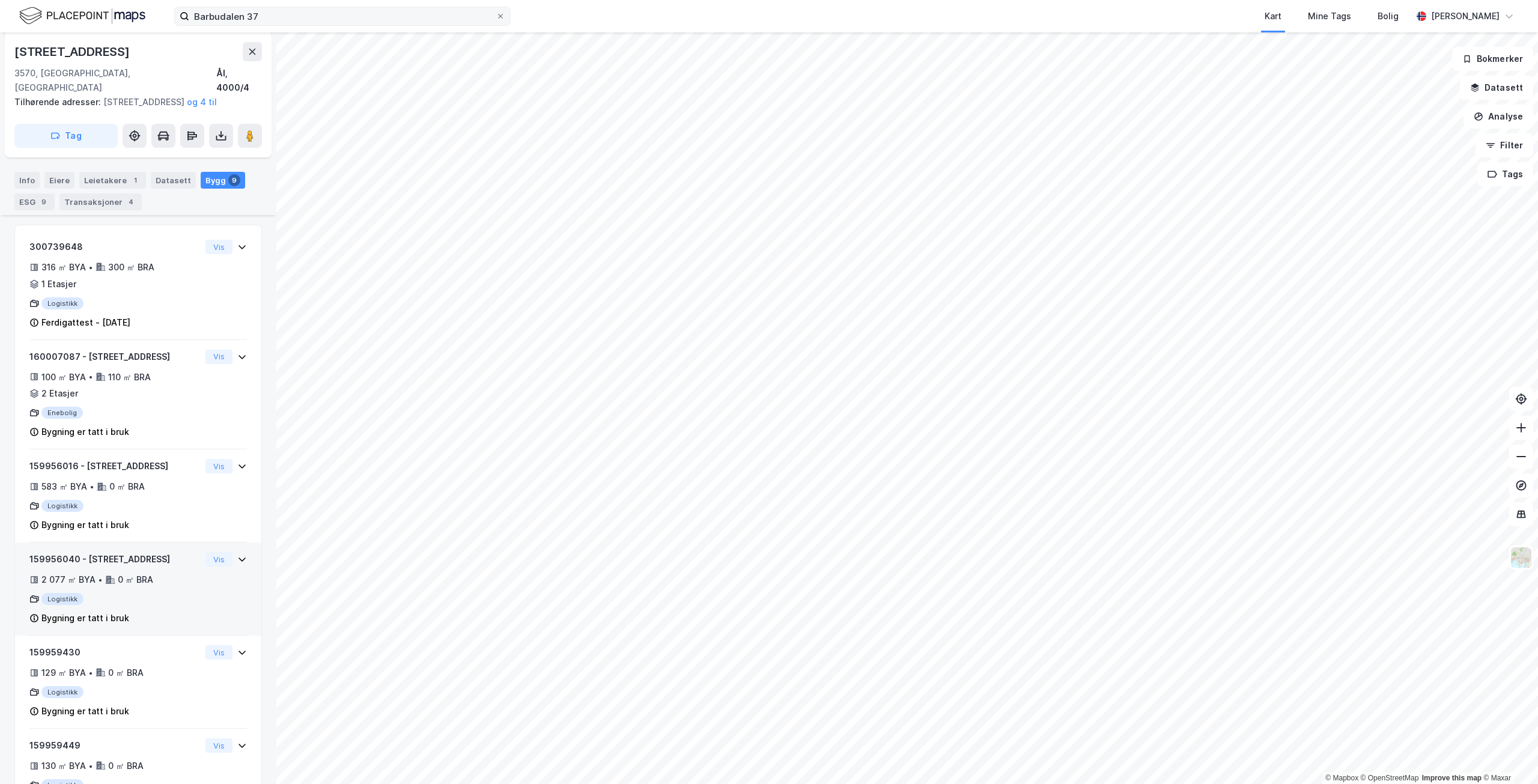
scroll to position [386, 0]
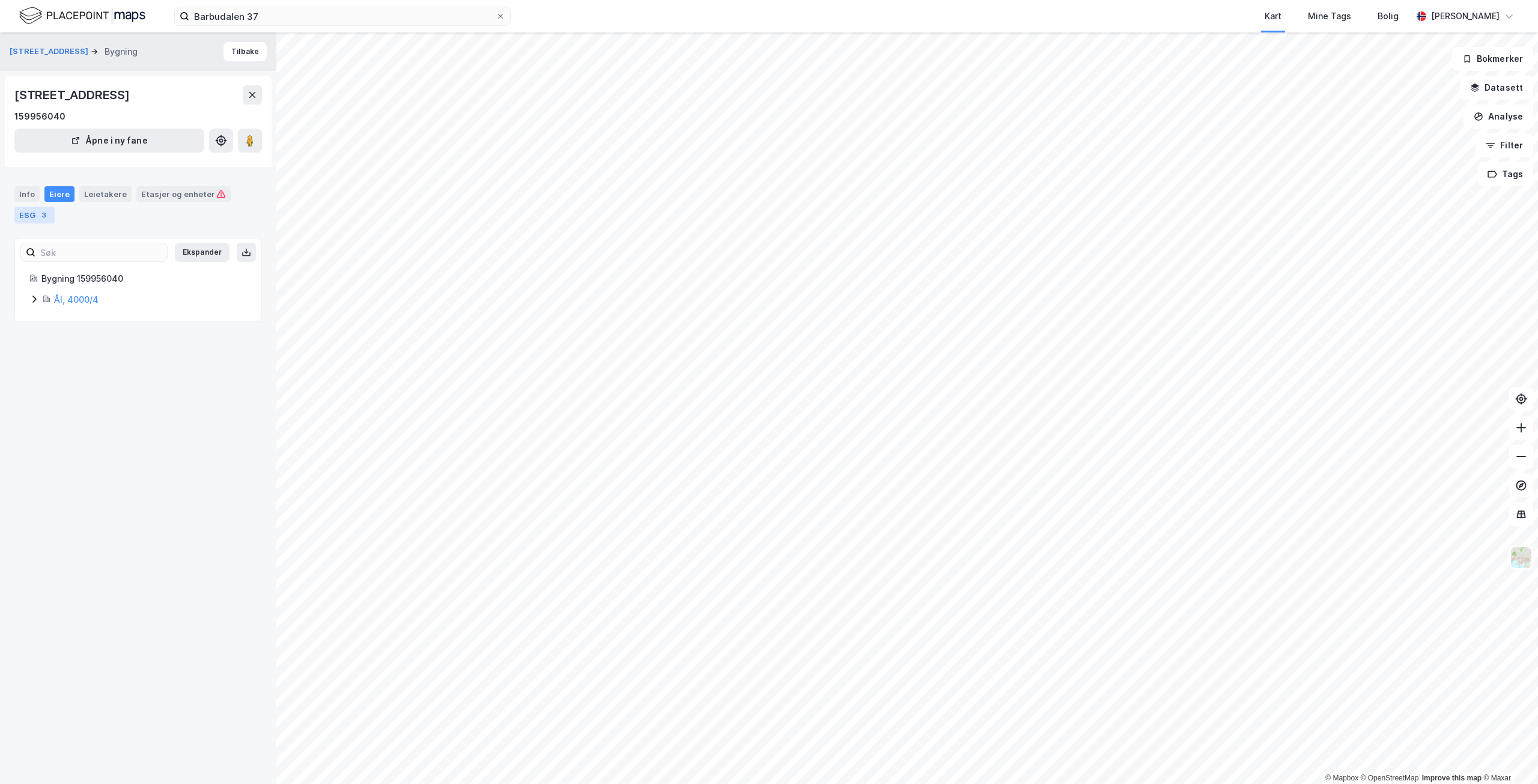
click at [25, 215] on div "ESG 3" at bounding box center [34, 215] width 40 height 17
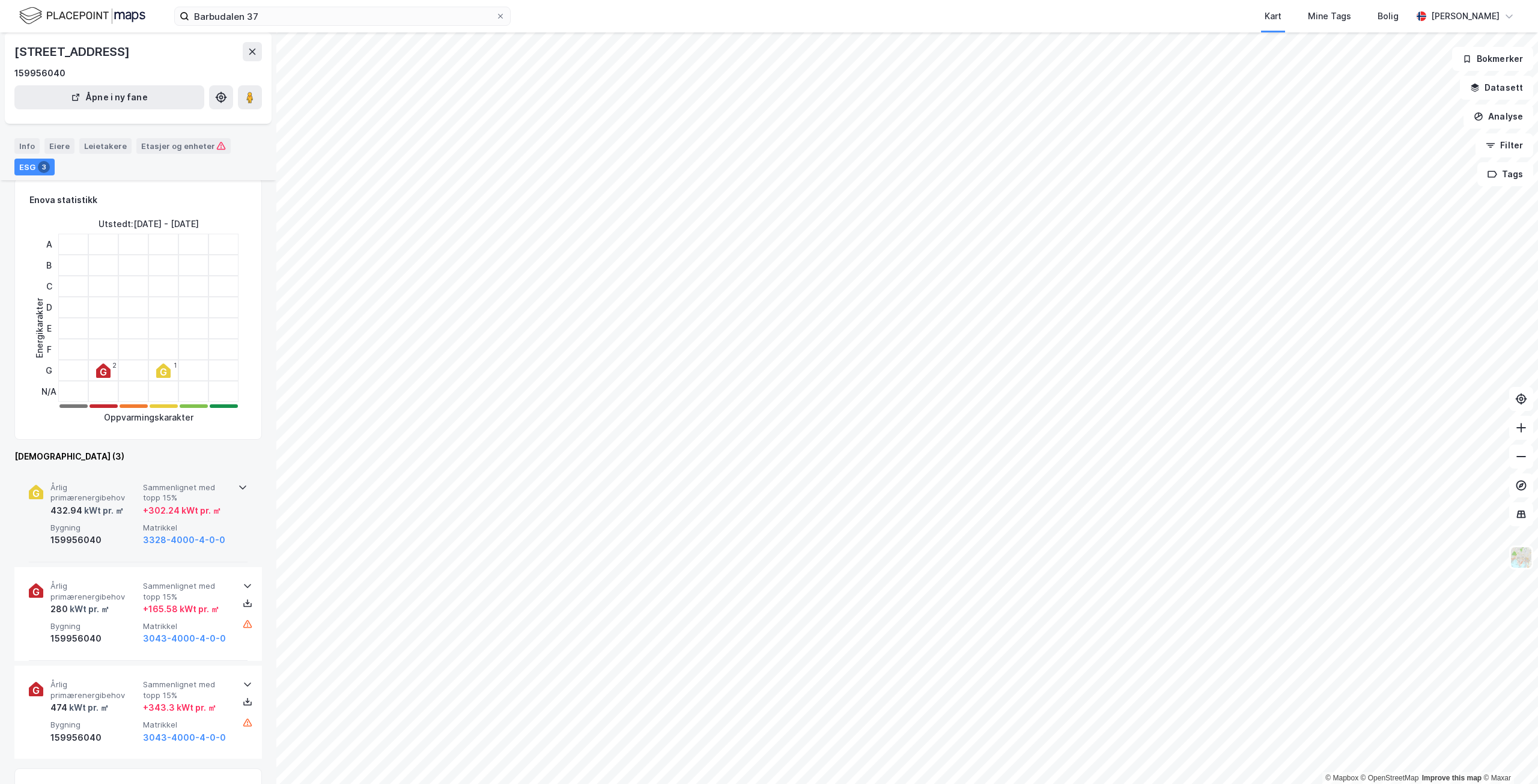
click at [223, 494] on span "Sammenlignet med topp 15%" at bounding box center [187, 493] width 88 height 21
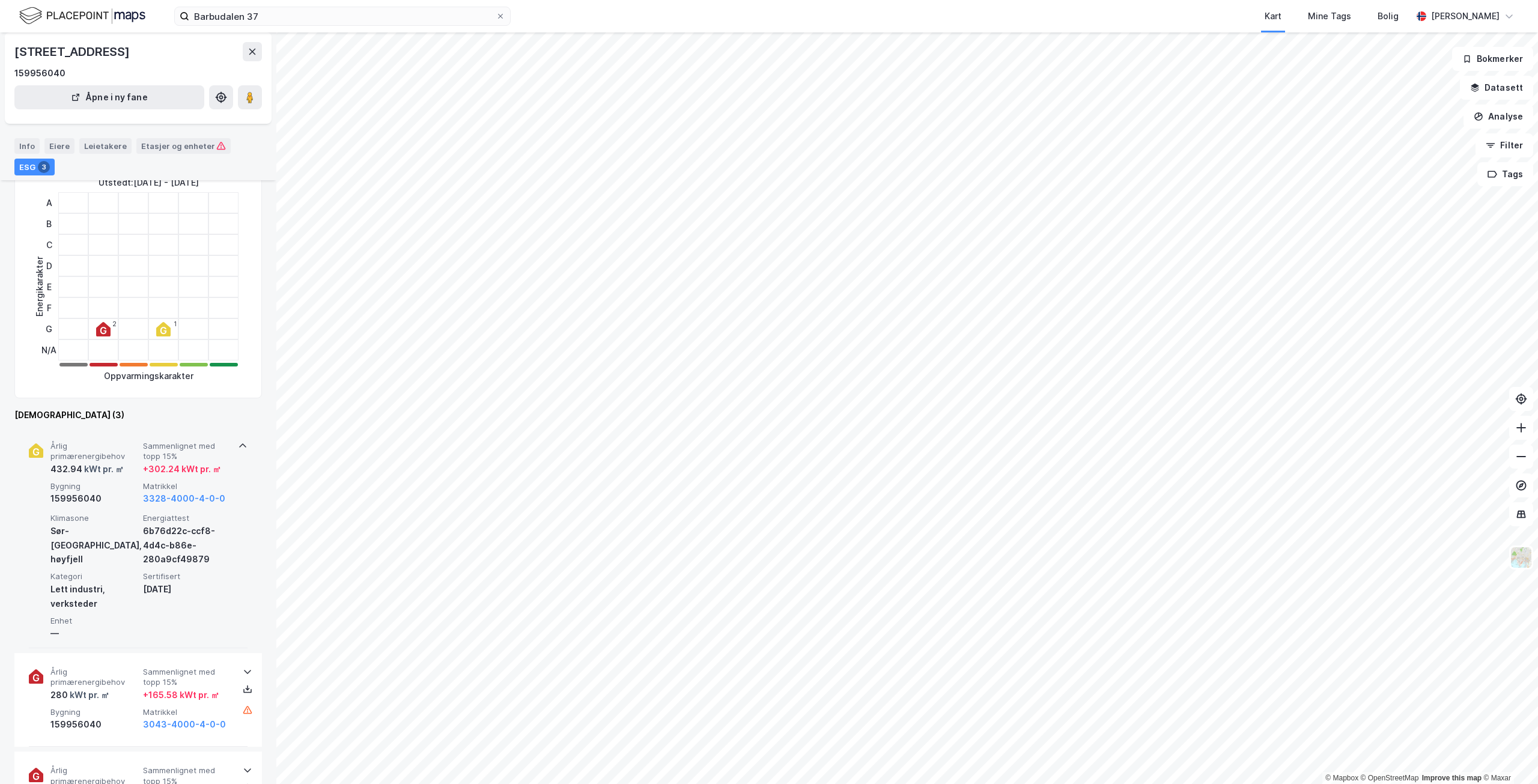
scroll to position [120, 0]
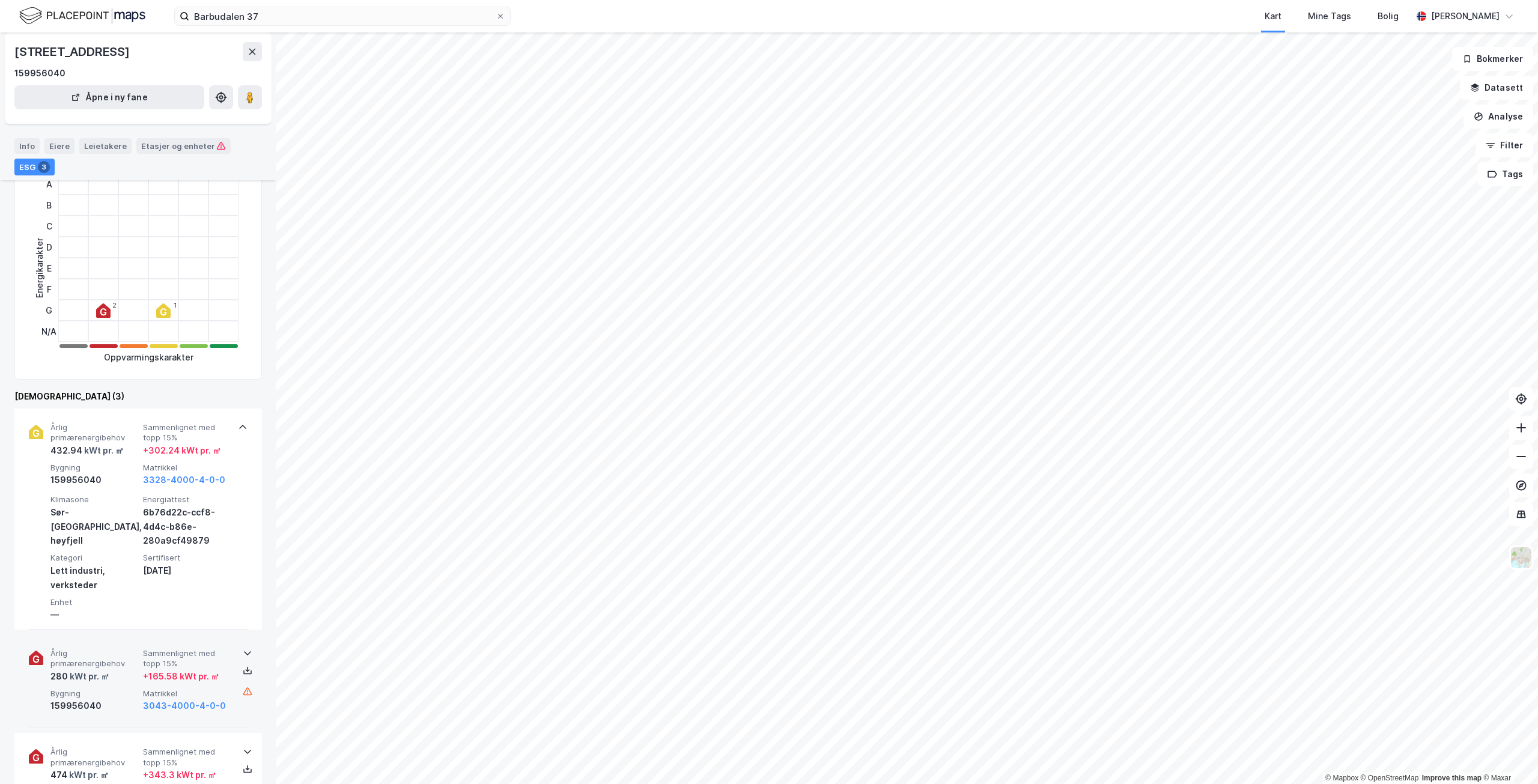
click at [198, 664] on span "Sammenlignet med topp 15%" at bounding box center [187, 659] width 88 height 21
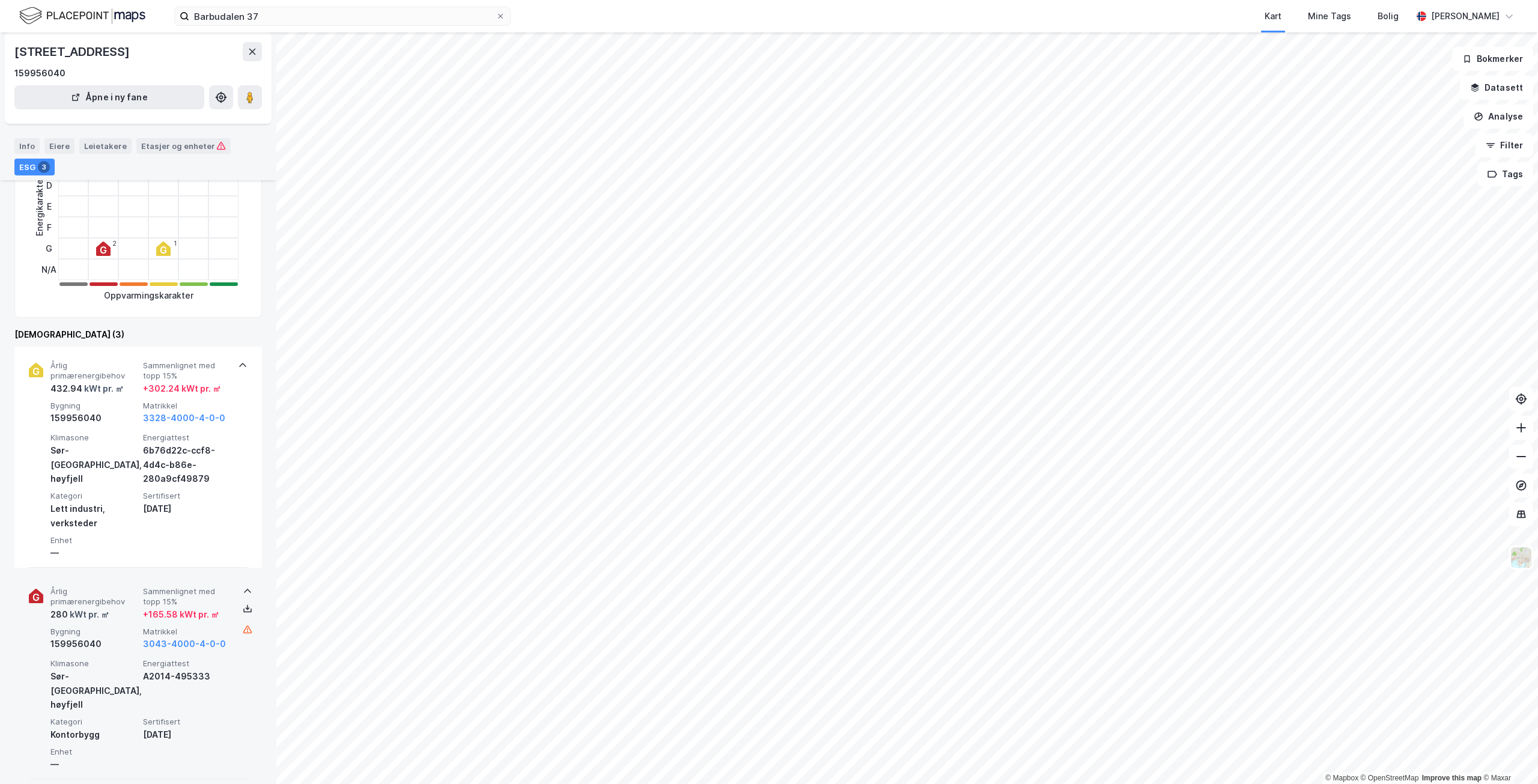
scroll to position [240, 0]
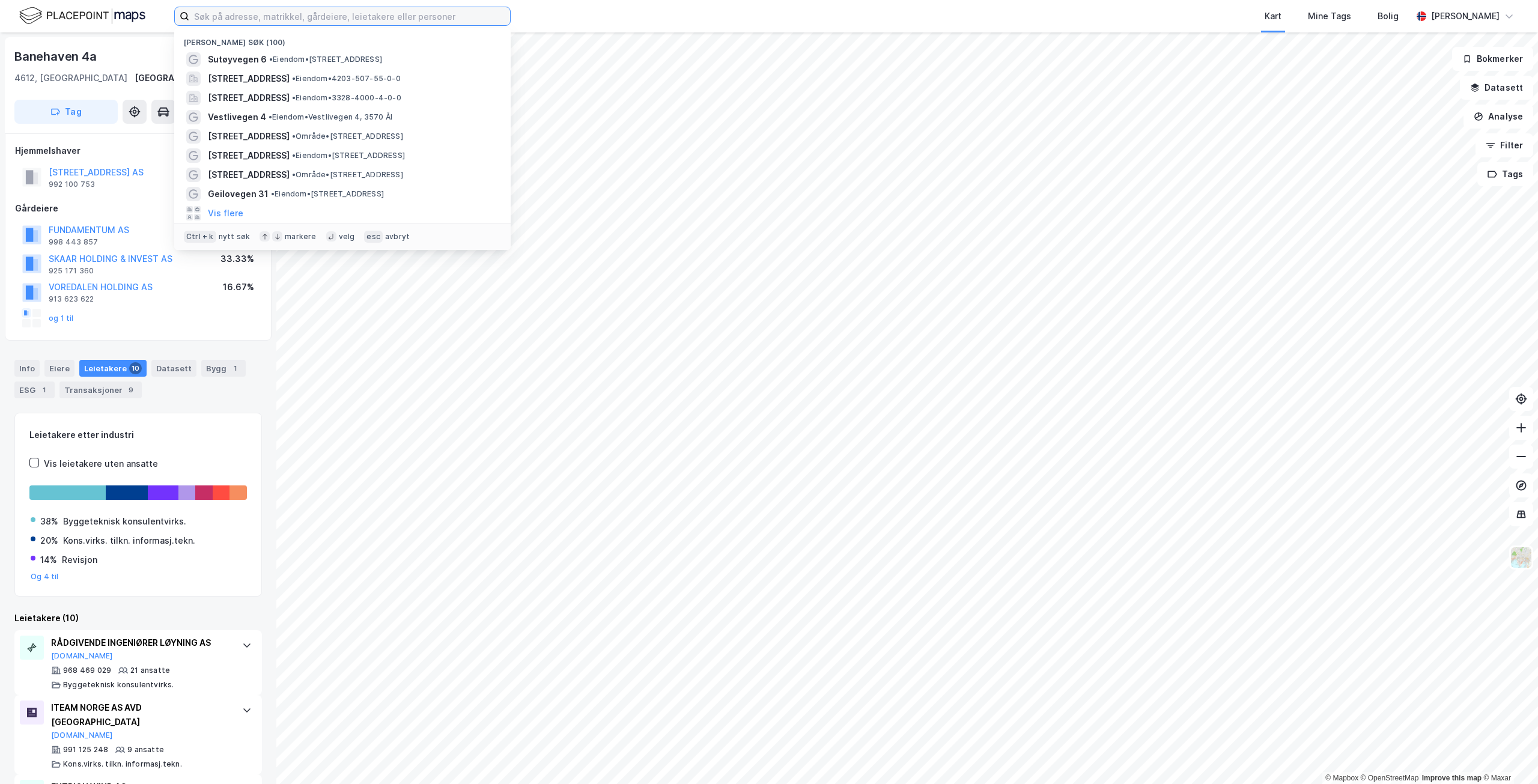
click at [291, 12] on input at bounding box center [349, 16] width 321 height 18
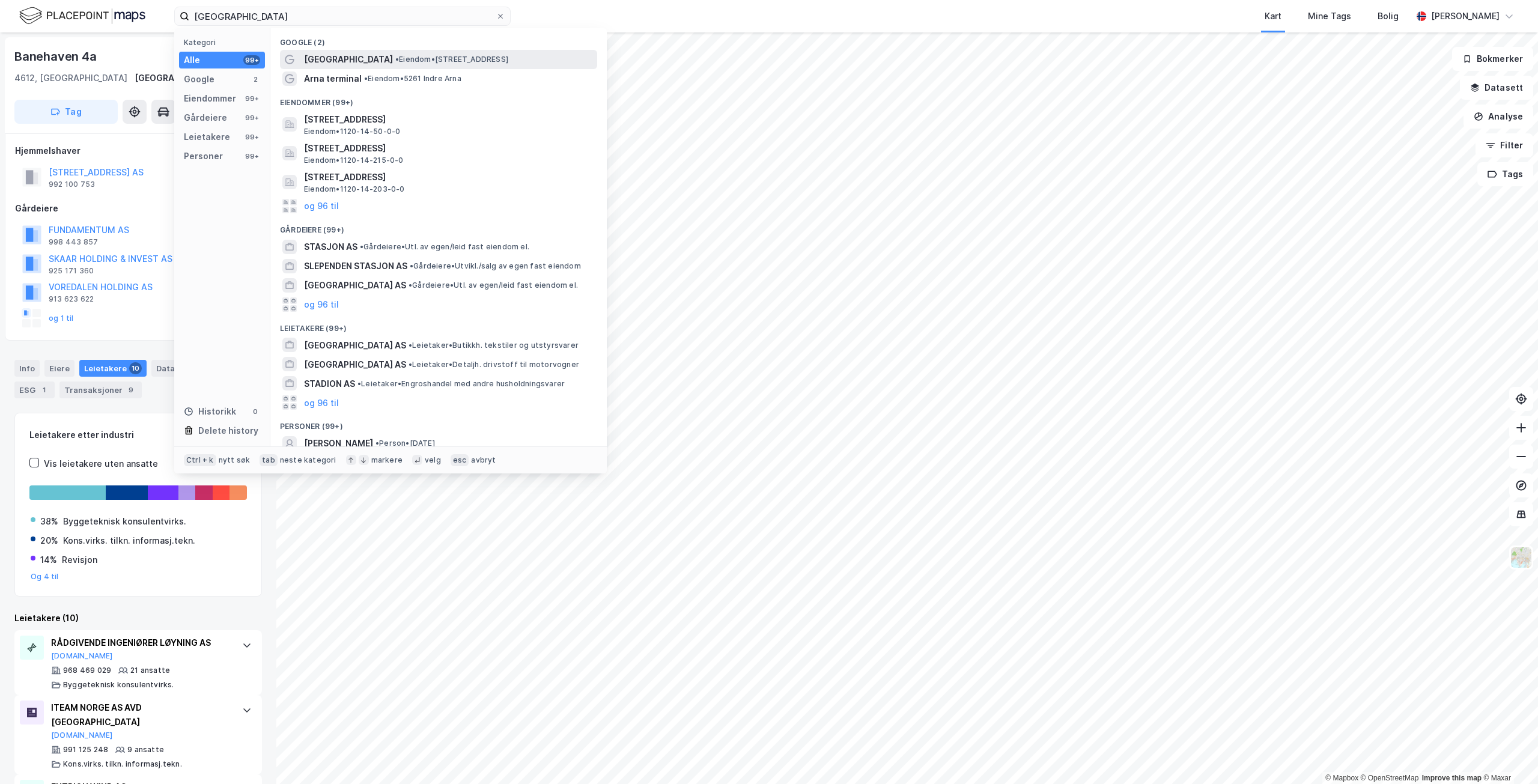
click at [505, 60] on div "[GEOGRAPHIC_DATA] • Eiendom • [STREET_ADDRESS]" at bounding box center [449, 60] width 291 height 14
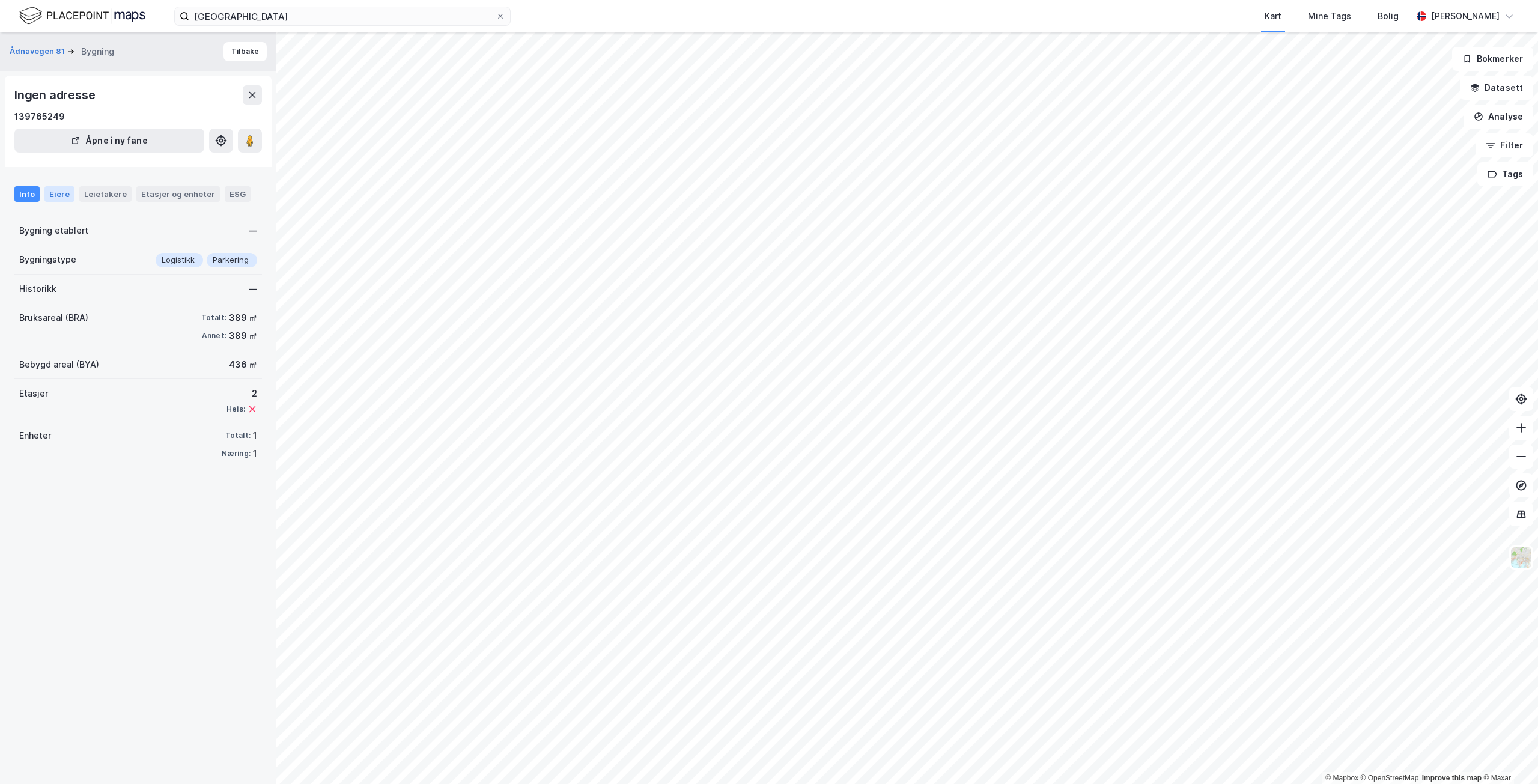
click at [64, 194] on div "Eiere" at bounding box center [60, 194] width 30 height 16
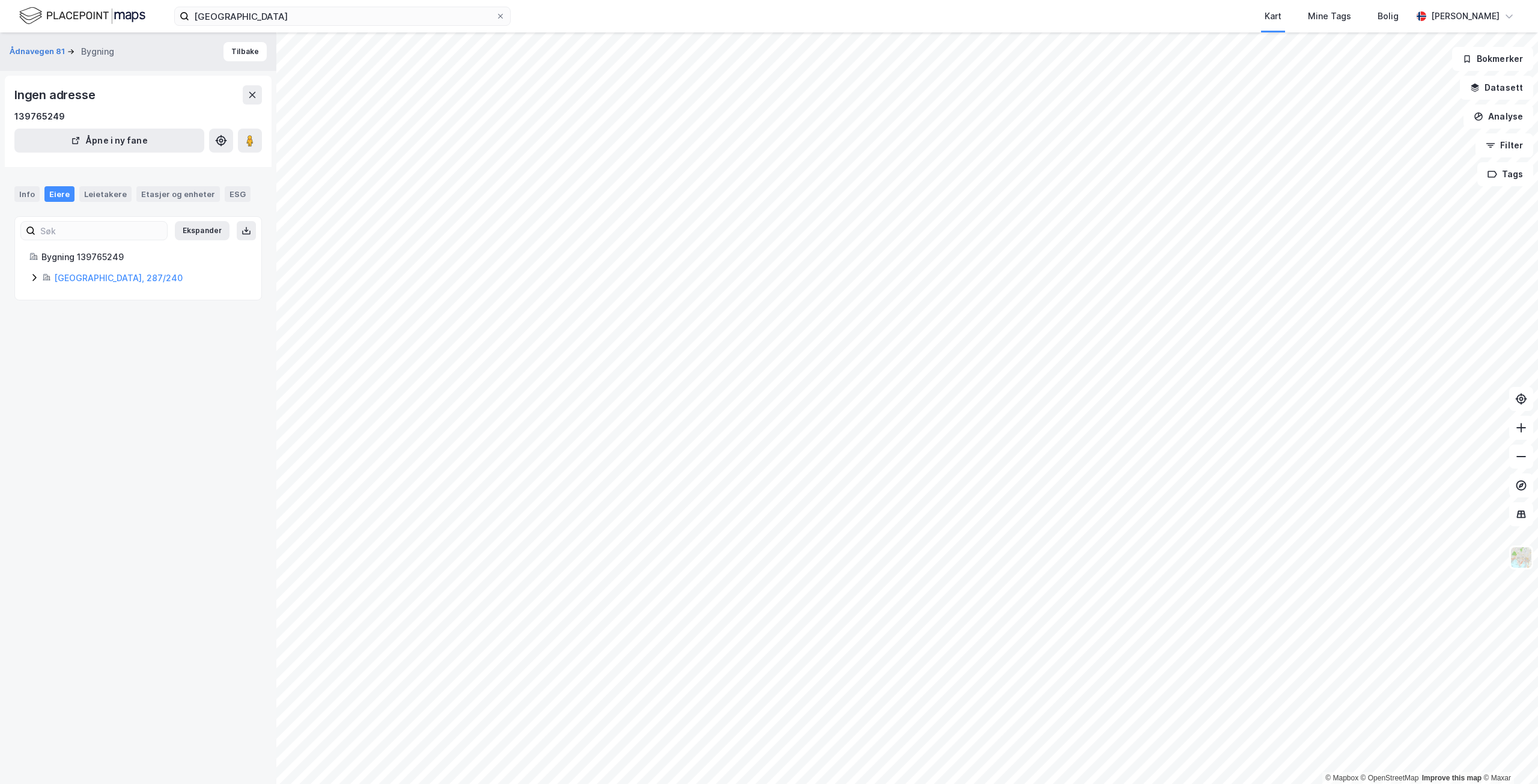
click at [33, 278] on icon at bounding box center [34, 278] width 10 height 10
click at [103, 195] on div "Leietakere" at bounding box center [105, 194] width 52 height 16
click at [60, 196] on div "Eiere" at bounding box center [60, 194] width 30 height 16
click at [33, 197] on div "Info" at bounding box center [27, 194] width 25 height 16
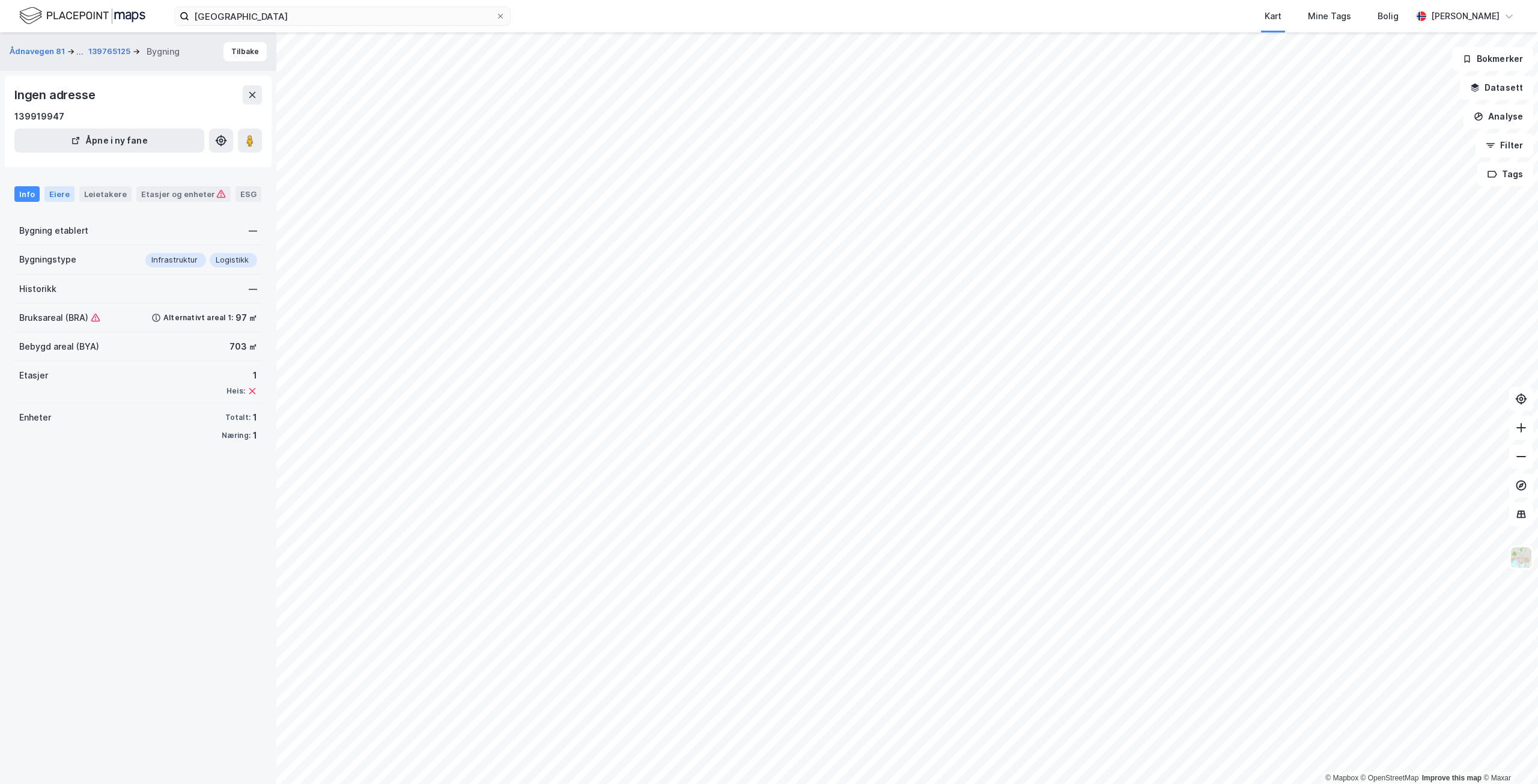
click at [65, 192] on div "Eiere" at bounding box center [60, 194] width 30 height 16
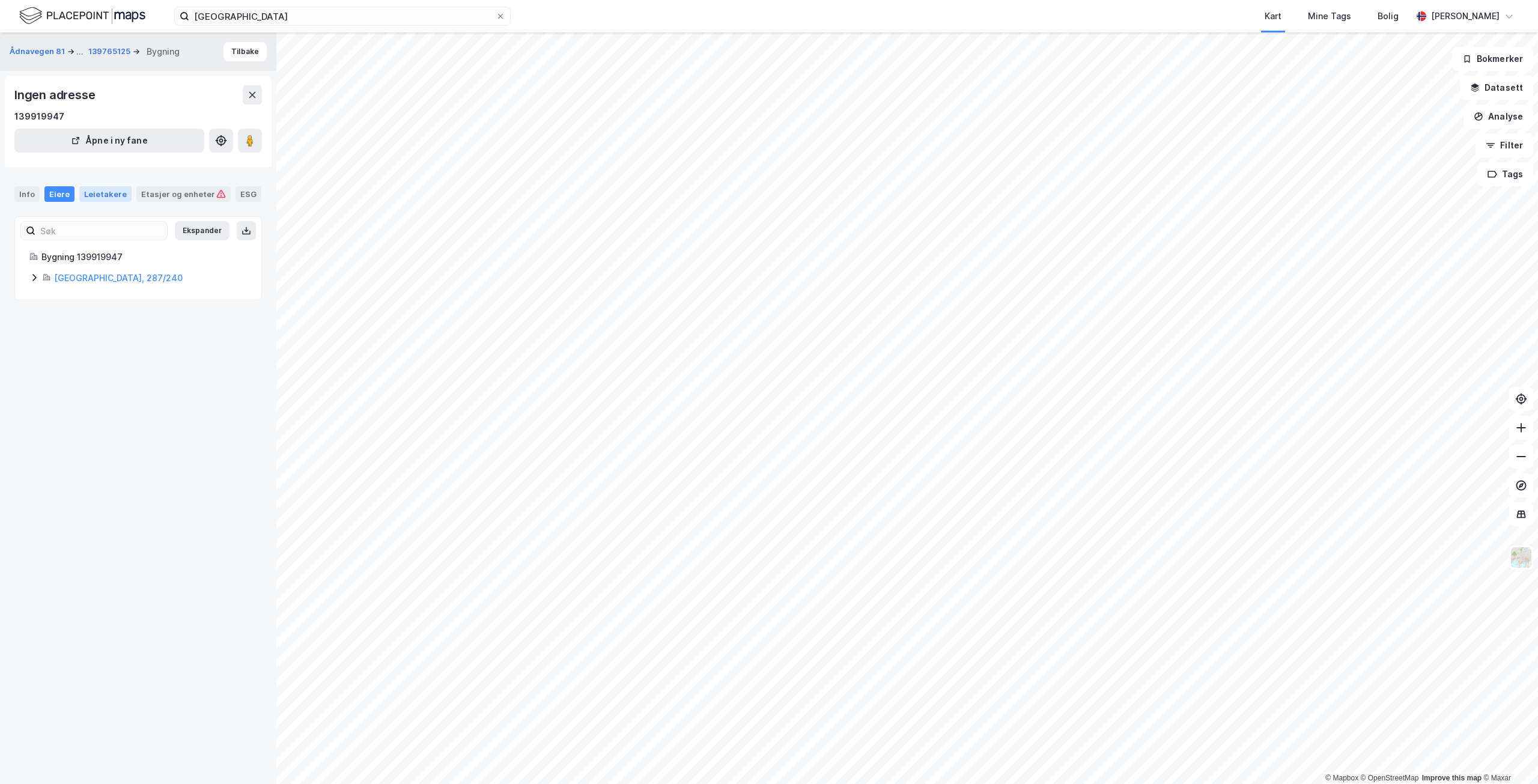
click at [88, 189] on div "Leietakere" at bounding box center [105, 194] width 52 height 16
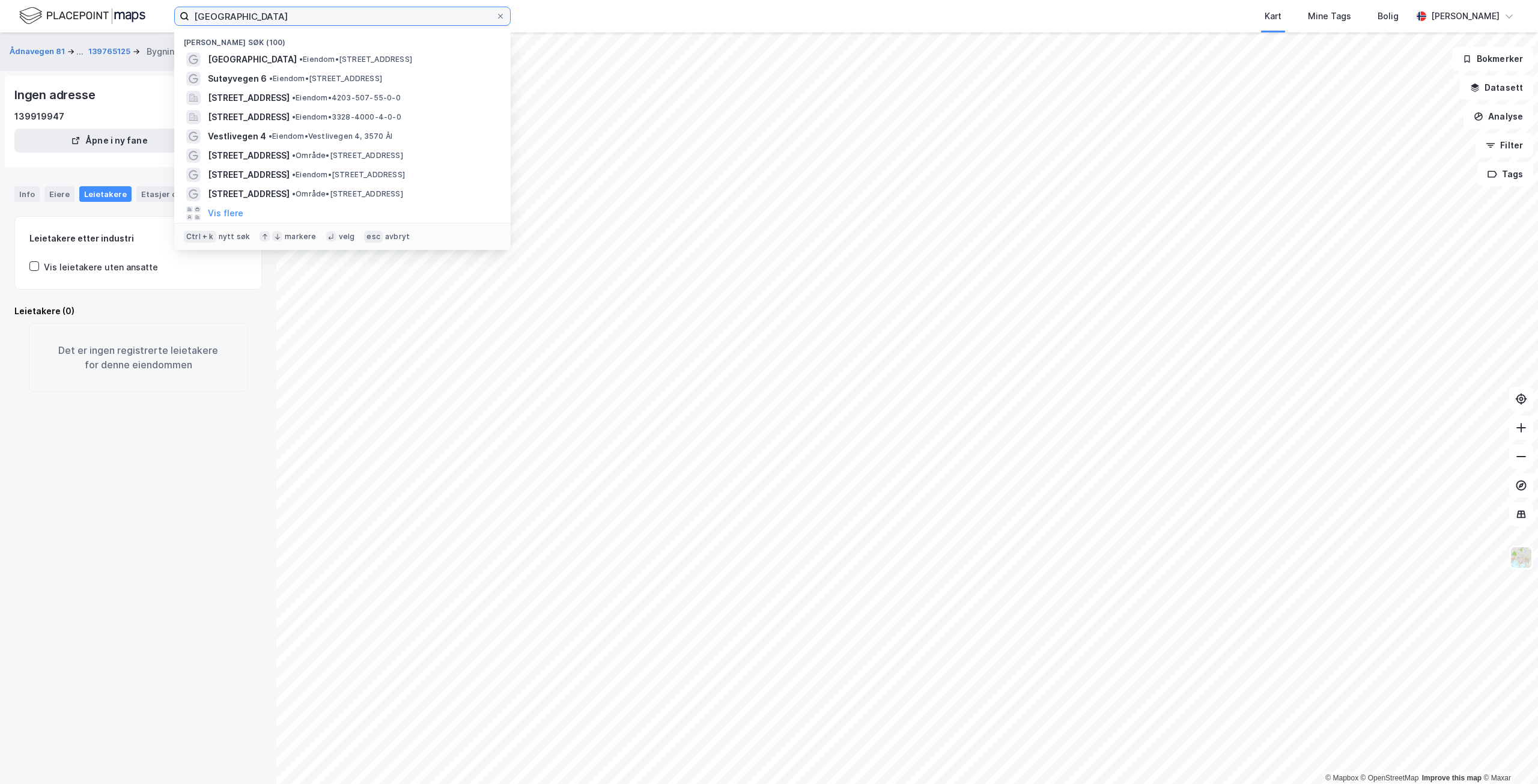
drag, startPoint x: 267, startPoint y: 14, endPoint x: 165, endPoint y: 13, distance: 102.0
click at [165, 13] on div "[GEOGRAPHIC_DATA] Nylige søk (100) [GEOGRAPHIC_DATA] • Eiendom • [STREET_ADDRES…" at bounding box center [769, 16] width 1538 height 33
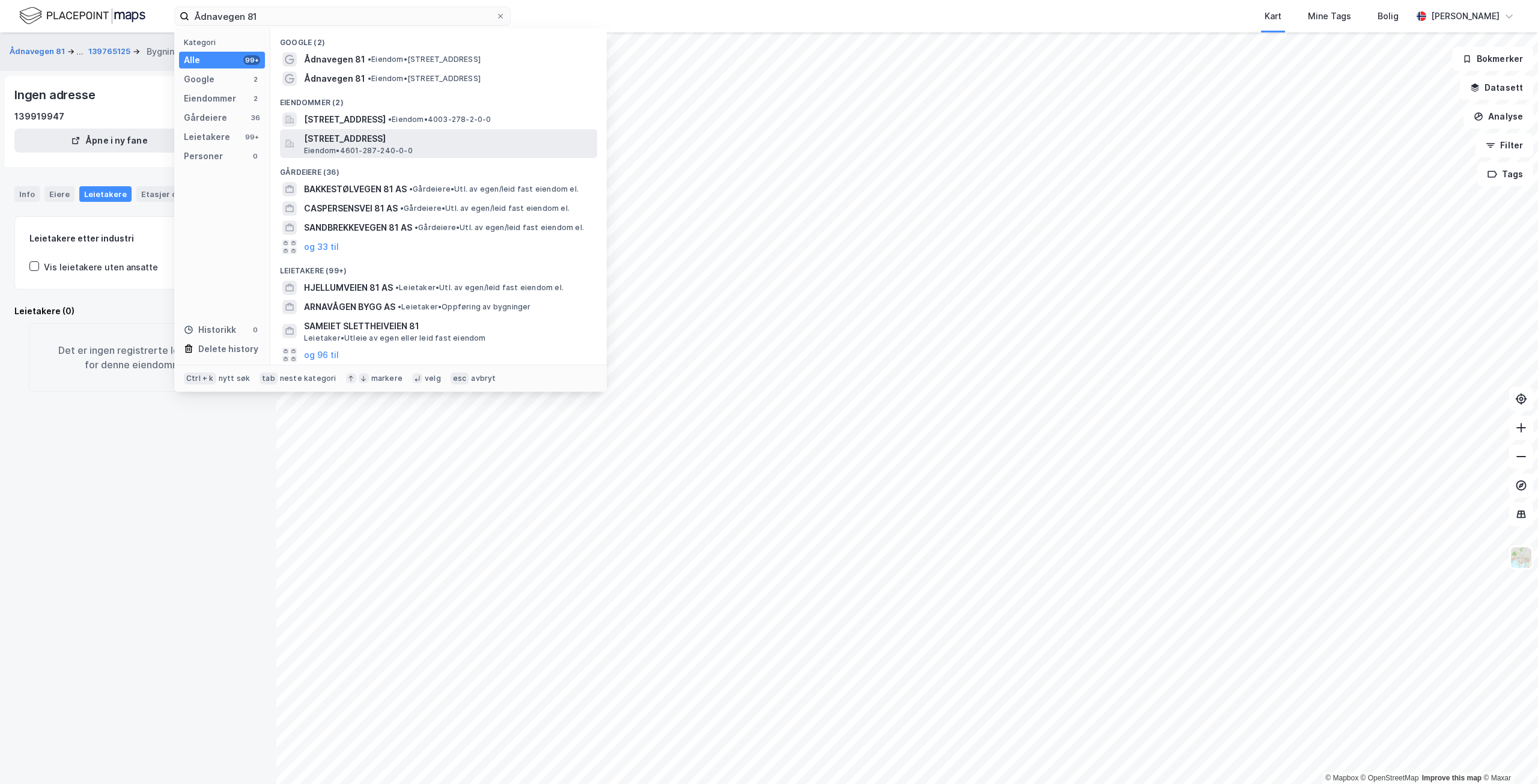
click at [385, 146] on span "Eiendom • 4601-287-240-0-0" at bounding box center [358, 151] width 109 height 10
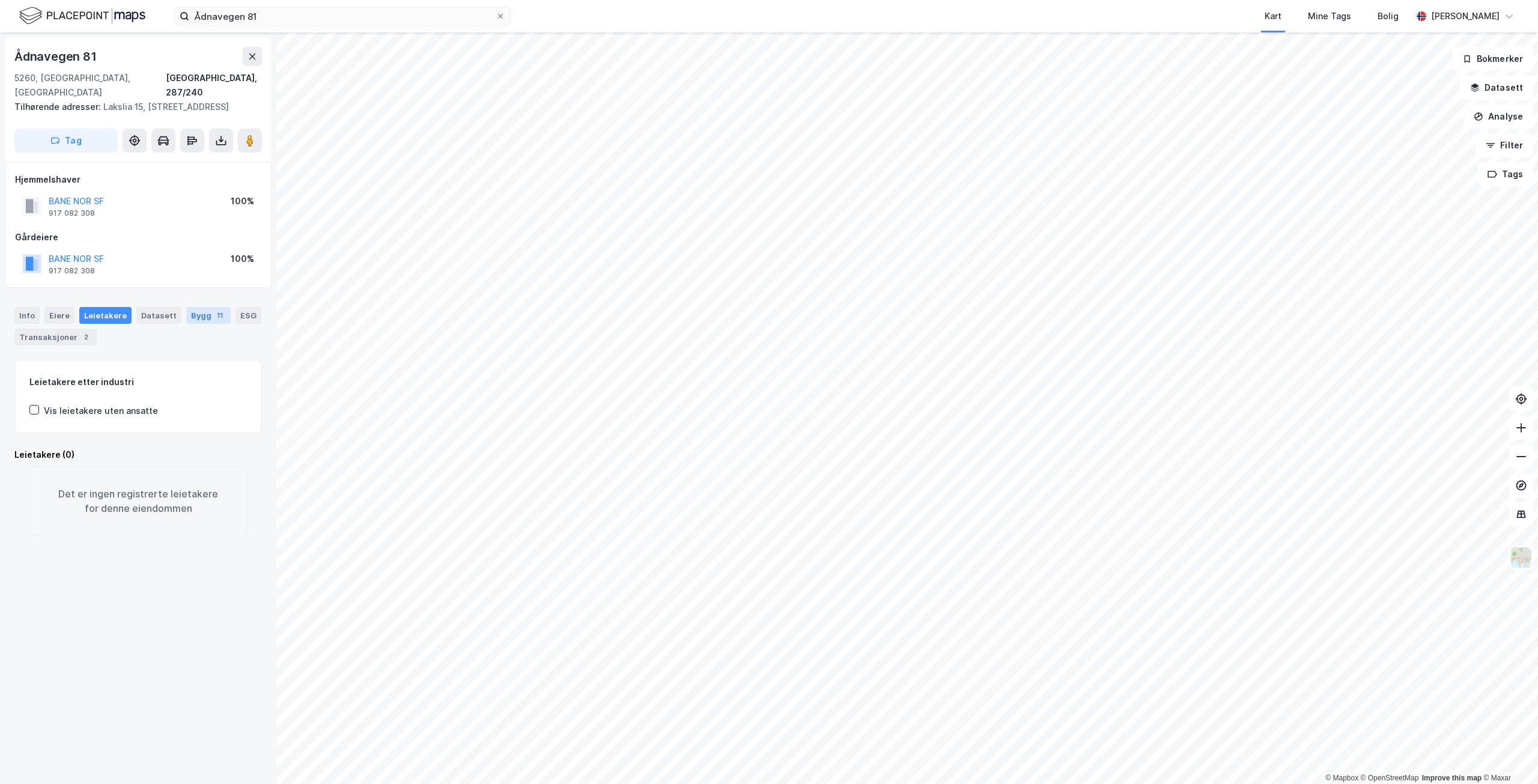
click at [208, 307] on div "Bygg 11" at bounding box center [208, 316] width 45 height 17
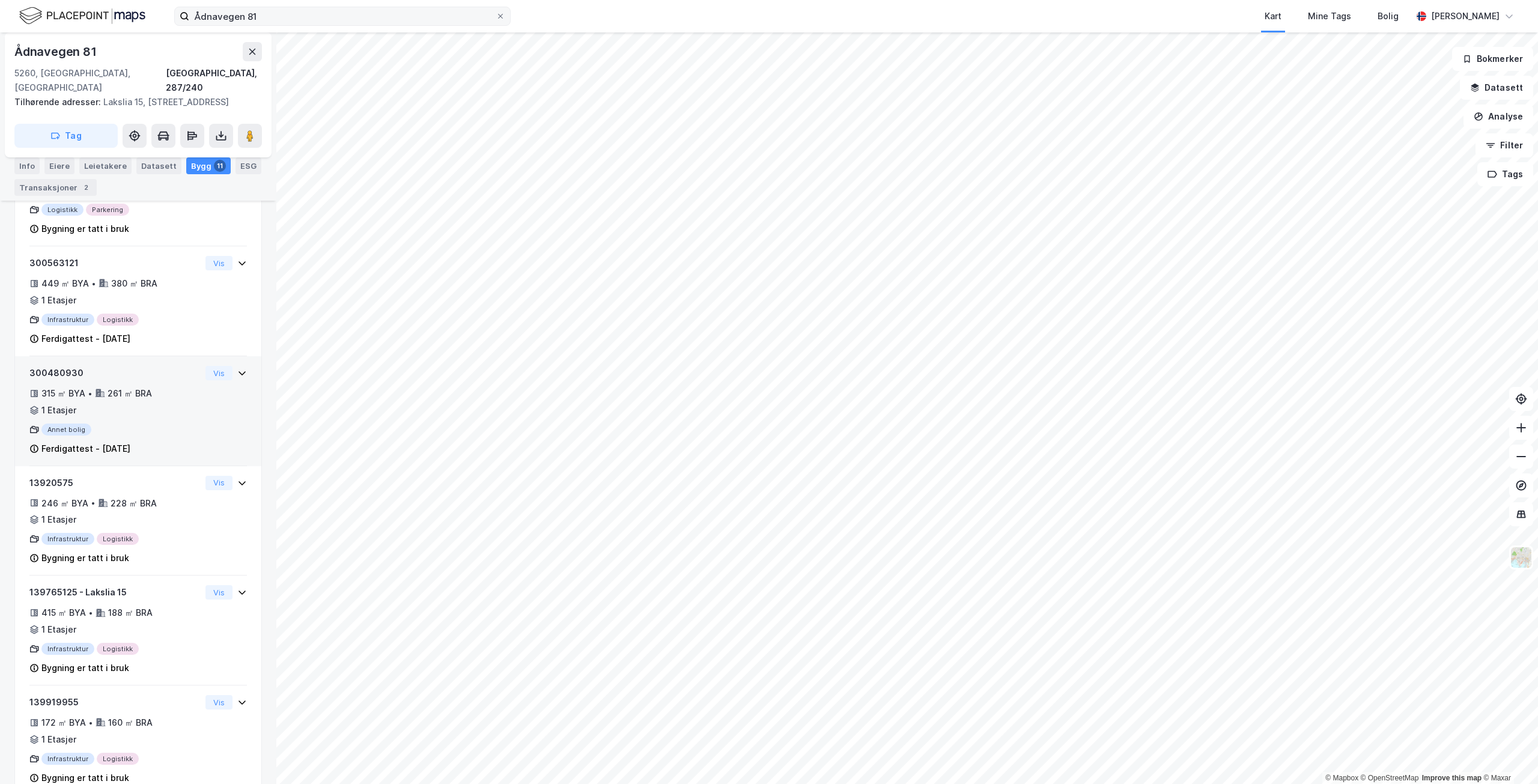
scroll to position [506, 0]
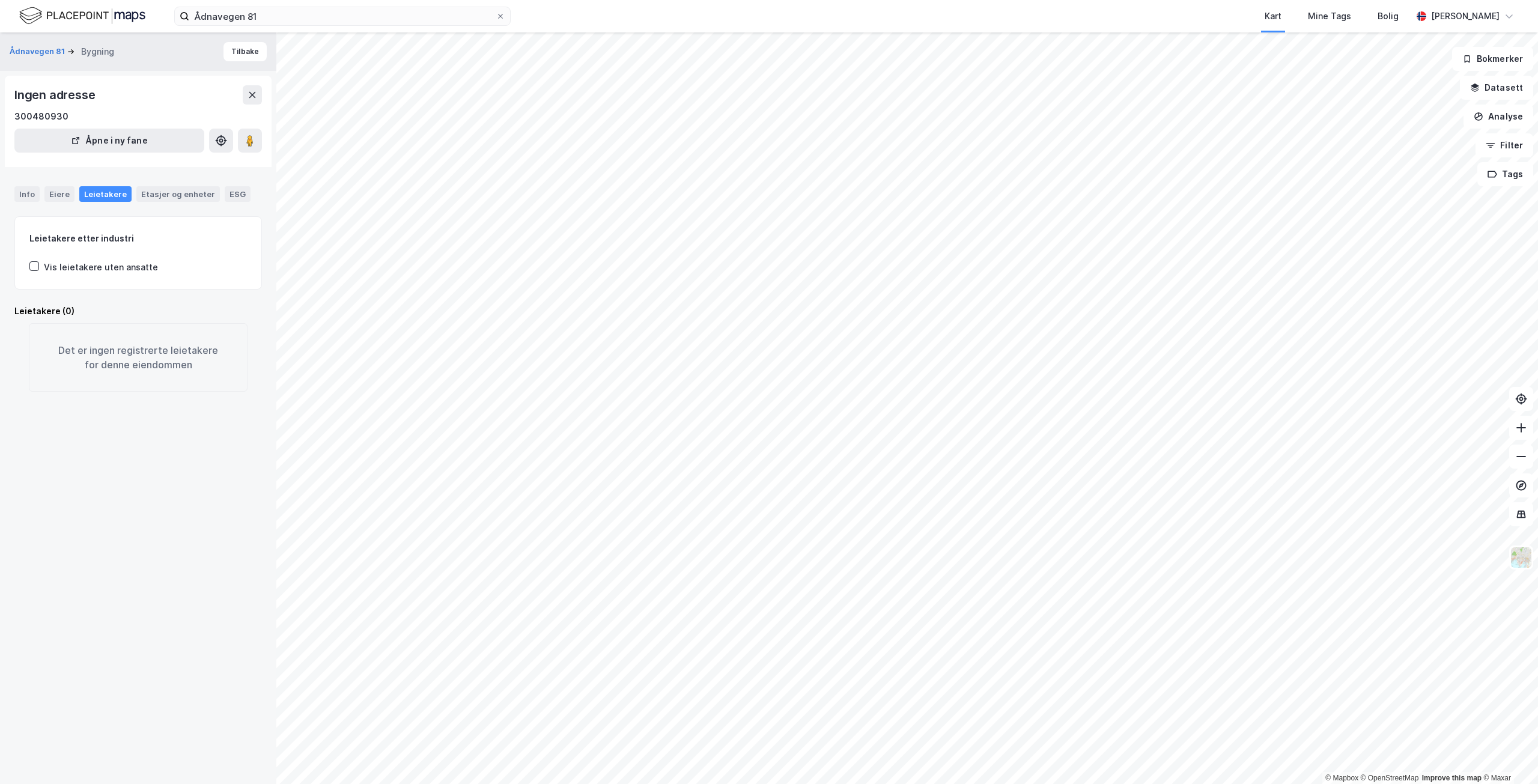
click at [64, 269] on div "Vis leietakere uten ansatte" at bounding box center [101, 267] width 114 height 14
click at [58, 194] on div "Eiere" at bounding box center [60, 194] width 30 height 16
click at [24, 193] on div "Info" at bounding box center [27, 194] width 25 height 16
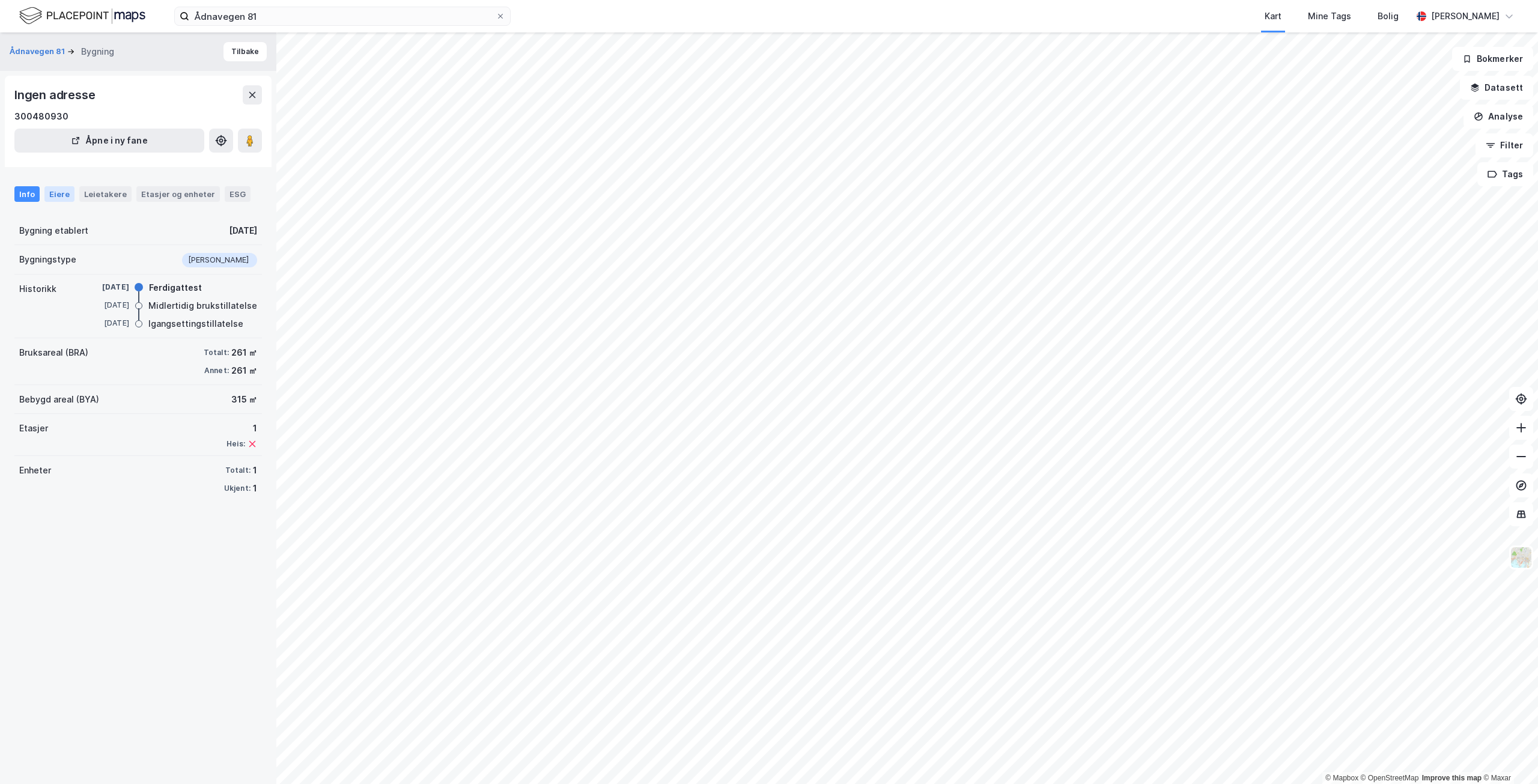
click at [54, 194] on div "Eiere" at bounding box center [60, 194] width 30 height 16
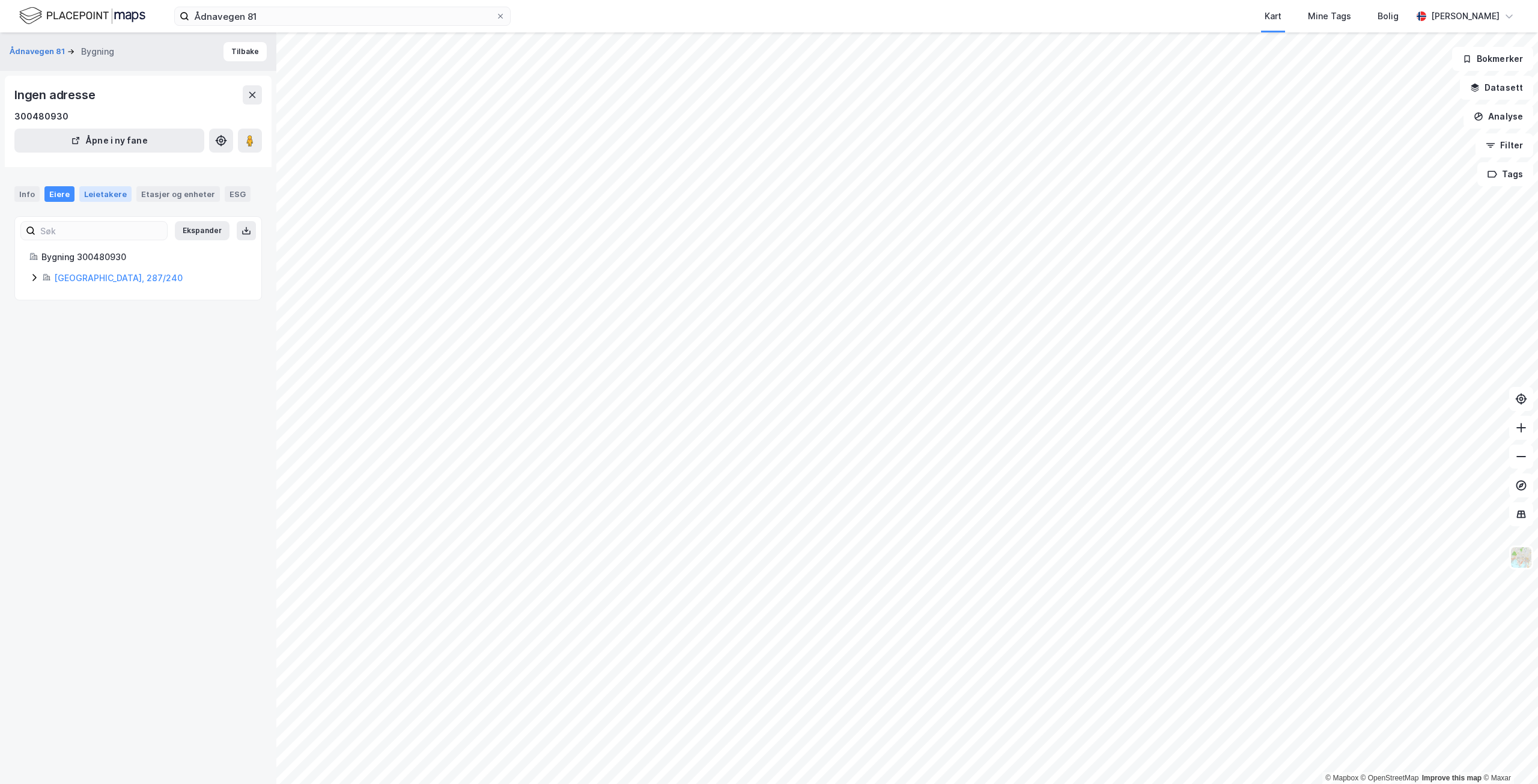
click at [87, 192] on div "Leietakere" at bounding box center [105, 194] width 52 height 16
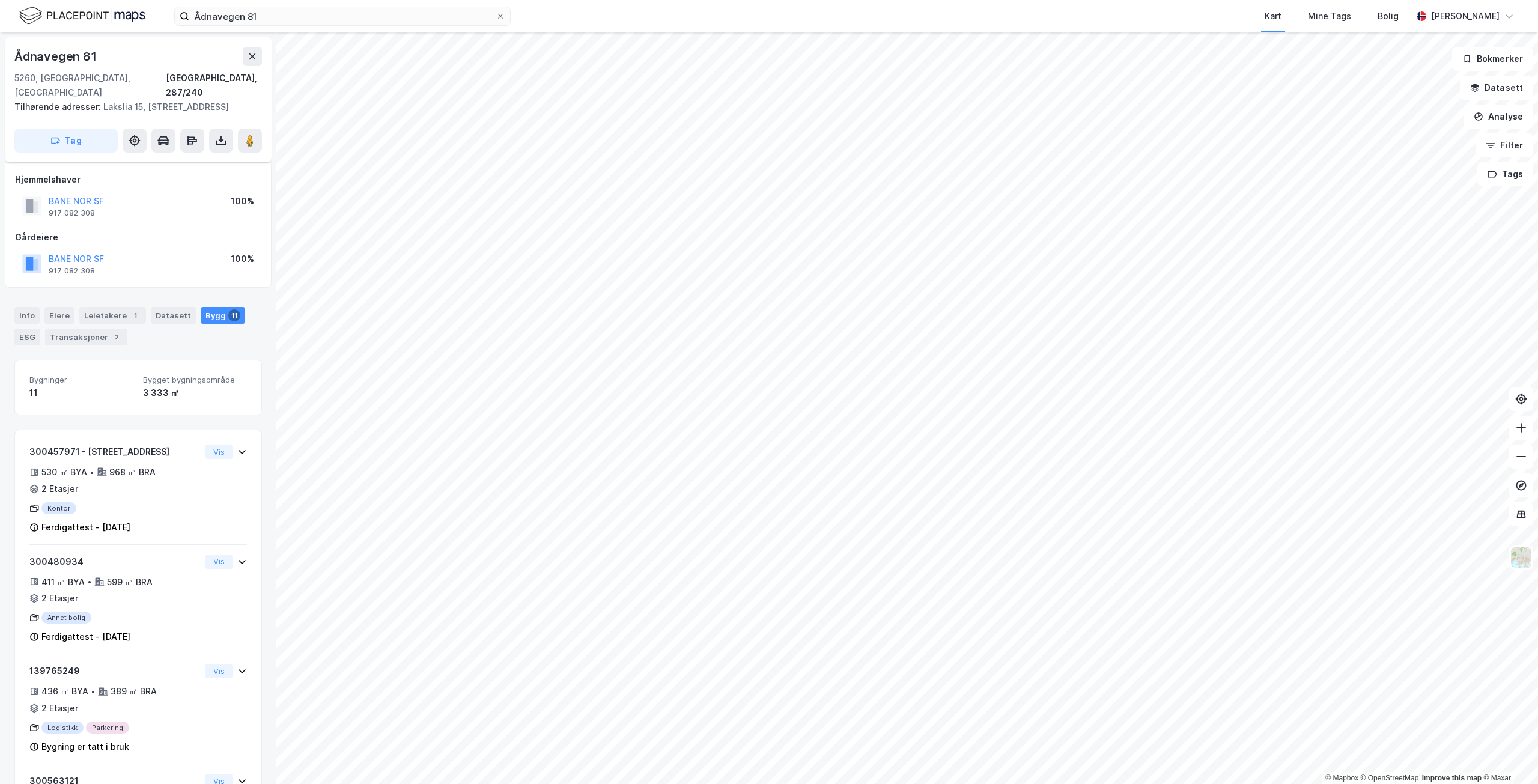
scroll to position [506, 0]
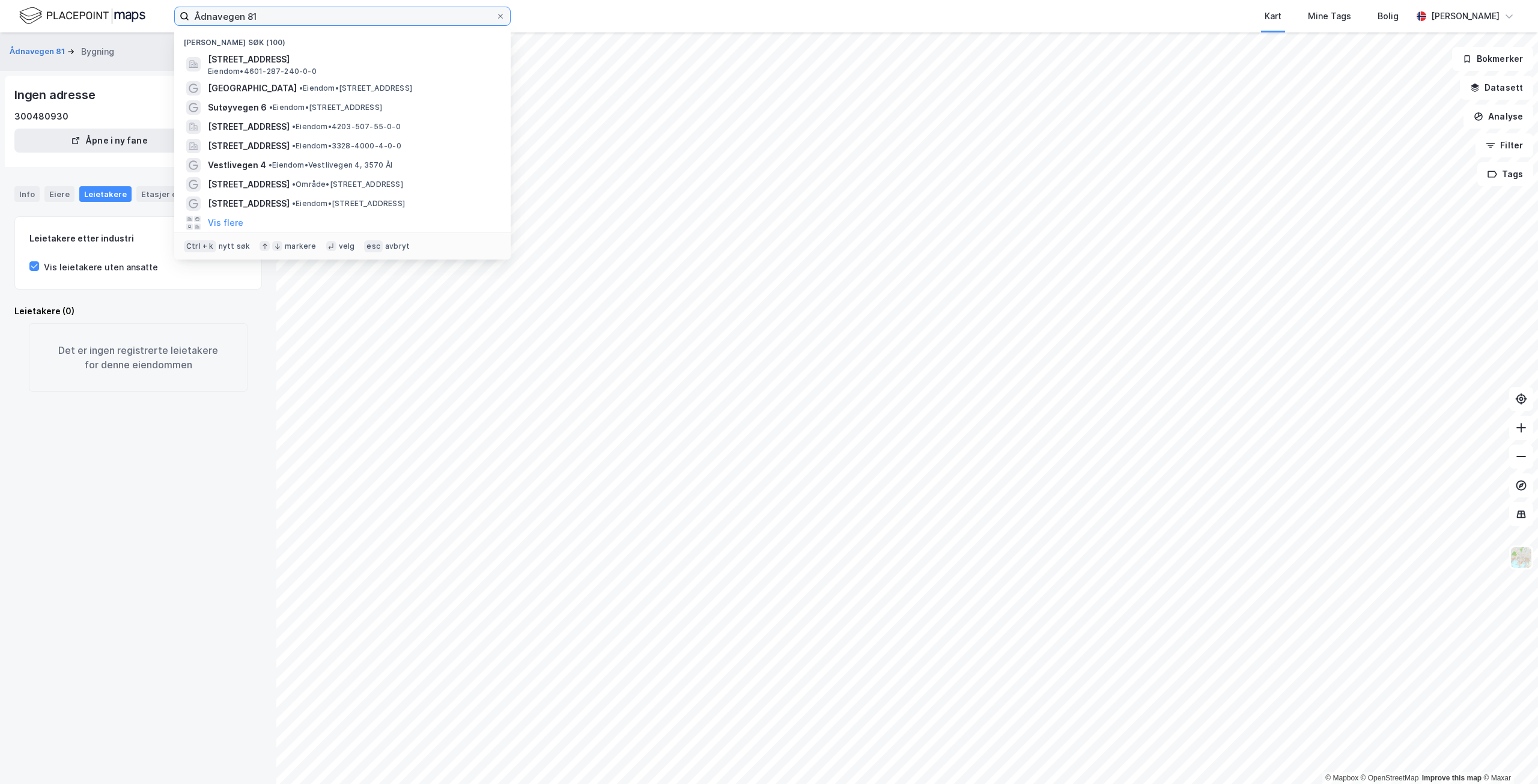
click at [329, 17] on input "Ådnavegen 81" at bounding box center [342, 16] width 307 height 18
drag, startPoint x: 287, startPoint y: 11, endPoint x: 159, endPoint y: 6, distance: 128.1
click at [160, 7] on div "Ådnavegen 81 Nylige søk (100) [STREET_ADDRESS] • 4601-287-240-0-0 [GEOGRAPHIC_D…" at bounding box center [769, 16] width 1538 height 33
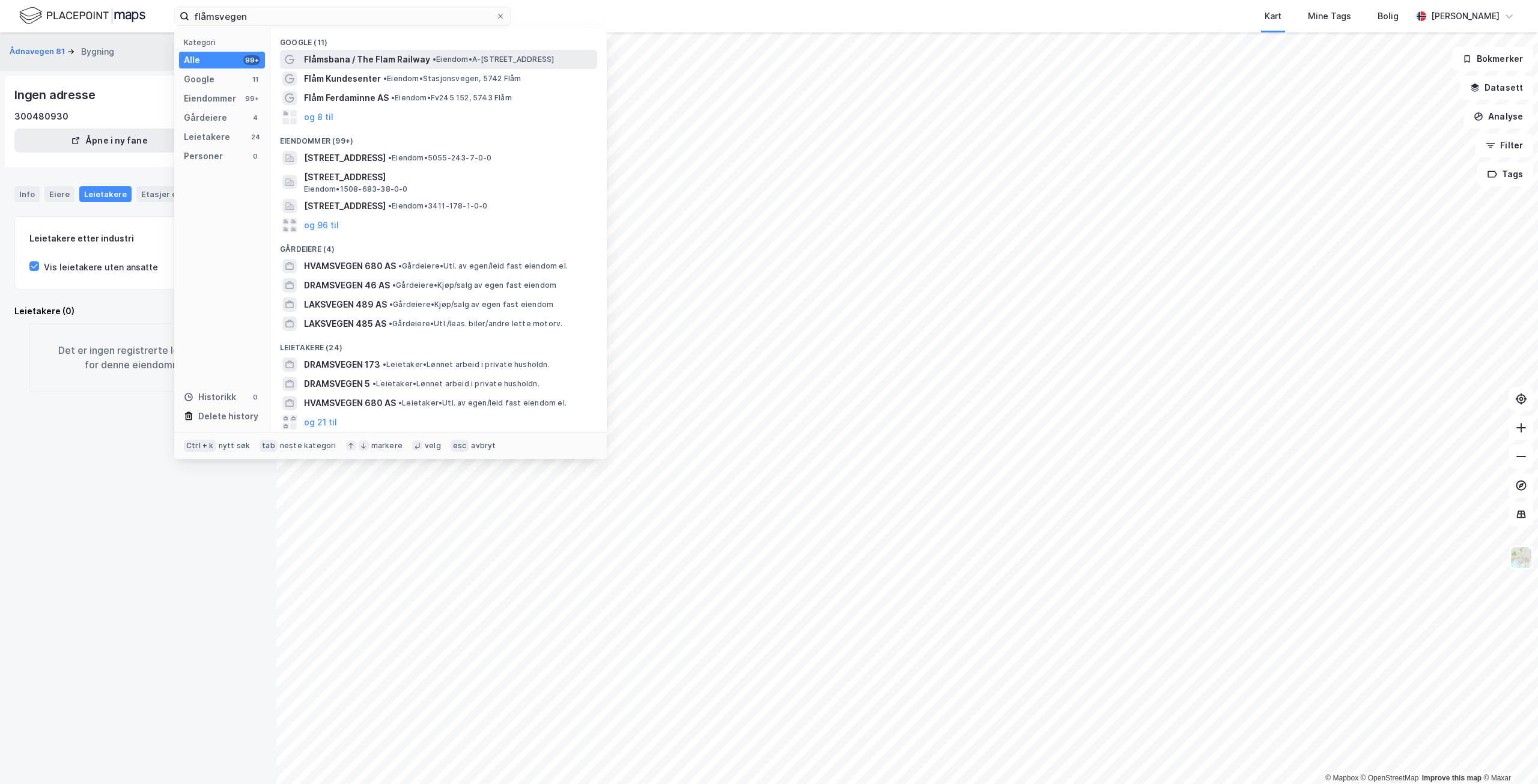
click at [458, 63] on span "• Eiendom • [STREET_ADDRESS]" at bounding box center [493, 60] width 122 height 10
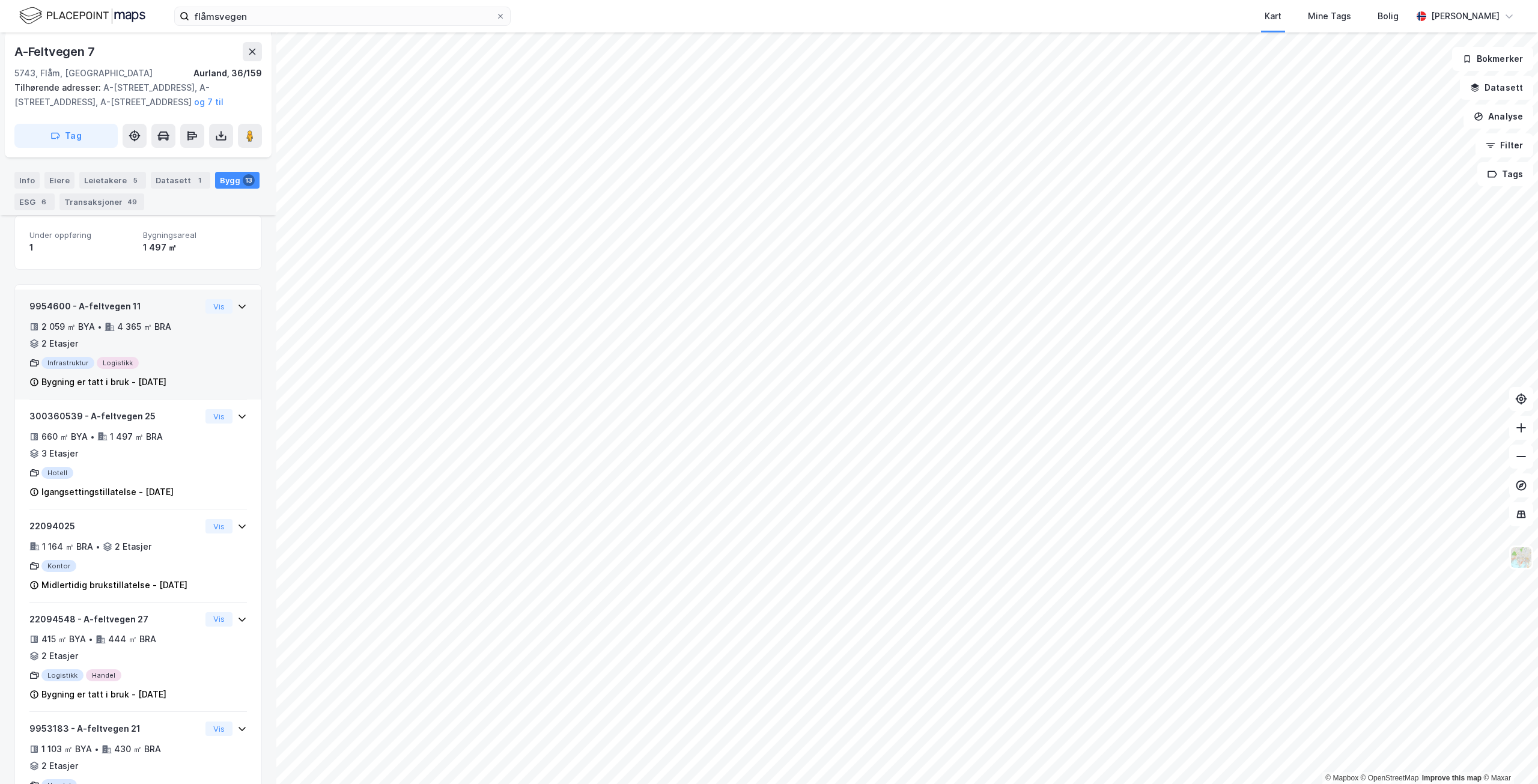
scroll to position [151, 0]
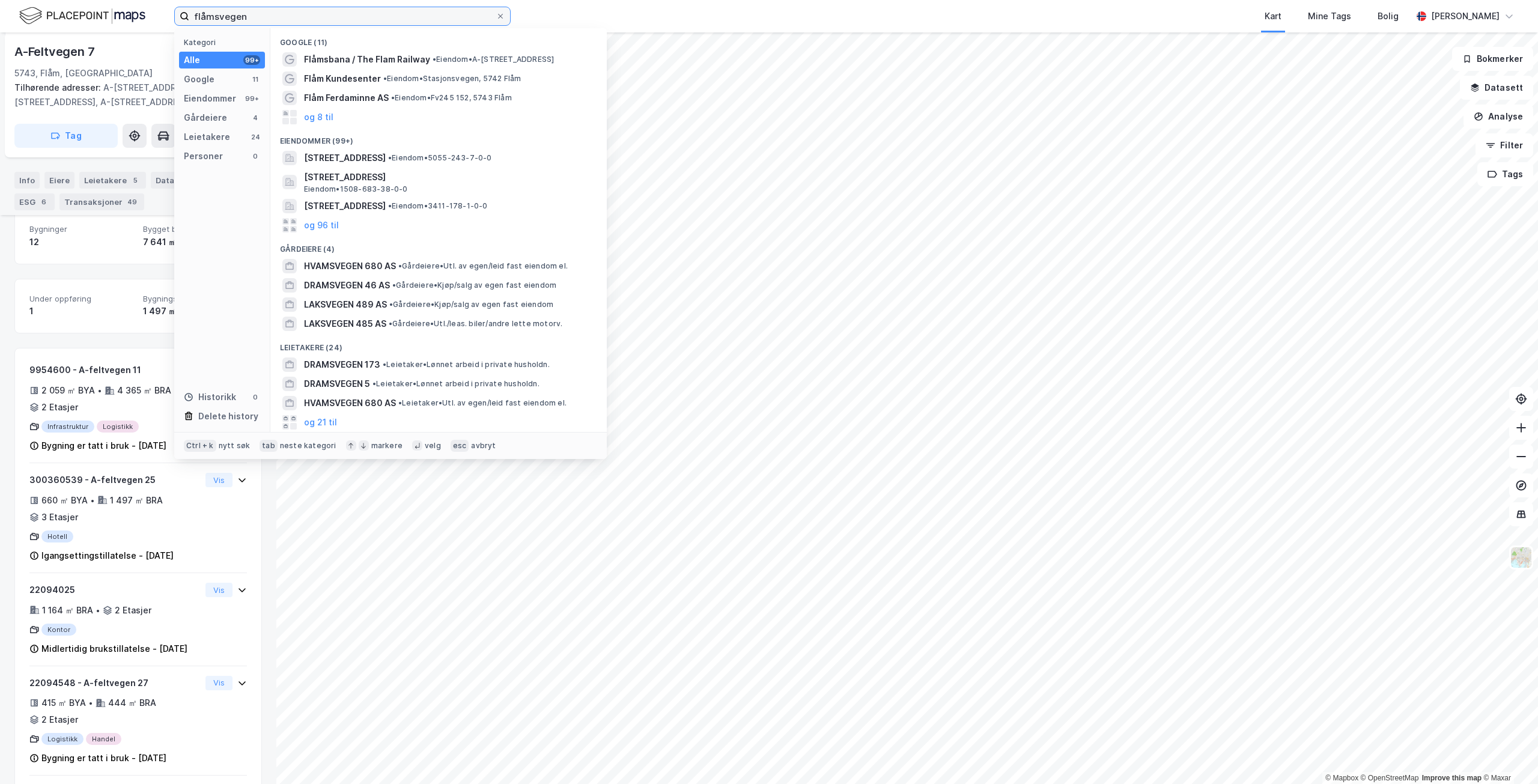
drag, startPoint x: 313, startPoint y: 20, endPoint x: 113, endPoint y: 36, distance: 200.6
click at [113, 36] on div "flåmsvegen Kategori Alle 99+ Google 11 Eiendommer 99+ Gårdeiere 4 Leietakere 24…" at bounding box center [769, 392] width 1538 height 784
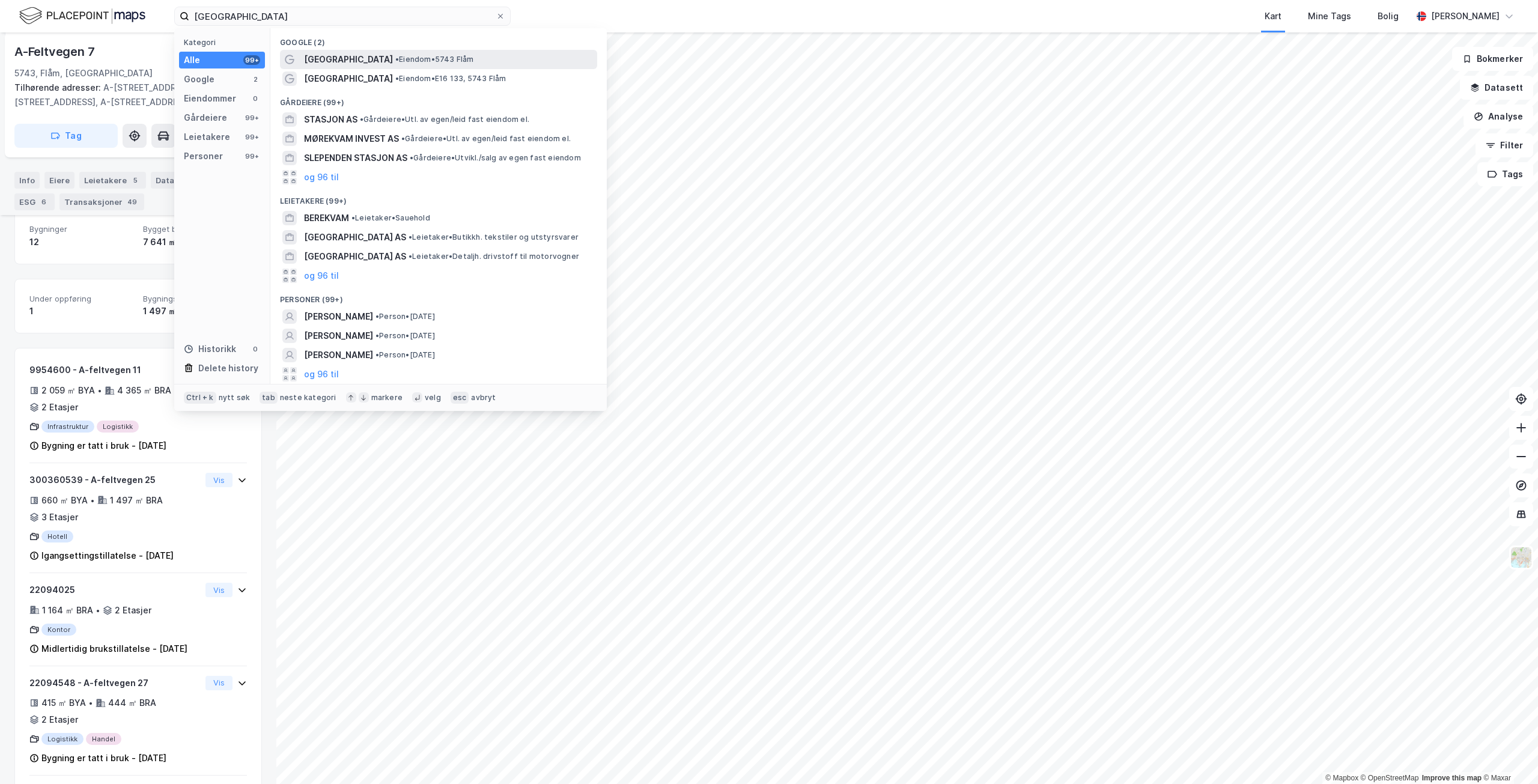
click at [438, 59] on span "• Eiendom • 5743 Flåm" at bounding box center [435, 60] width 79 height 10
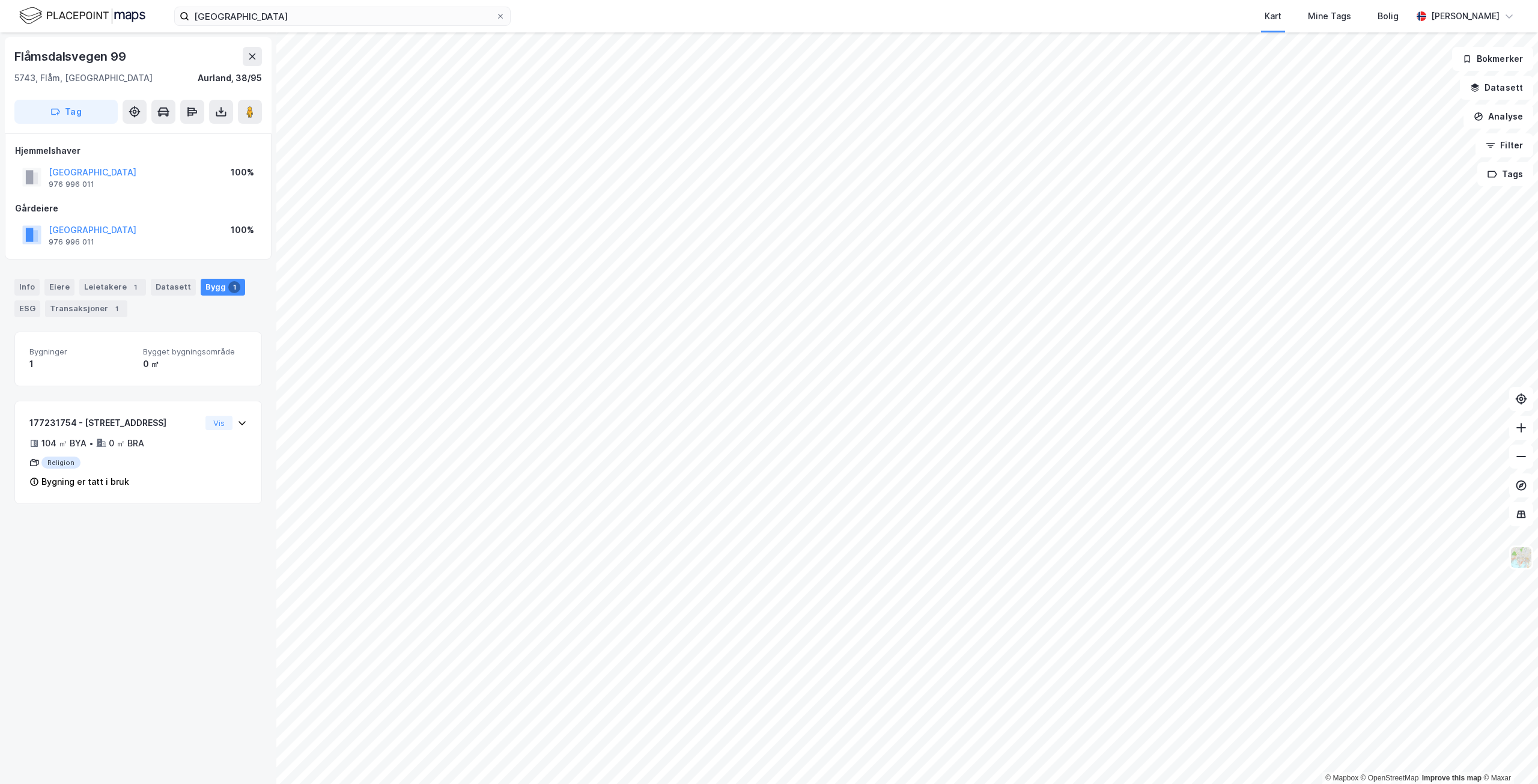
click at [562, 0] on html "[GEOGRAPHIC_DATA] Kart Mine Tags Bolig [PERSON_NAME] © Mapbox © OpenStreetMap I…" at bounding box center [769, 392] width 1538 height 784
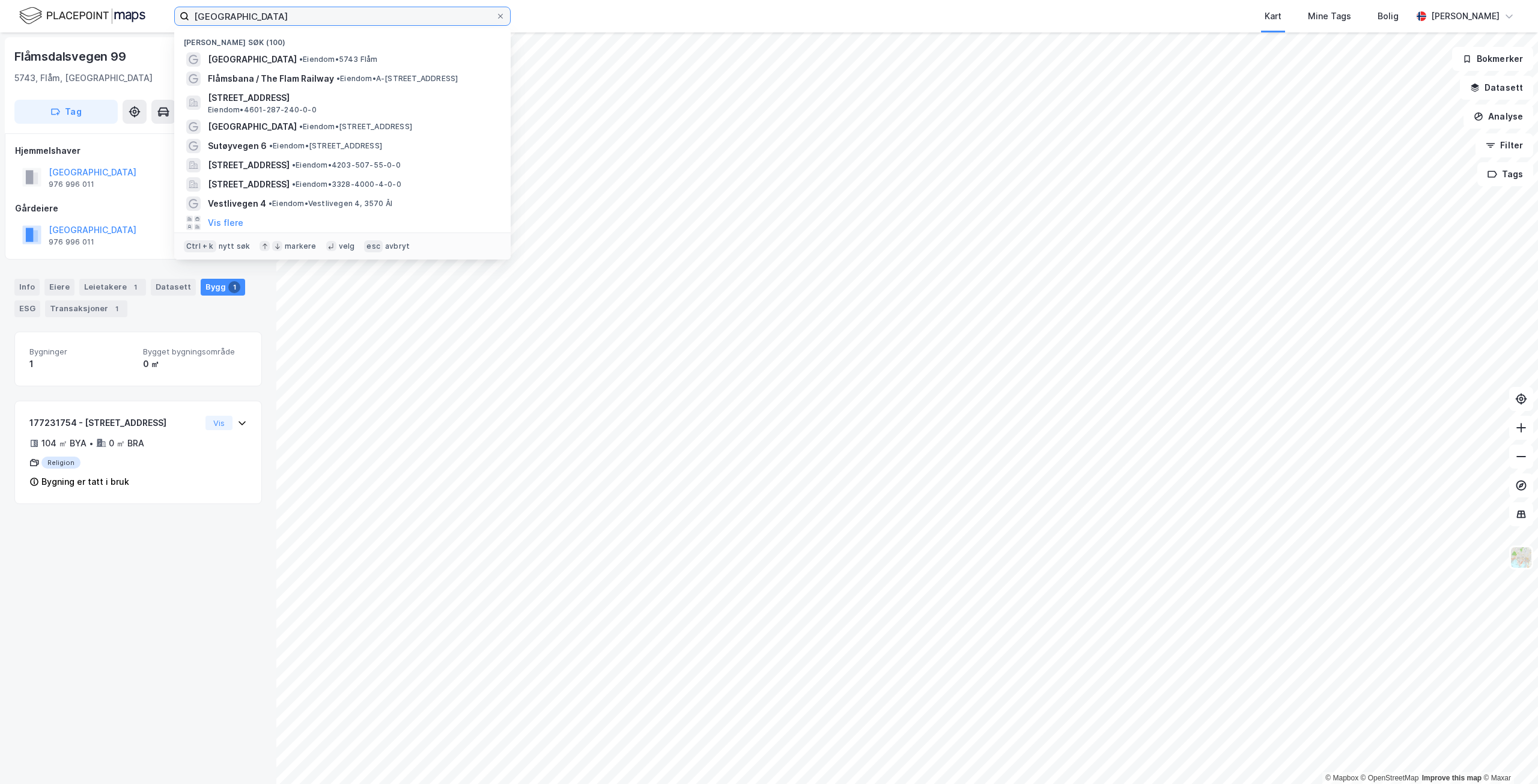
drag, startPoint x: 280, startPoint y: 13, endPoint x: 171, endPoint y: 9, distance: 109.1
click at [171, 9] on div "[GEOGRAPHIC_DATA] Nylige søk (100) [GEOGRAPHIC_DATA] • Eiendom • 5743 Flåm Flåm…" at bounding box center [769, 16] width 1538 height 33
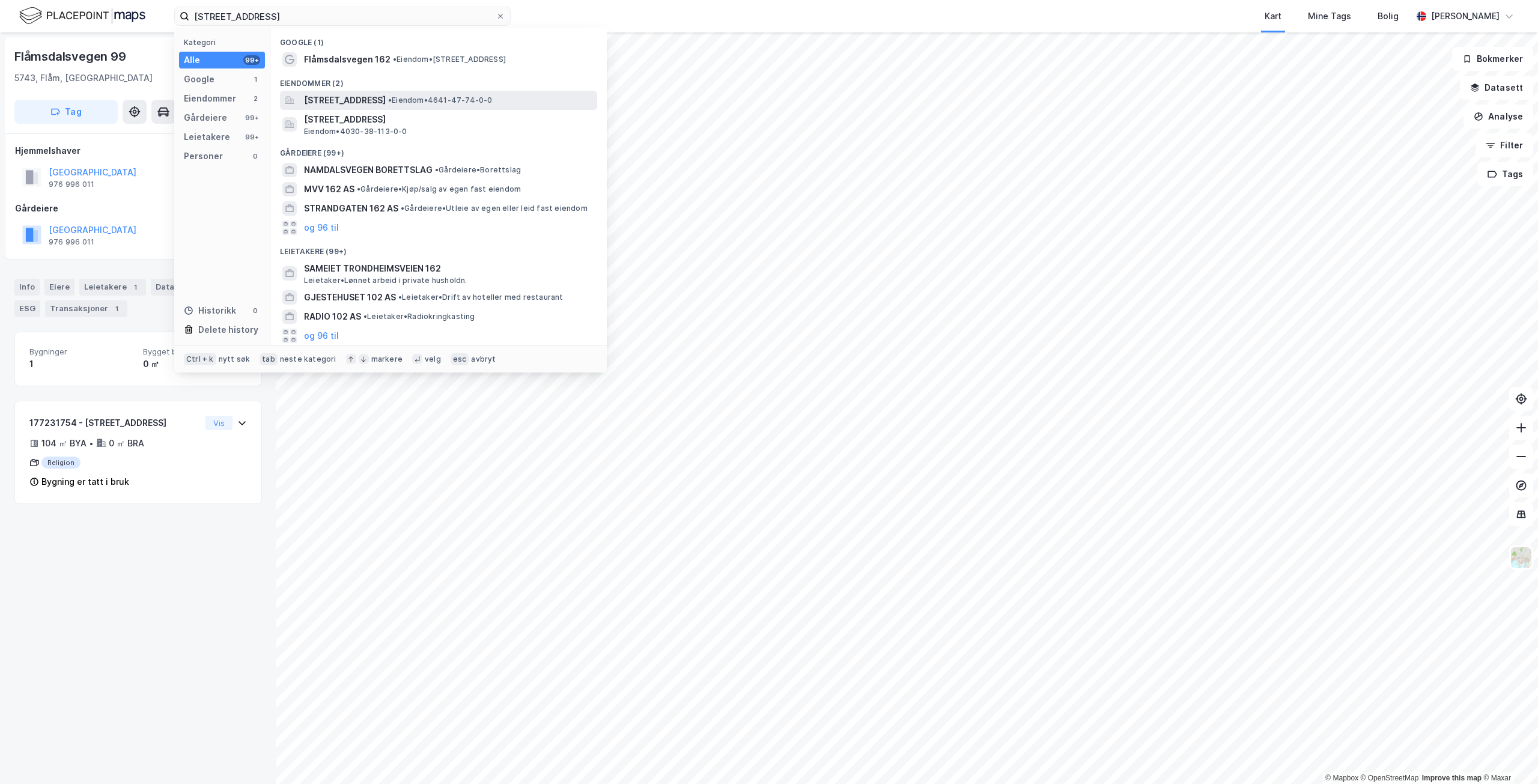
click at [515, 91] on div "[STREET_ADDRESS] • Eiendom • 4641-47-74-0-0" at bounding box center [438, 101] width 317 height 19
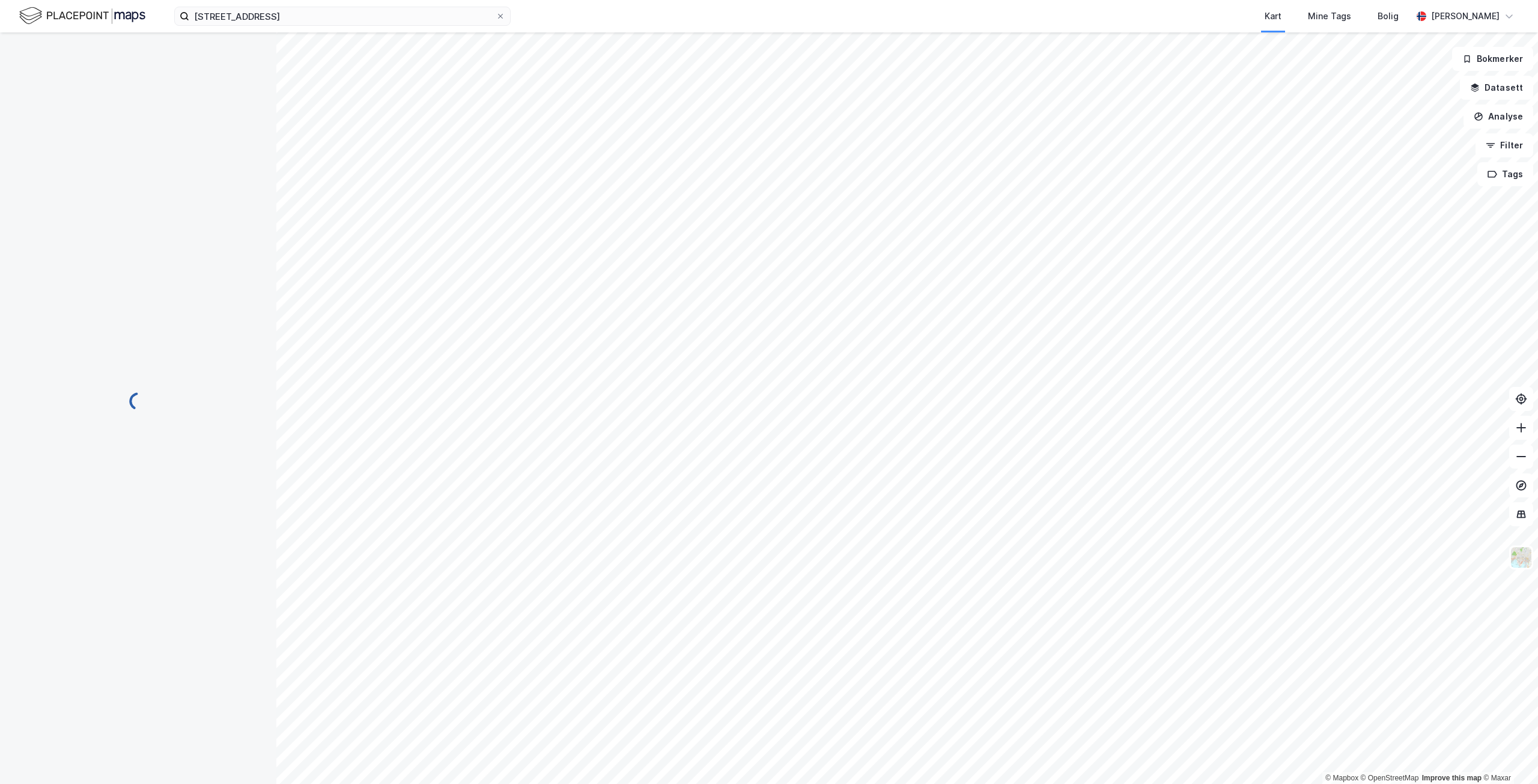
scroll to position [151, 0]
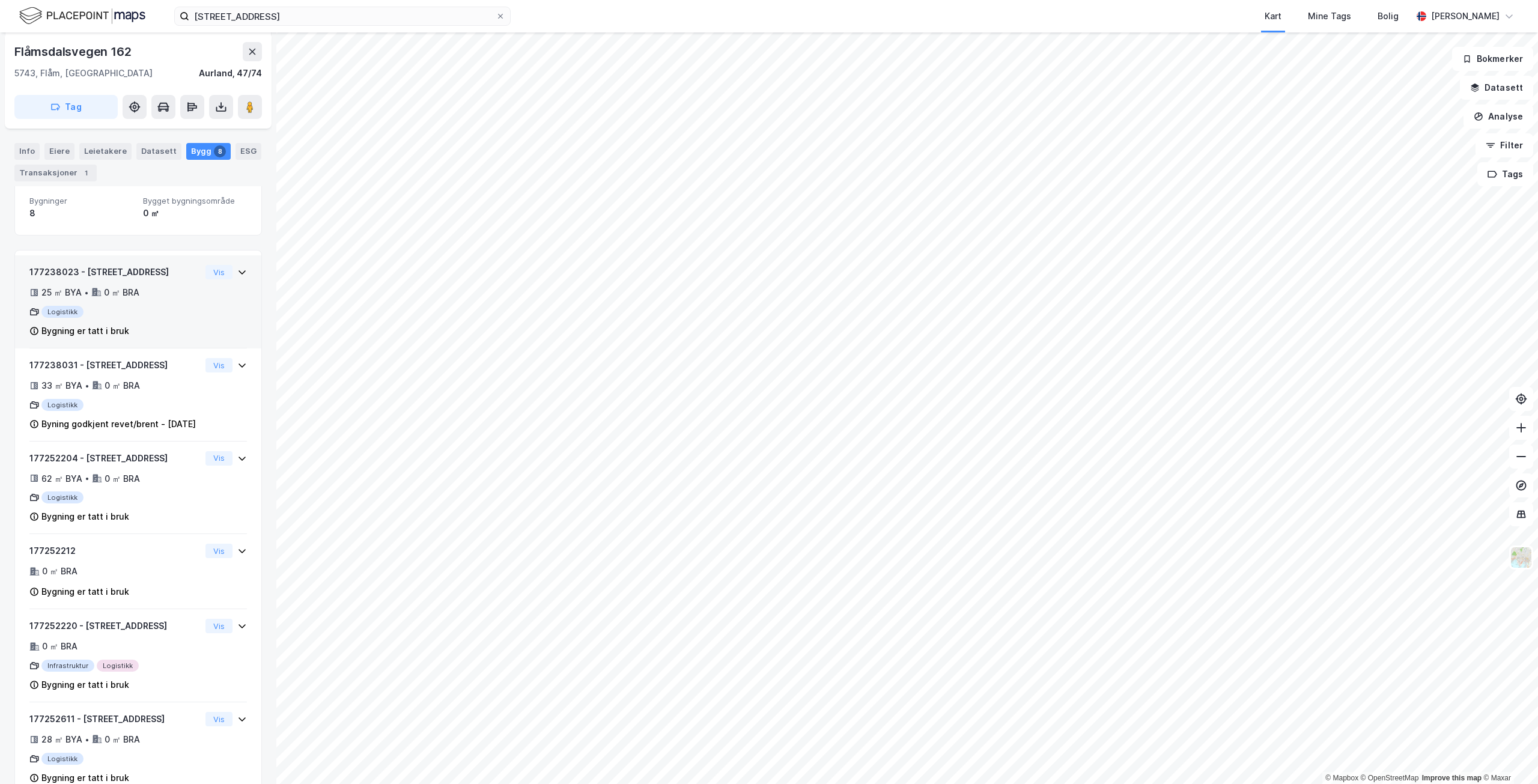
click at [163, 300] on div "177238023 - Flåmsdalsvegen 162 25 ㎡ BYA • 0 ㎡ BRA Logistikk Bygning er tatt i b…" at bounding box center [115, 302] width 171 height 73
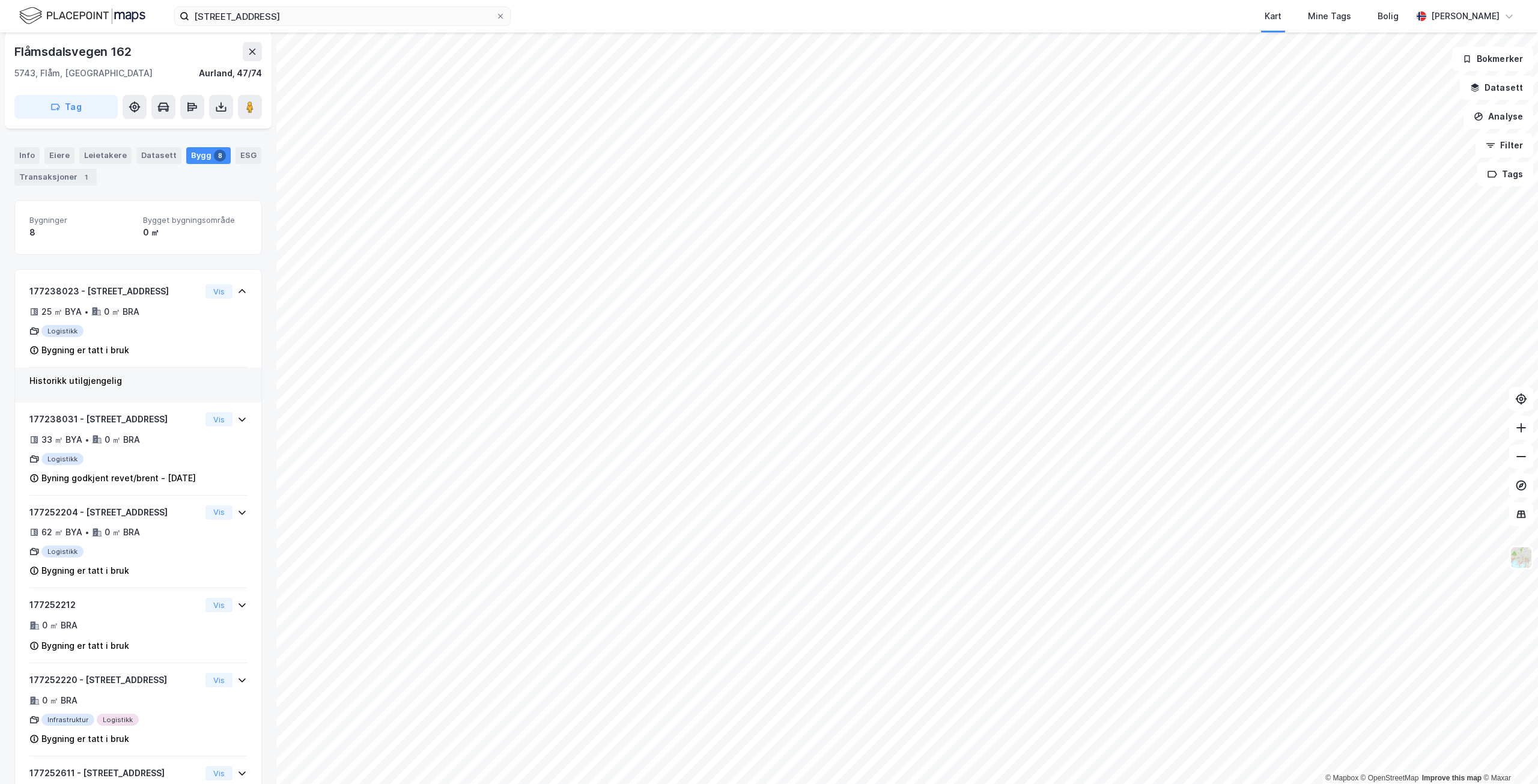
scroll to position [0, 0]
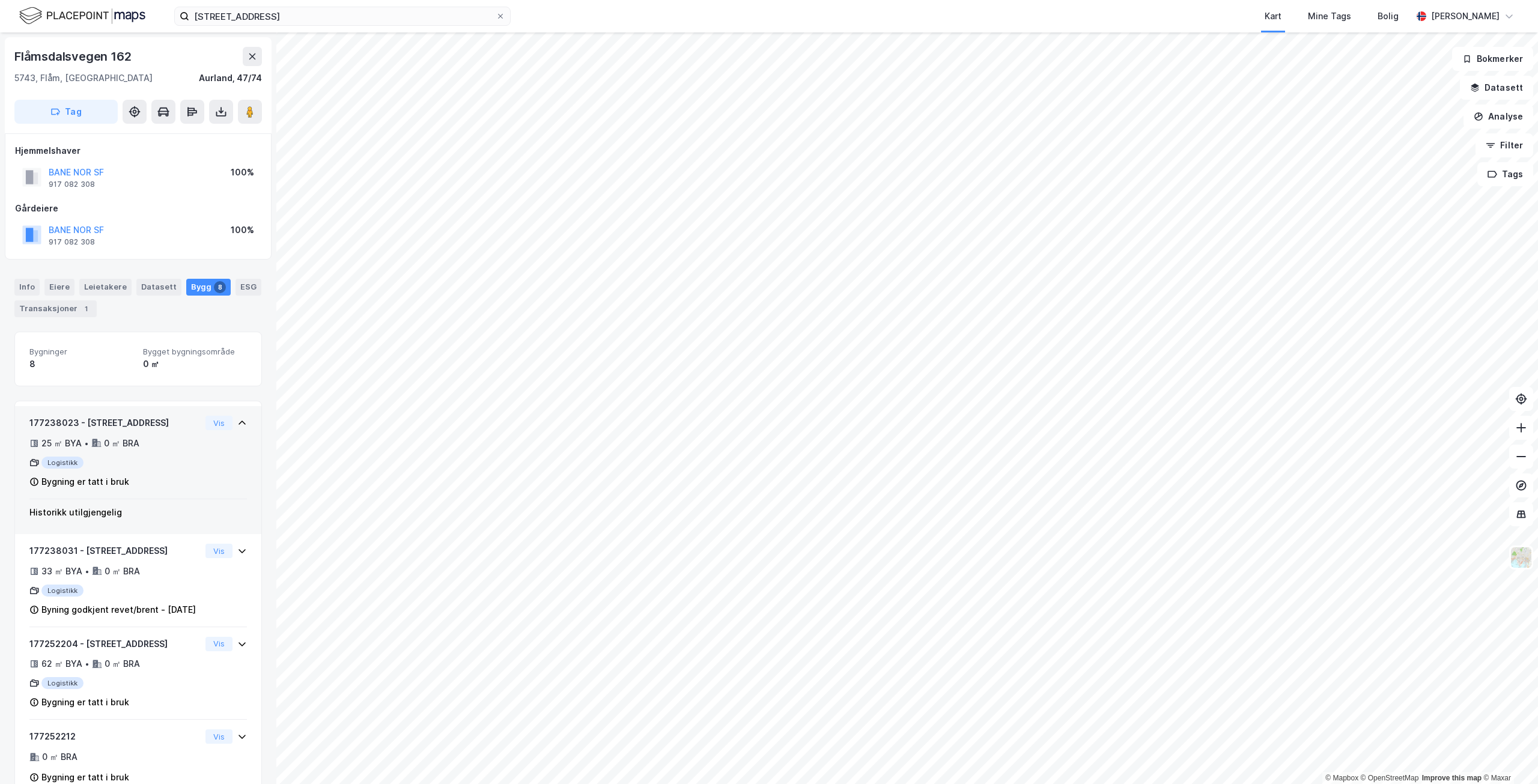
click at [181, 449] on div "25 ㎡ BYA • 0 ㎡ BRA" at bounding box center [115, 443] width 171 height 14
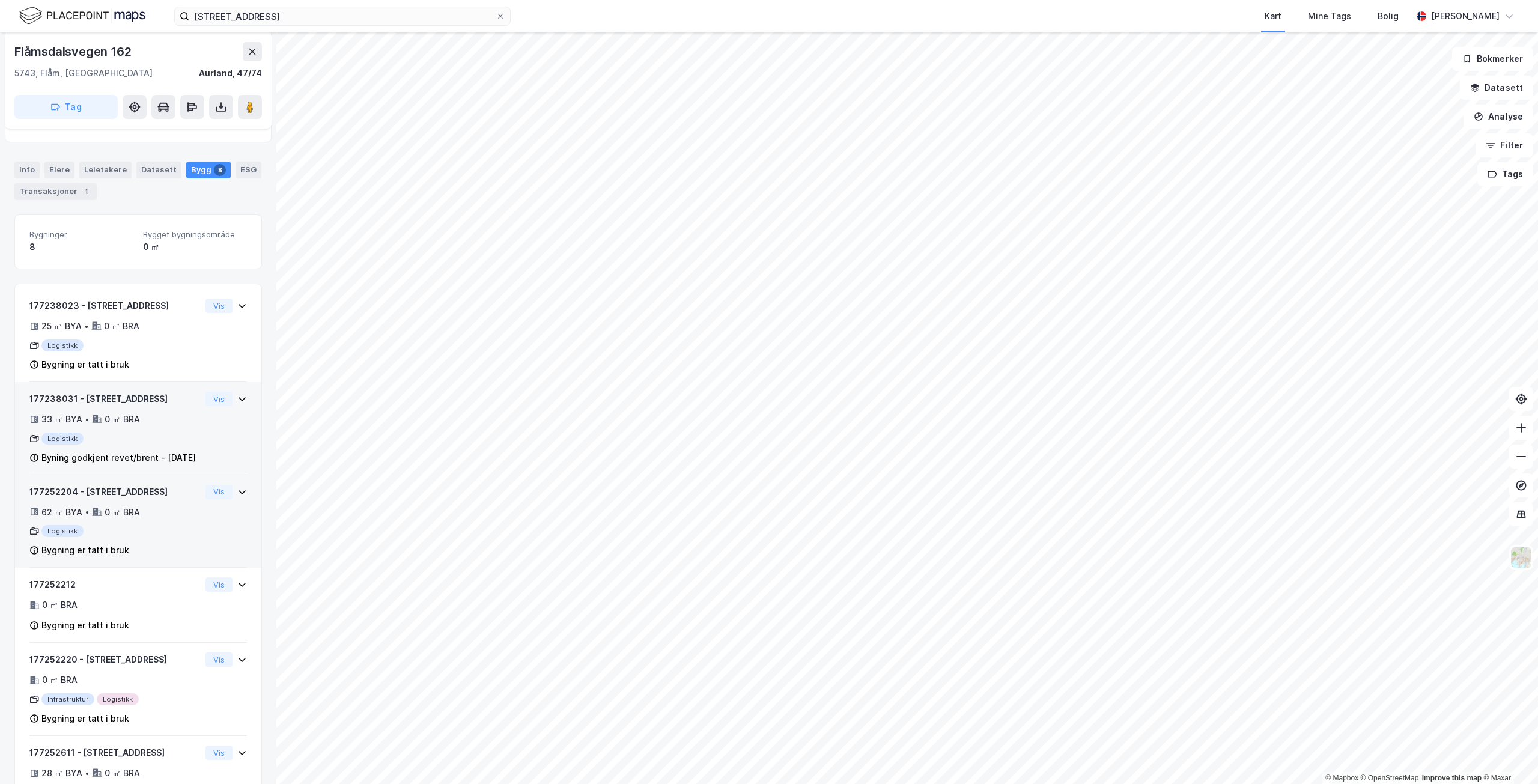
scroll to position [120, 0]
click at [145, 517] on div "62 ㎡ BYA • 0 ㎡ BRA" at bounding box center [115, 509] width 171 height 14
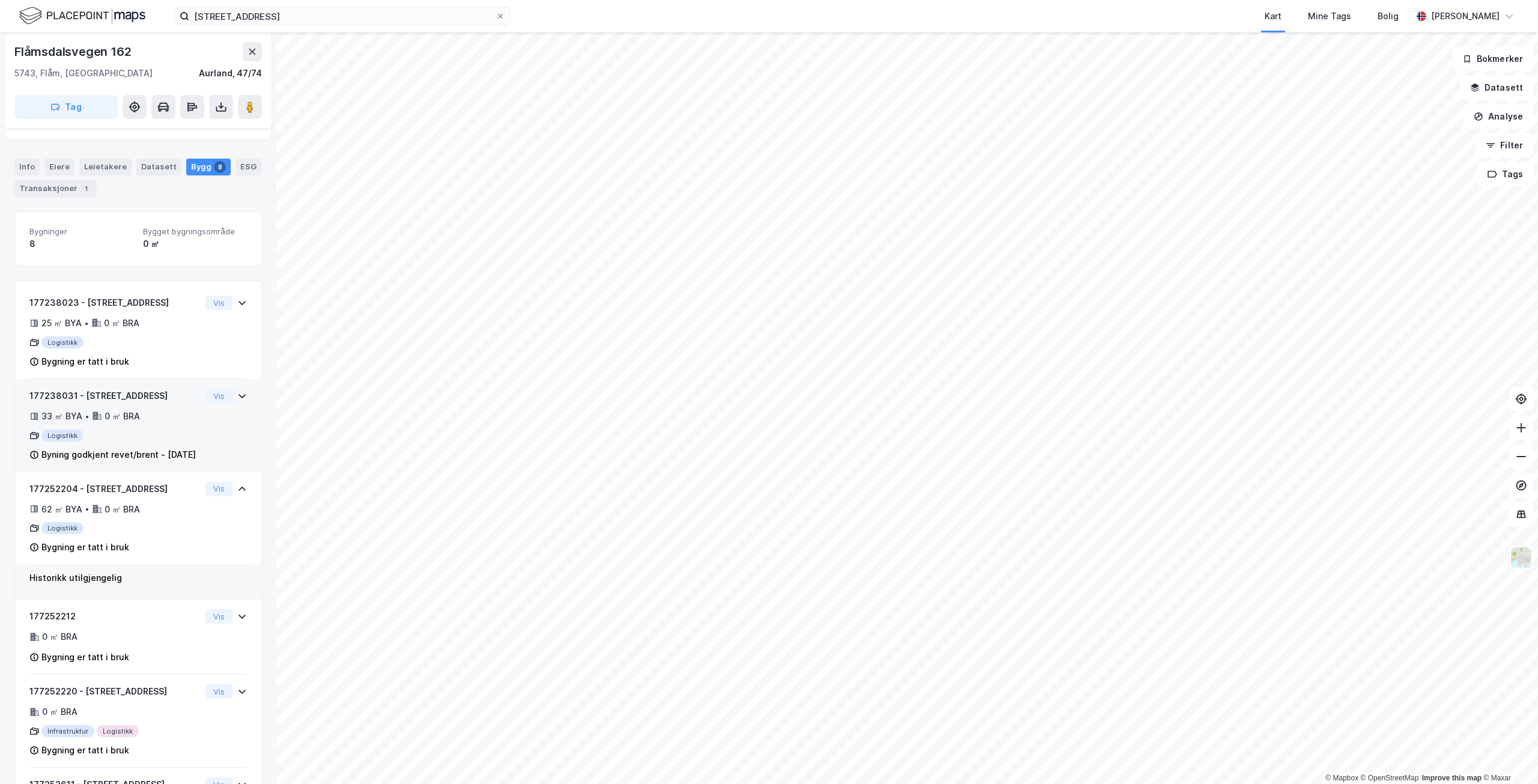
click at [167, 458] on div "Byning godkjent revet/brent - [DATE]" at bounding box center [119, 455] width 154 height 14
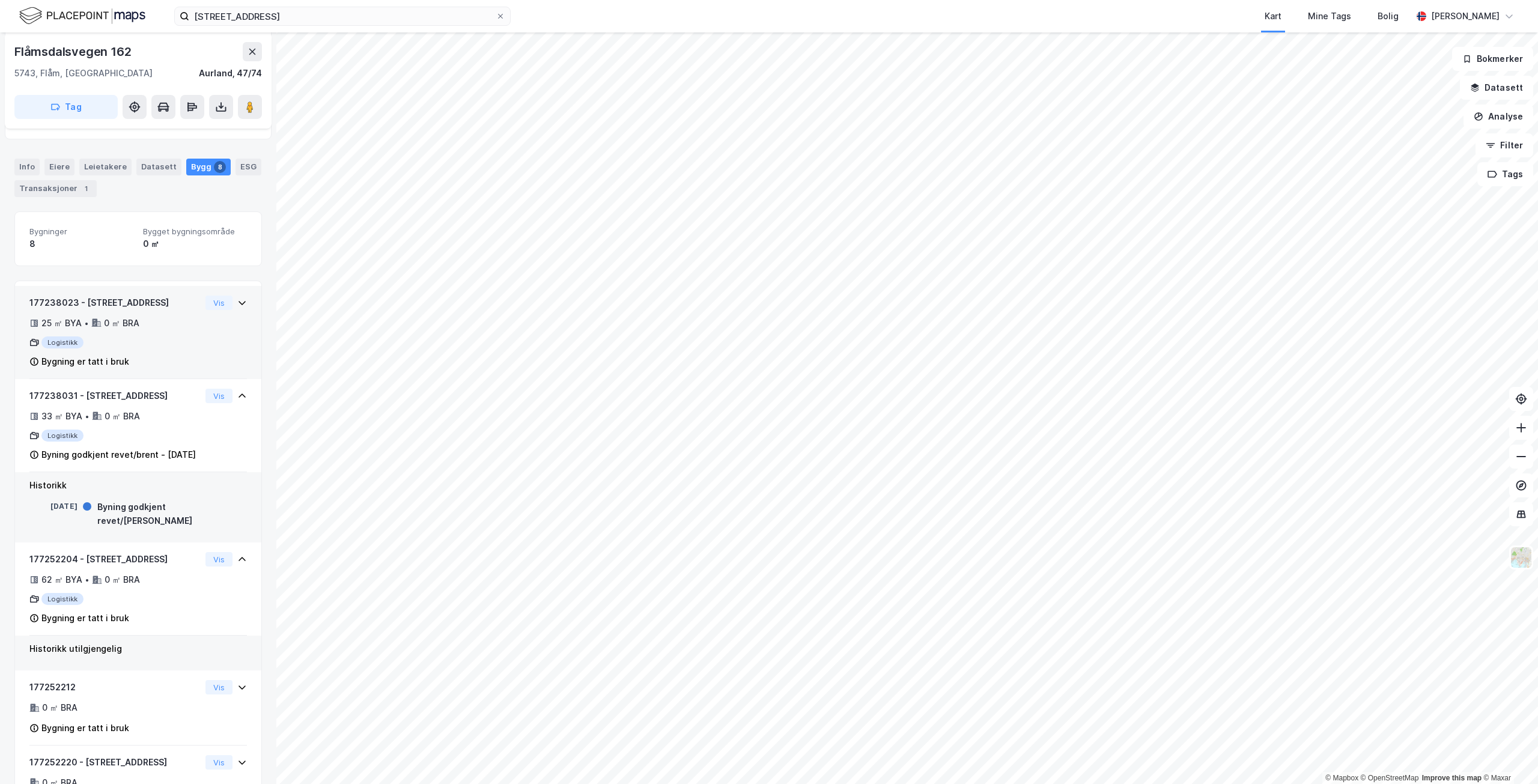
click at [166, 356] on div "Bygning er tatt i bruk" at bounding box center [115, 362] width 171 height 14
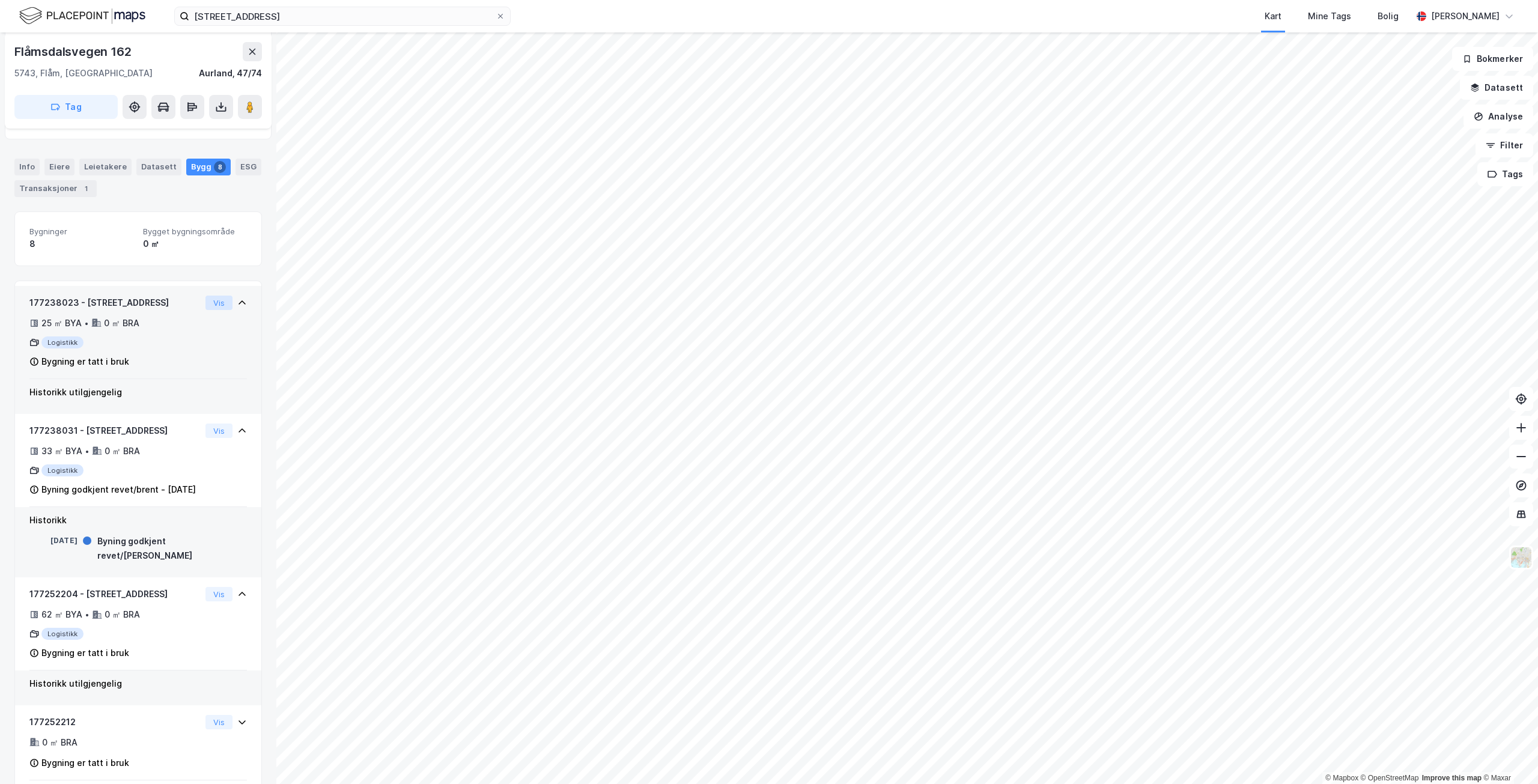
click at [210, 303] on button "Vis" at bounding box center [219, 303] width 27 height 14
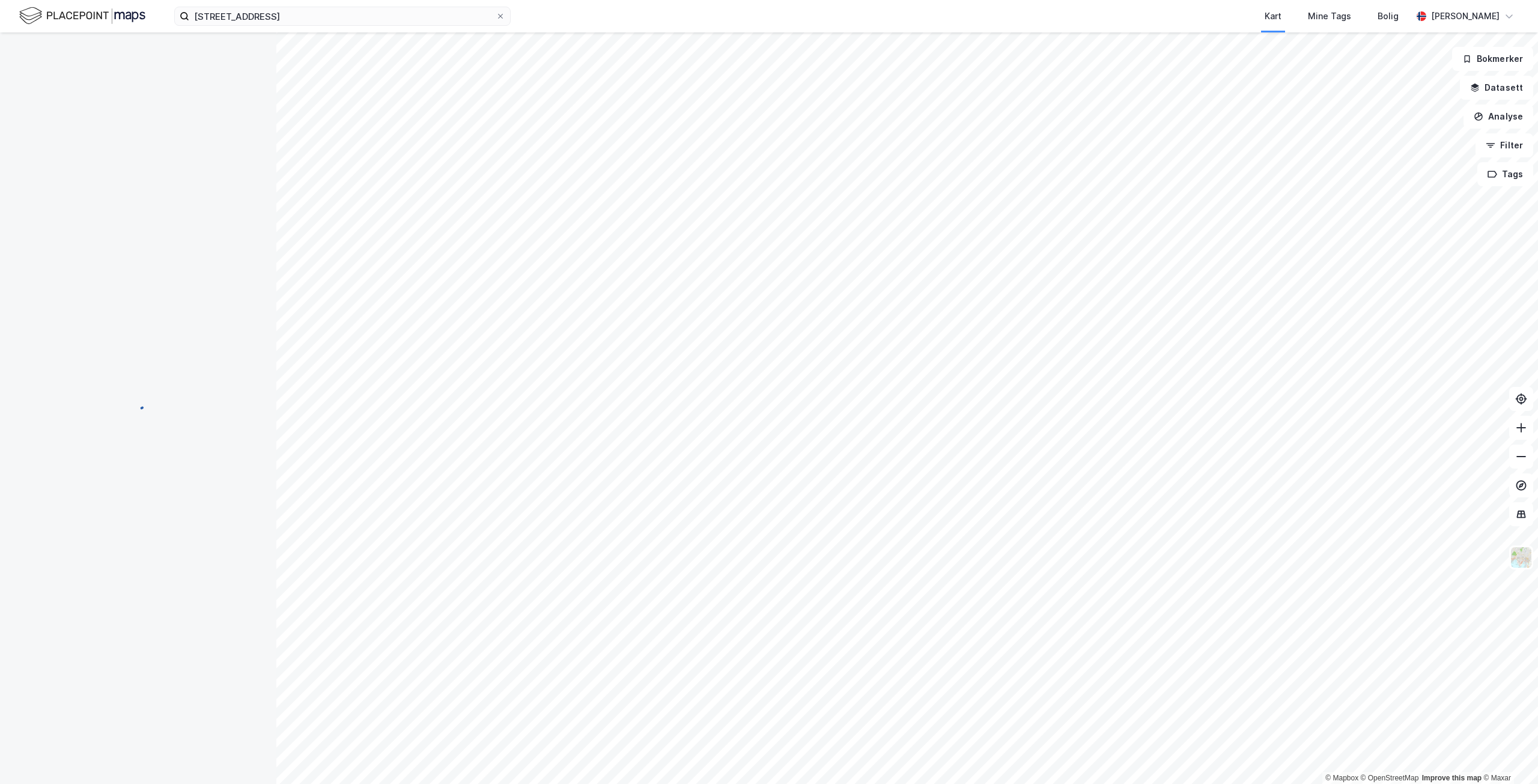
scroll to position [120, 0]
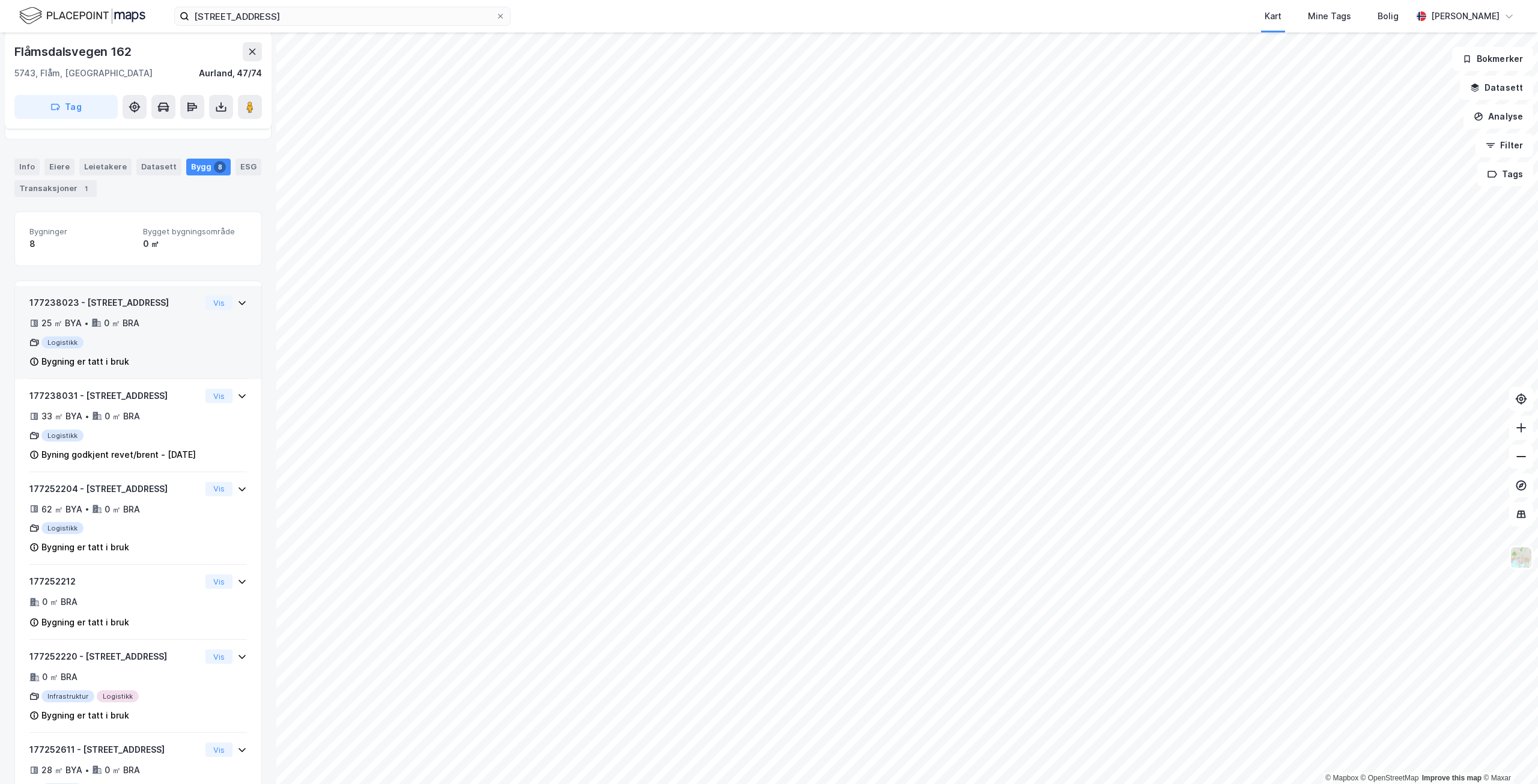
click at [124, 308] on div "177238023 - [STREET_ADDRESS]" at bounding box center [115, 303] width 171 height 14
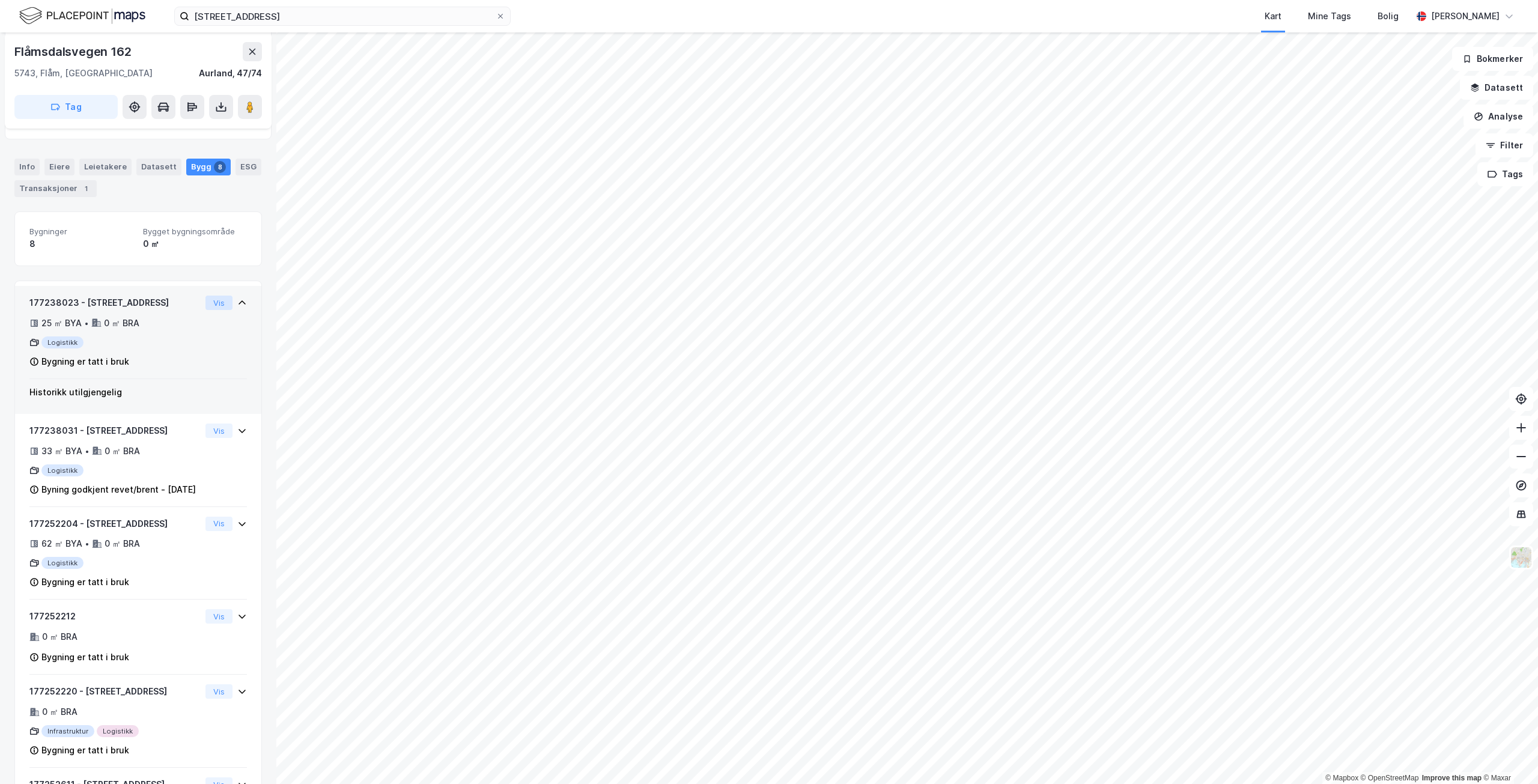
click at [214, 300] on button "Vis" at bounding box center [219, 303] width 27 height 14
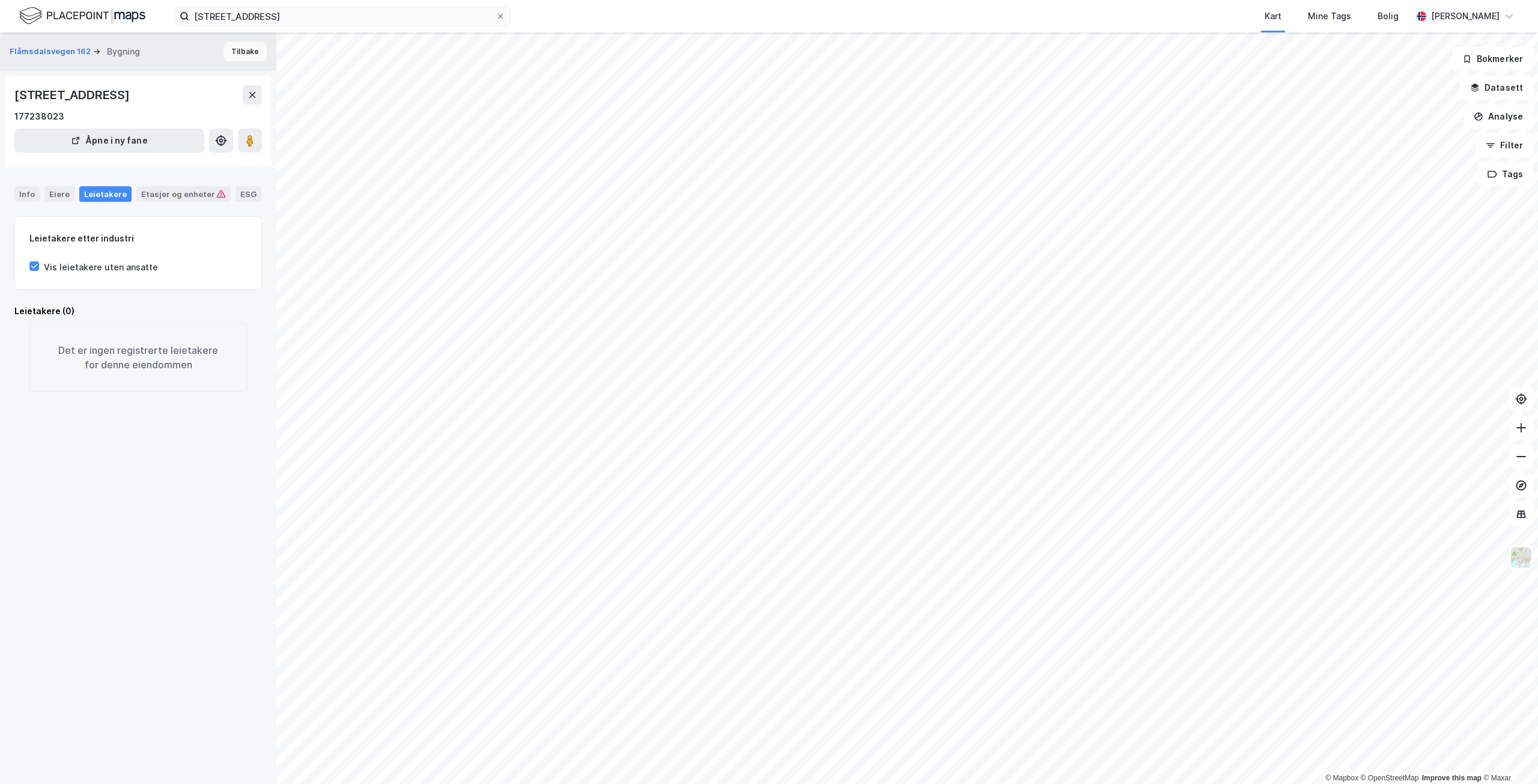
click at [245, 47] on button "Tilbake" at bounding box center [245, 52] width 43 height 19
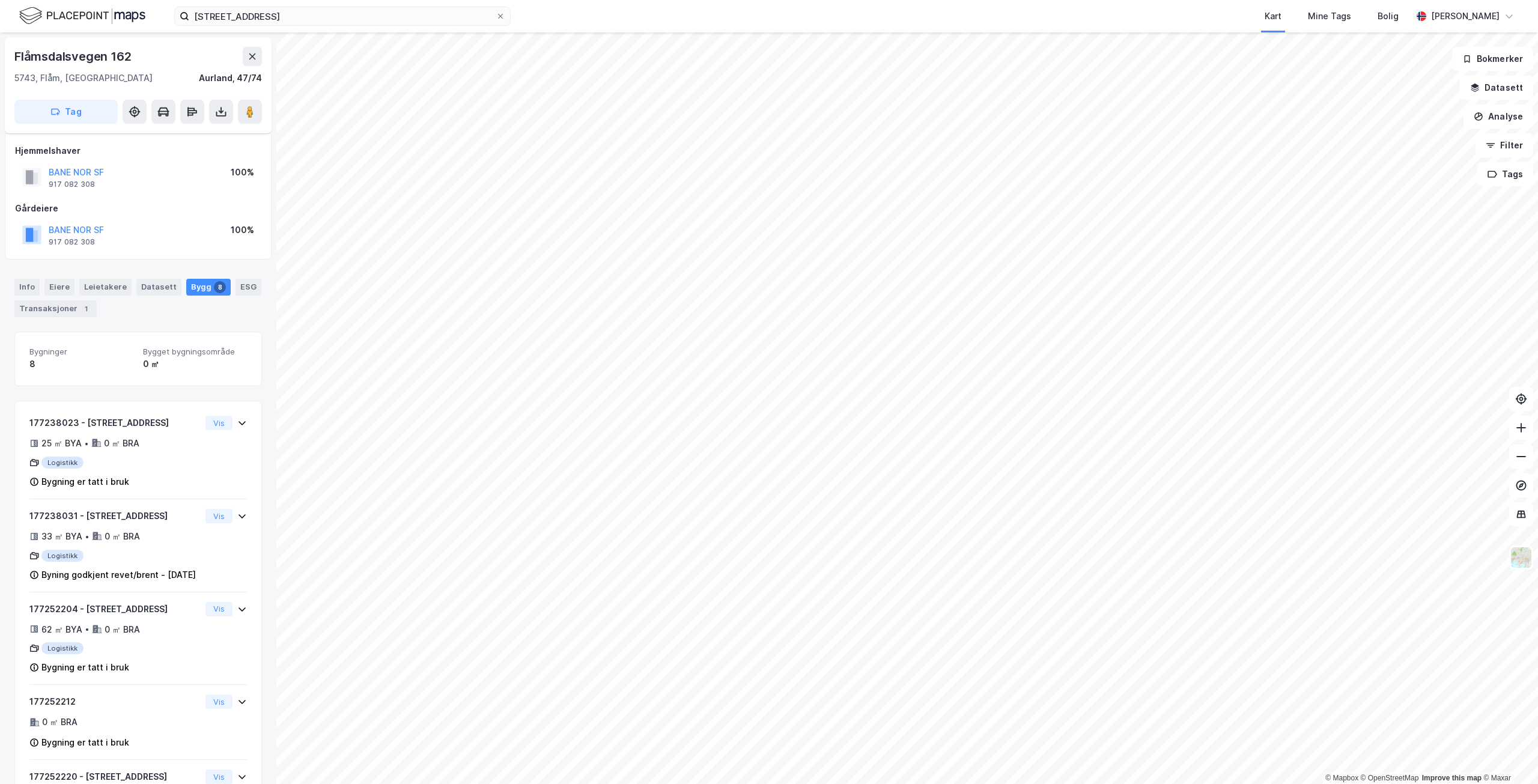
scroll to position [120, 0]
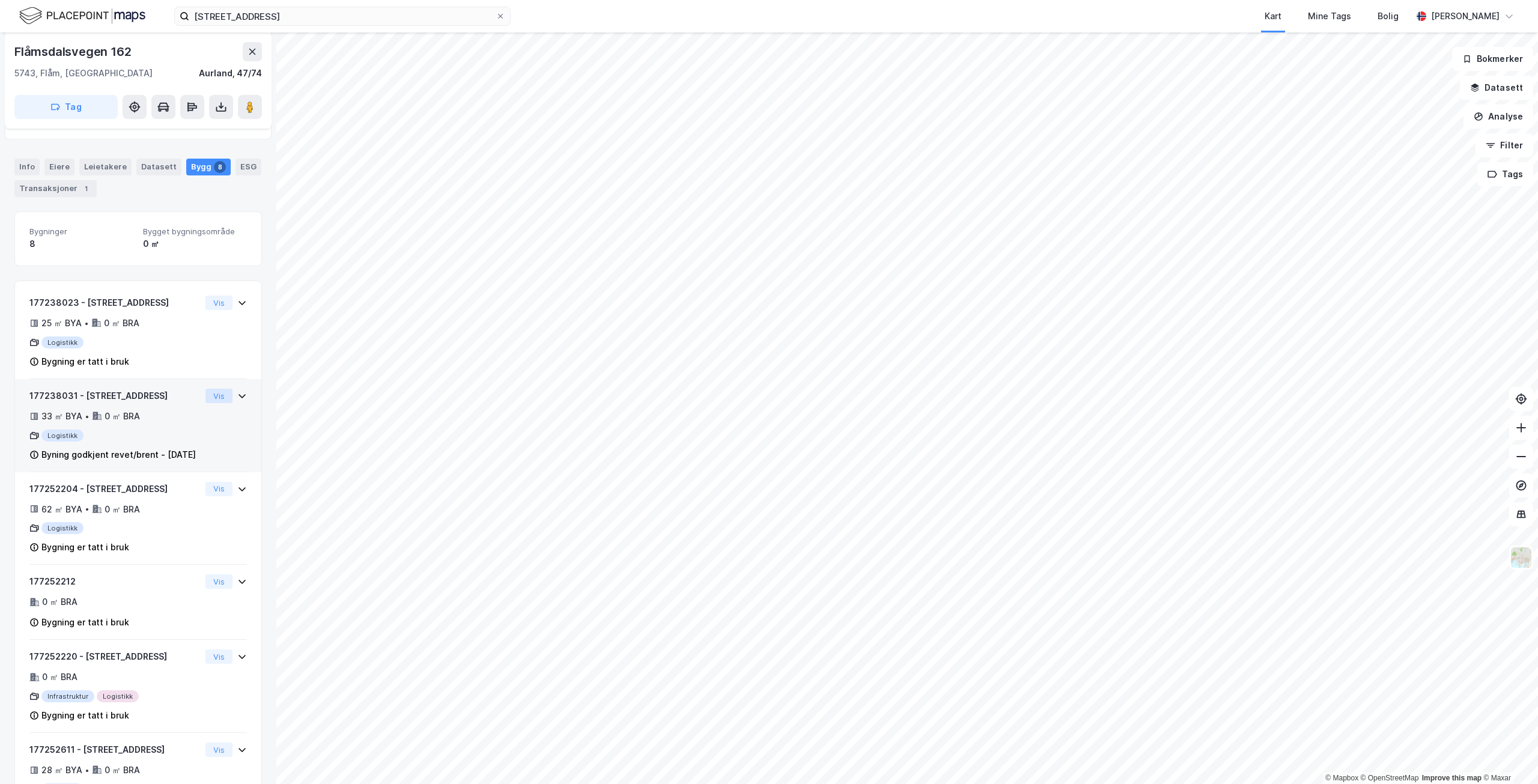
click at [211, 398] on button "Vis" at bounding box center [219, 396] width 27 height 14
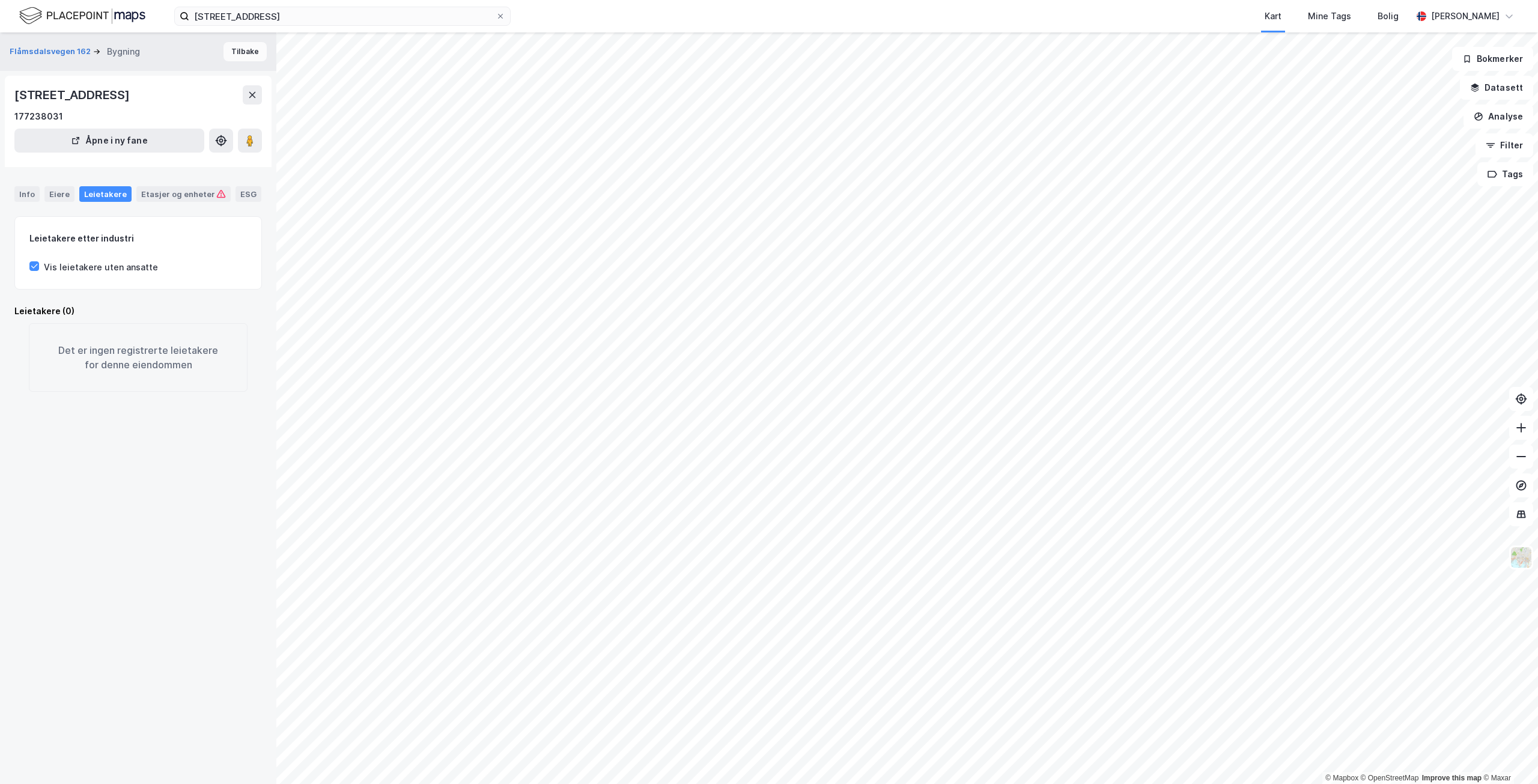
click at [224, 54] on button "Tilbake" at bounding box center [245, 52] width 43 height 19
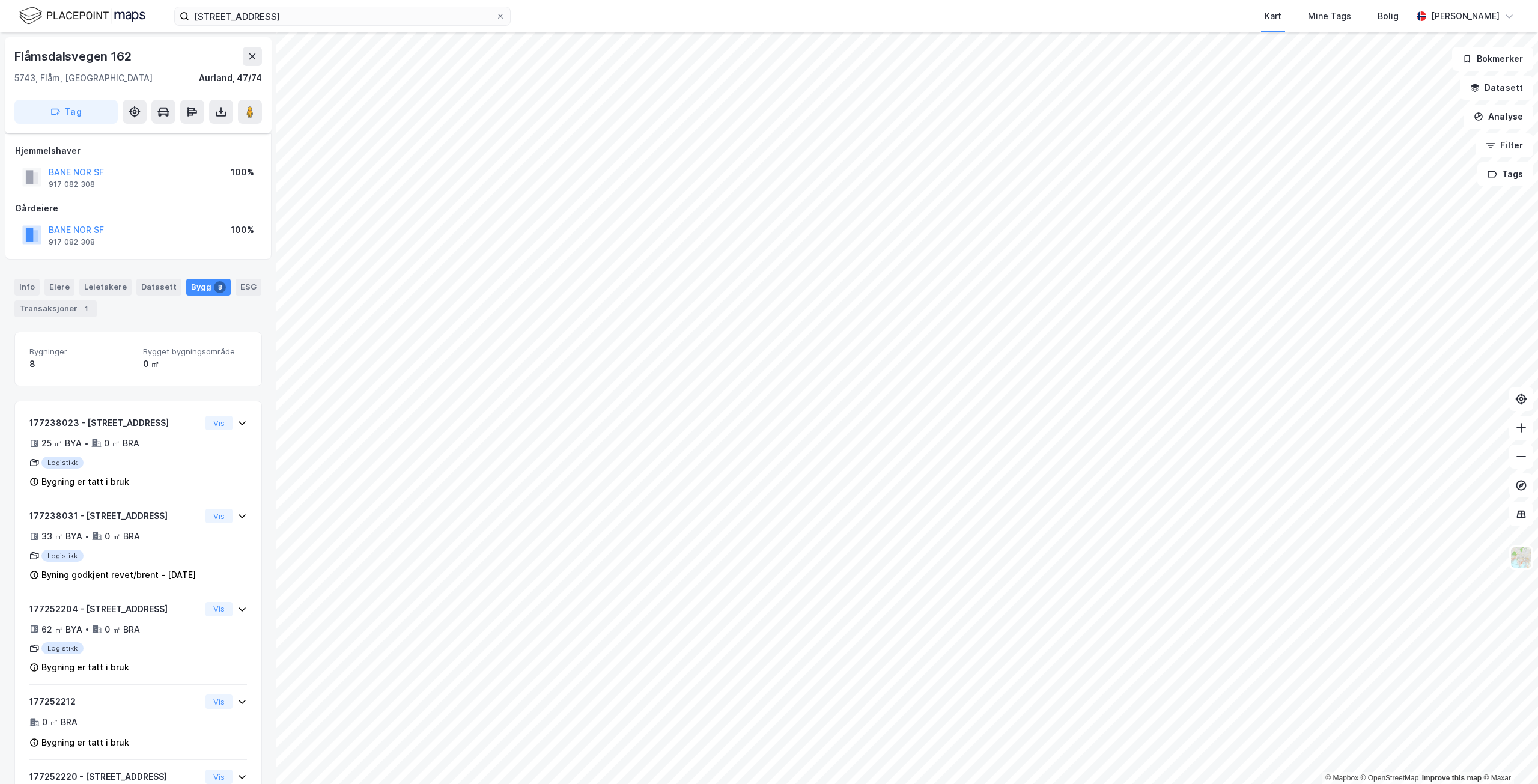
scroll to position [120, 0]
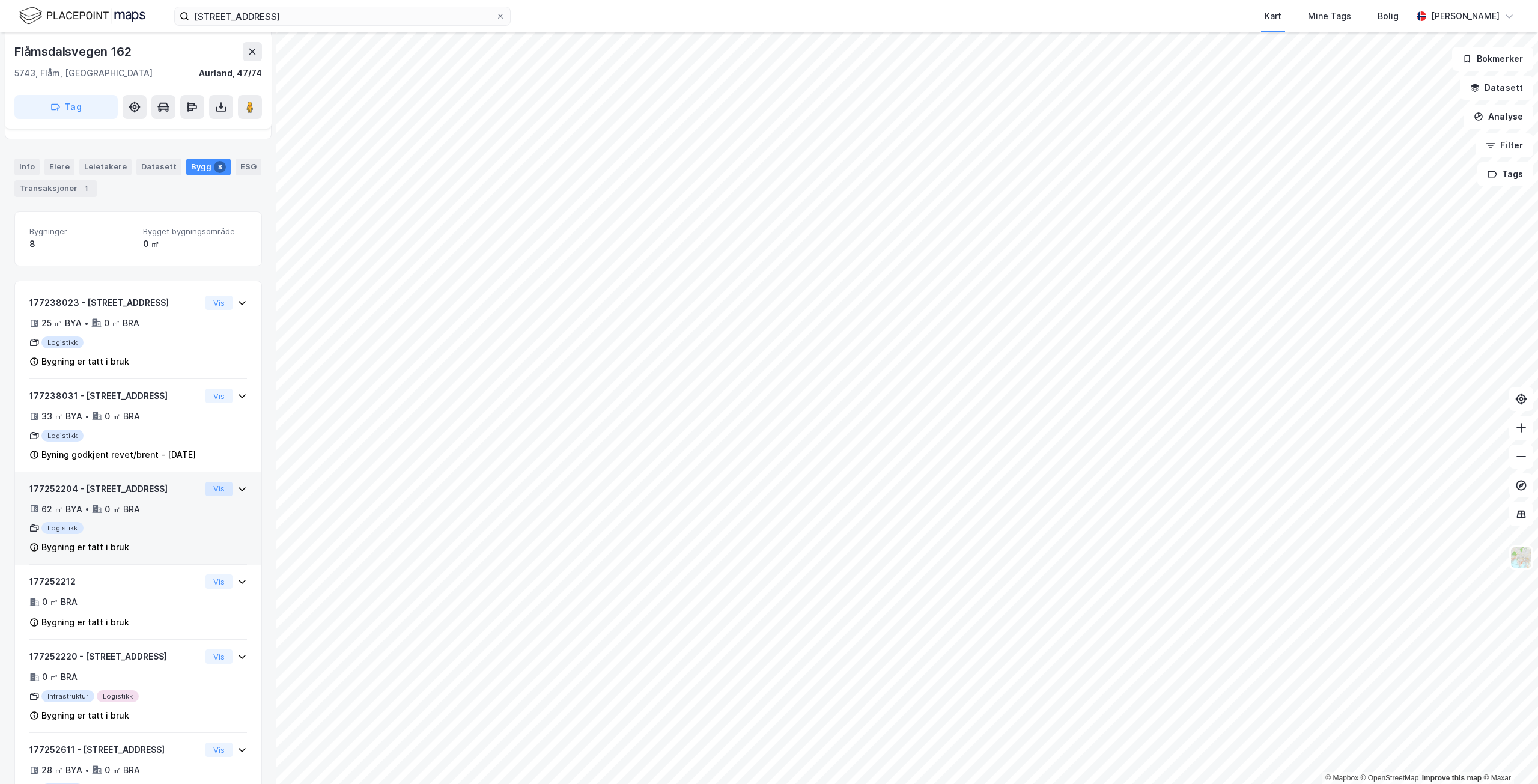
click at [205, 496] on button "Vis" at bounding box center [219, 489] width 27 height 14
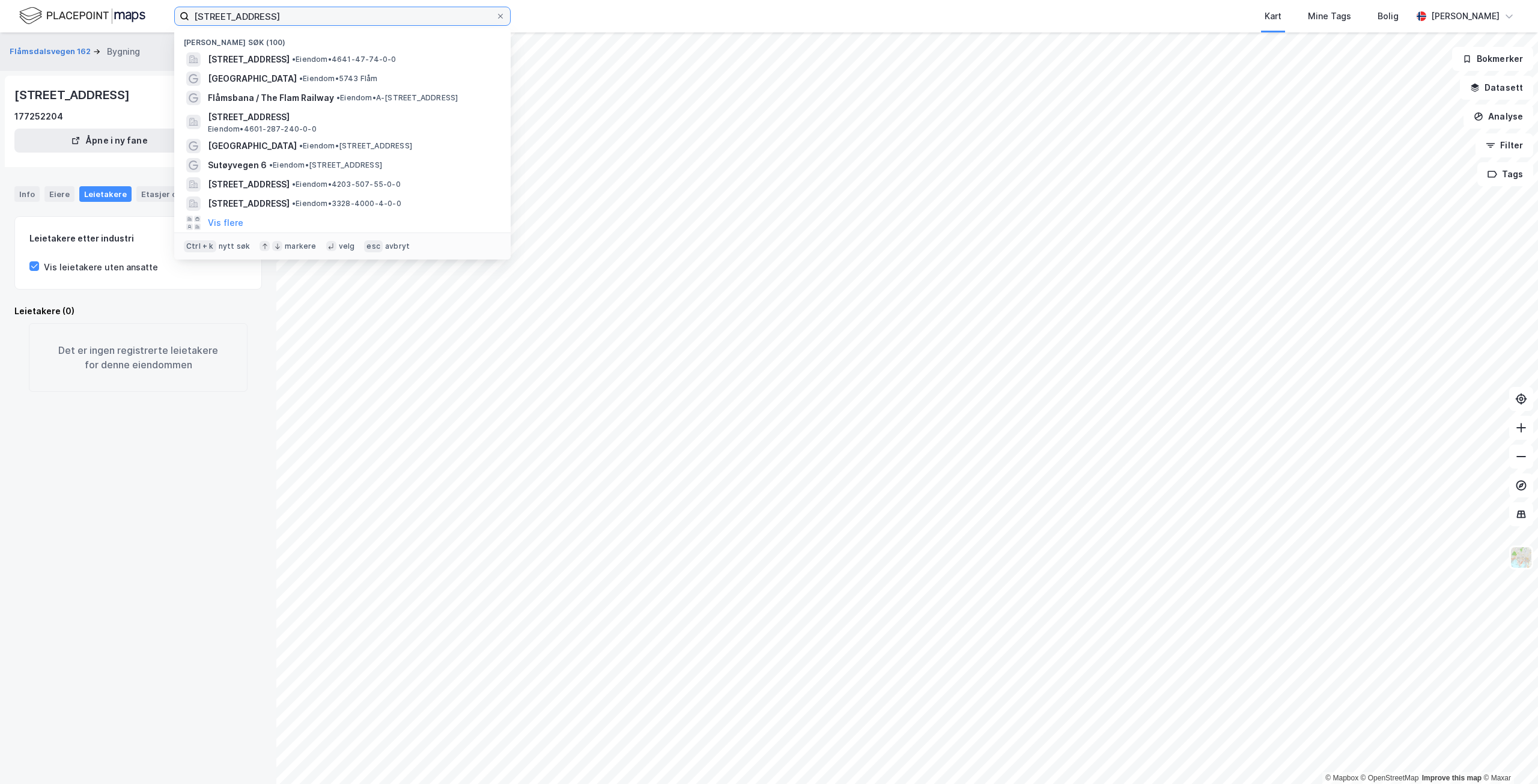
drag, startPoint x: 238, startPoint y: 16, endPoint x: 167, endPoint y: 7, distance: 71.6
click at [169, 9] on div "Flåmdalsvegen 162 Nylige søk (100) [STREET_ADDRESS], [GEOGRAPHIC_DATA] • Eiendo…" at bounding box center [769, 16] width 1538 height 33
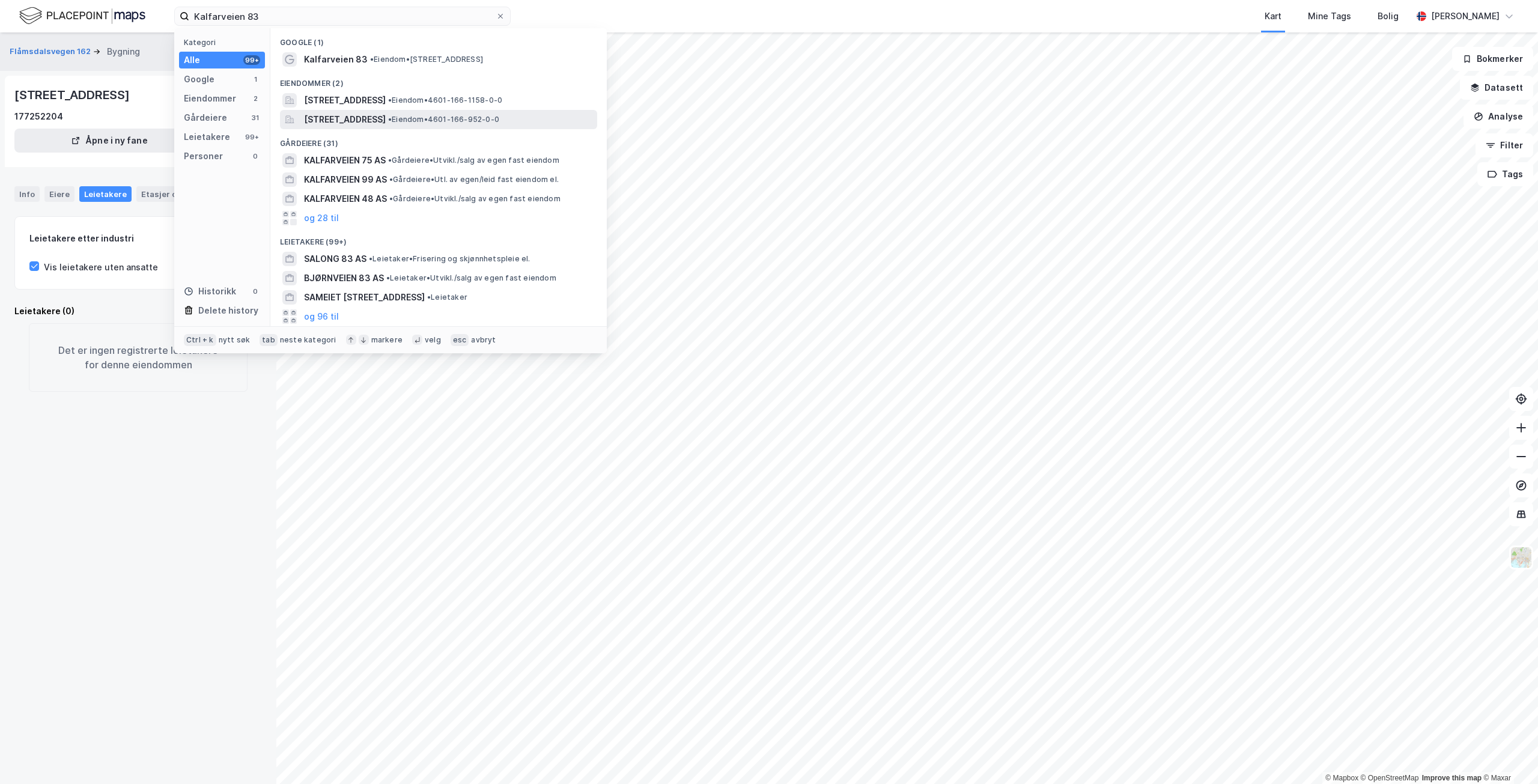
click at [499, 120] on span "• Eiendom • 4601-166-952-0-0" at bounding box center [444, 120] width 111 height 10
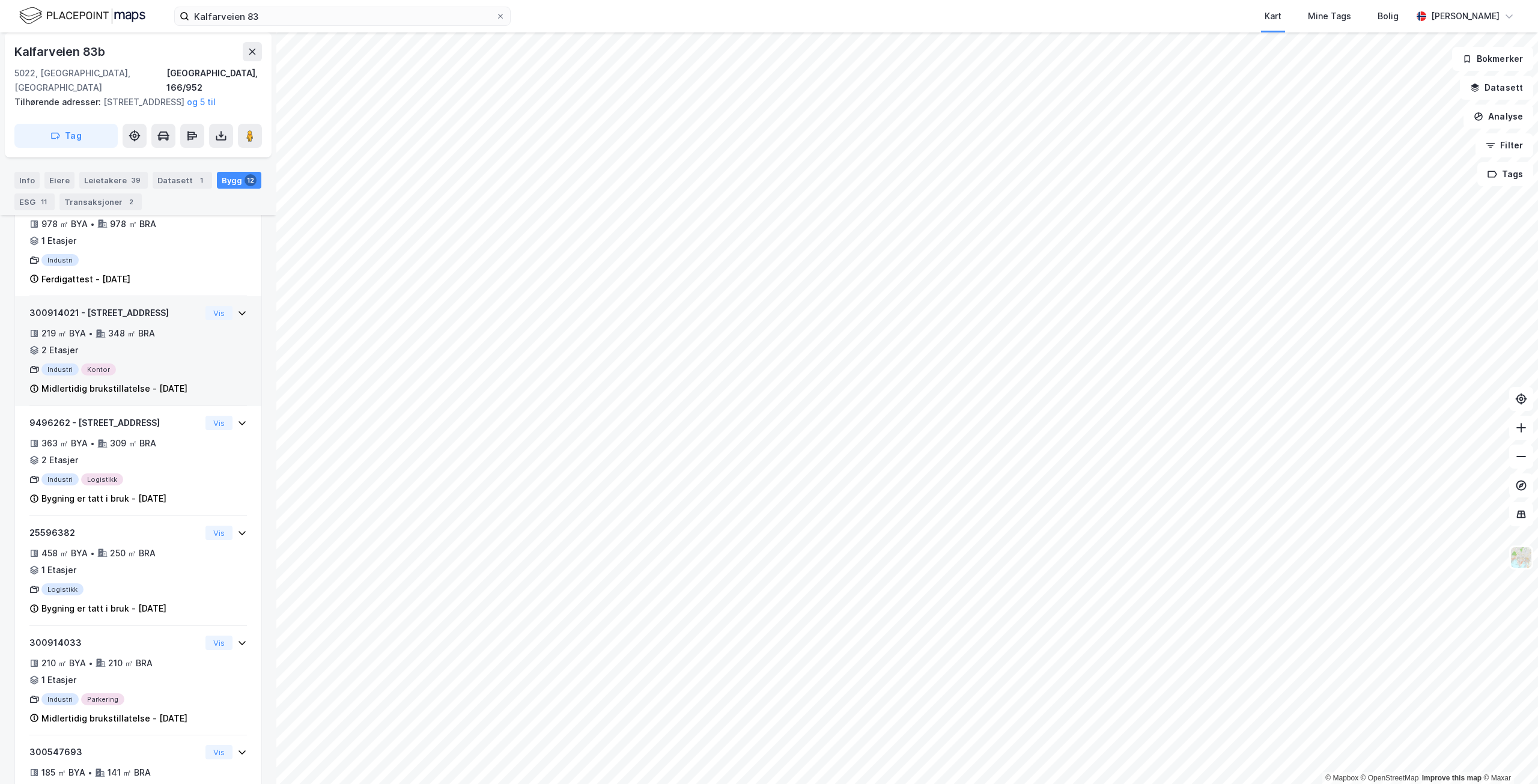
scroll to position [601, 0]
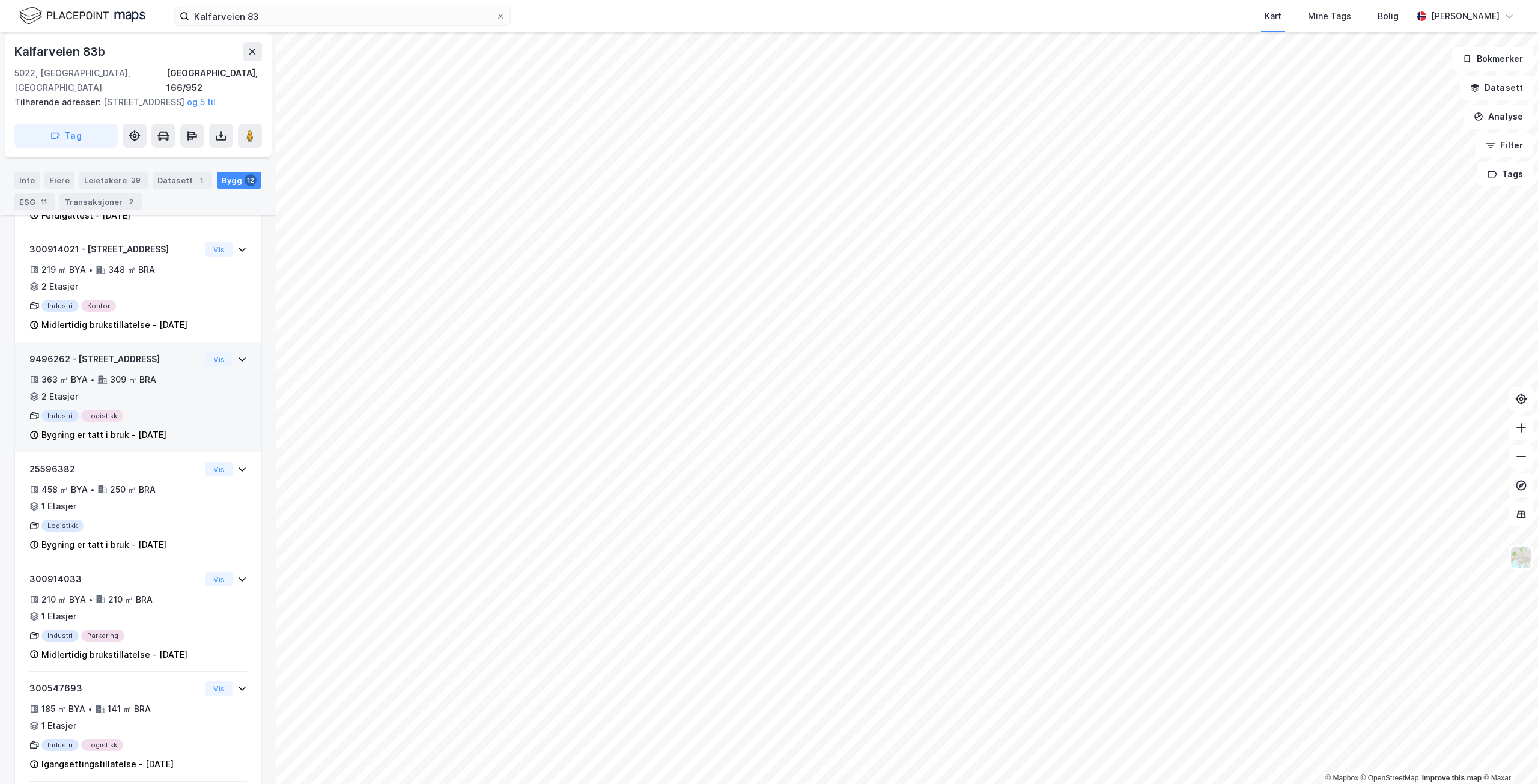
click at [175, 400] on div "363 ㎡ BYA • 309 ㎡ BRA • 2 Etasjer" at bounding box center [115, 388] width 171 height 31
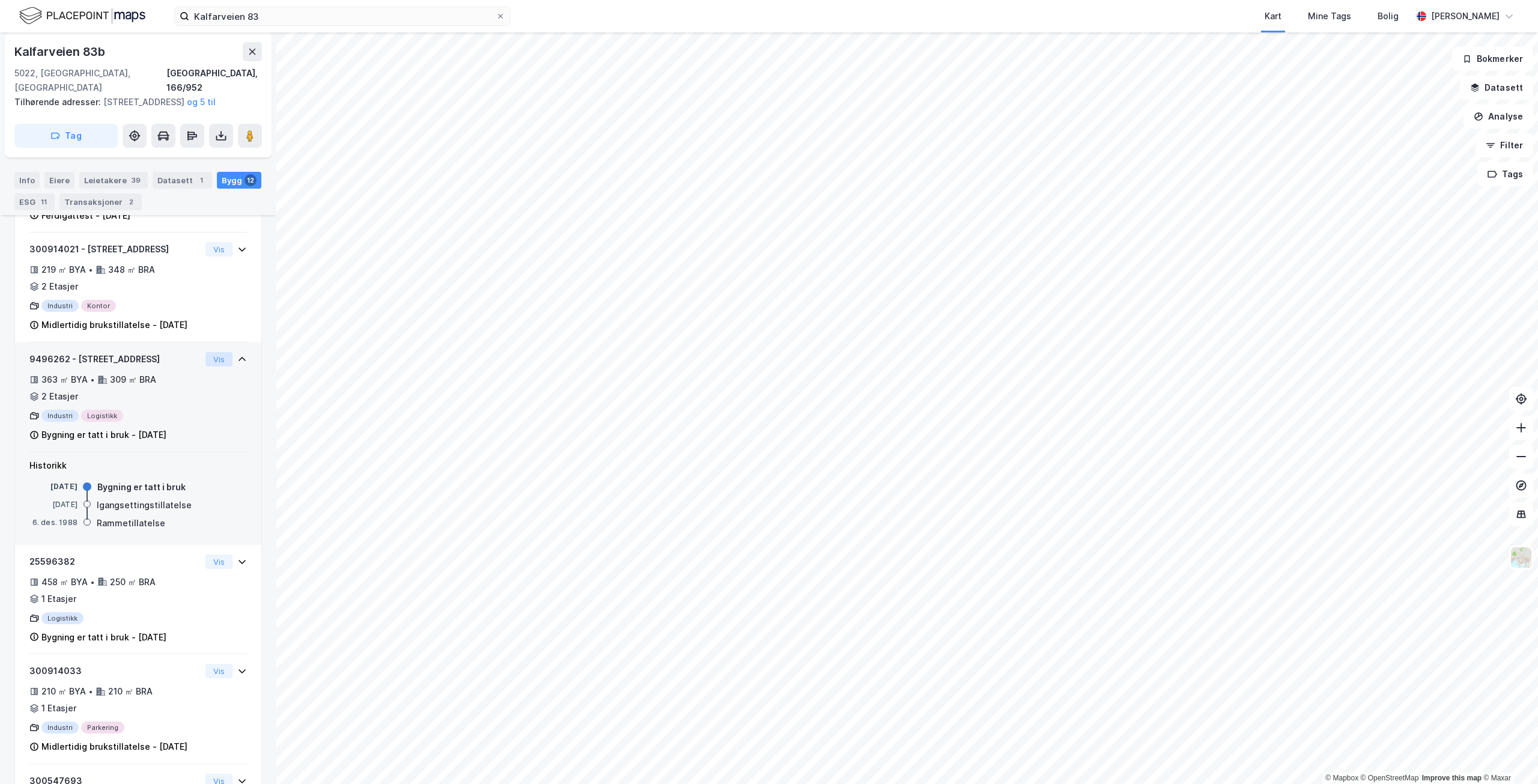
click at [219, 367] on button "Vis" at bounding box center [219, 359] width 27 height 14
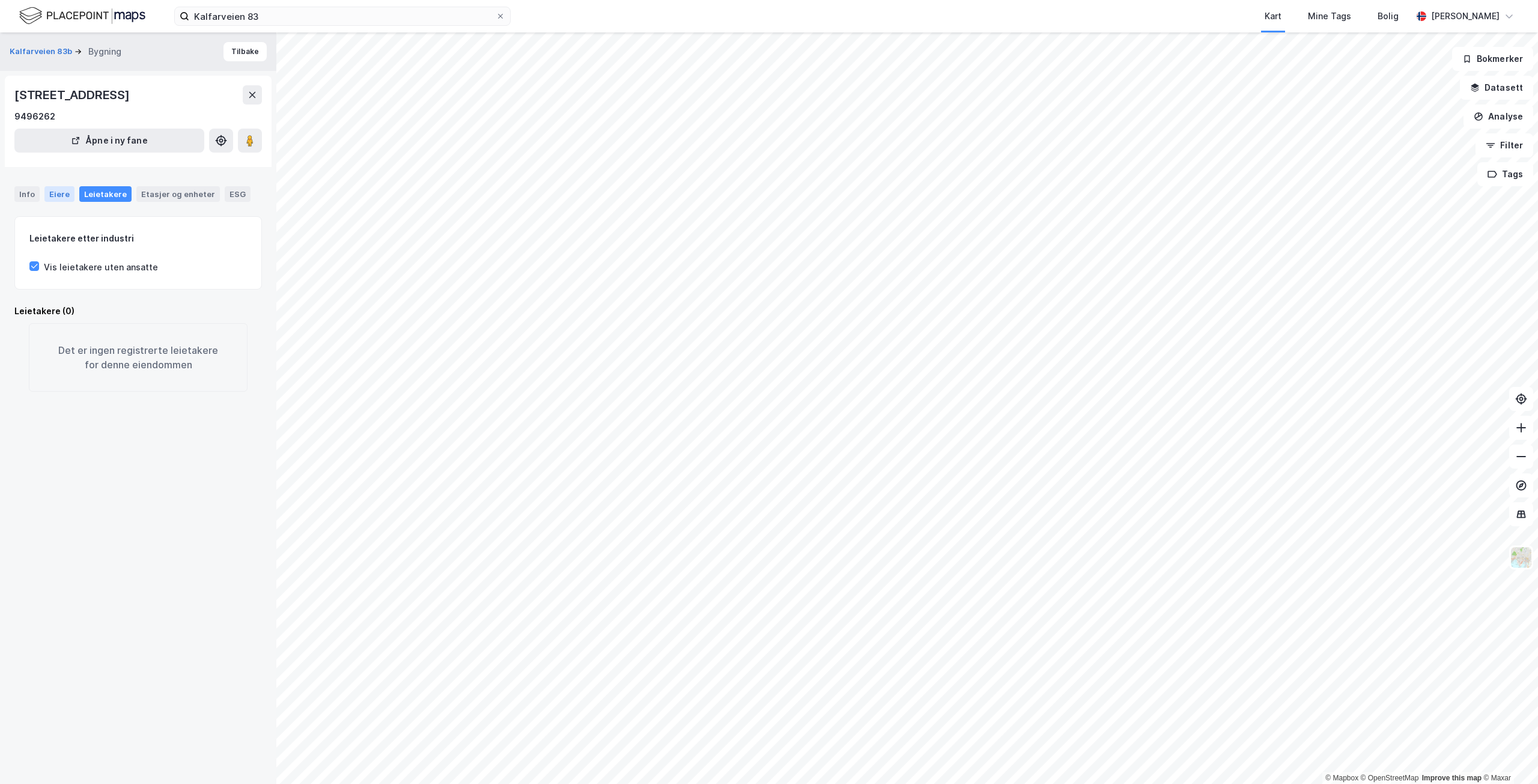
click at [60, 191] on div "Eiere" at bounding box center [60, 194] width 30 height 16
click at [35, 196] on div "Info" at bounding box center [27, 194] width 25 height 16
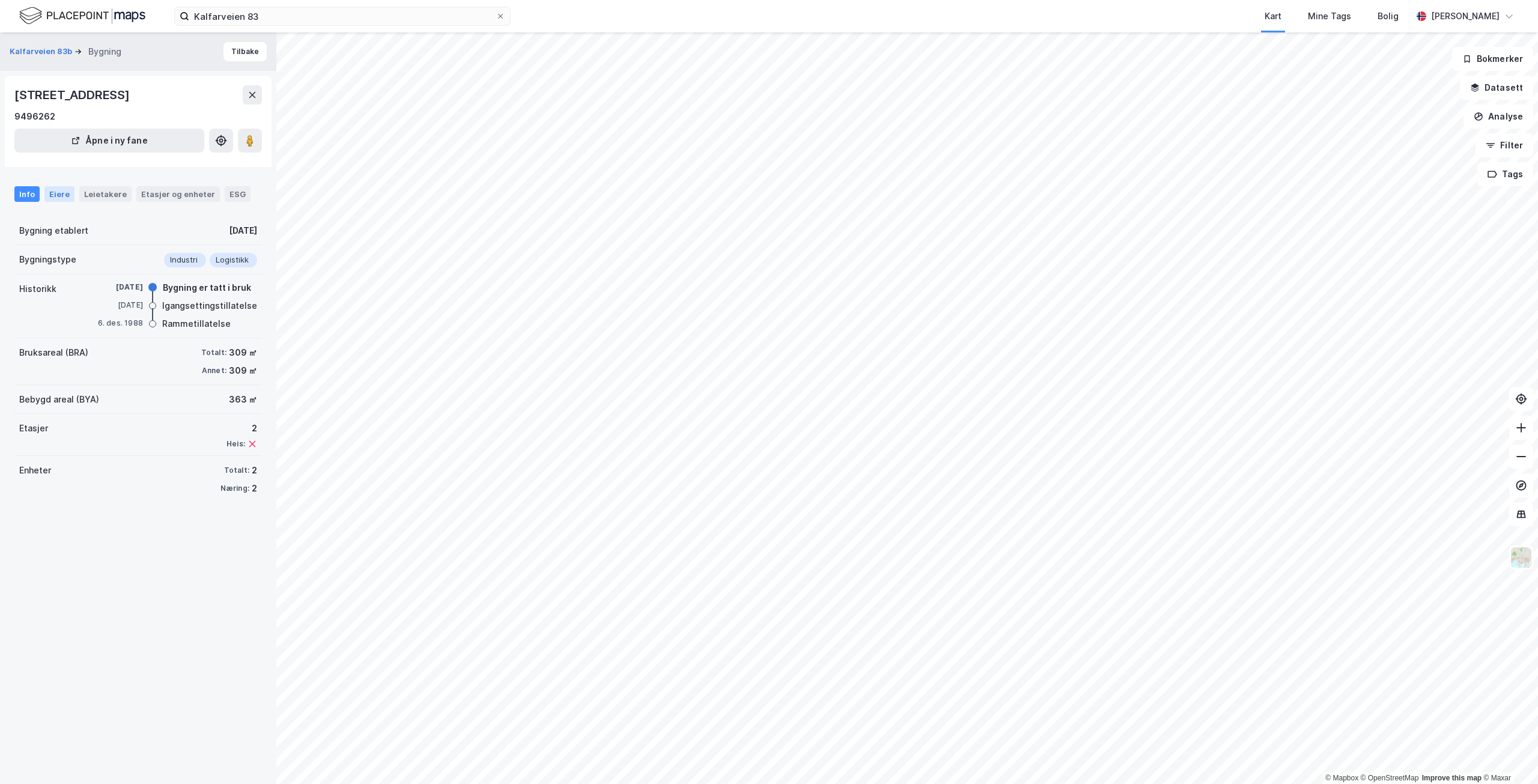
click at [64, 188] on div "Eiere" at bounding box center [60, 194] width 30 height 16
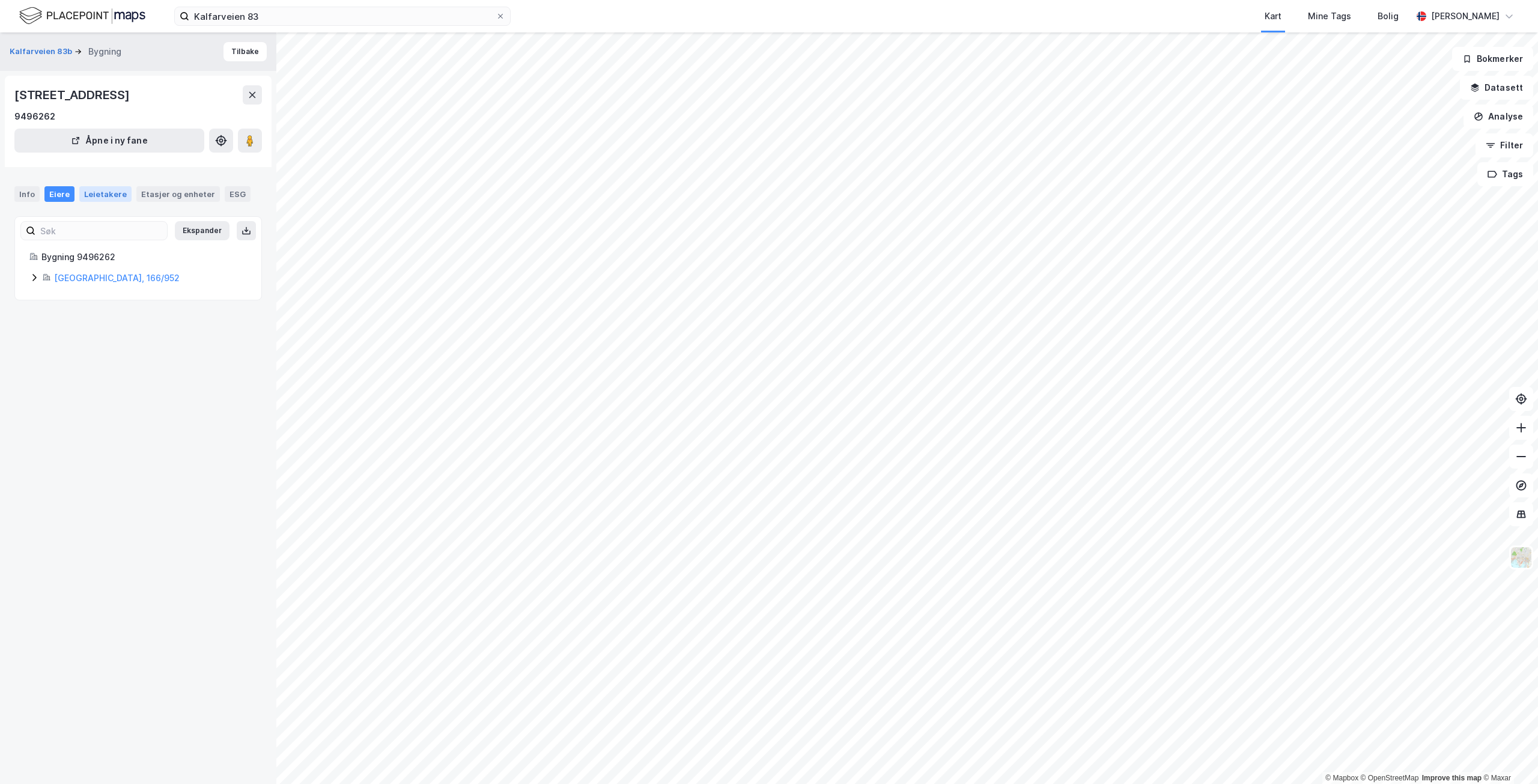
click at [93, 192] on div "Leietakere" at bounding box center [105, 194] width 52 height 16
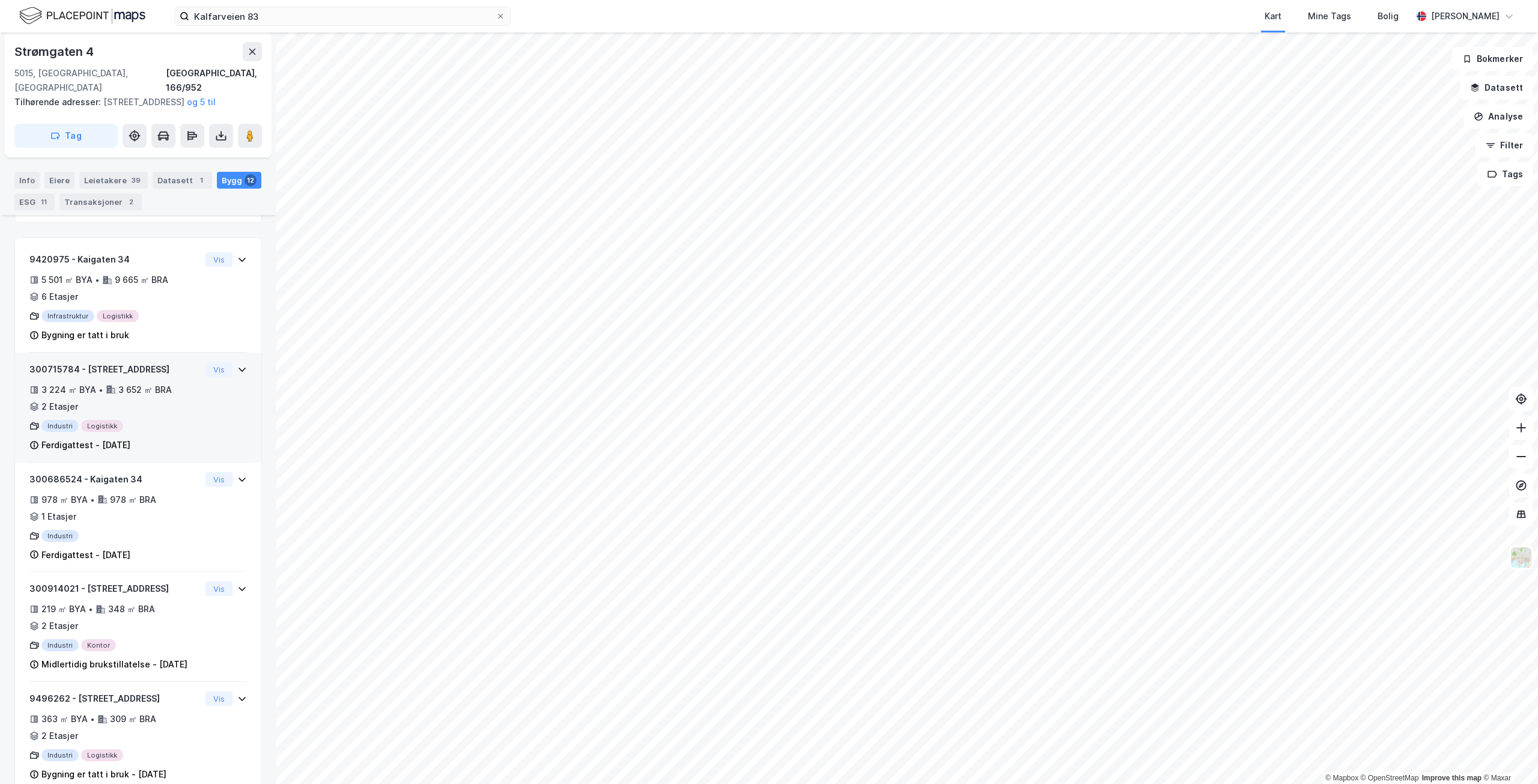
scroll to position [261, 0]
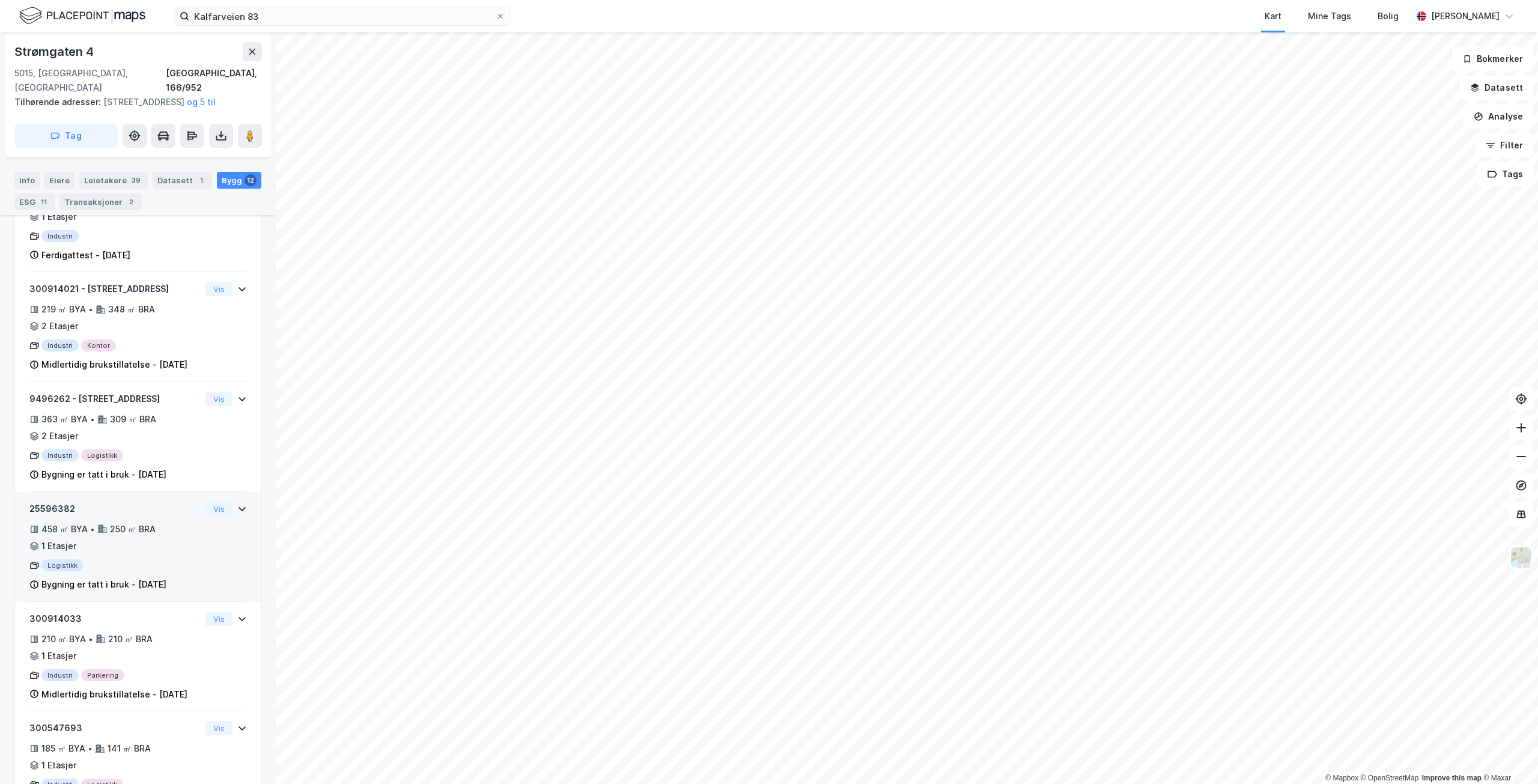
scroll to position [714, 0]
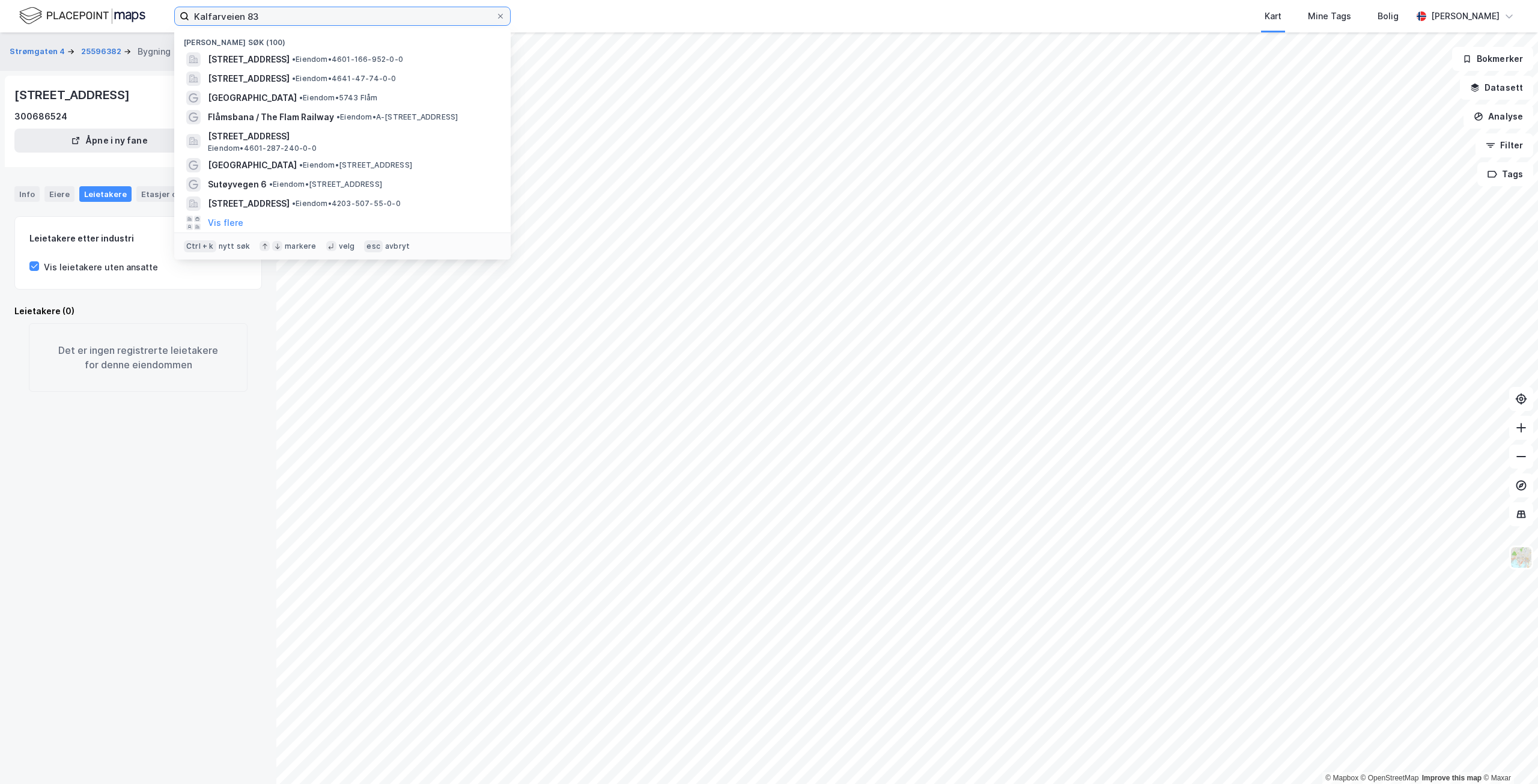
drag, startPoint x: 251, startPoint y: 12, endPoint x: 157, endPoint y: 13, distance: 94.0
click at [157, 13] on div "Kalfarveien [STREET_ADDRESS] • Eiendom • 4601-166-952-0-0 [STREET_ADDRESS] • Ei…" at bounding box center [769, 16] width 1538 height 33
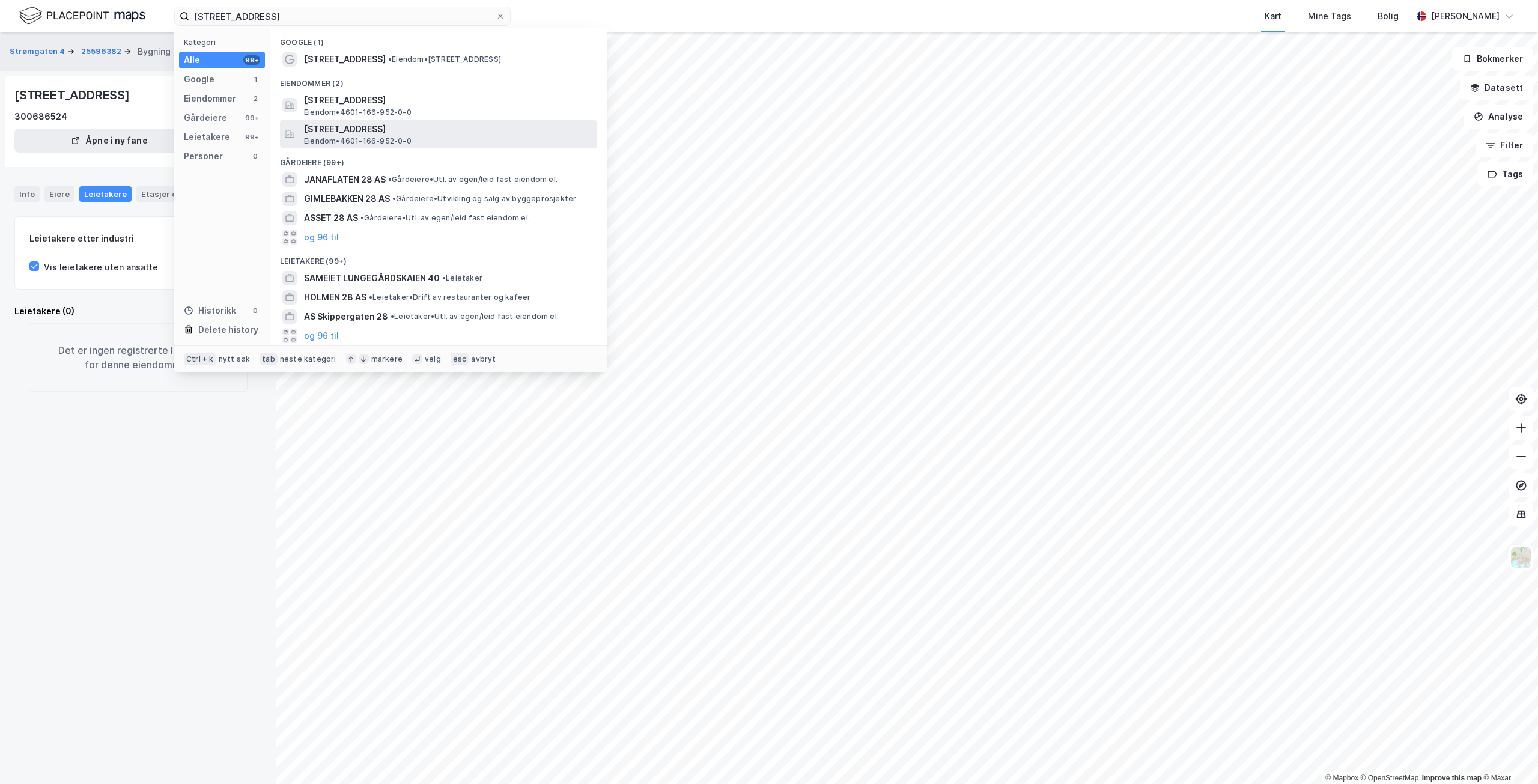
click at [374, 125] on span "[STREET_ADDRESS]" at bounding box center [448, 129] width 288 height 14
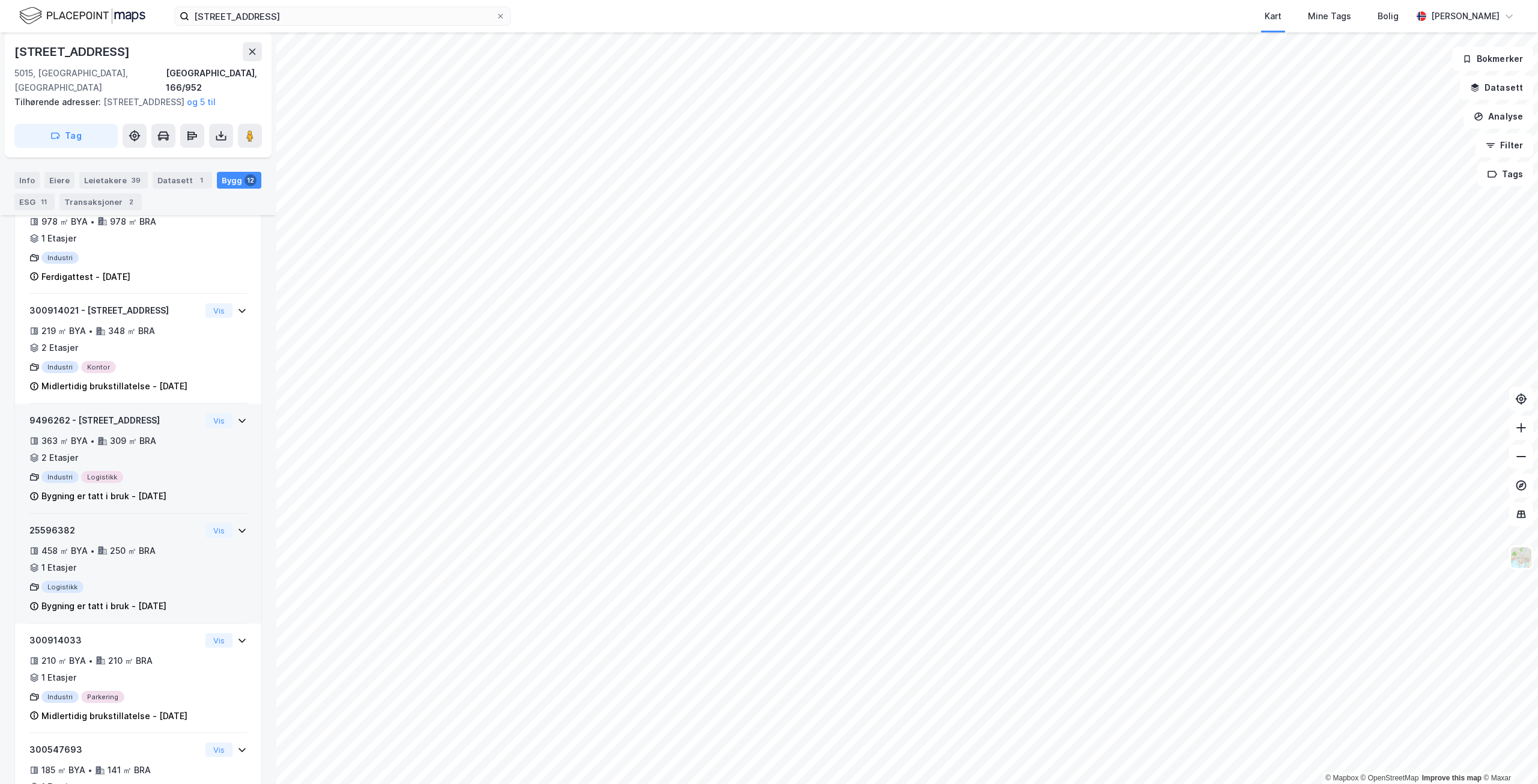
scroll to position [535, 0]
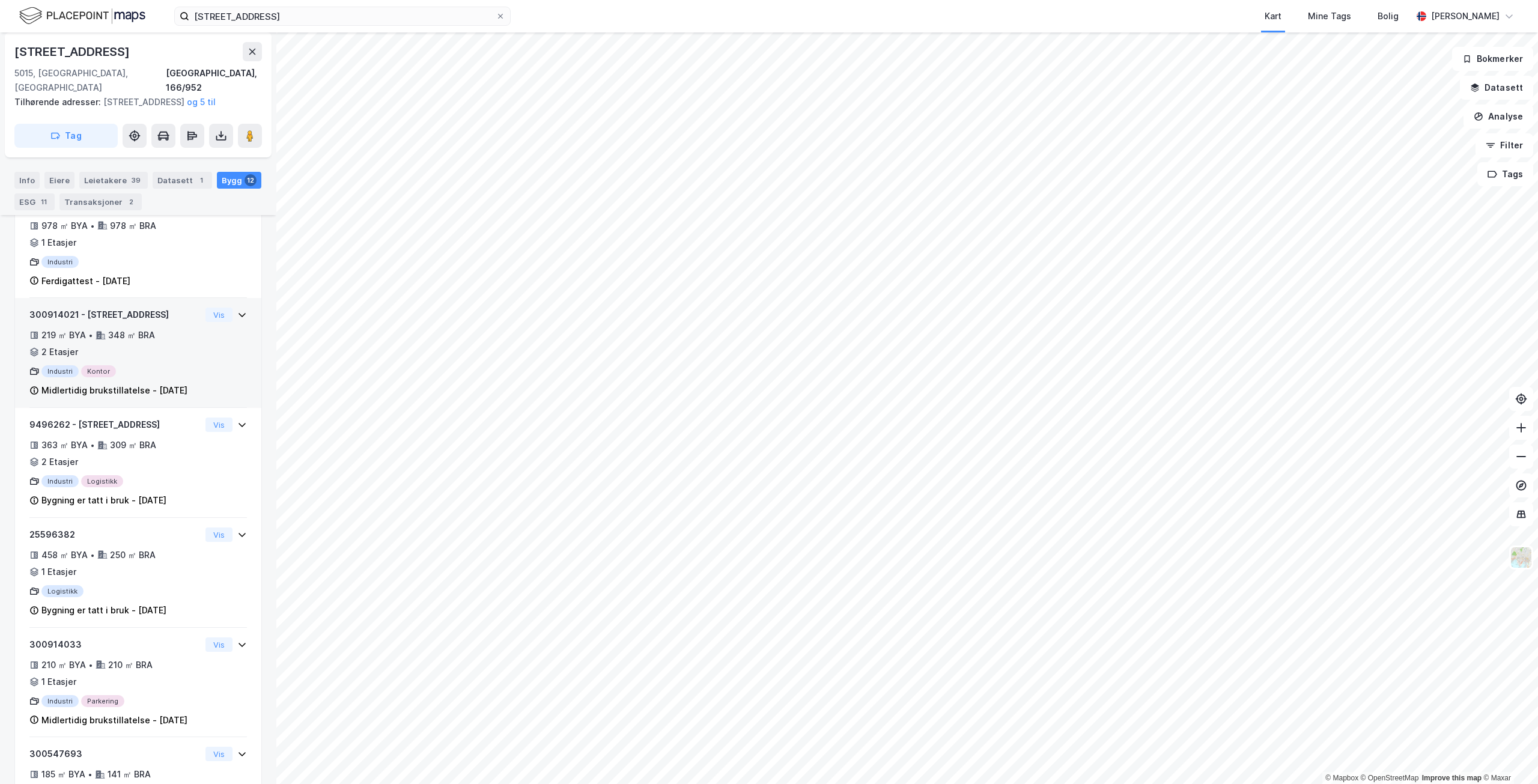
click at [187, 346] on div "219 ㎡ BYA • 348 ㎡ BRA • 2 Etasjer" at bounding box center [115, 344] width 171 height 31
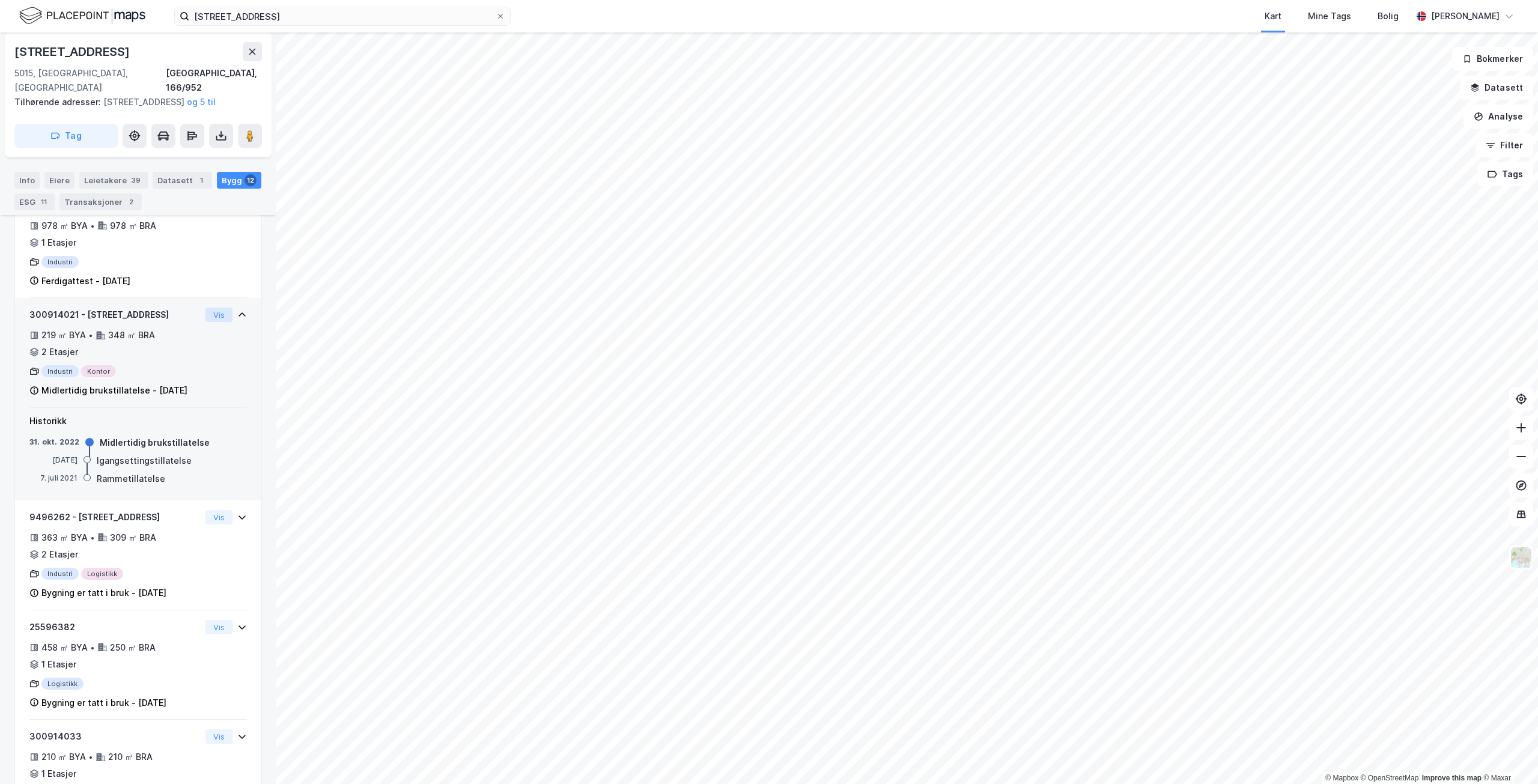
click at [209, 312] on button "Vis" at bounding box center [219, 315] width 27 height 14
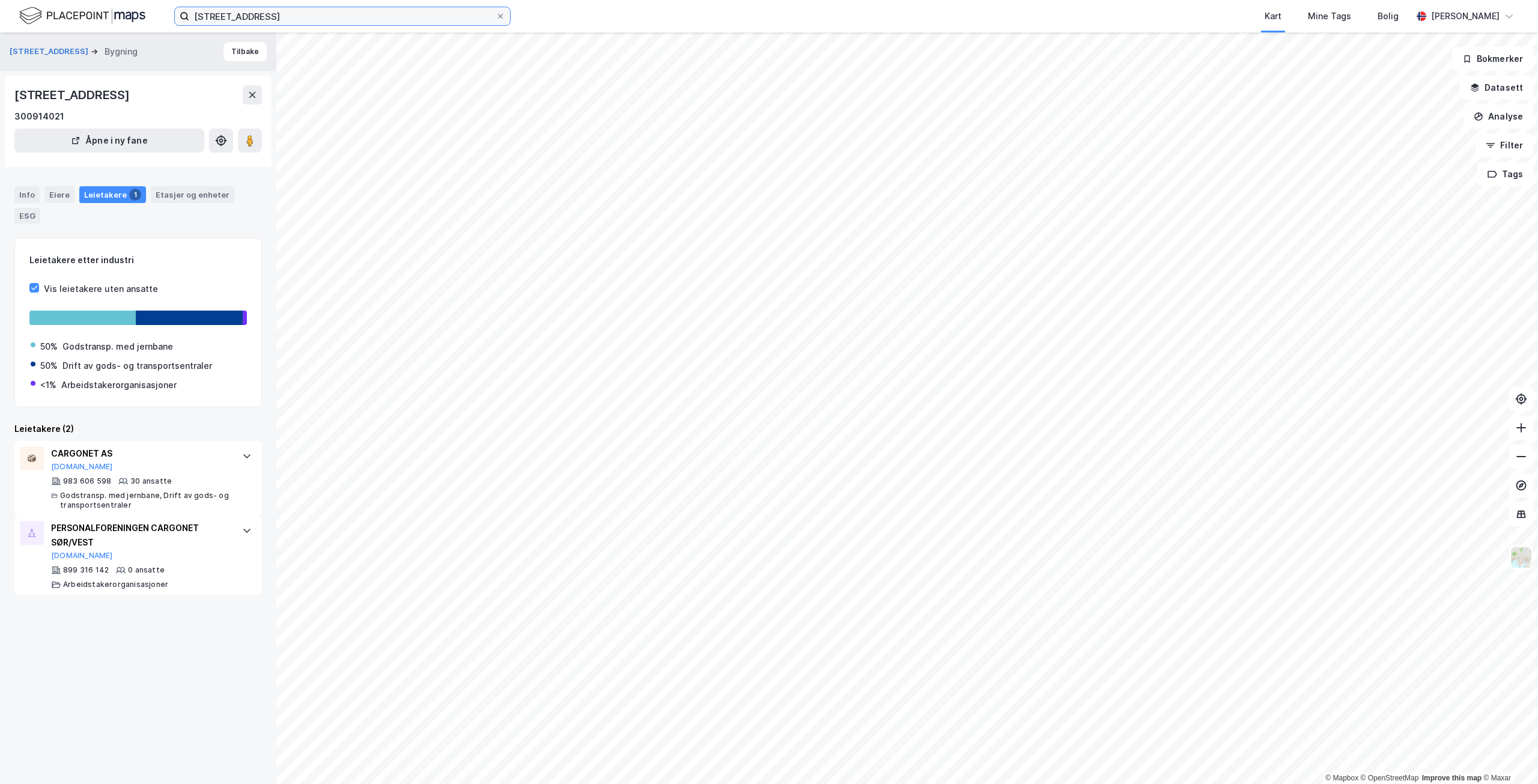
click at [281, 12] on input "[STREET_ADDRESS]" at bounding box center [342, 16] width 307 height 18
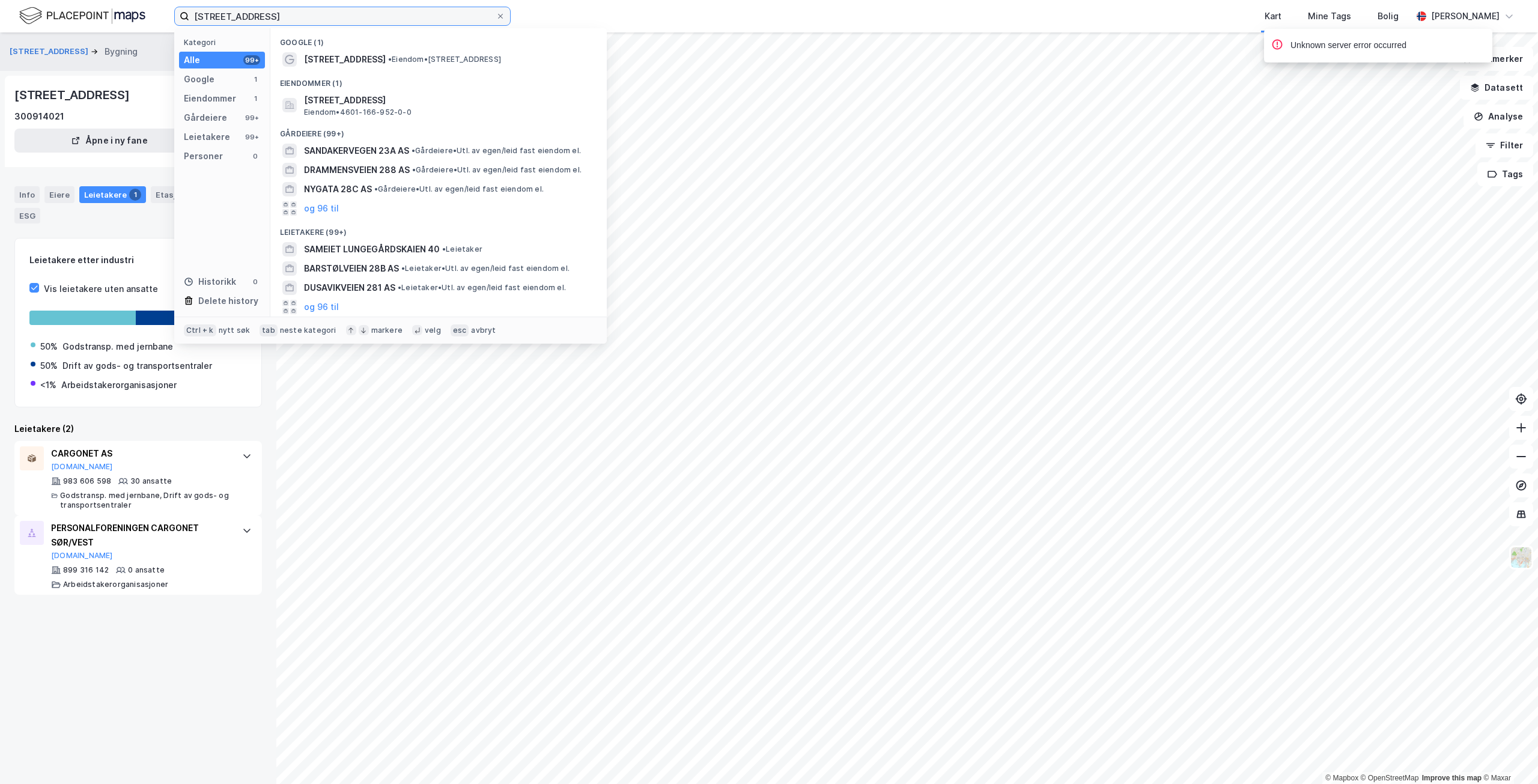
drag, startPoint x: 293, startPoint y: 14, endPoint x: 150, endPoint y: 10, distance: 143.1
click at [150, 10] on div "[STREET_ADDRESS] Kategori Alle 99+ Google 1 Eiendommer 1 Gårdeiere 99+ Leietake…" at bounding box center [769, 16] width 1538 height 33
paste input "Stasjonsvegen 48"
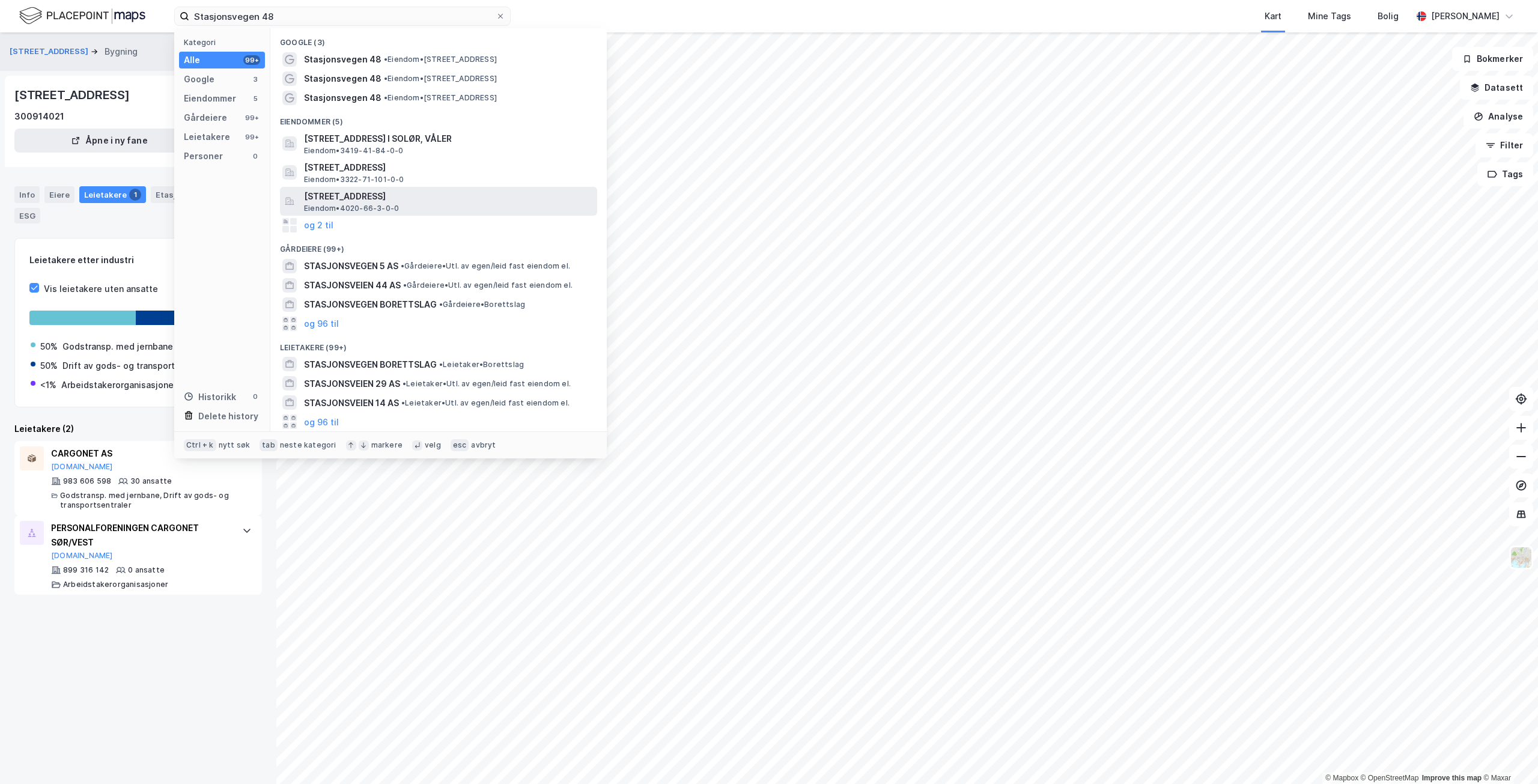
click at [518, 195] on span "[STREET_ADDRESS]" at bounding box center [448, 196] width 288 height 14
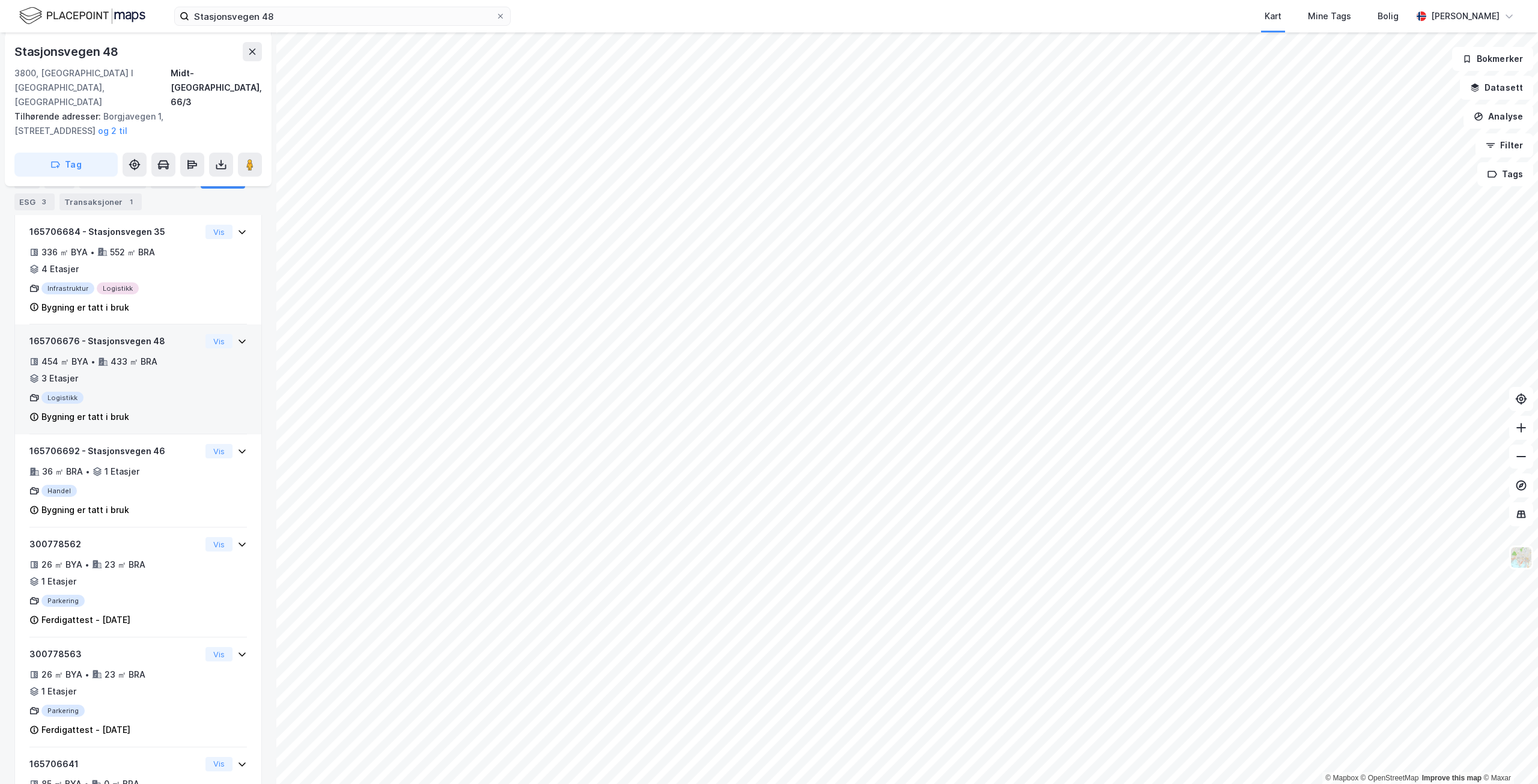
scroll to position [191, 0]
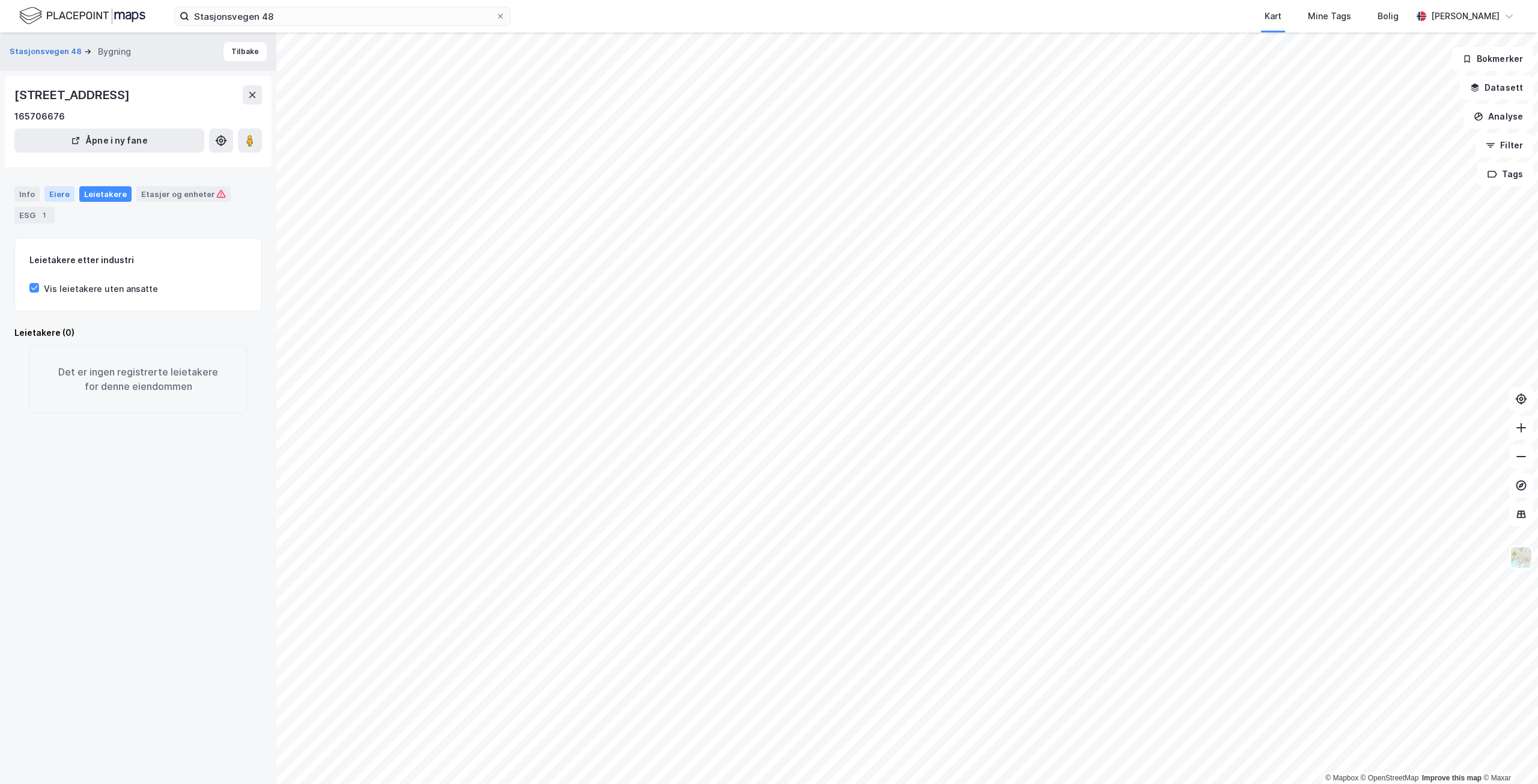
click at [61, 190] on div "Eiere" at bounding box center [60, 194] width 30 height 16
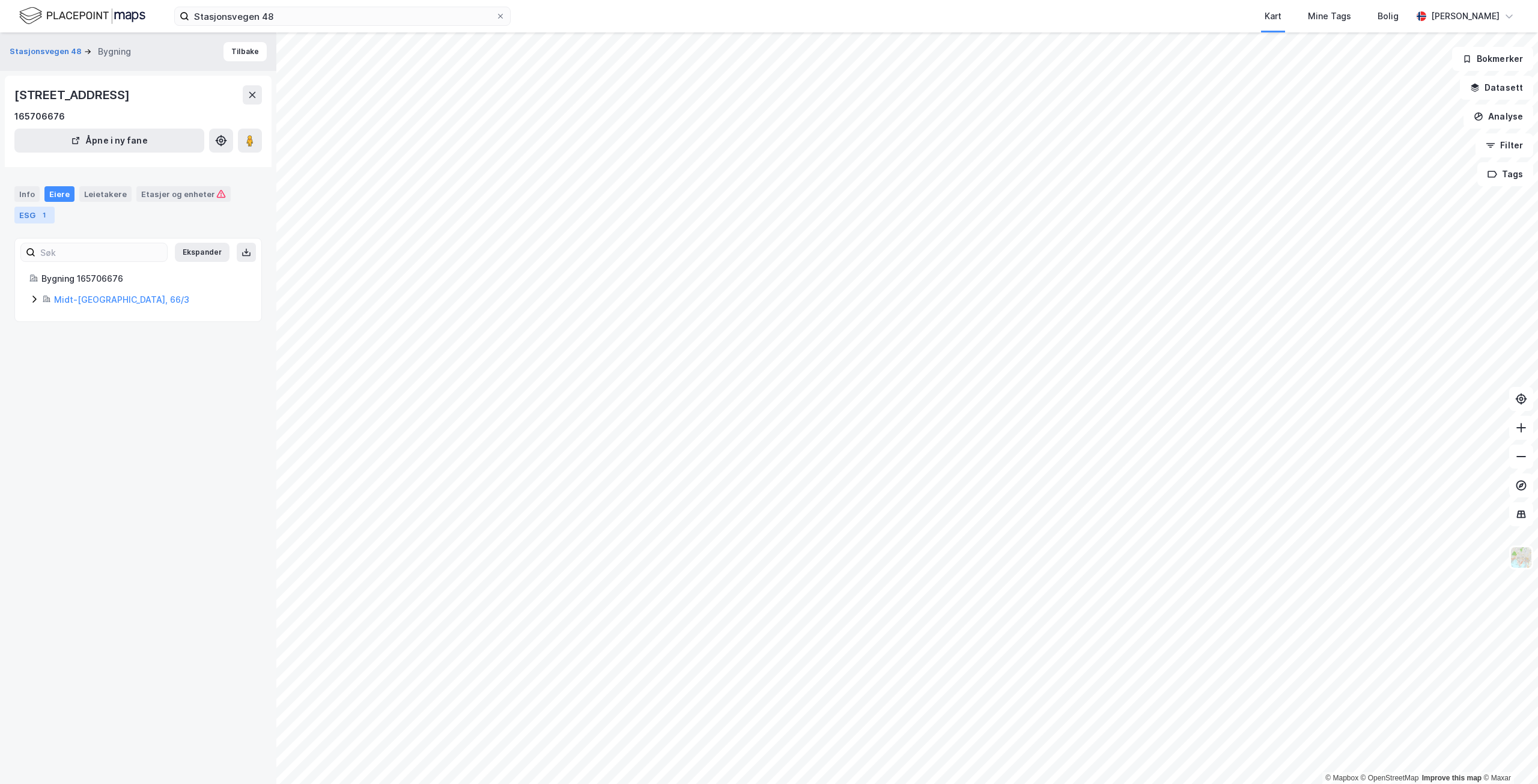
click at [36, 211] on div "ESG 1" at bounding box center [34, 215] width 40 height 17
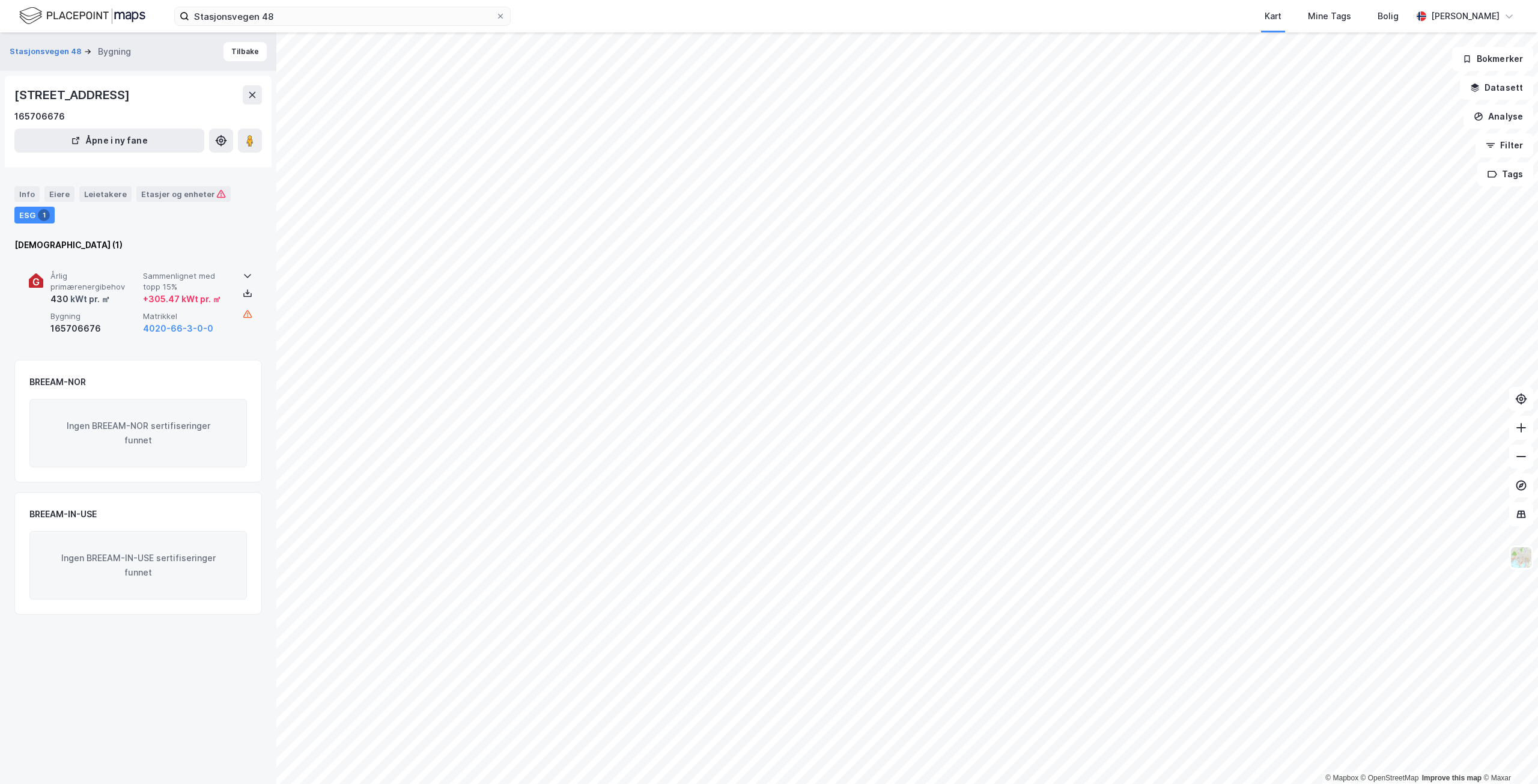
click at [173, 271] on span "Sammenlignet med topp 15%" at bounding box center [187, 281] width 88 height 21
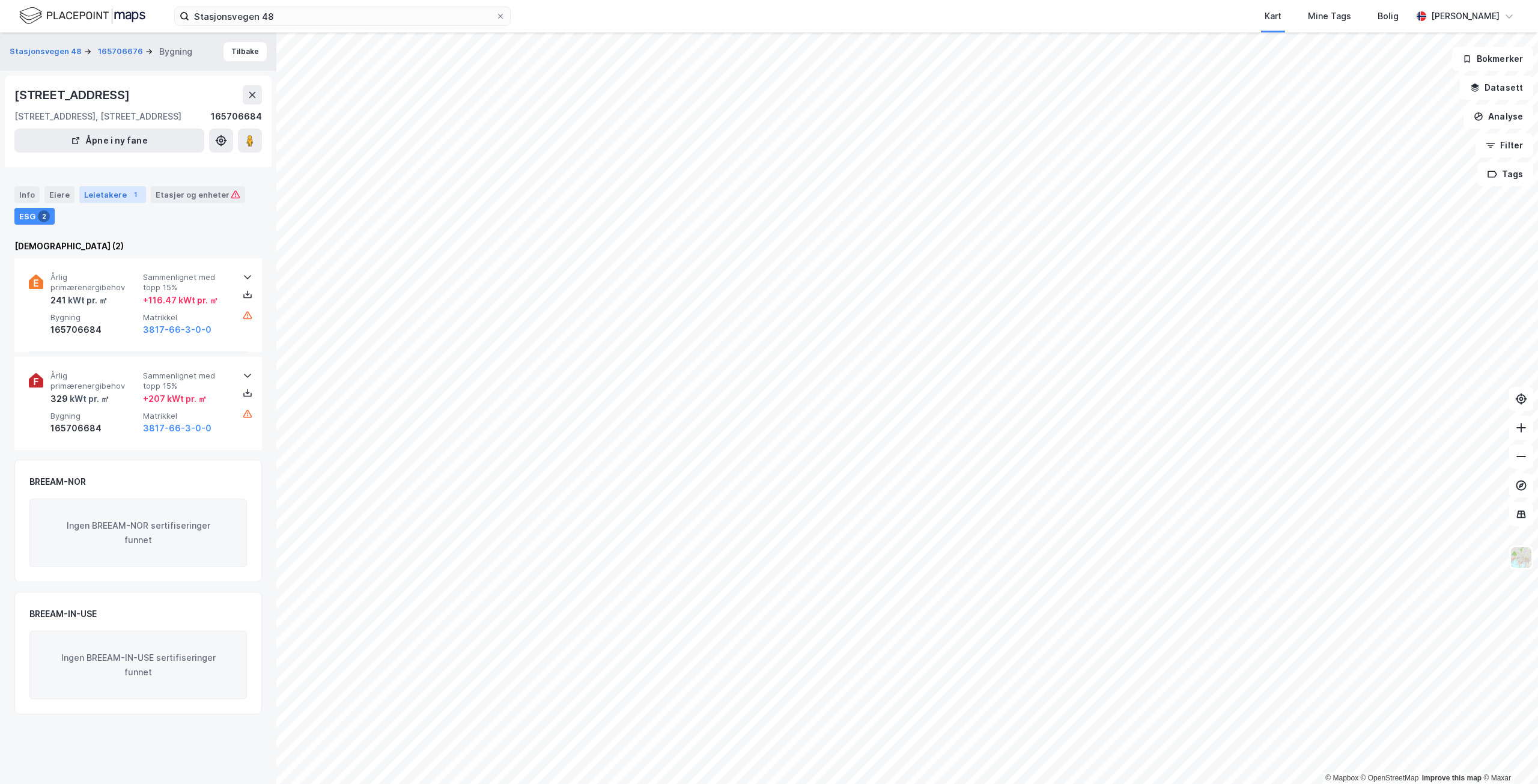
click at [114, 199] on div "Leietakere 1" at bounding box center [113, 194] width 67 height 17
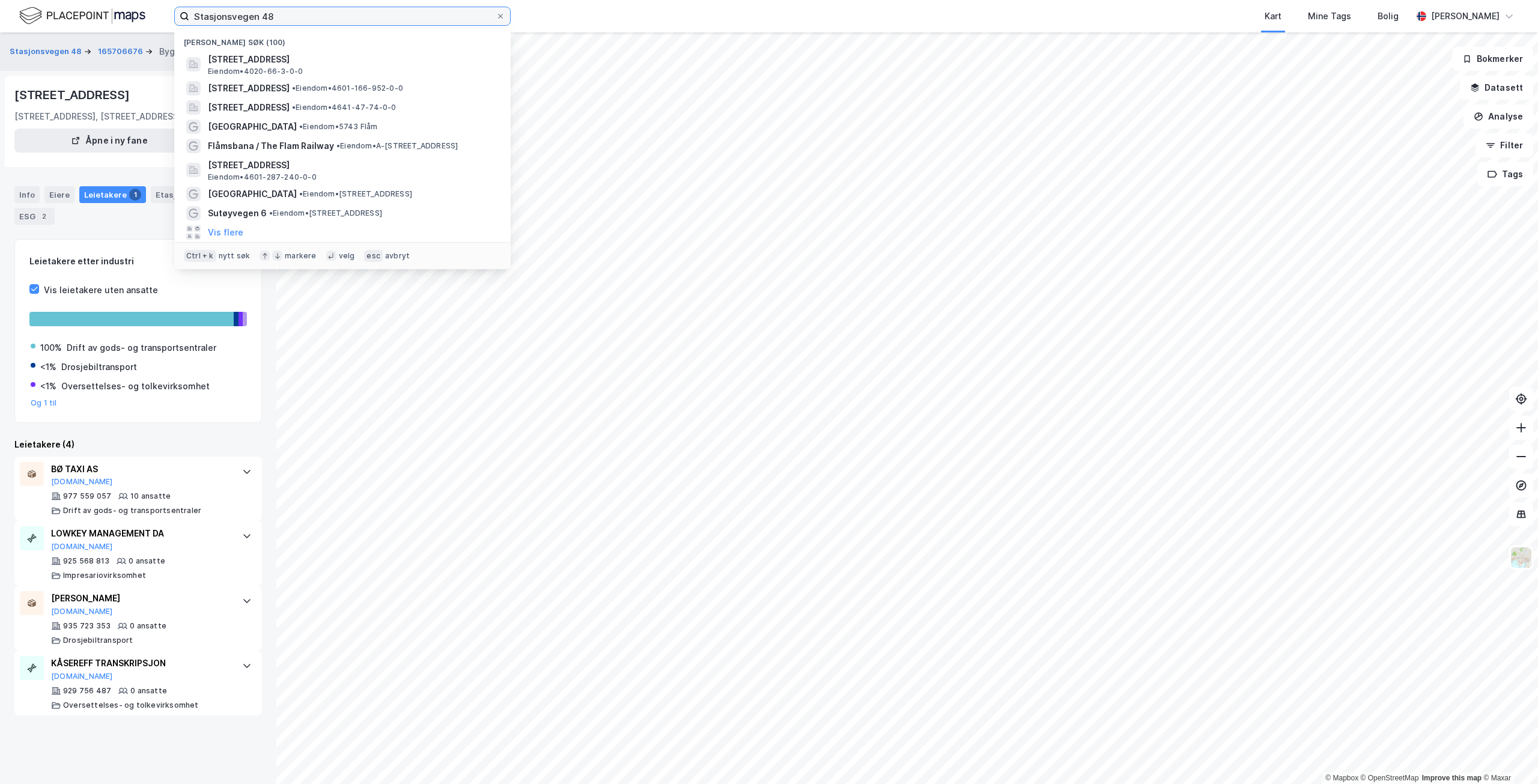
drag, startPoint x: 292, startPoint y: 22, endPoint x: 159, endPoint y: 10, distance: 133.5
click at [159, 10] on div "Stasjonsvegen 48 Nylige søk (100) Stasjonsvegen 48, 3800, [GEOGRAPHIC_DATA] I […" at bounding box center [769, 16] width 1538 height 33
paste input "[STREET_ADDRESS]"
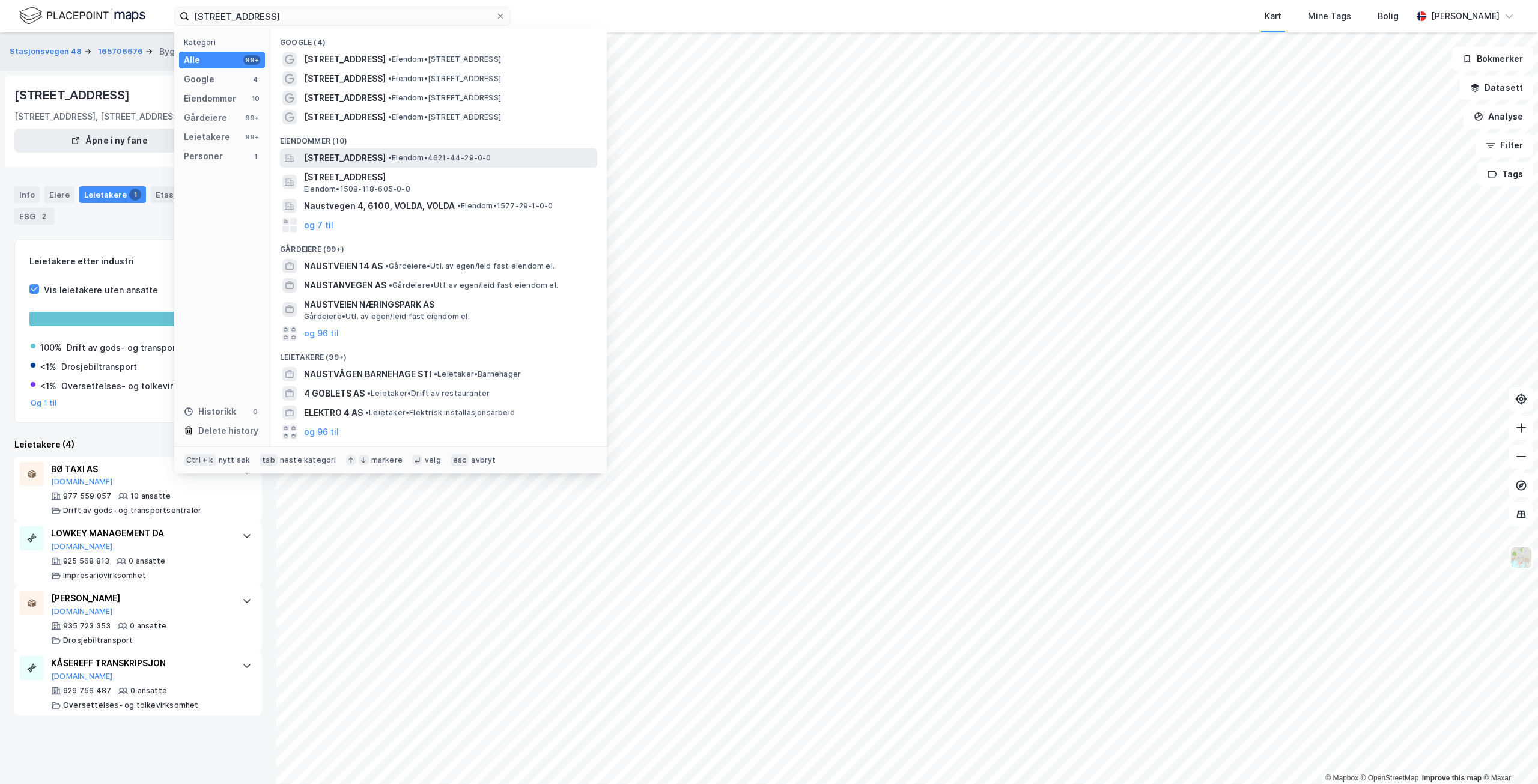
click at [491, 153] on span "• Eiendom • 4621-44-29-0-0" at bounding box center [440, 158] width 104 height 10
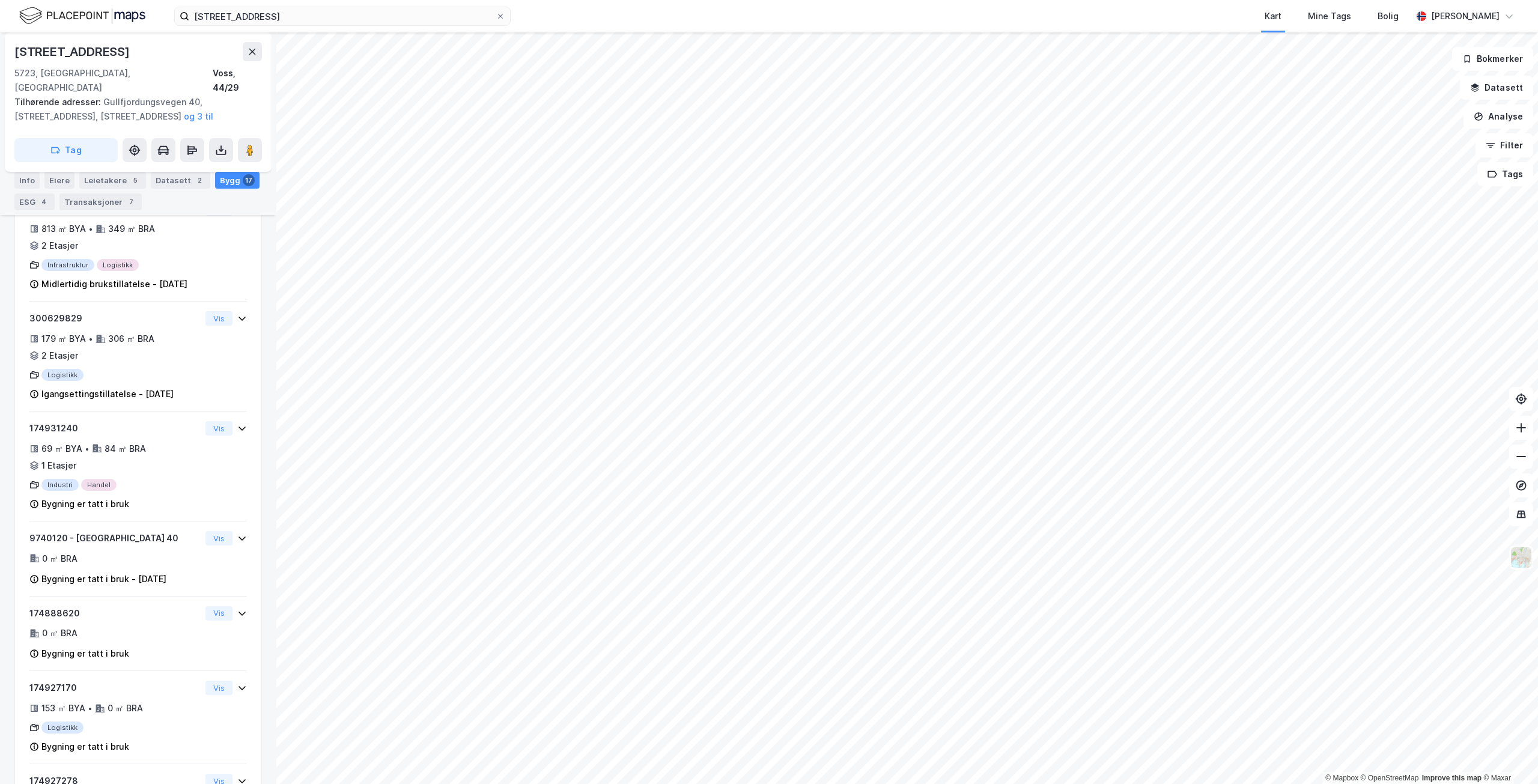
scroll to position [661, 0]
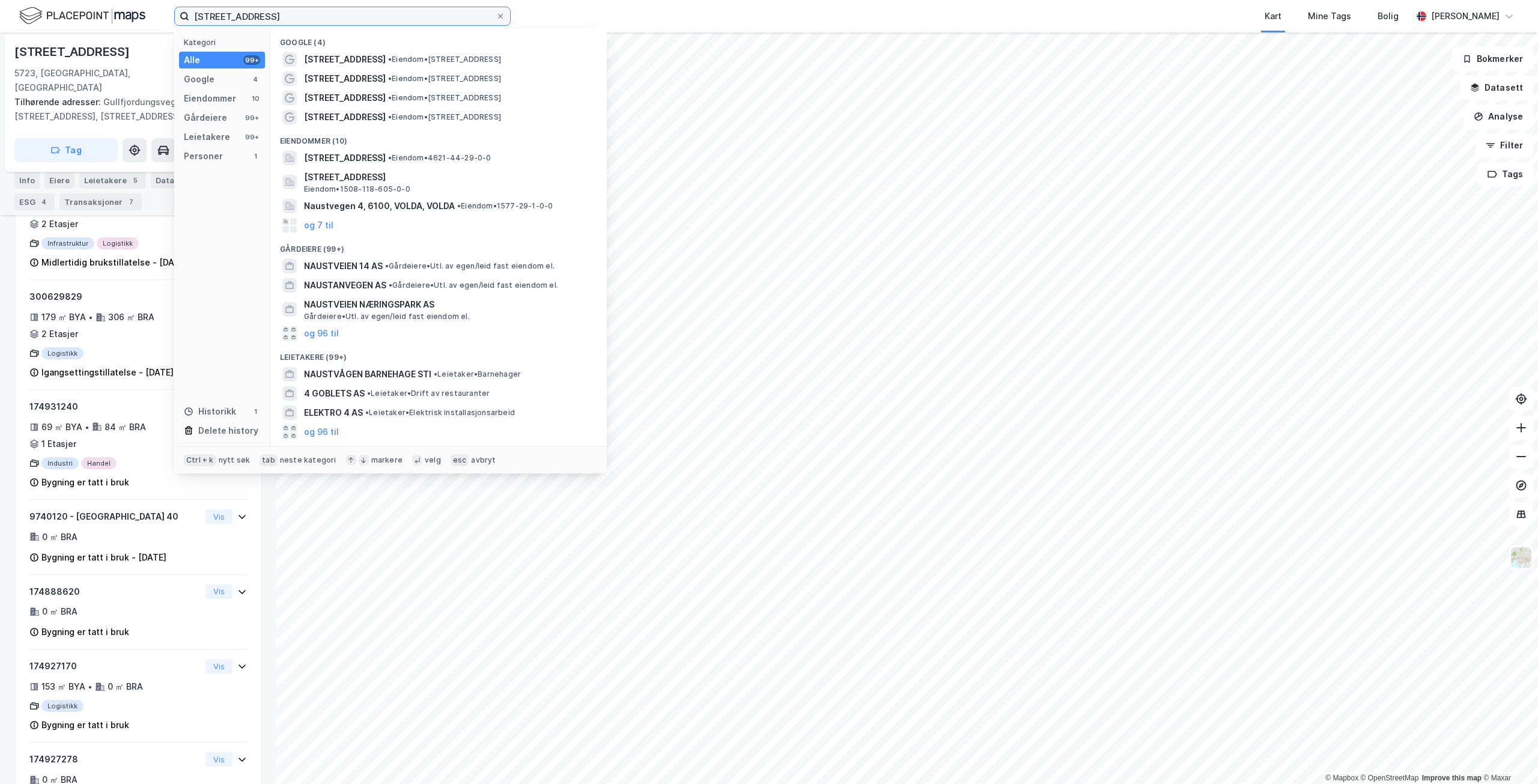
click at [322, 18] on input "[STREET_ADDRESS]" at bounding box center [342, 16] width 307 height 18
click at [386, 158] on span "[STREET_ADDRESS]" at bounding box center [345, 158] width 82 height 14
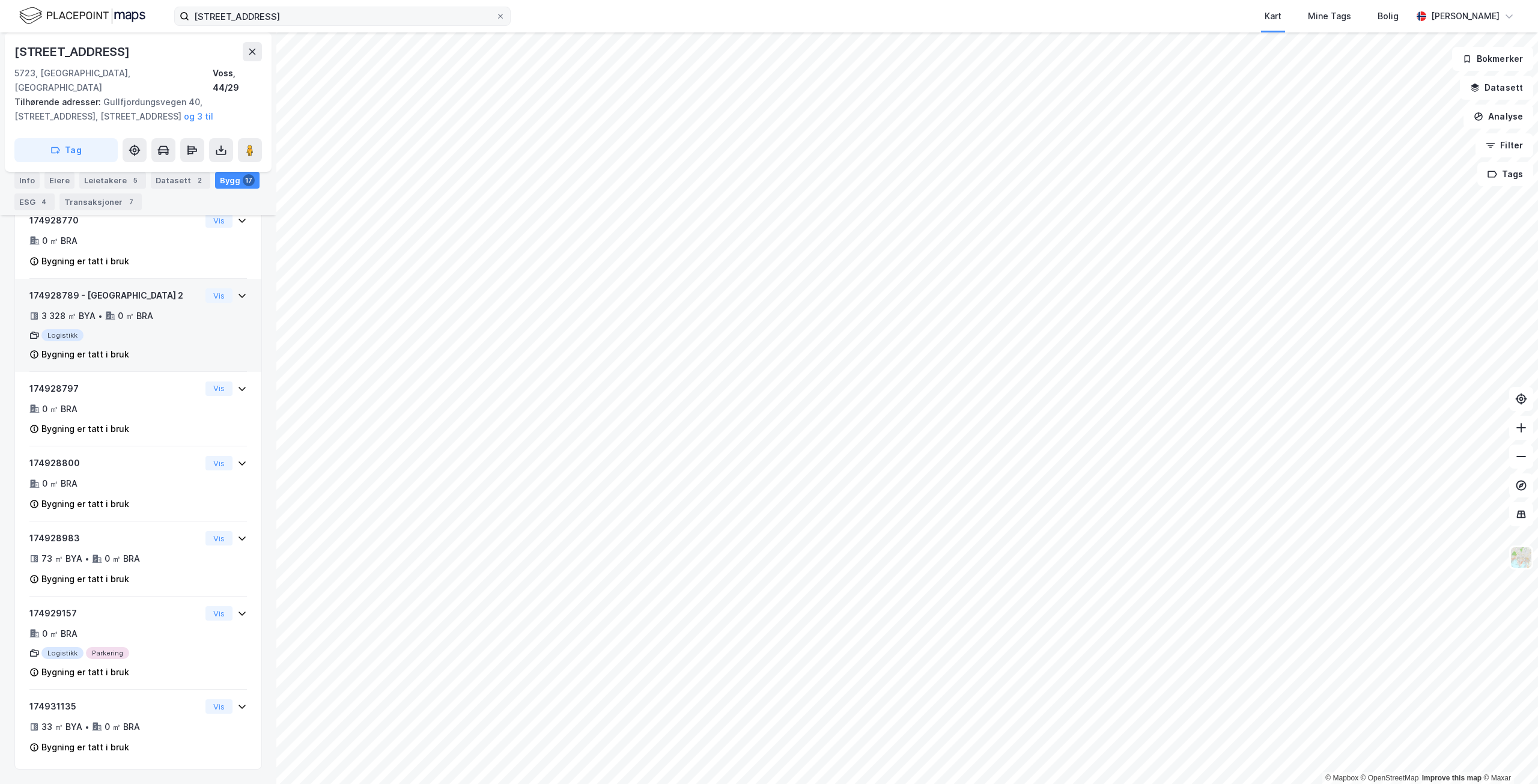
scroll to position [1207, 0]
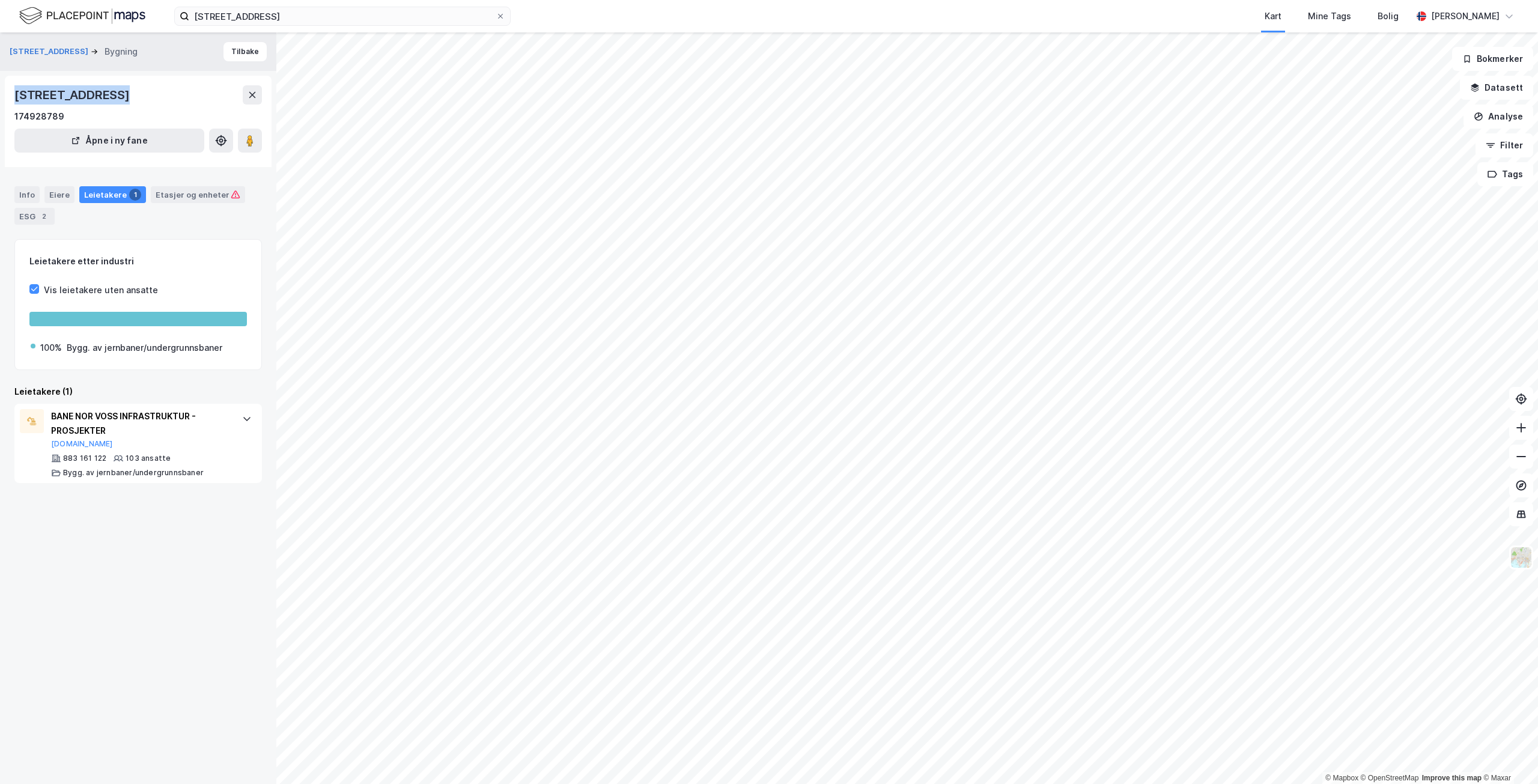
drag, startPoint x: 120, startPoint y: 96, endPoint x: 14, endPoint y: 96, distance: 106.0
click at [14, 96] on div "[STREET_ADDRESS], VESTLAND 174928789 Åpne i ny fane" at bounding box center [138, 122] width 267 height 92
copy div "Ringheimsvegen 2"
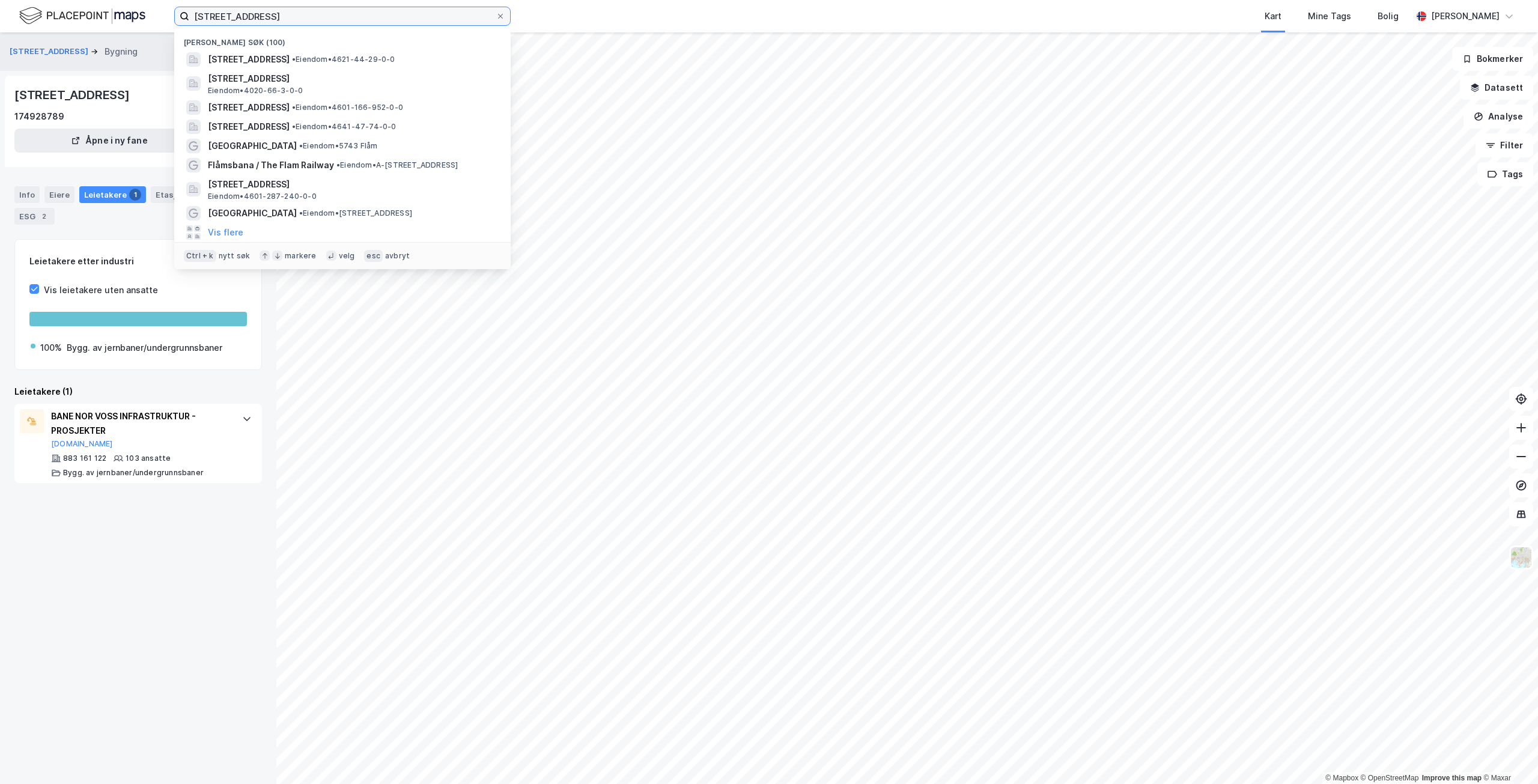
click at [264, 17] on input "[STREET_ADDRESS]" at bounding box center [342, 16] width 307 height 18
click at [296, 63] on span "•" at bounding box center [294, 59] width 4 height 9
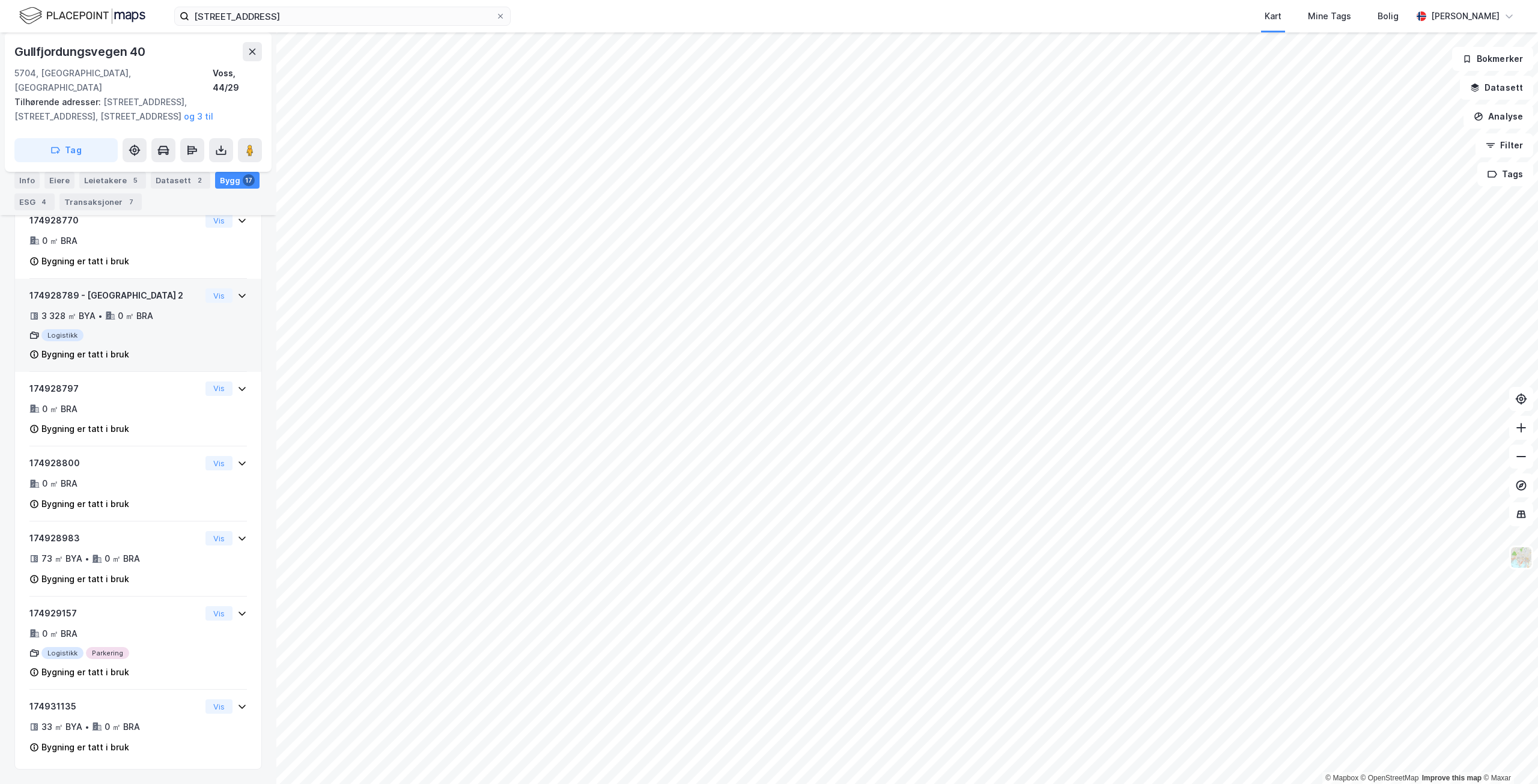
scroll to position [1207, 0]
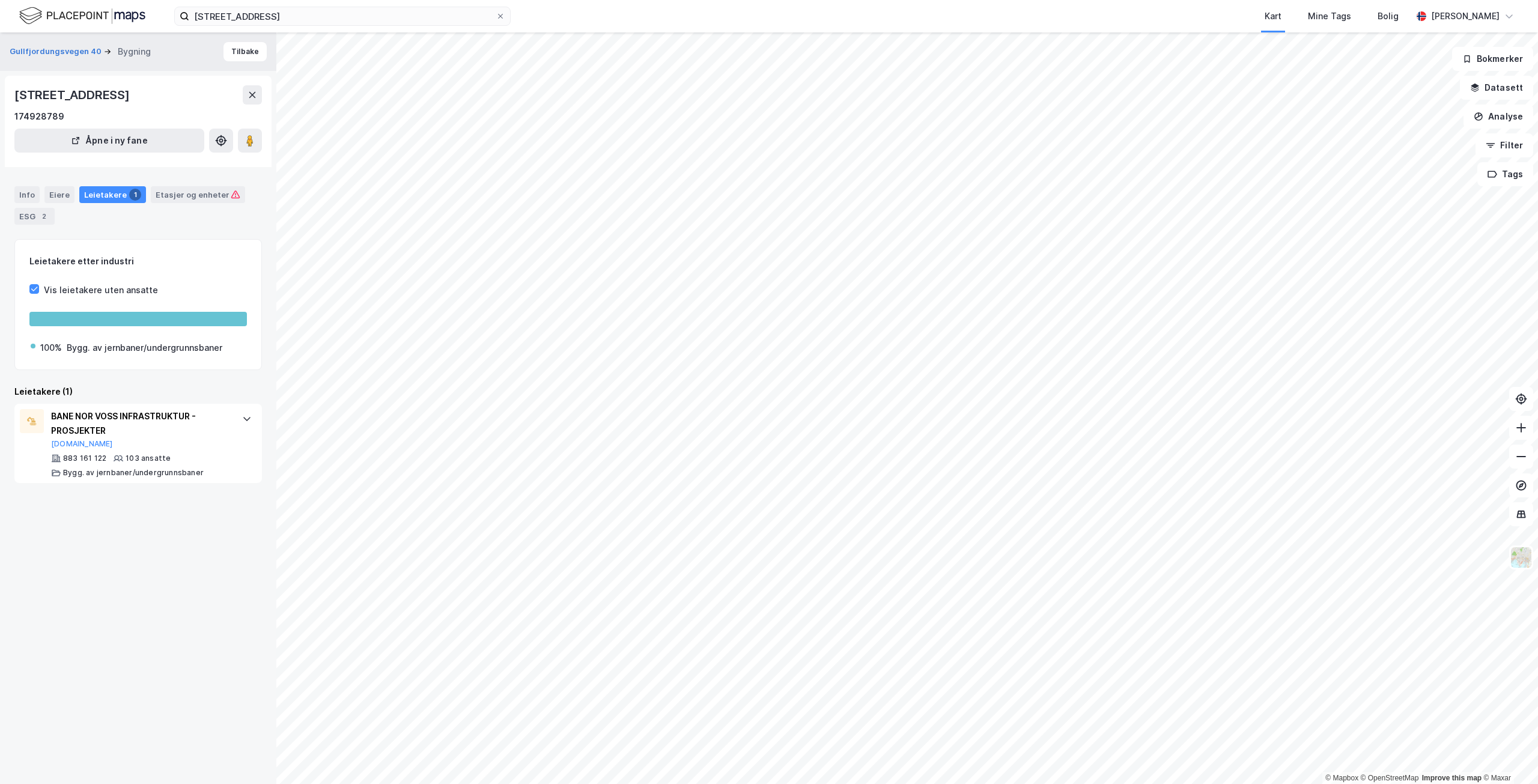
click at [186, 382] on div "© Mapbox © OpenStreetMap Improve this map © Maxar Gullfjordungsvegen 40 Bygning…" at bounding box center [769, 408] width 1538 height 751
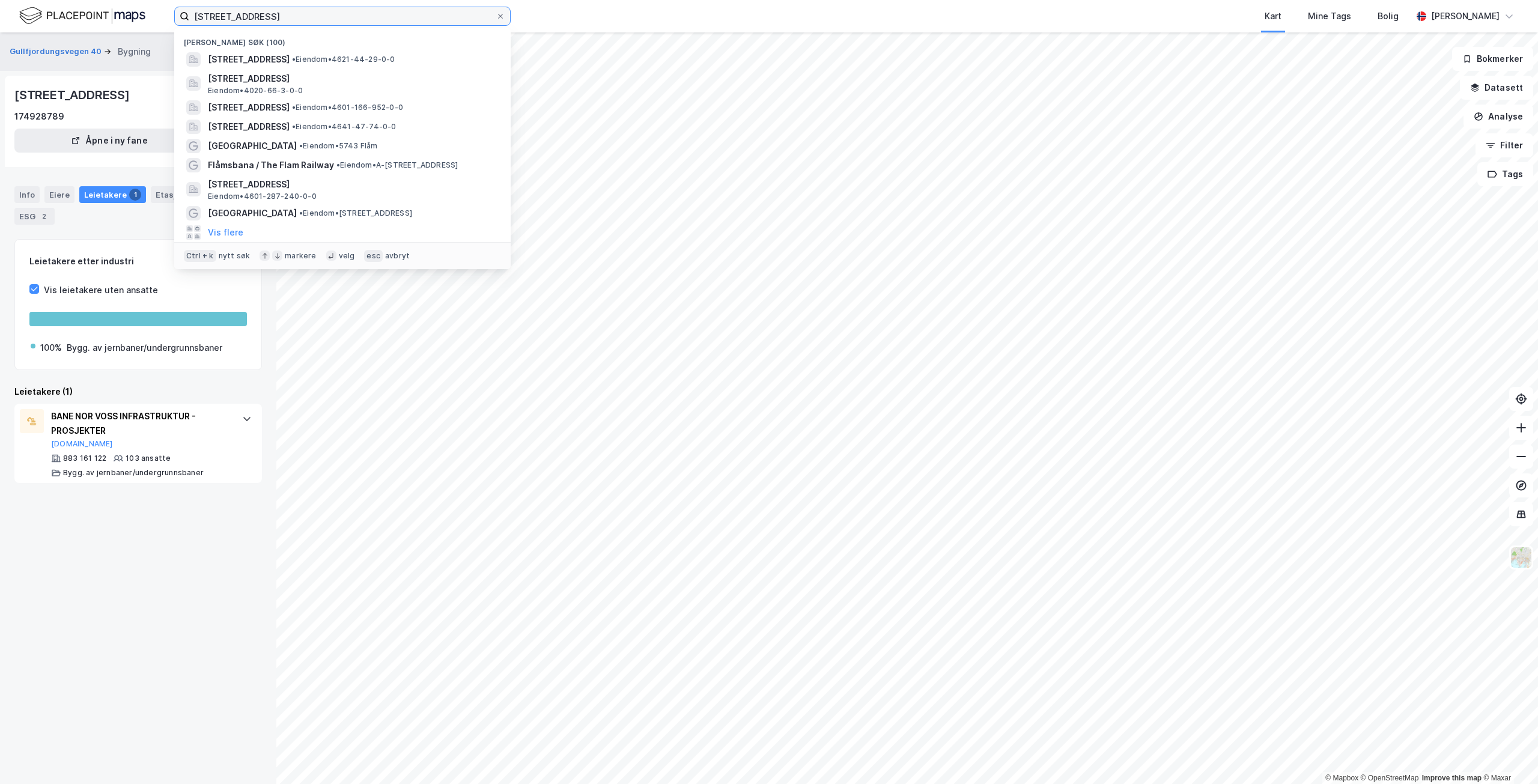
drag, startPoint x: 290, startPoint y: 12, endPoint x: 169, endPoint y: 4, distance: 121.3
click at [169, 4] on div "Naustvegen 4 Nylige søk (100) [STREET_ADDRESS] • Eiendom • 4621-44-29-0-0 [STRE…" at bounding box center [769, 16] width 1538 height 33
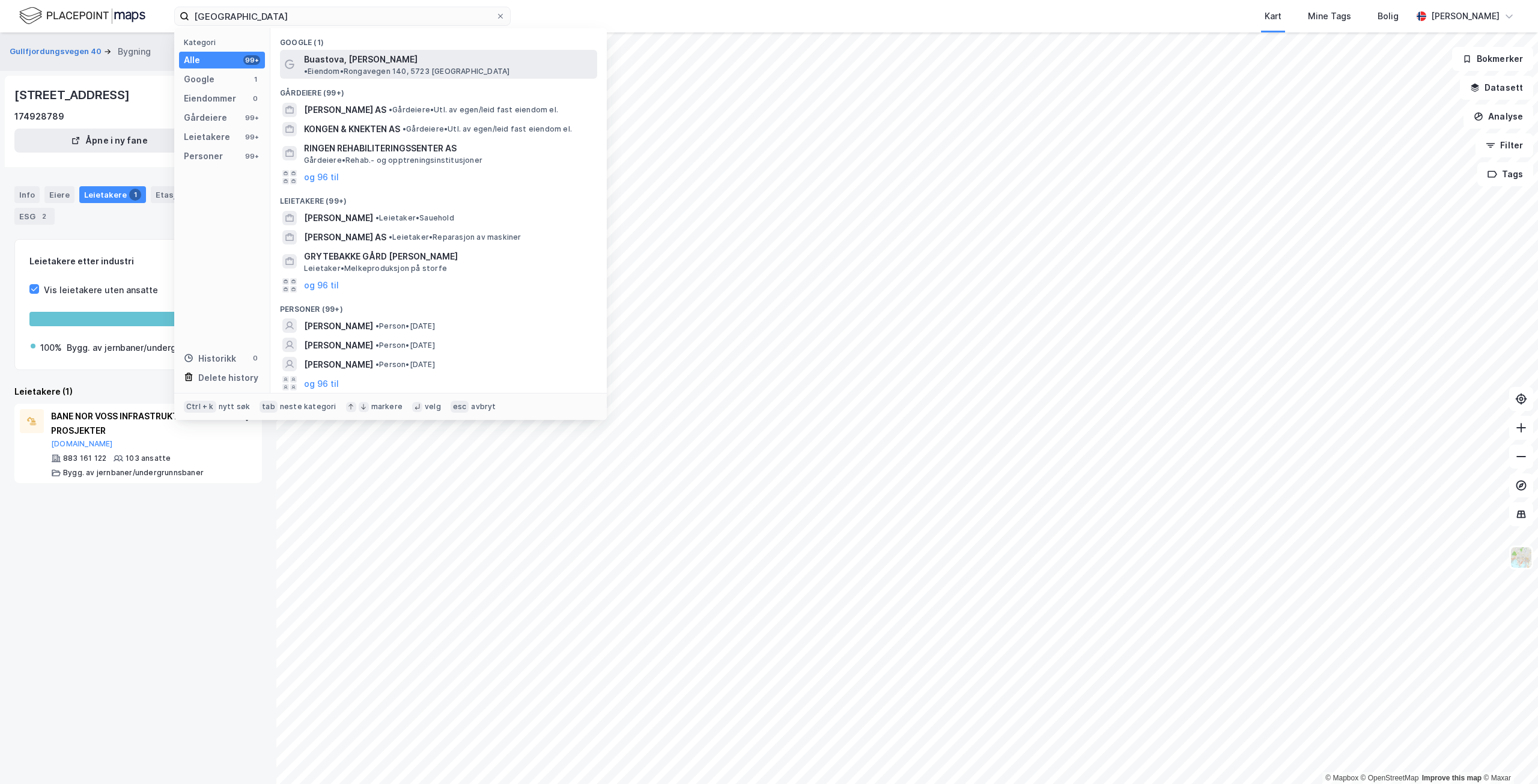
click at [509, 67] on span "• Eiendom • Rongavegen 140, 5723 [GEOGRAPHIC_DATA]" at bounding box center [406, 72] width 205 height 10
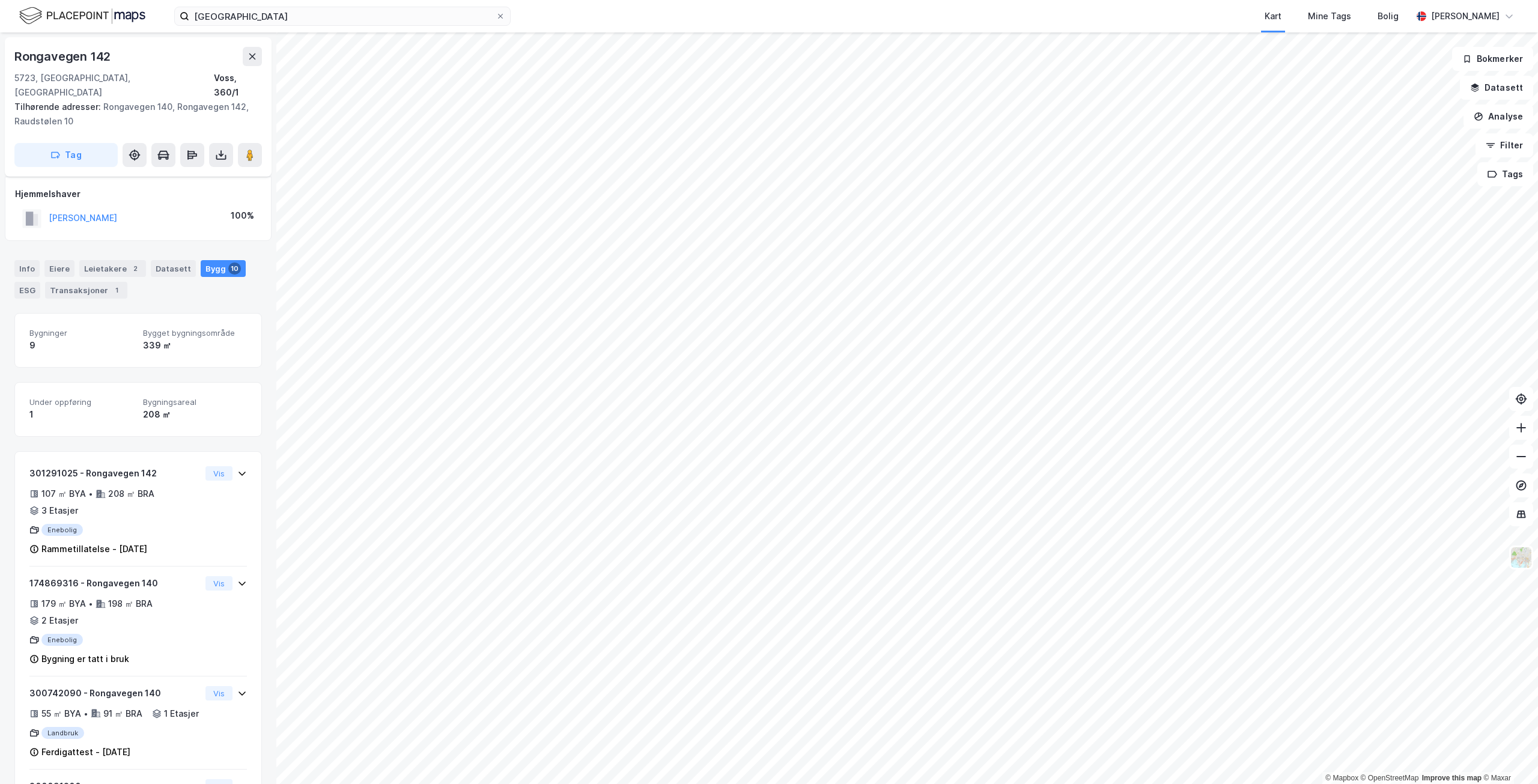
scroll to position [635, 0]
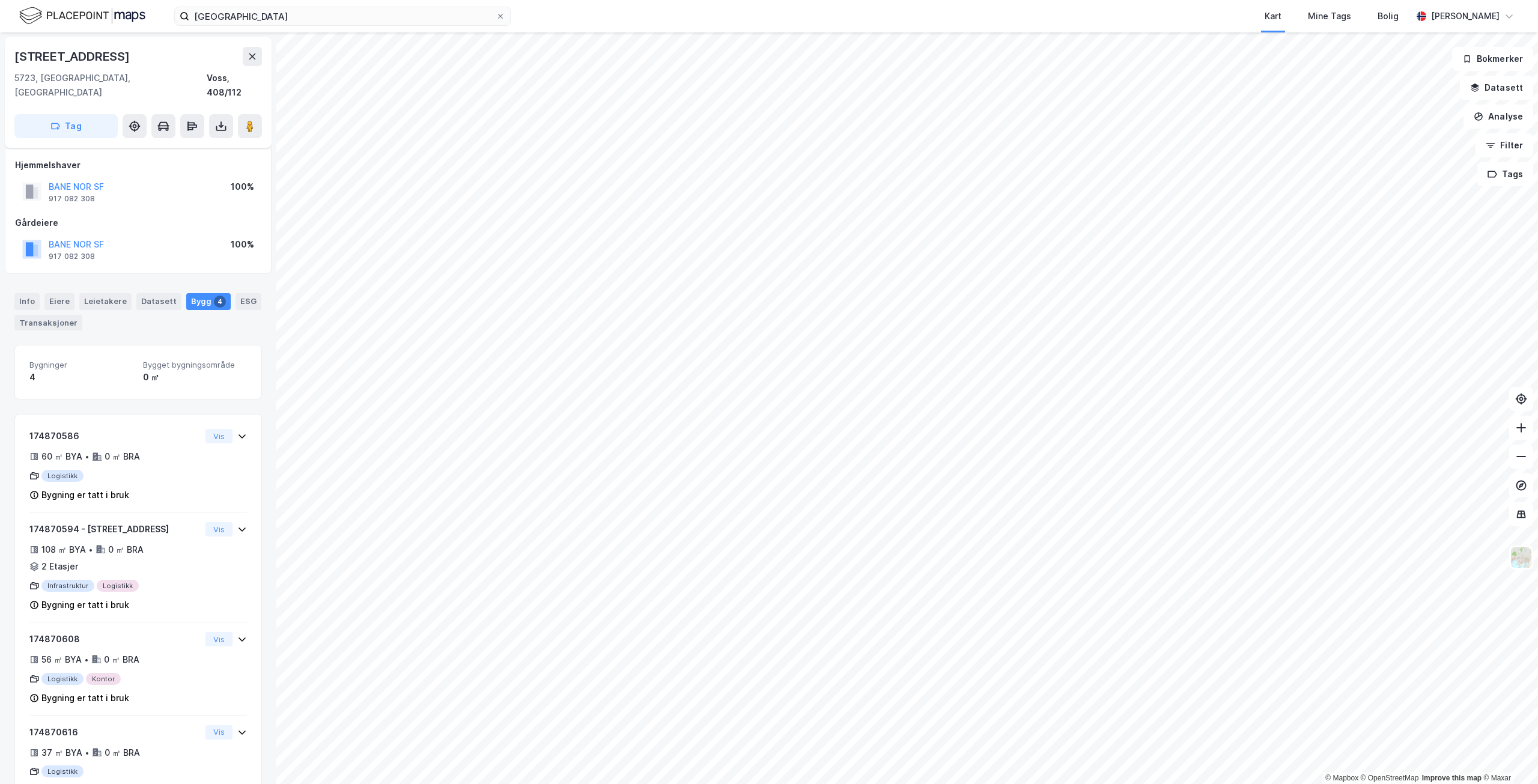
scroll to position [29, 0]
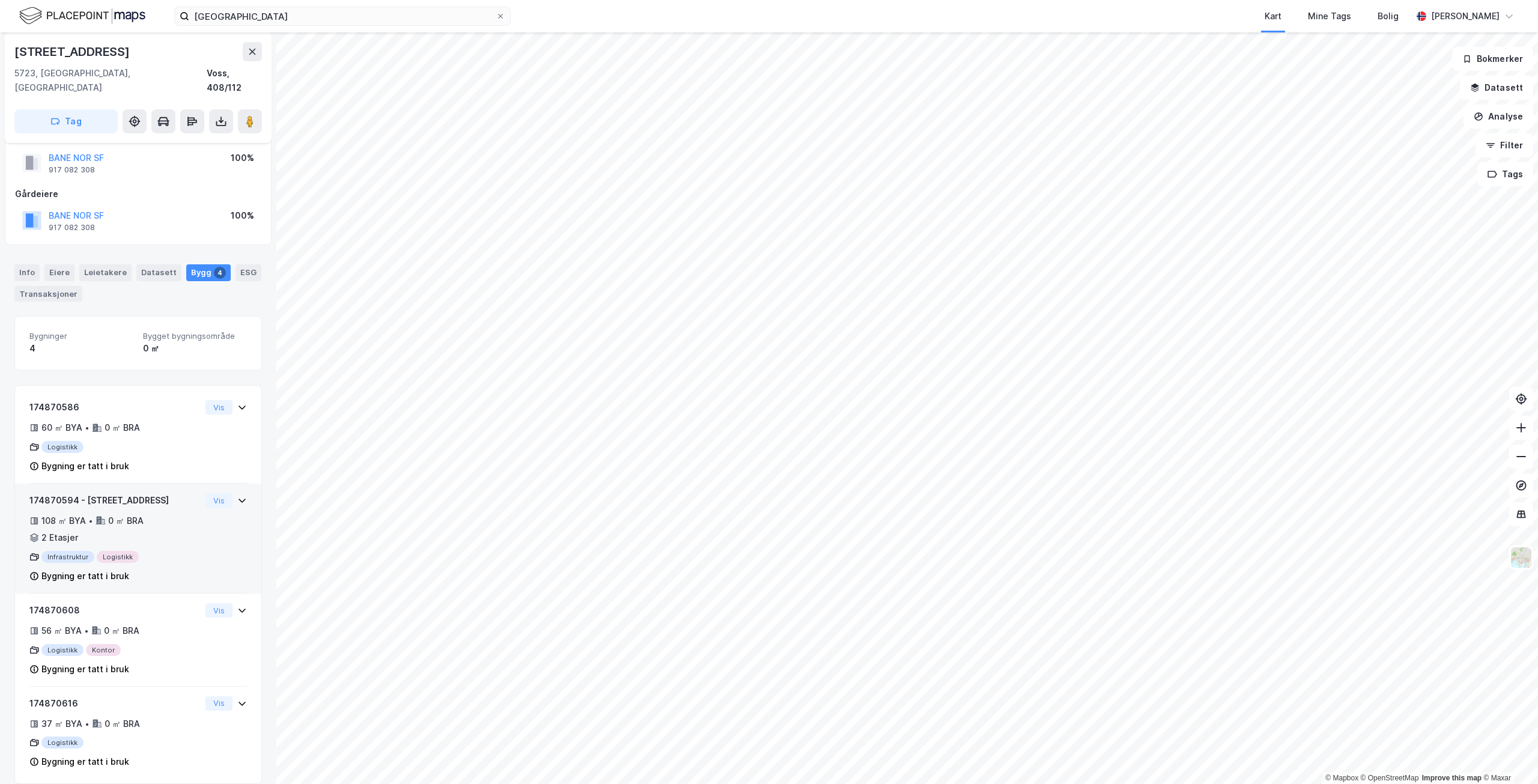
click at [196, 515] on div "174870594 - Naustvegen 4 108 ㎡ BYA • 0 ㎡ BRA • 2 Etasjer Infrastruktur Logistik…" at bounding box center [138, 543] width 217 height 101
click at [213, 493] on button "Vis" at bounding box center [219, 500] width 27 height 14
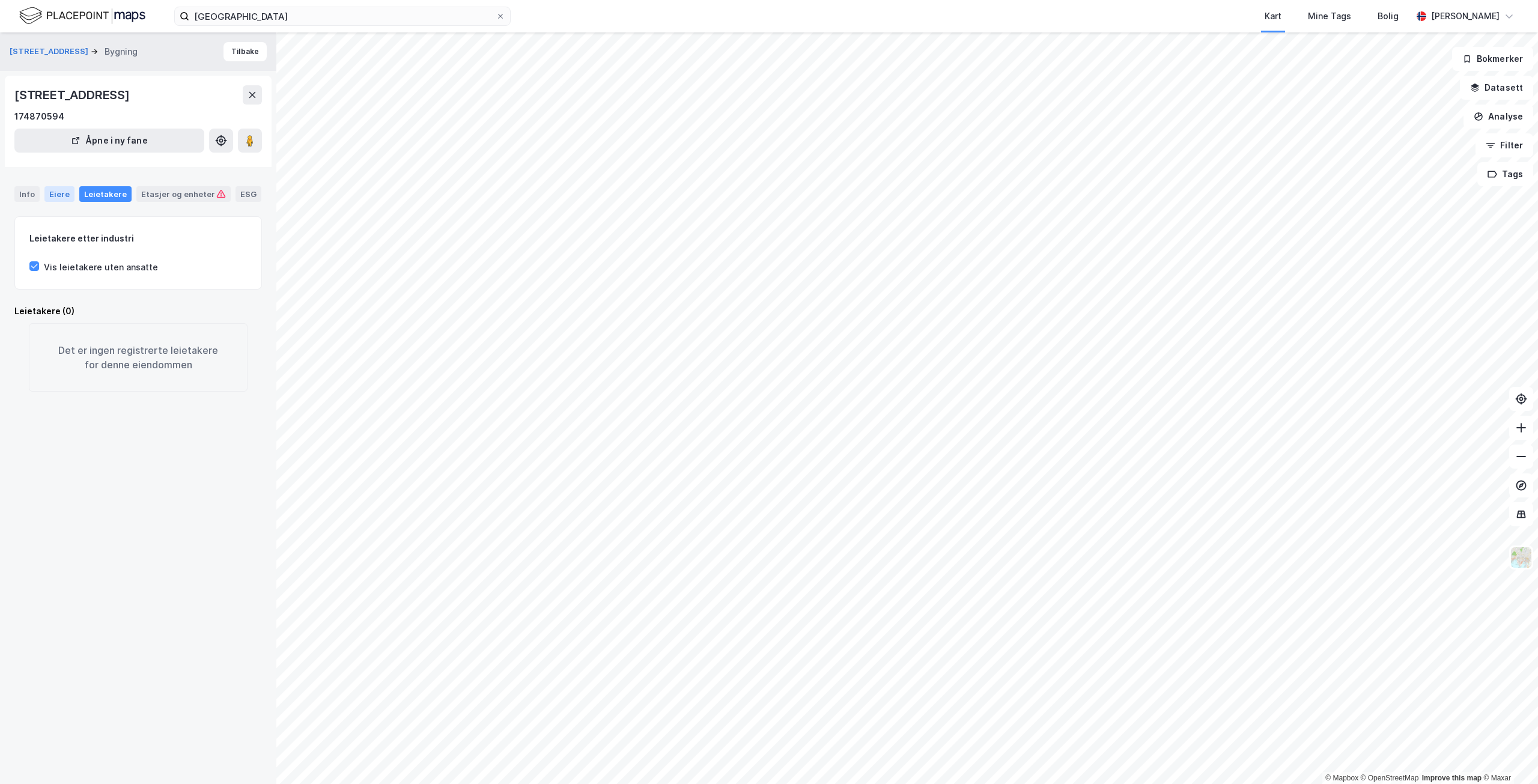
click at [49, 192] on div "Eiere" at bounding box center [60, 194] width 30 height 16
click at [31, 192] on div "Info" at bounding box center [27, 194] width 25 height 16
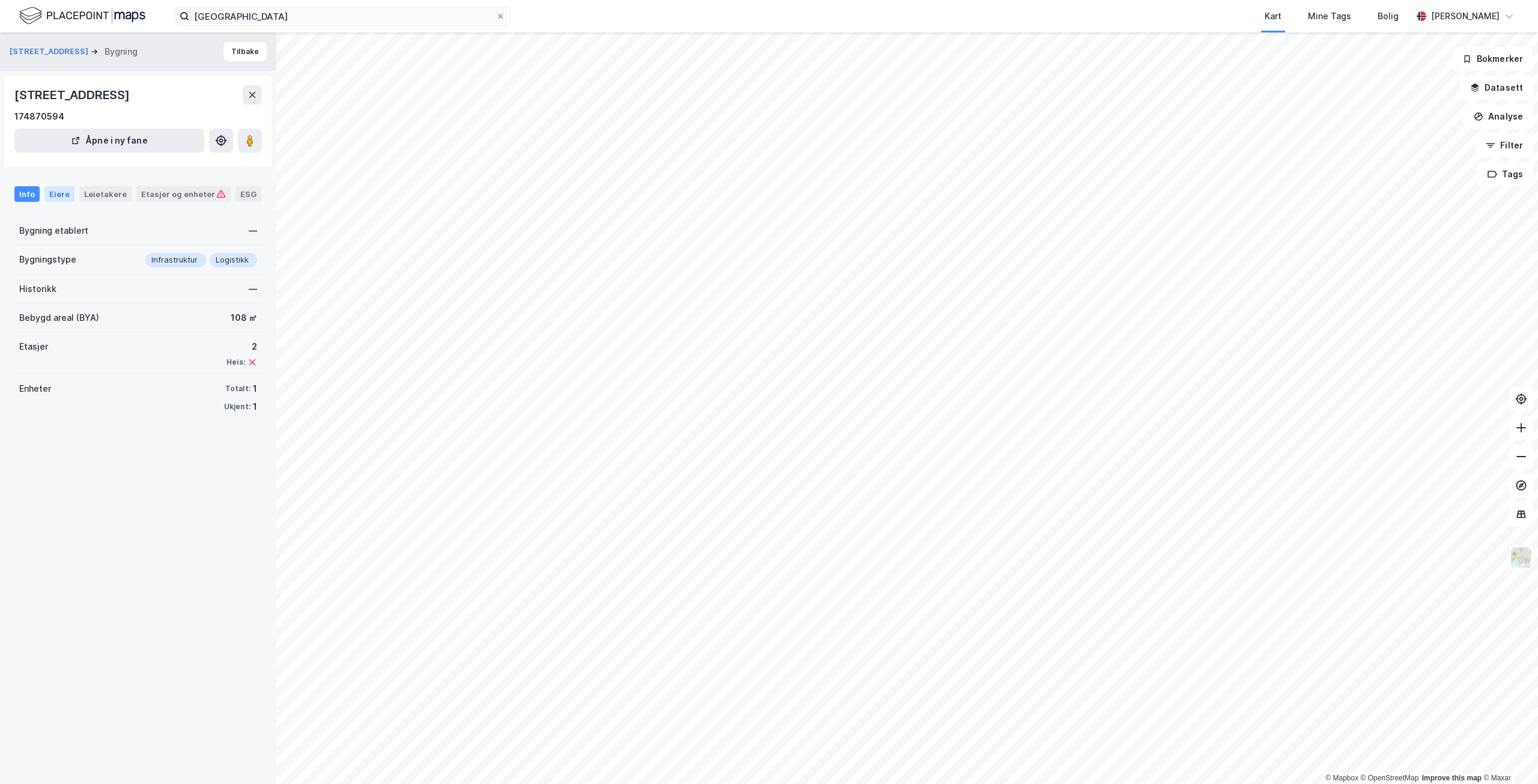
click at [58, 191] on div "Eiere" at bounding box center [60, 194] width 30 height 16
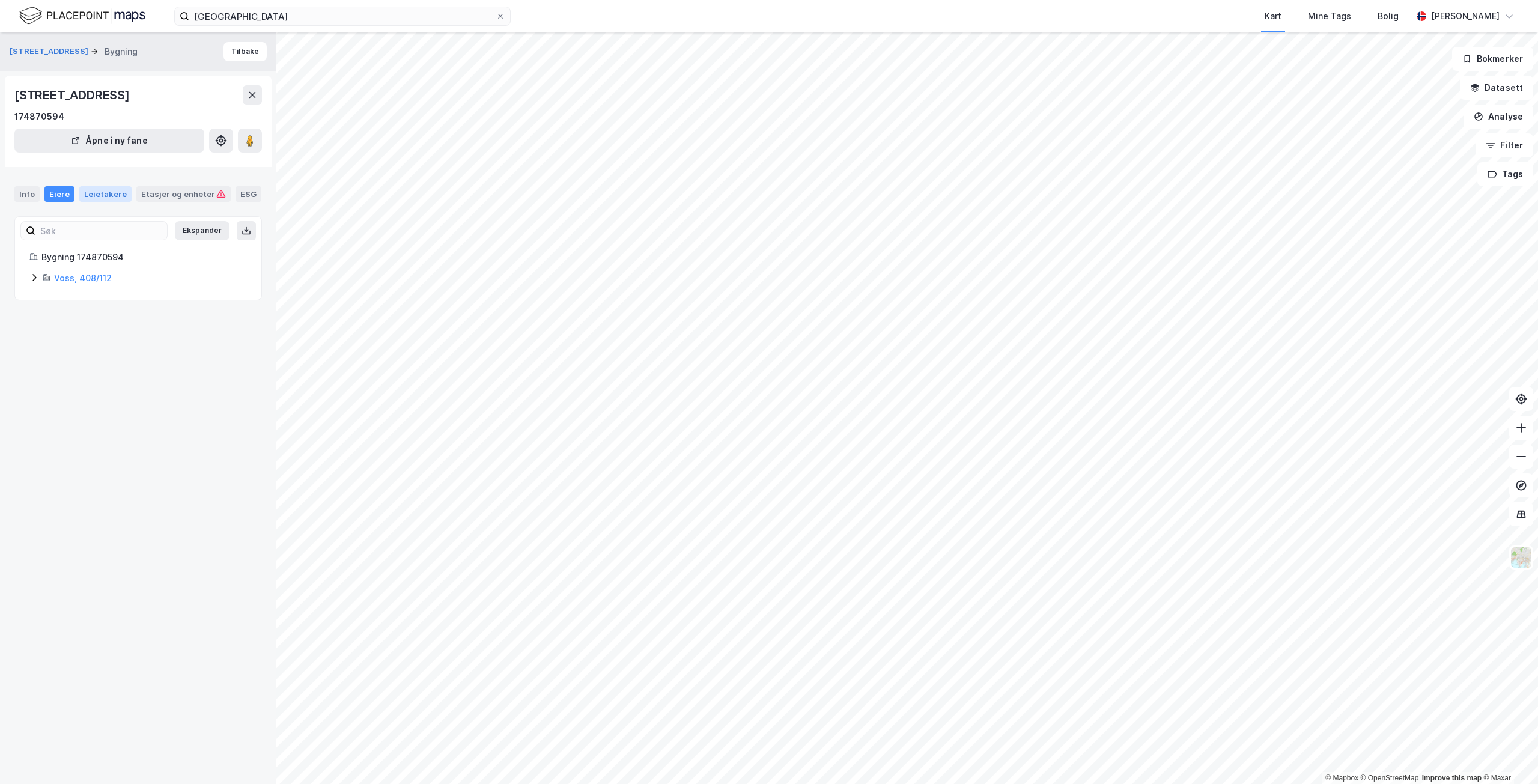
click at [112, 192] on div "Leietakere" at bounding box center [105, 194] width 52 height 16
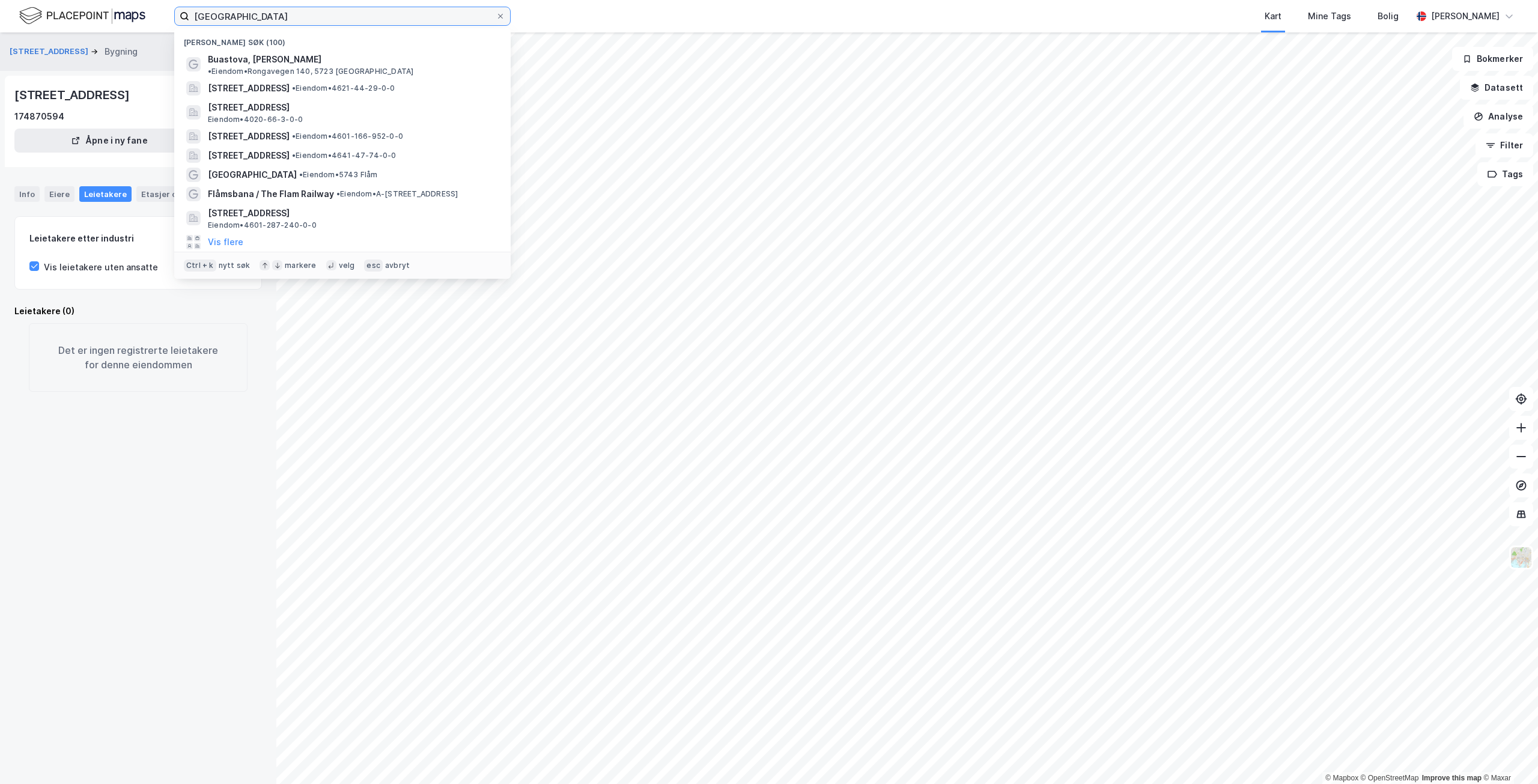
drag, startPoint x: 291, startPoint y: 14, endPoint x: 123, endPoint y: 14, distance: 168.0
click at [123, 14] on div "rongen gård Nylige søk (100) [GEOGRAPHIC_DATA], [PERSON_NAME] • Eiendom • Ronga…" at bounding box center [769, 16] width 1538 height 33
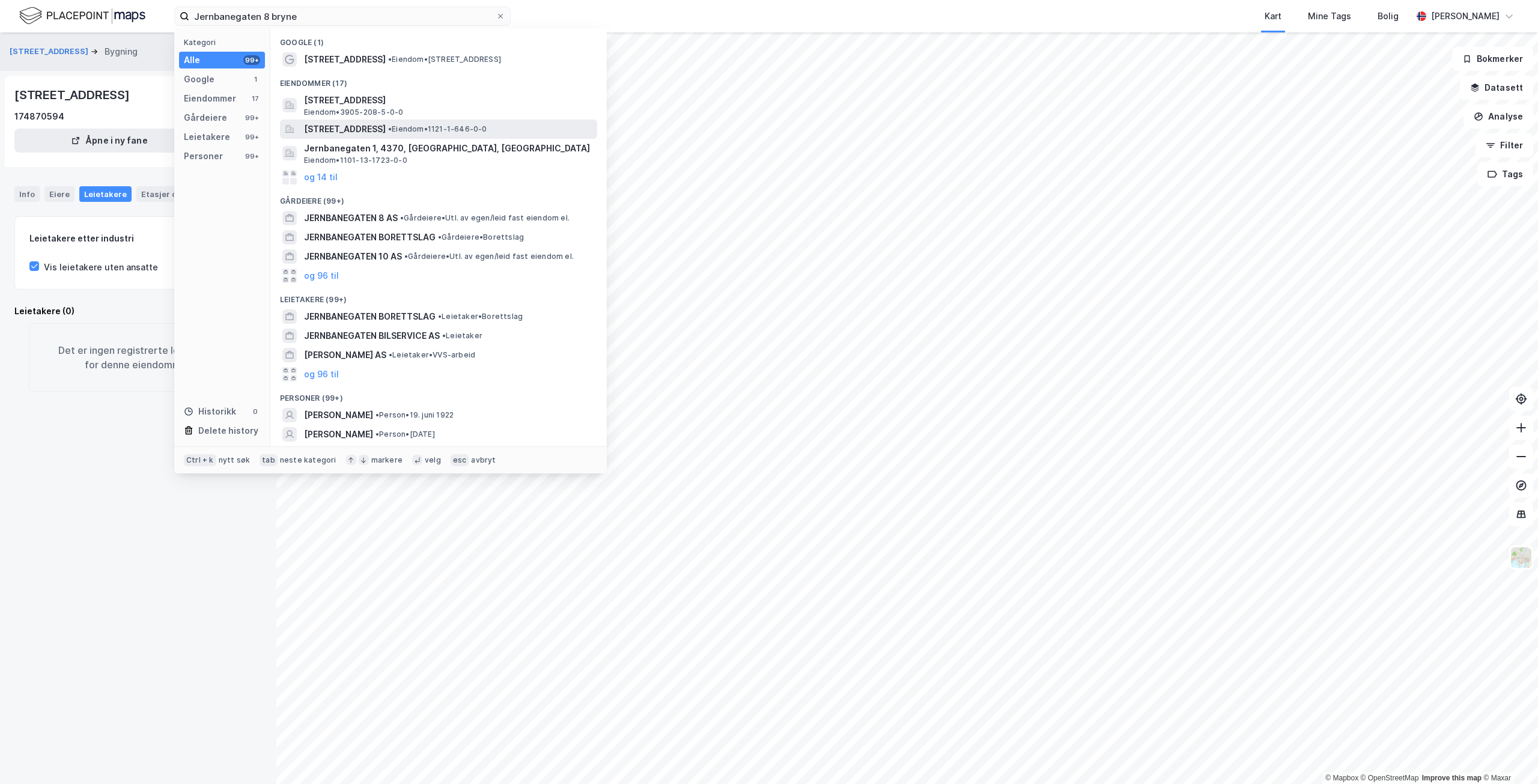
click at [487, 129] on span "• Eiendom • 1121-1-646-0-0" at bounding box center [438, 129] width 99 height 10
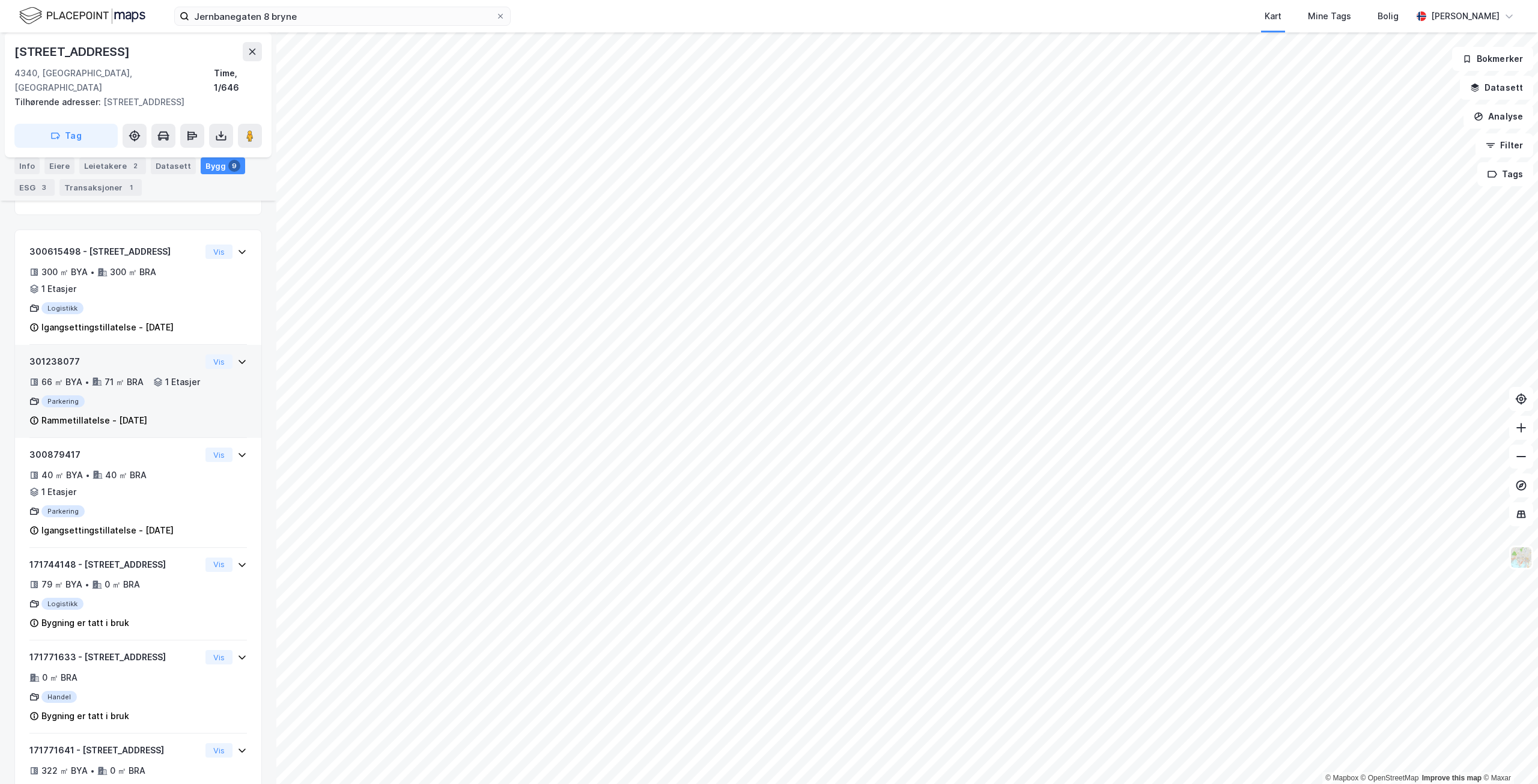
scroll to position [329, 0]
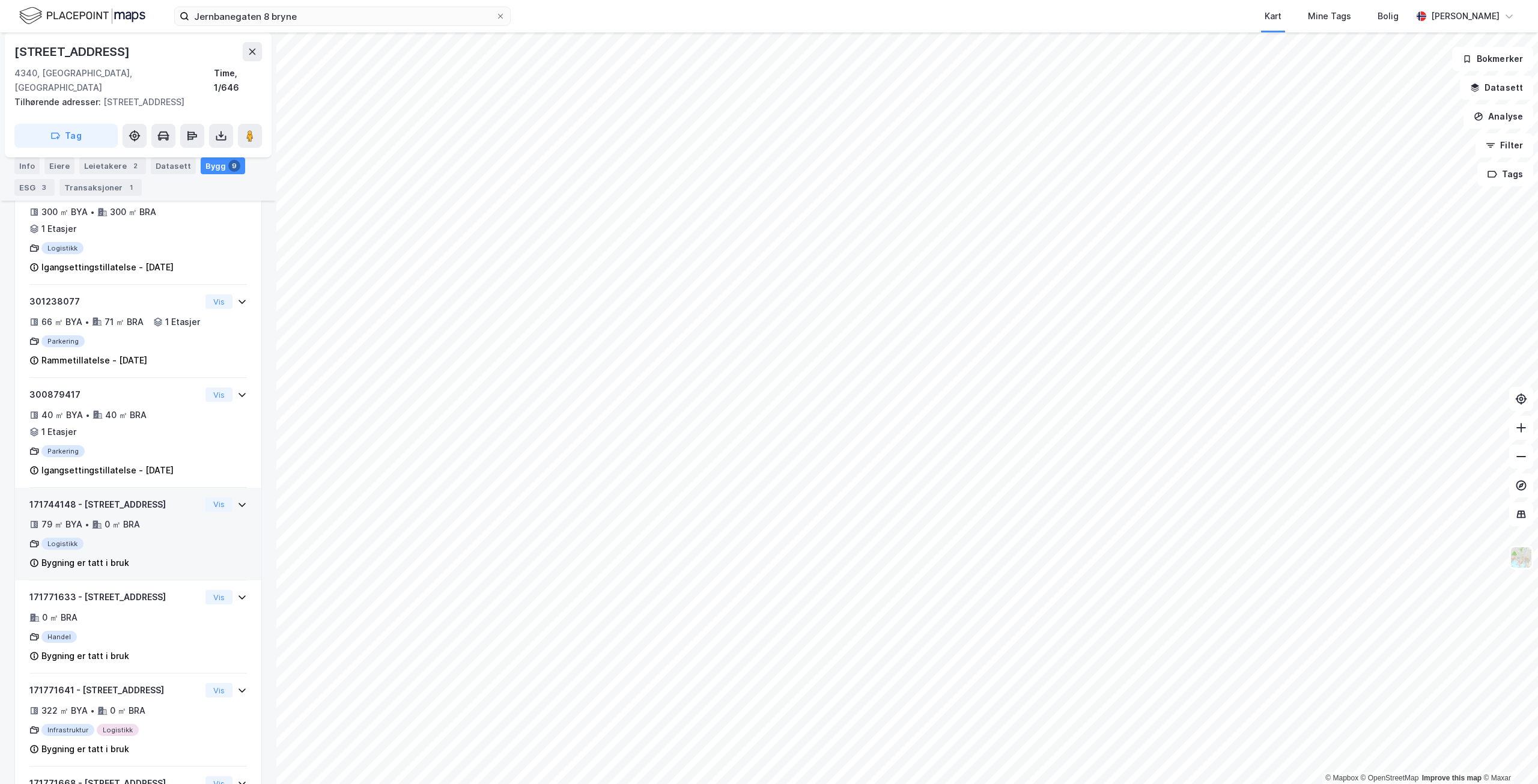
click at [153, 532] on div "79 ㎡ BYA • 0 ㎡ BRA" at bounding box center [115, 524] width 171 height 14
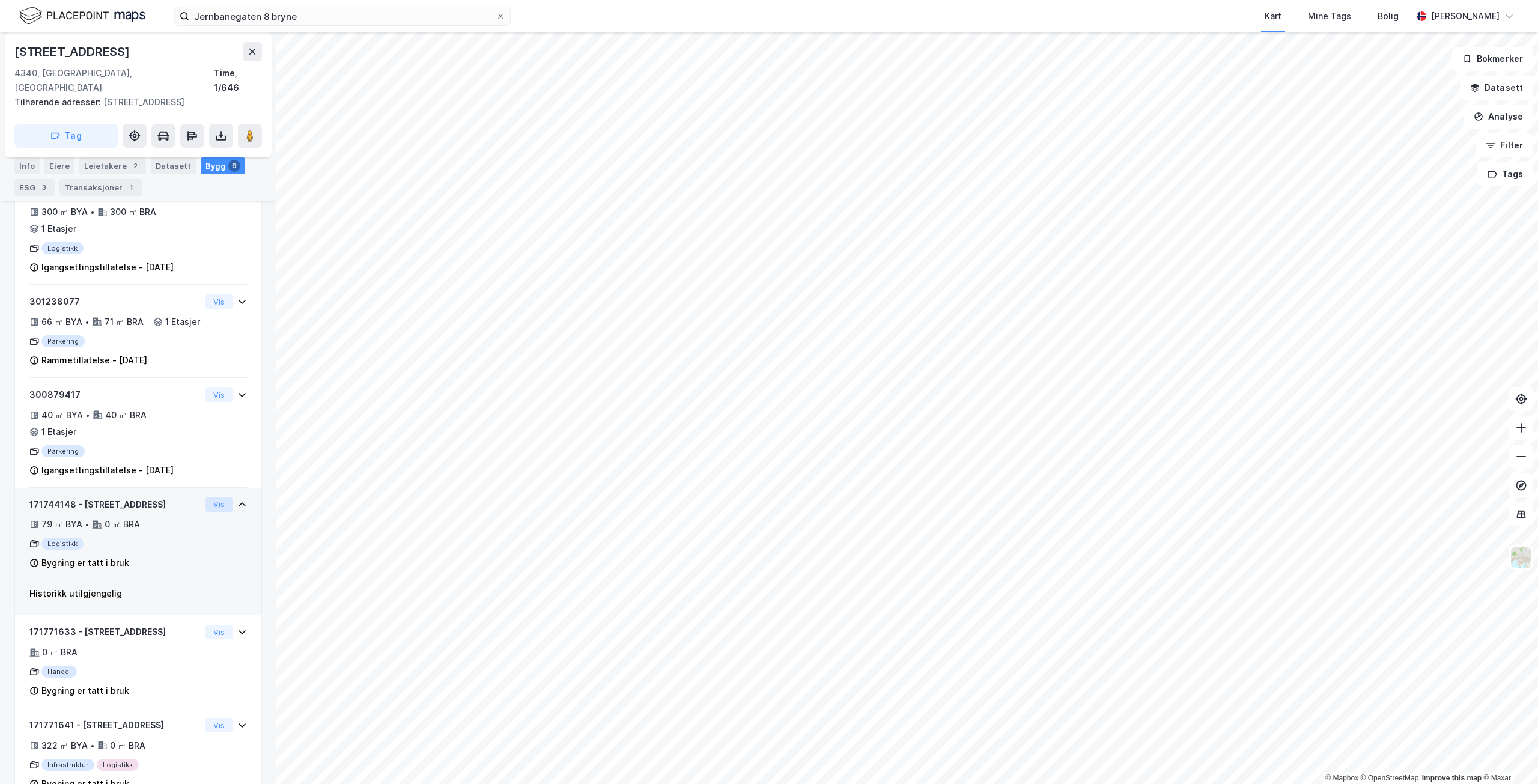
click at [207, 512] on button "Vis" at bounding box center [219, 505] width 27 height 14
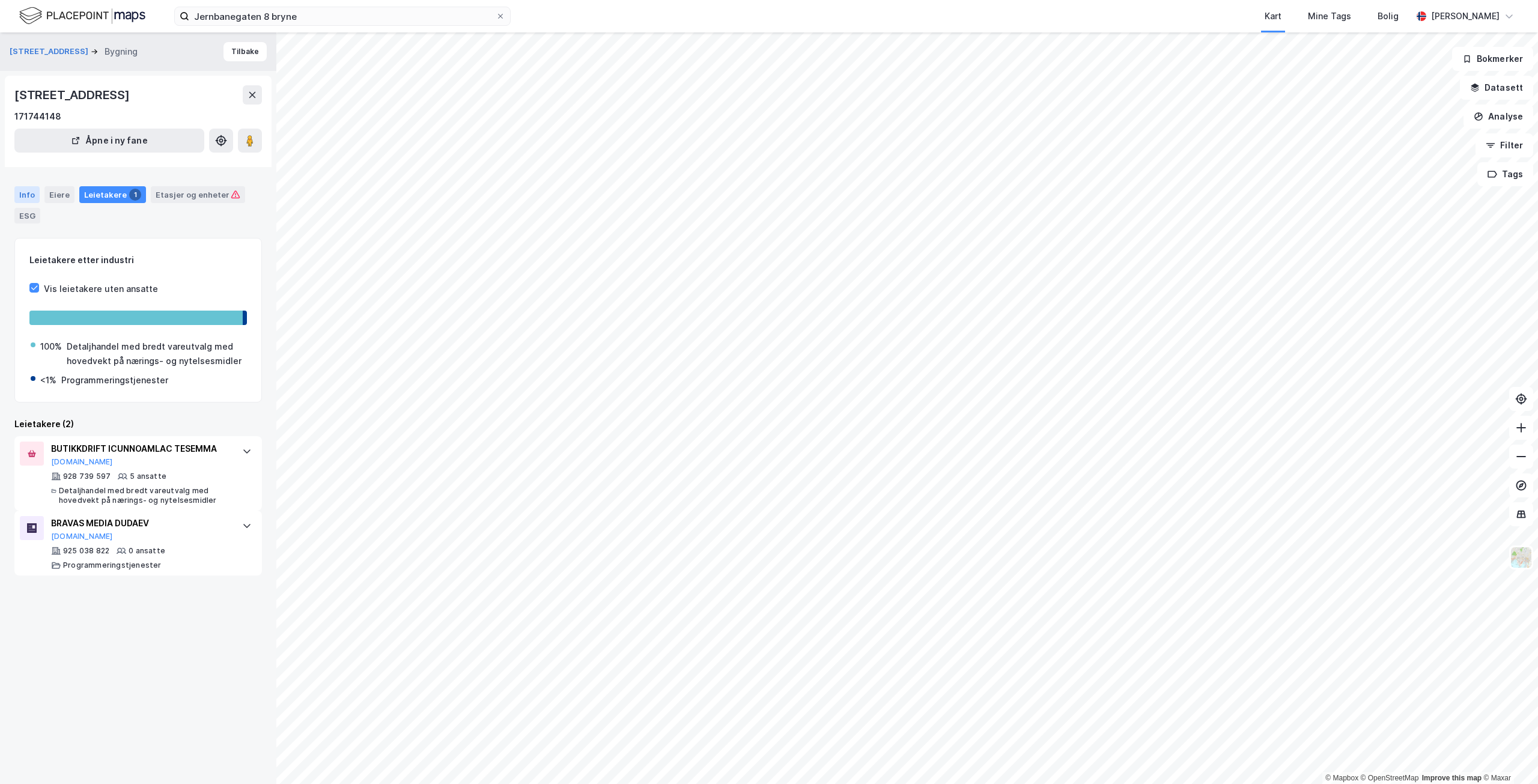
click at [20, 192] on div "Info" at bounding box center [27, 194] width 25 height 17
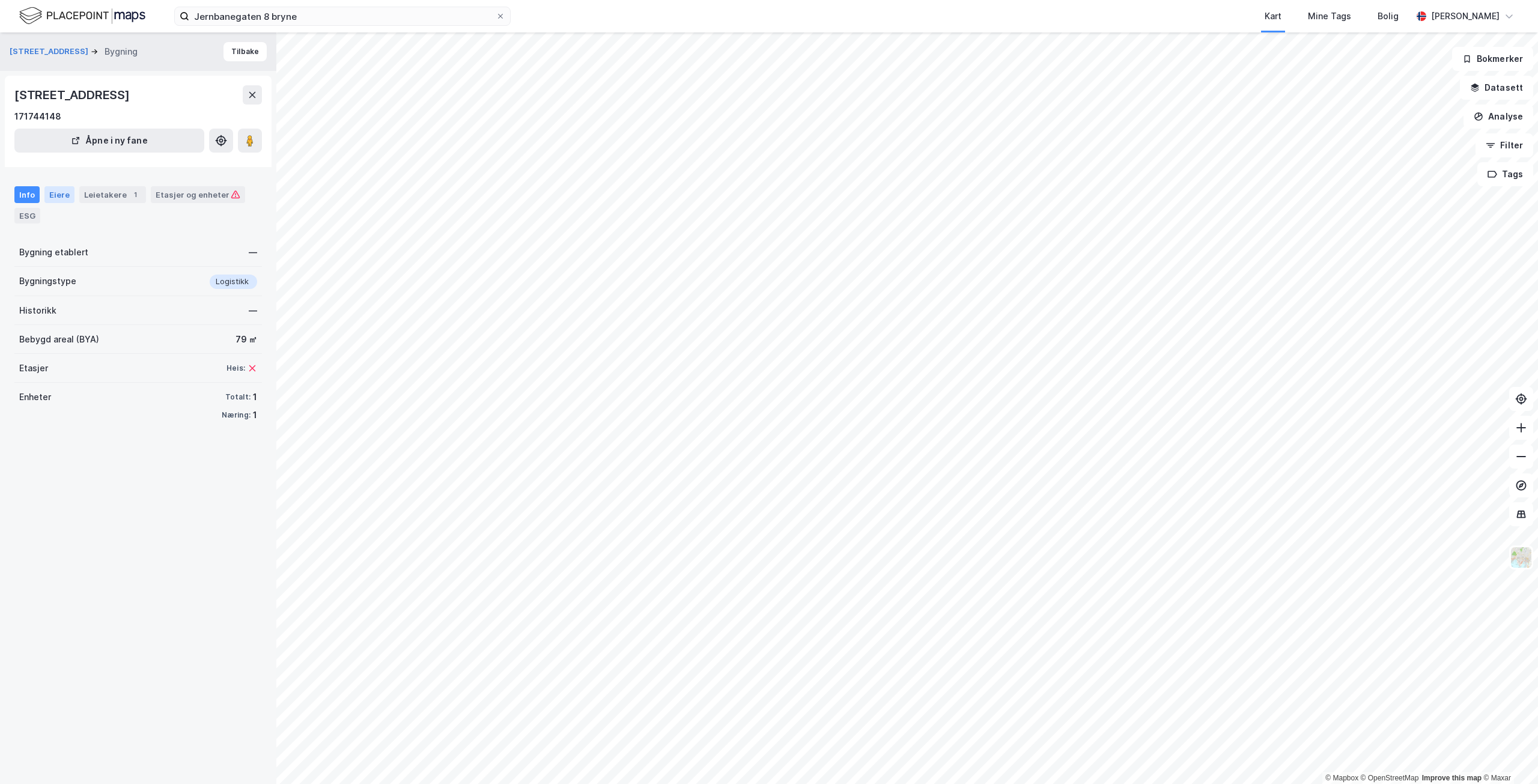
click at [62, 192] on div "Eiere" at bounding box center [60, 194] width 30 height 17
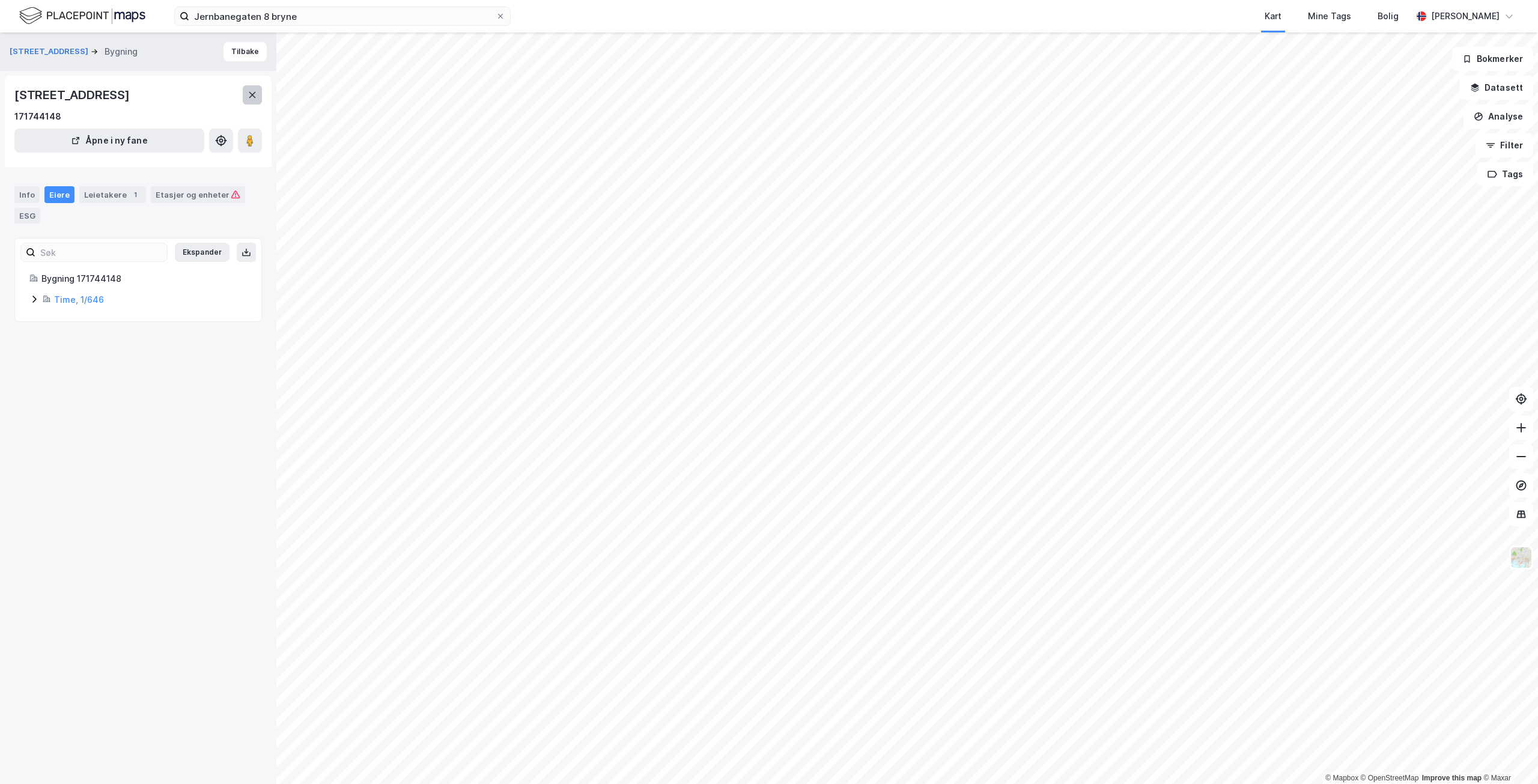
click at [251, 96] on icon at bounding box center [252, 95] width 7 height 6
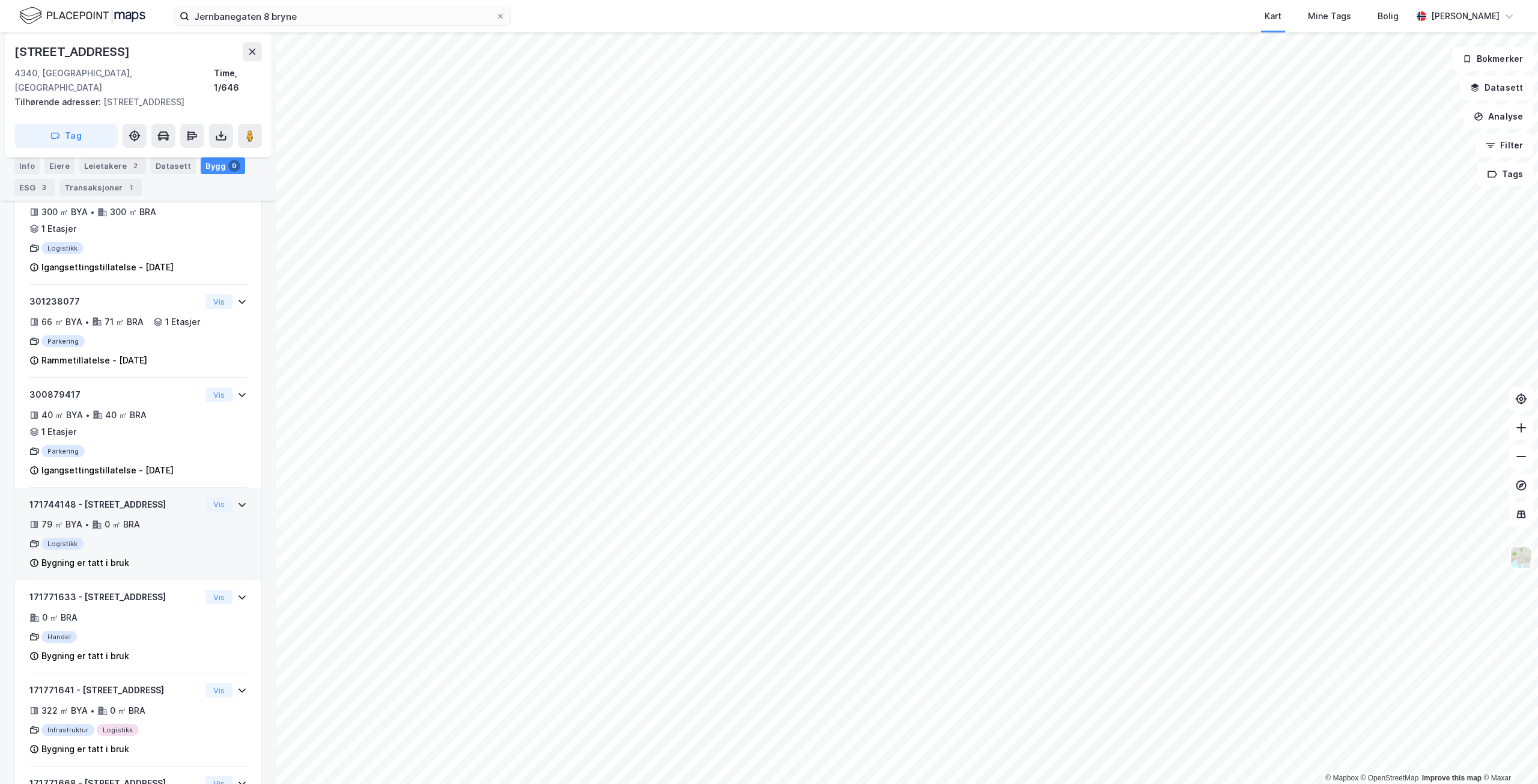
scroll to position [471, 0]
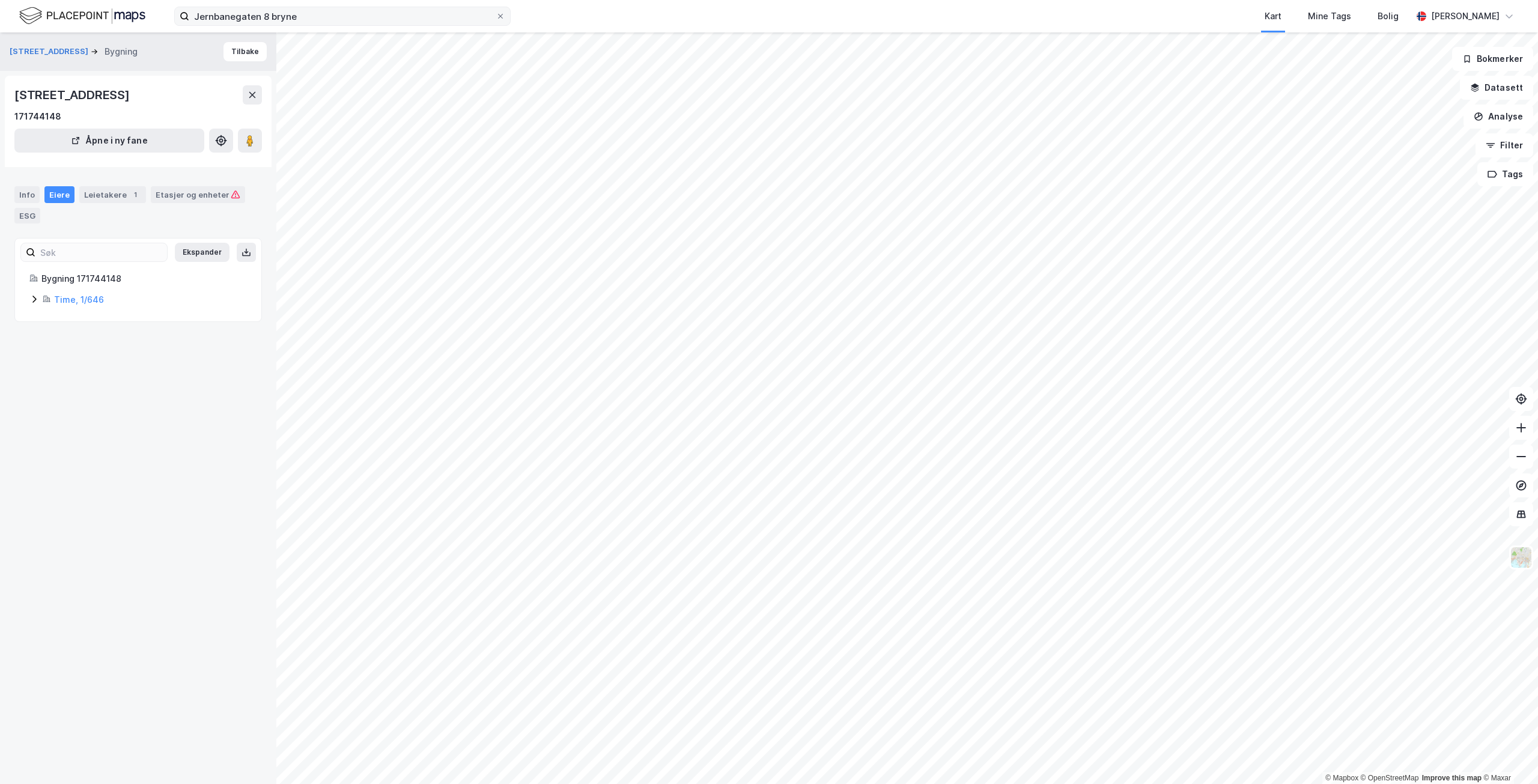
drag, startPoint x: 296, startPoint y: 5, endPoint x: 315, endPoint y: 25, distance: 27.6
click at [296, 5] on div "Jernbanegaten 8 bryne Kart Mine Tags Bolig [PERSON_NAME]" at bounding box center [769, 16] width 1538 height 33
click at [313, 25] on input "Jernbanegaten 8 bryne" at bounding box center [342, 16] width 307 height 18
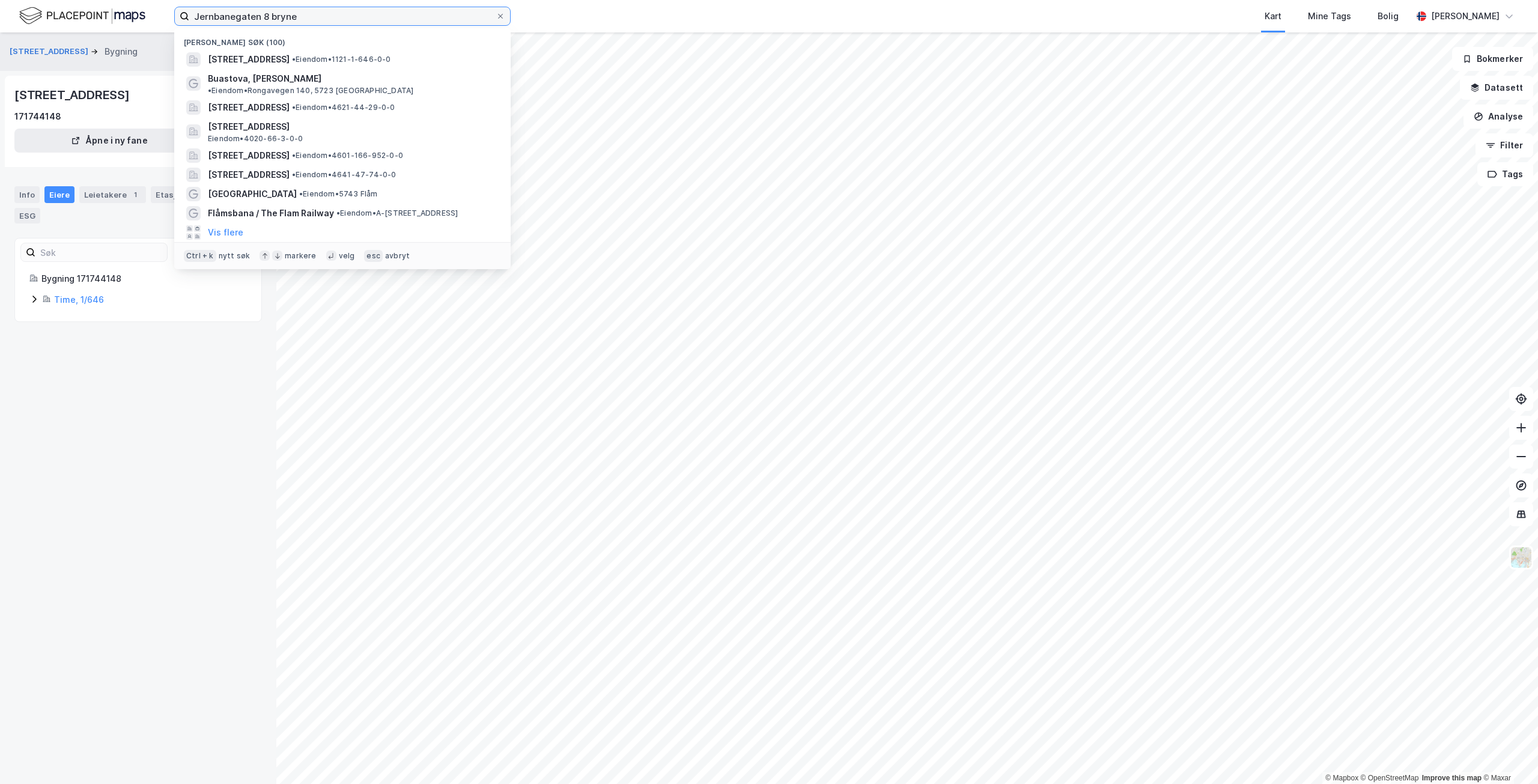
drag, startPoint x: 308, startPoint y: 19, endPoint x: 212, endPoint y: 12, distance: 96.3
click at [212, 12] on input "Jernbanegaten 8 bryne" at bounding box center [342, 16] width 307 height 18
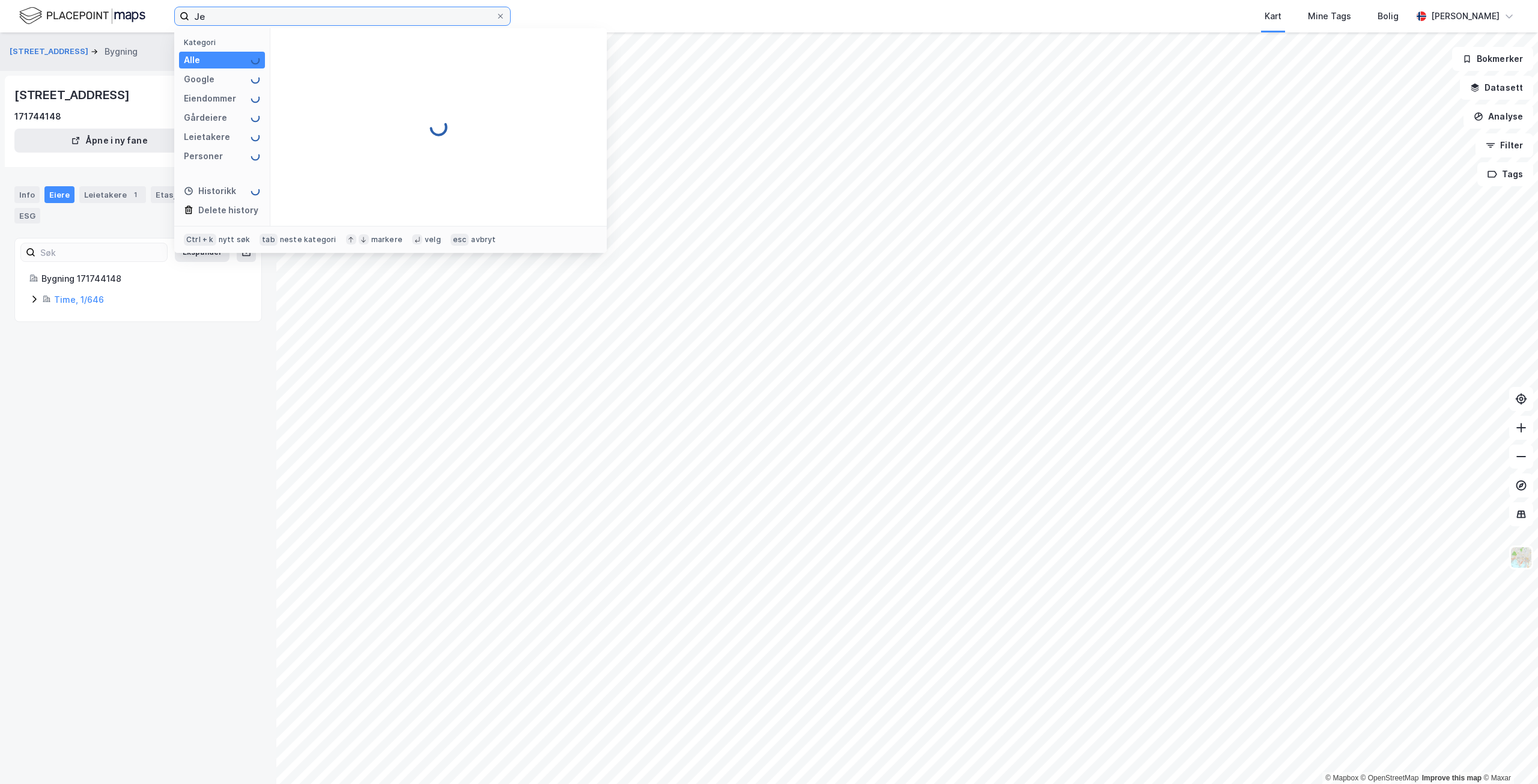
type input "J"
paste input "Dalevegen 2"
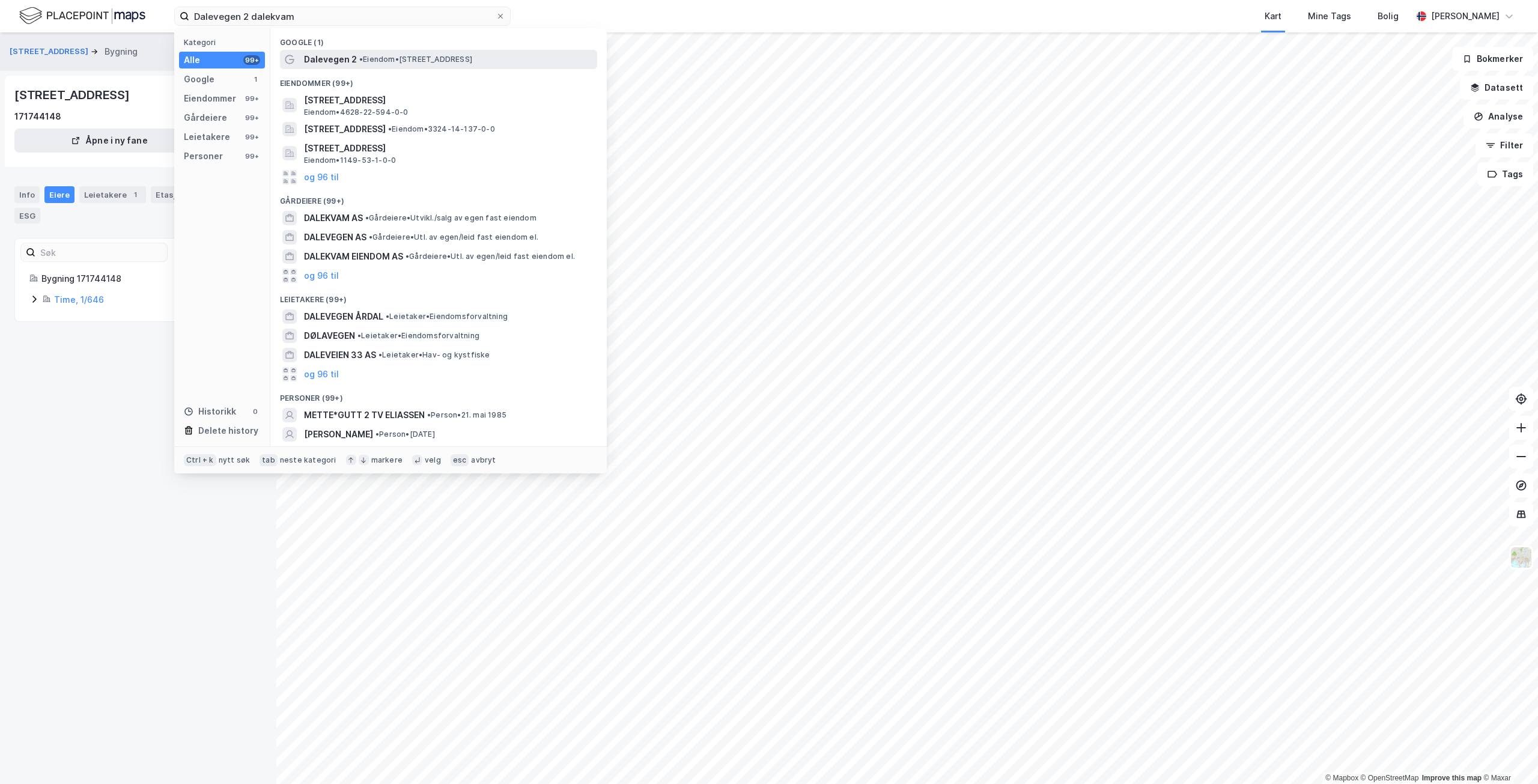
click at [472, 60] on span "• Eiendom • [STREET_ADDRESS]" at bounding box center [416, 60] width 113 height 10
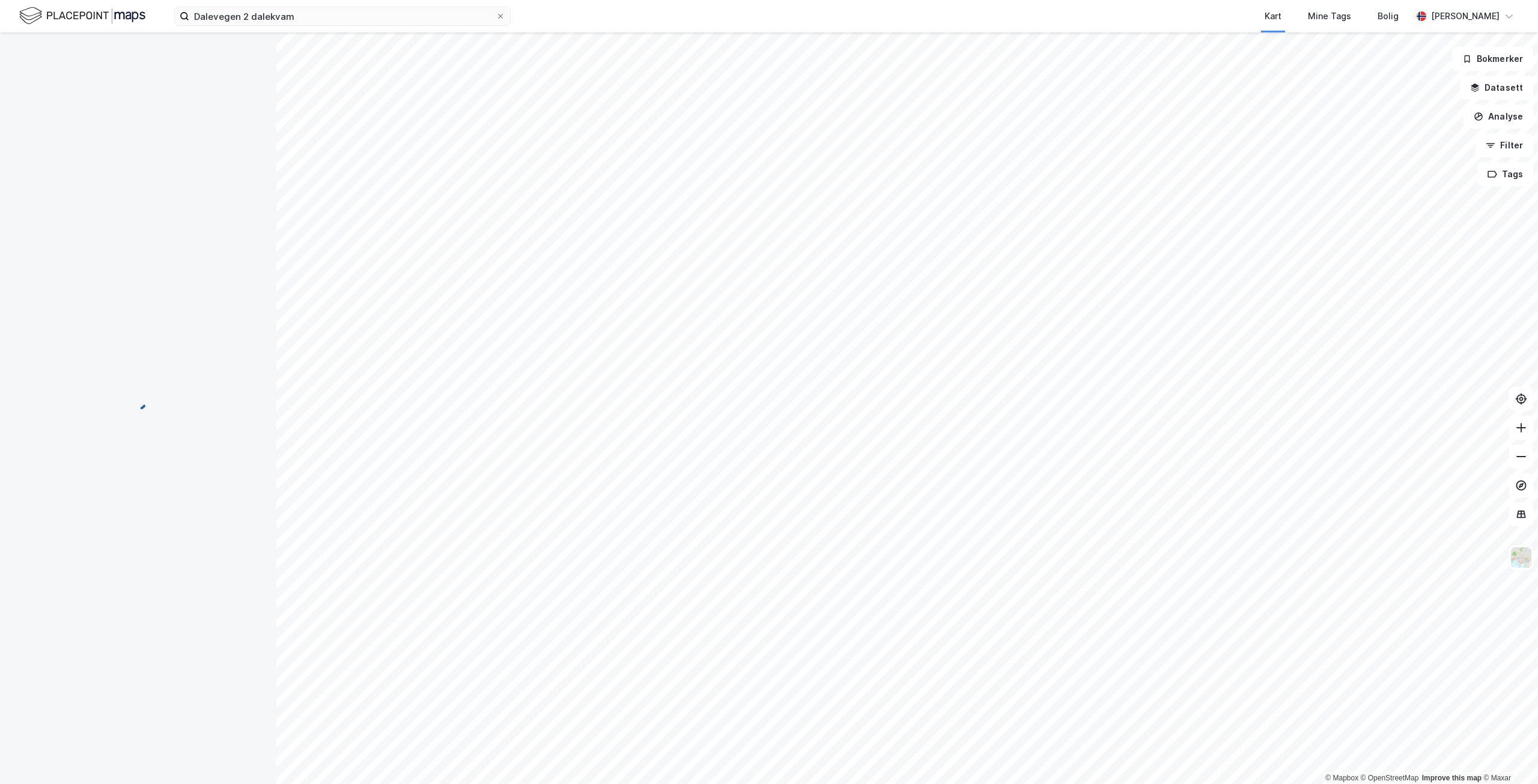
scroll to position [181, 0]
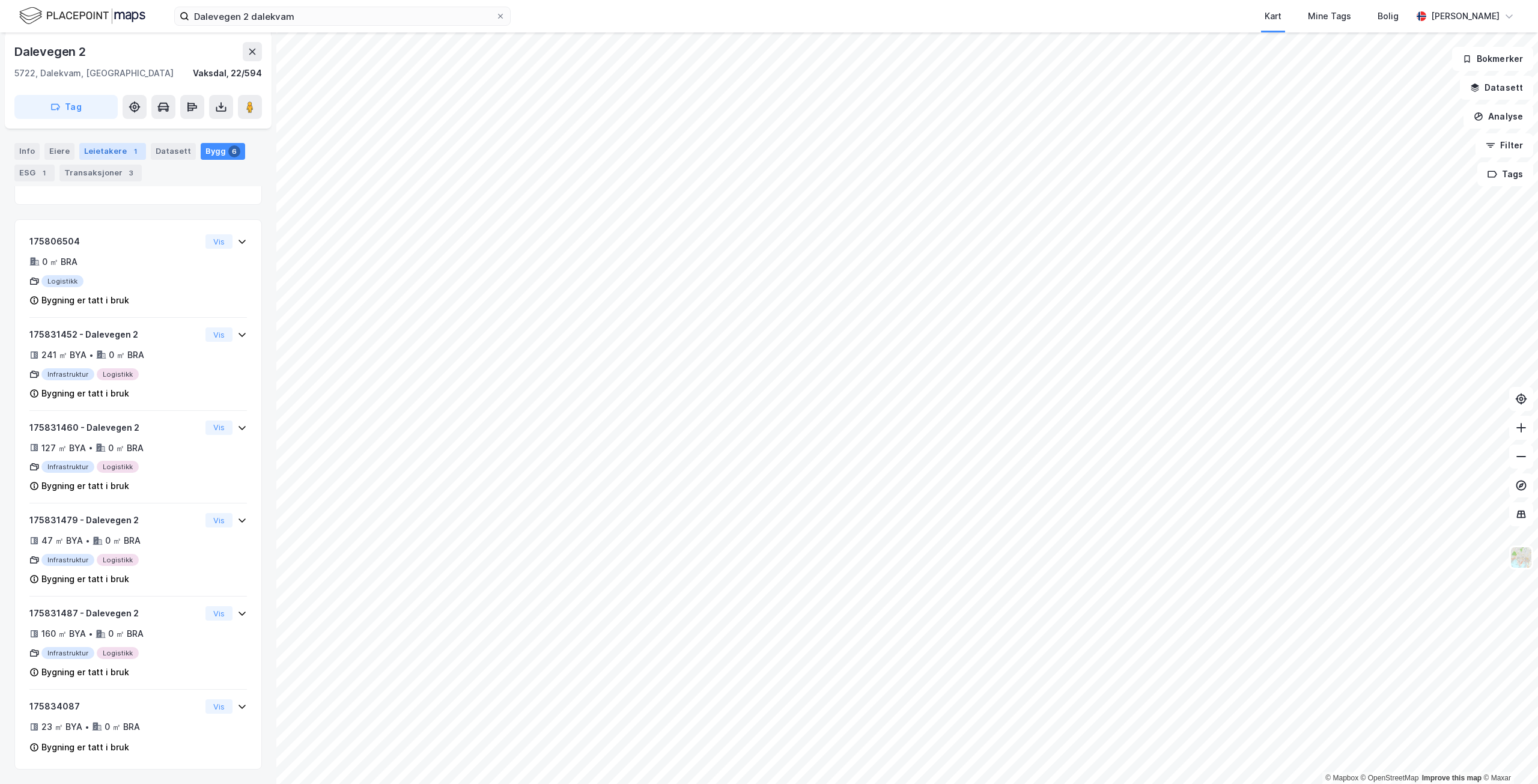
click at [116, 155] on div "Leietakere 1" at bounding box center [113, 151] width 67 height 17
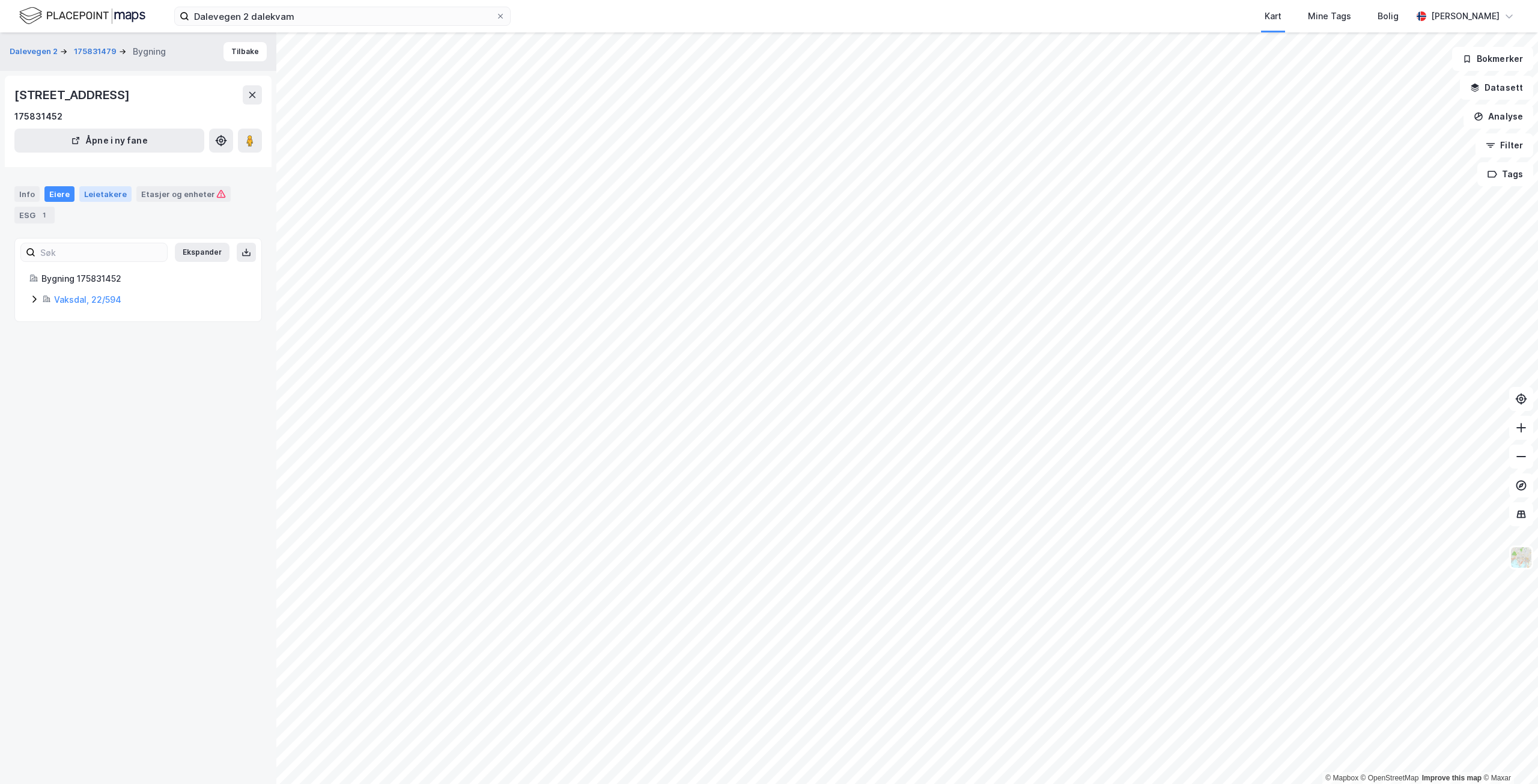
click at [83, 190] on div "Leietakere" at bounding box center [105, 194] width 52 height 16
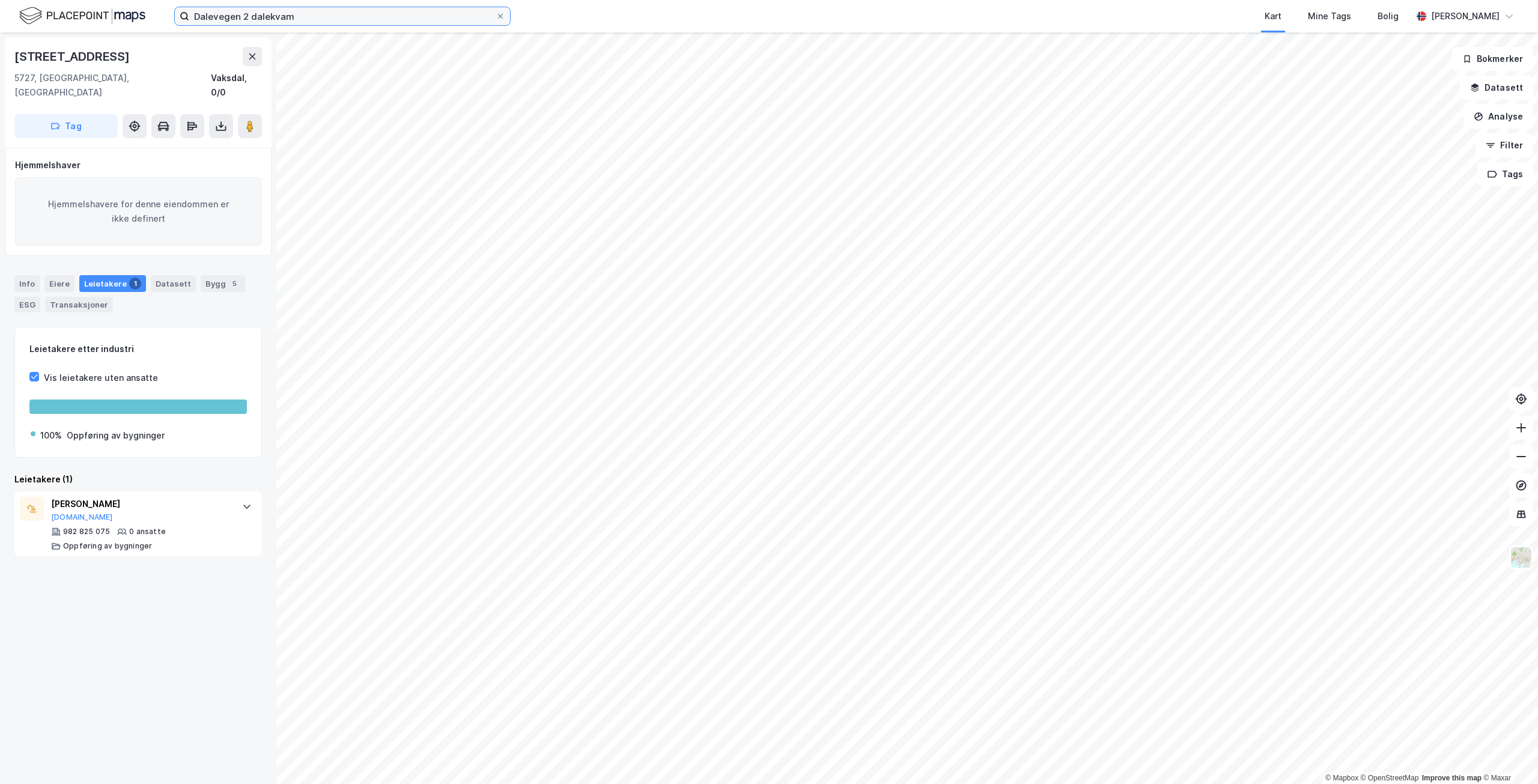
click at [326, 13] on input "Dalevegen 2 dalekvam" at bounding box center [342, 16] width 307 height 18
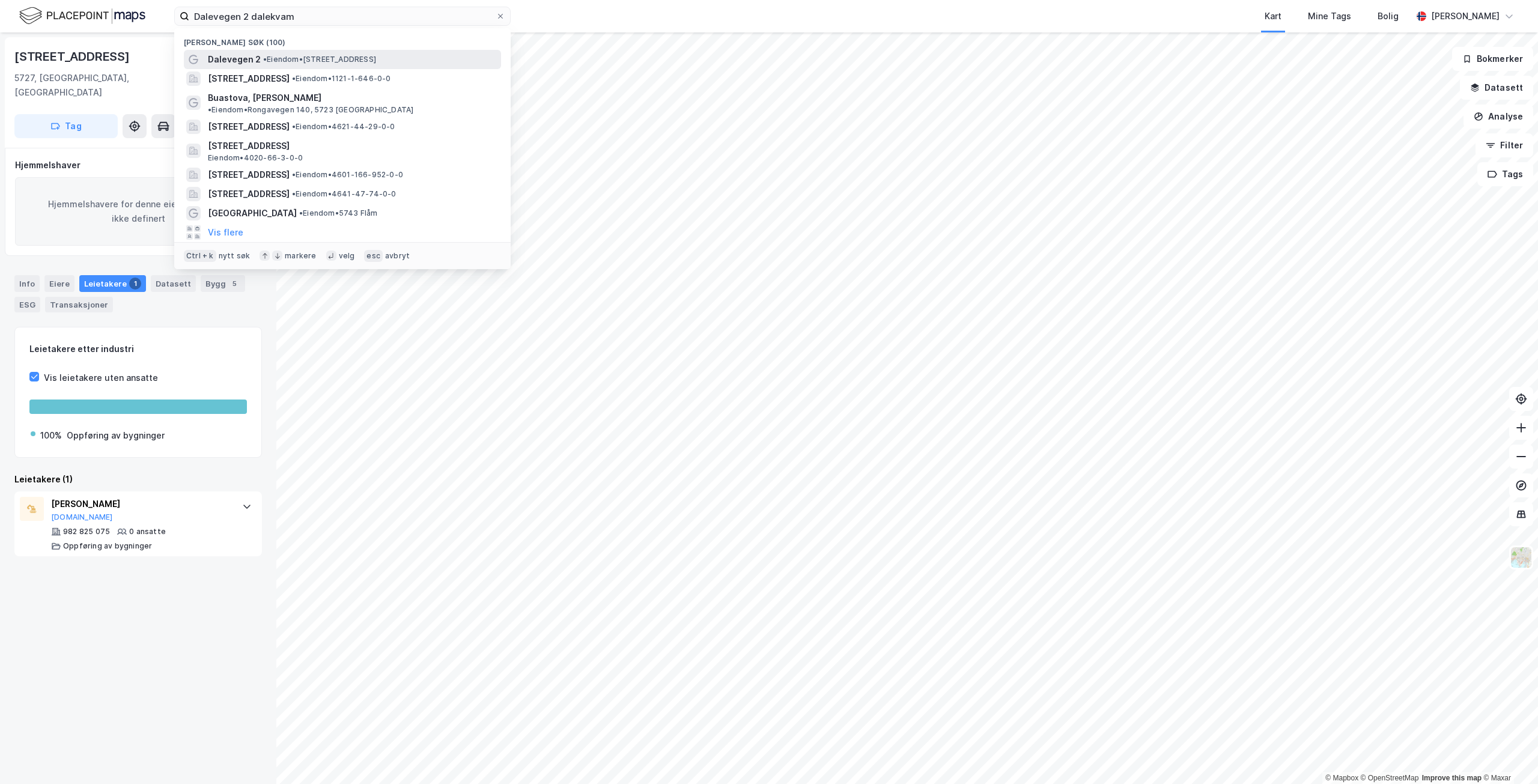
click at [347, 56] on span "• Eiendom • [STREET_ADDRESS]" at bounding box center [320, 60] width 113 height 10
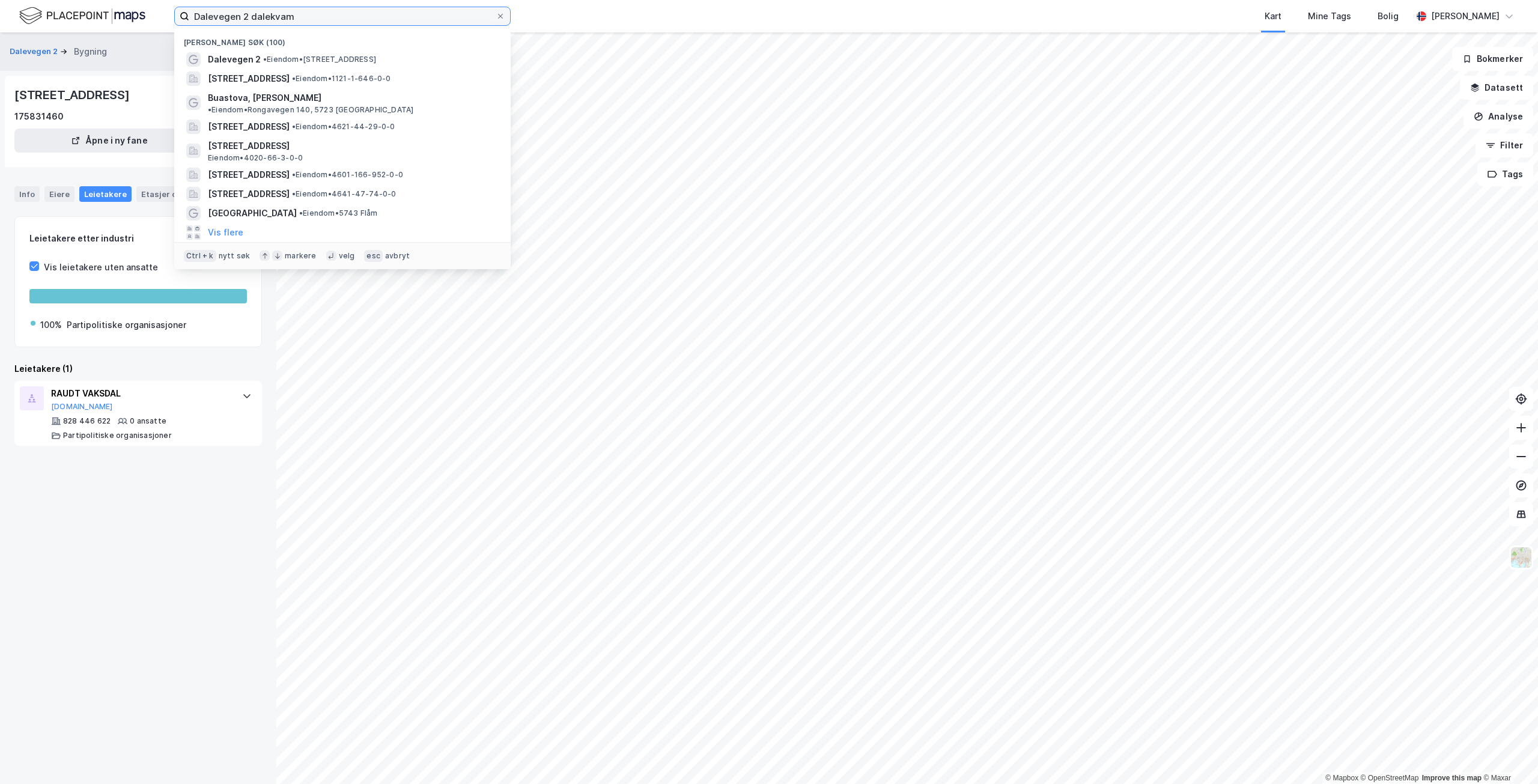
drag, startPoint x: 340, startPoint y: 14, endPoint x: 170, endPoint y: 5, distance: 170.2
click at [170, 5] on div "Dalevegen 2 dalekvam Nylige søk (100) Dalevegen 2 • Eiendom • [STREET_ADDRESS] …" at bounding box center [769, 16] width 1538 height 33
paste input "[STREET_ADDRESS]"
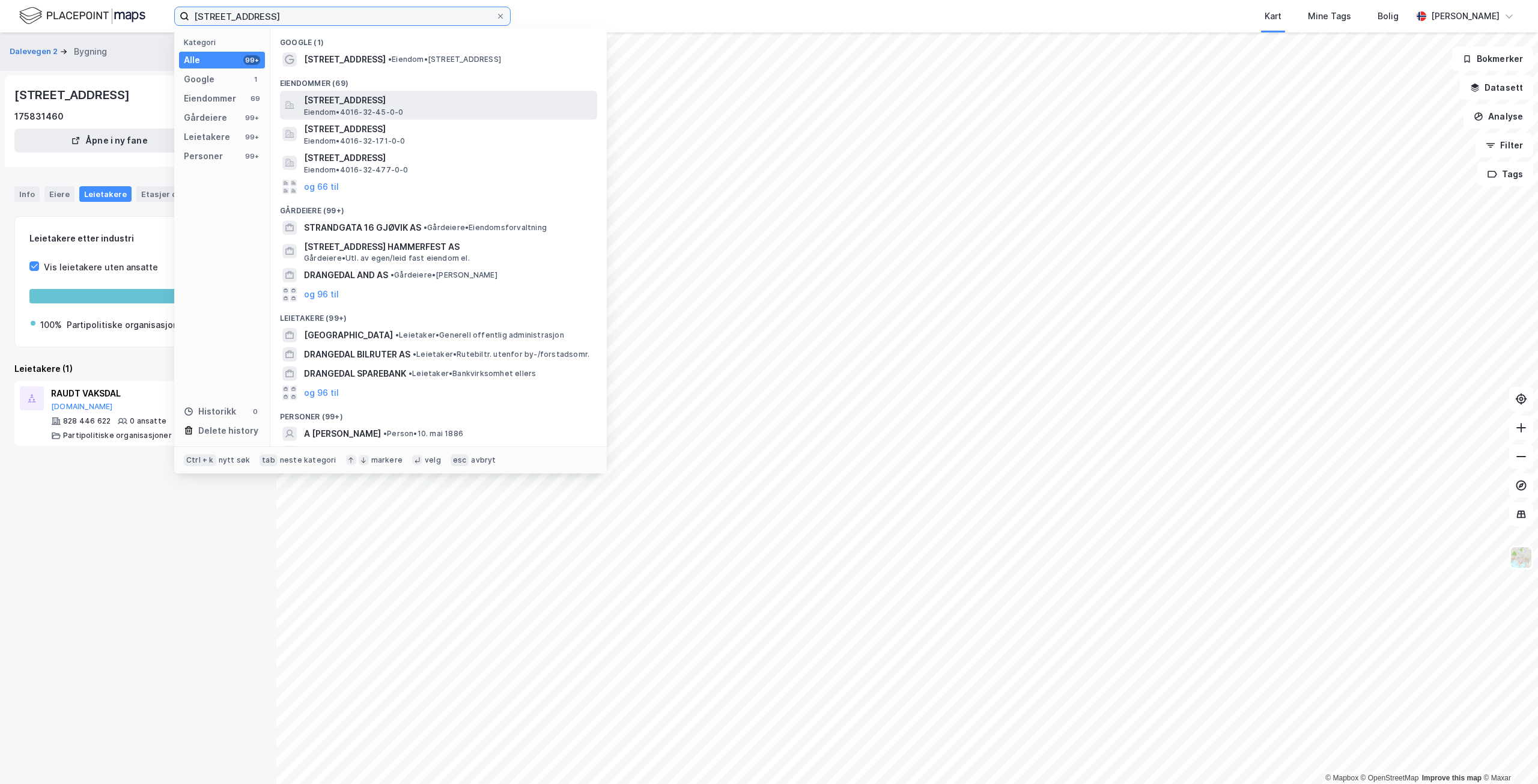
type input "[STREET_ADDRESS]"
click at [439, 105] on span "[STREET_ADDRESS]" at bounding box center [448, 101] width 288 height 14
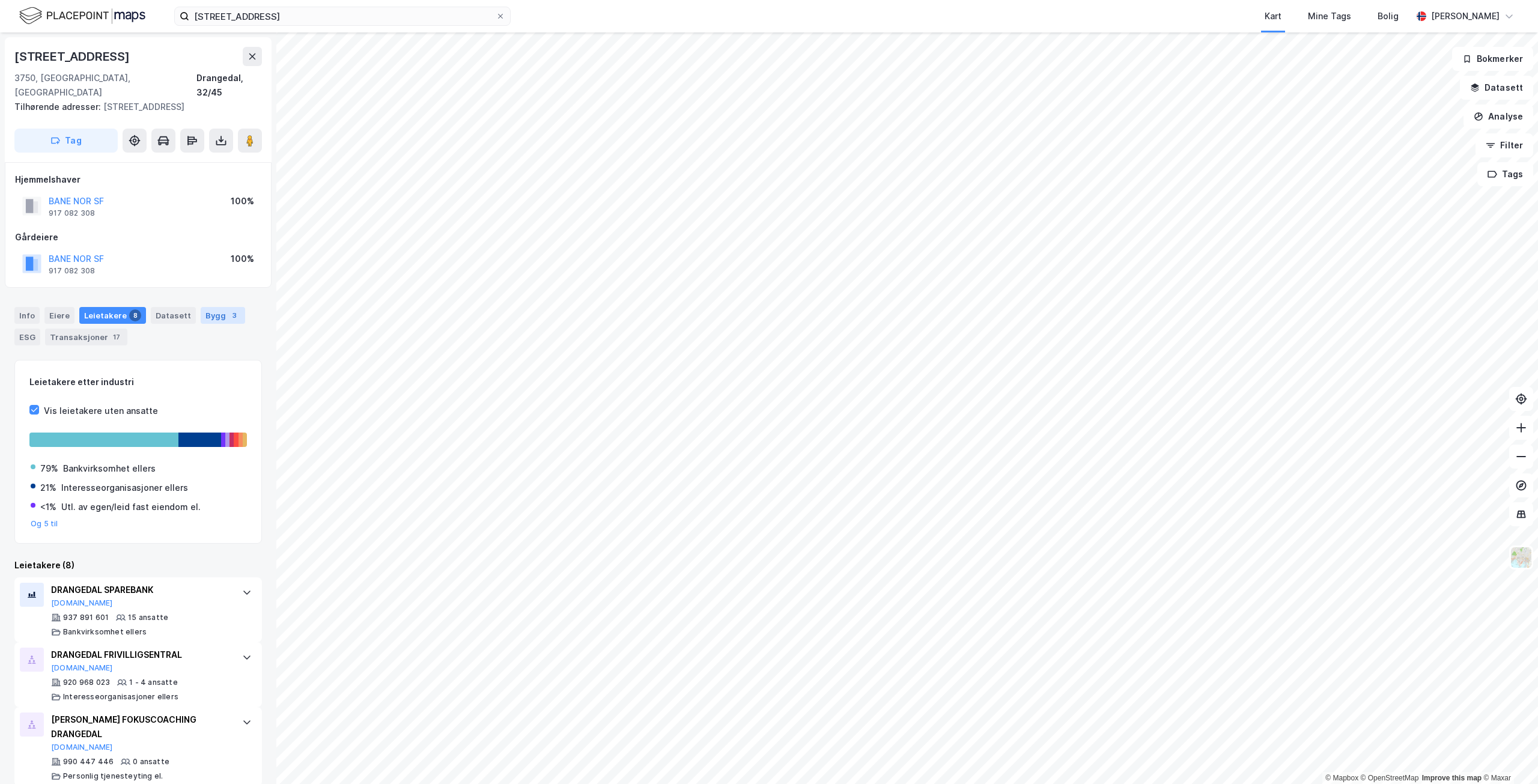
click at [203, 307] on div "Bygg 3" at bounding box center [223, 316] width 45 height 17
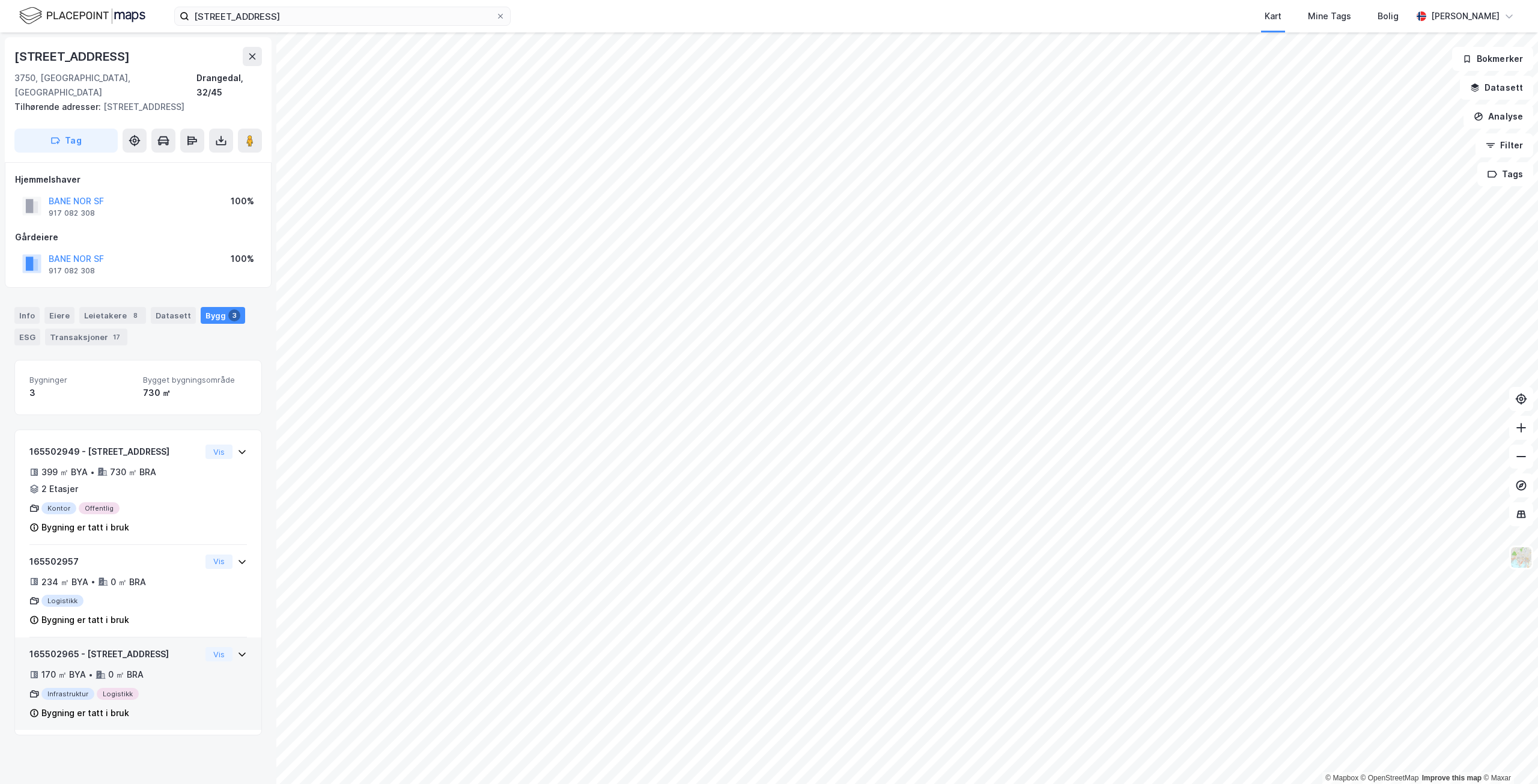
click at [183, 668] on div "170 ㎡ BYA • 0 ㎡ BRA" at bounding box center [115, 675] width 171 height 14
click at [206, 647] on button "Vis" at bounding box center [219, 655] width 27 height 14
